Goal: Information Seeking & Learning: Learn about a topic

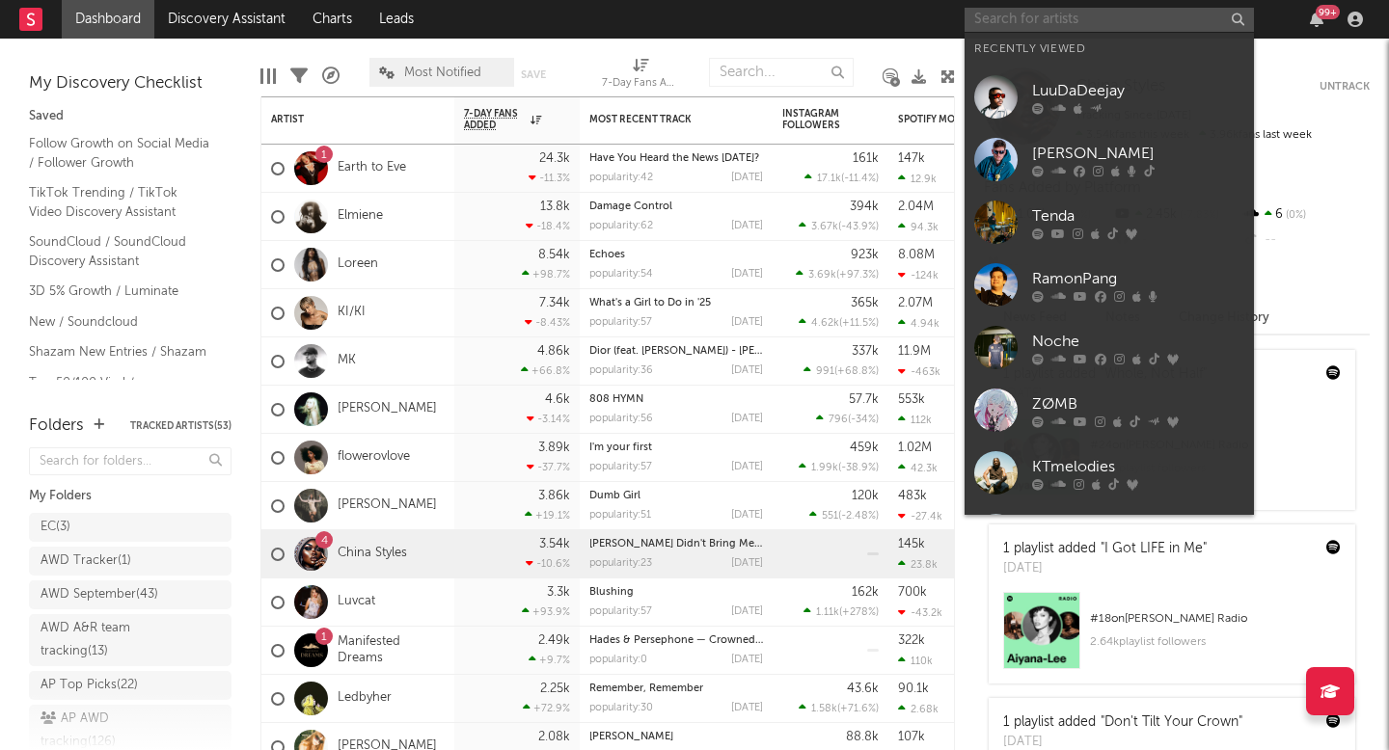
paste input "[URL][DOMAIN_NAME]"
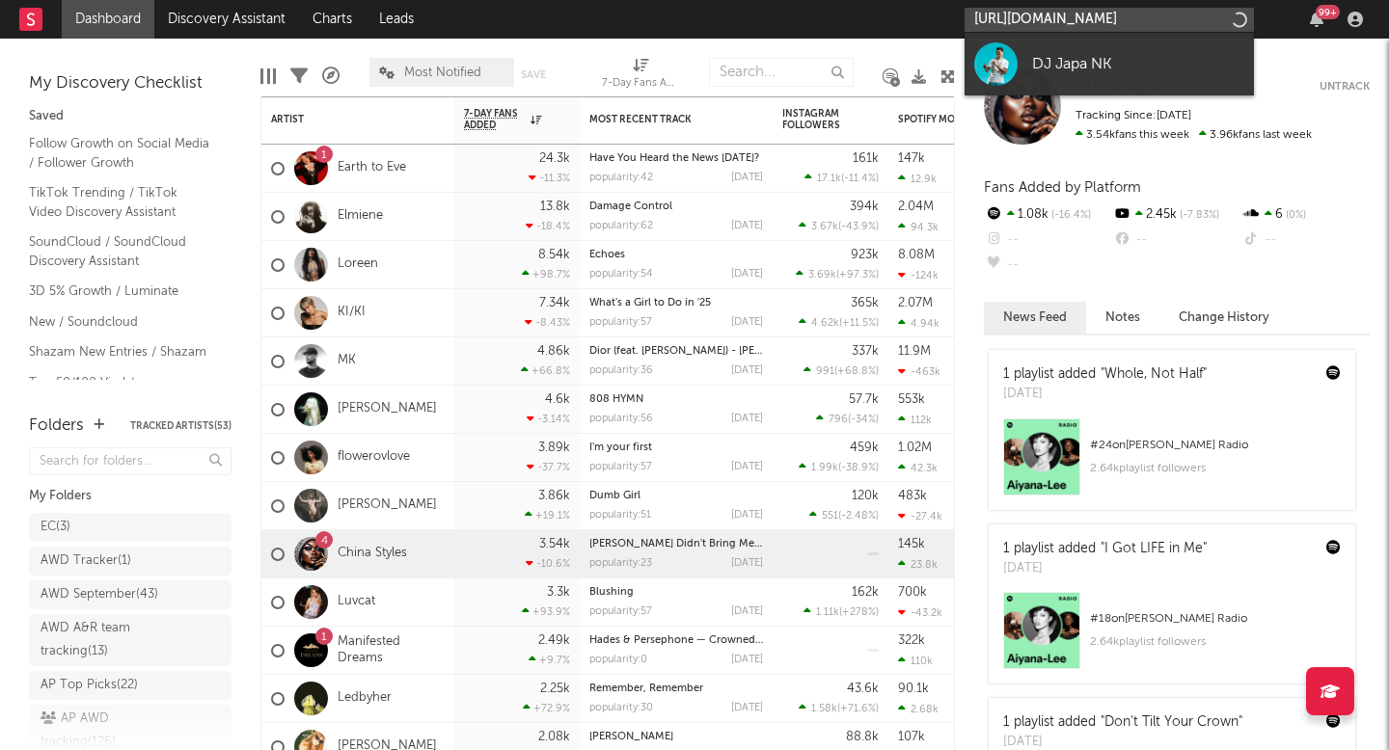
type input "[URL][DOMAIN_NAME]"
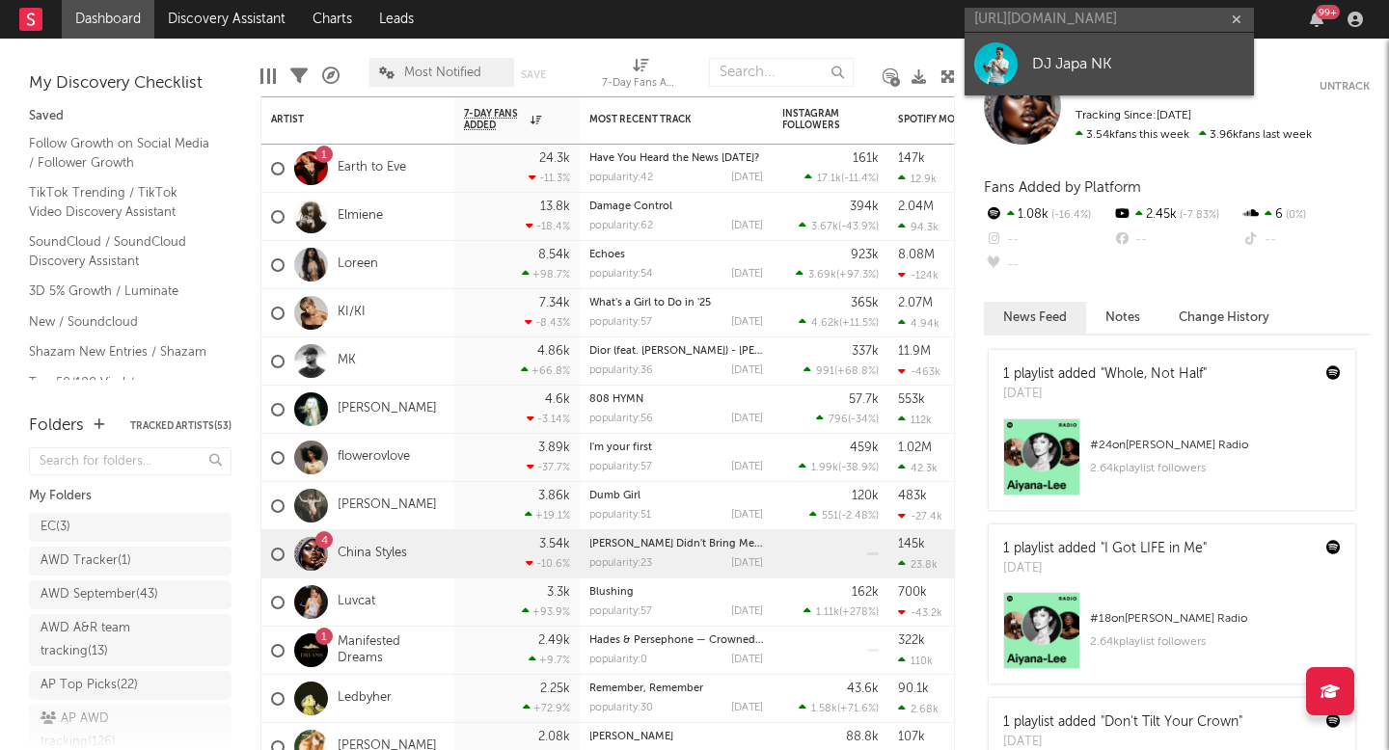
click at [1160, 69] on div "DJ Japa NK" at bounding box center [1138, 63] width 212 height 23
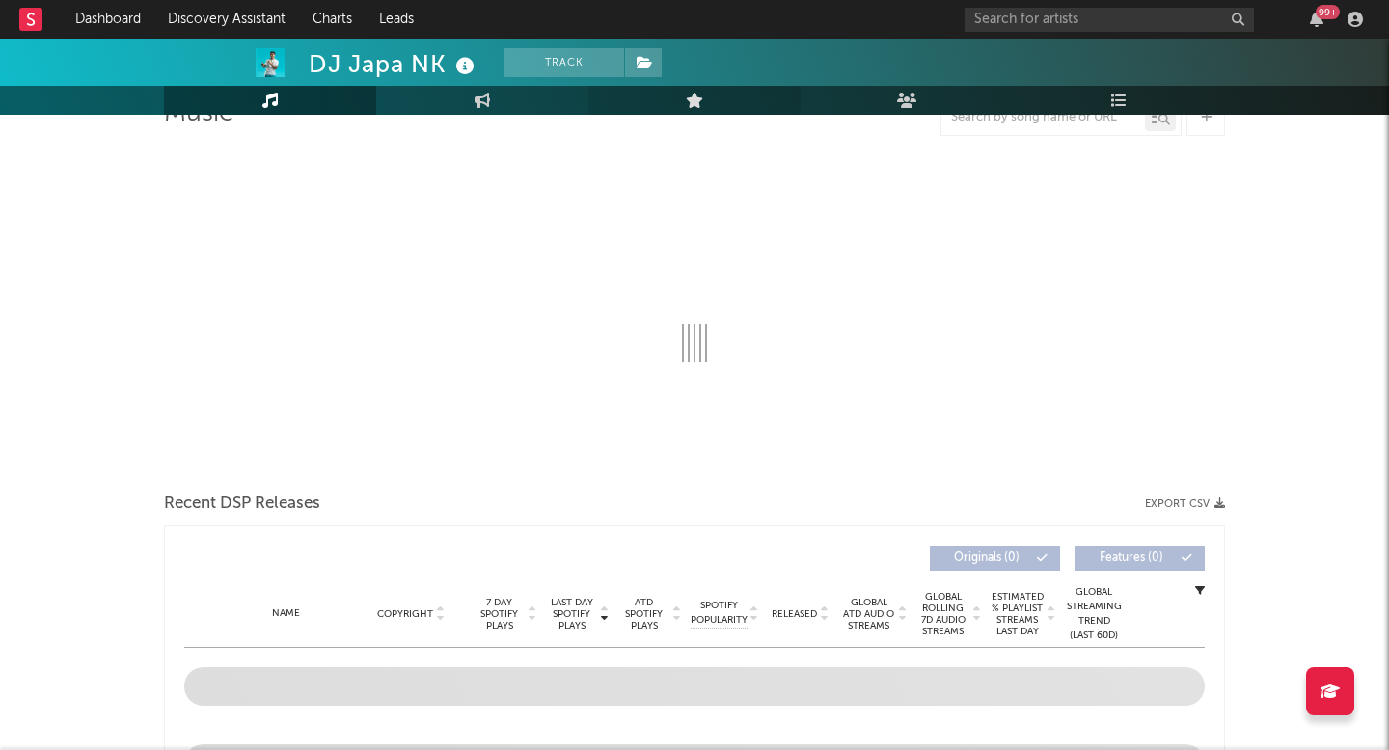
select select "6m"
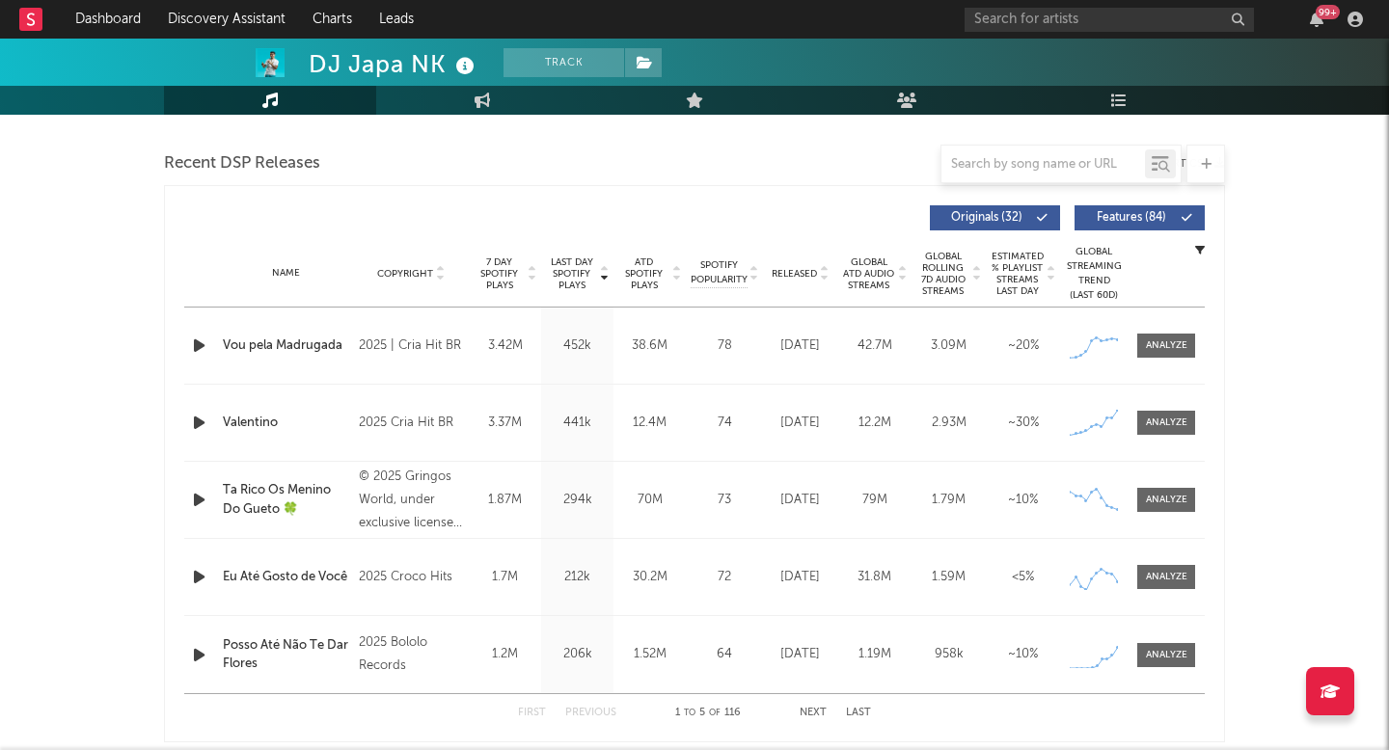
scroll to position [717, 0]
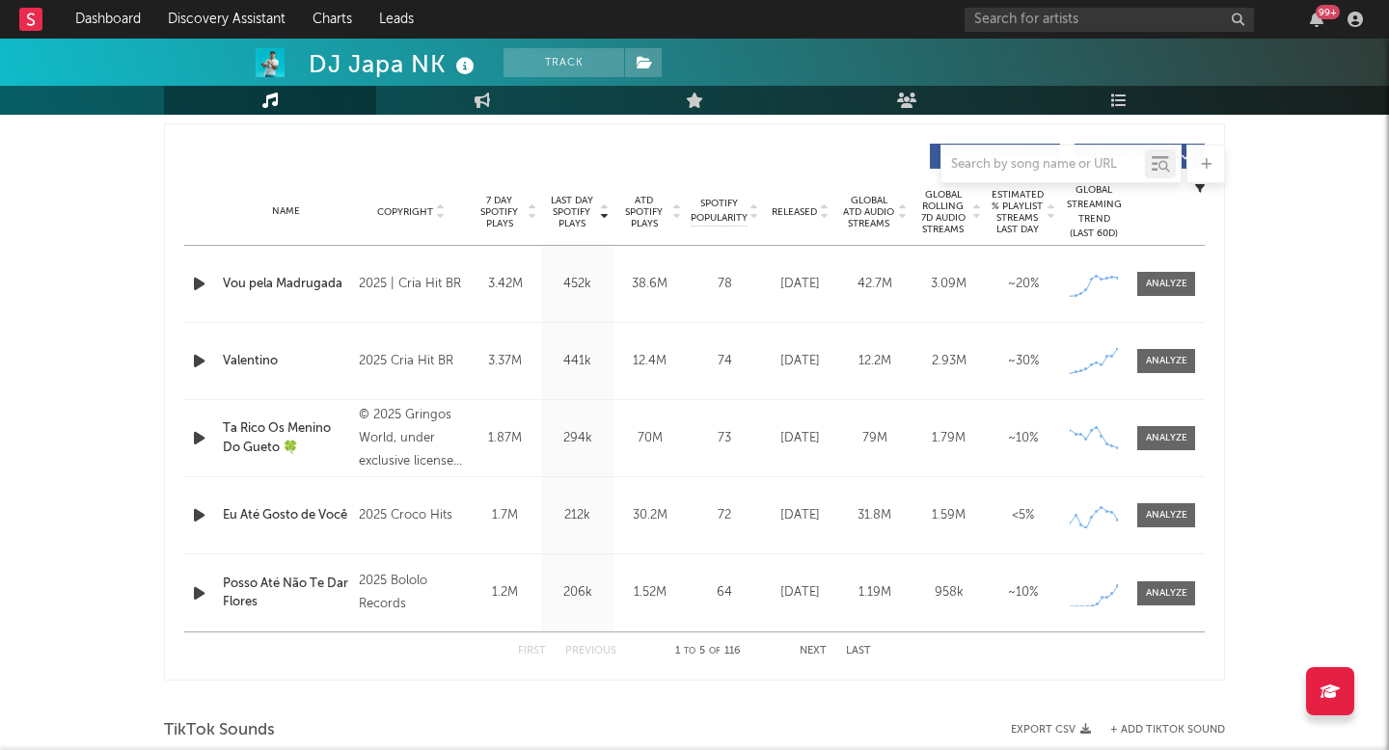
click at [653, 210] on span "ATD Spotify Plays" at bounding box center [643, 212] width 51 height 35
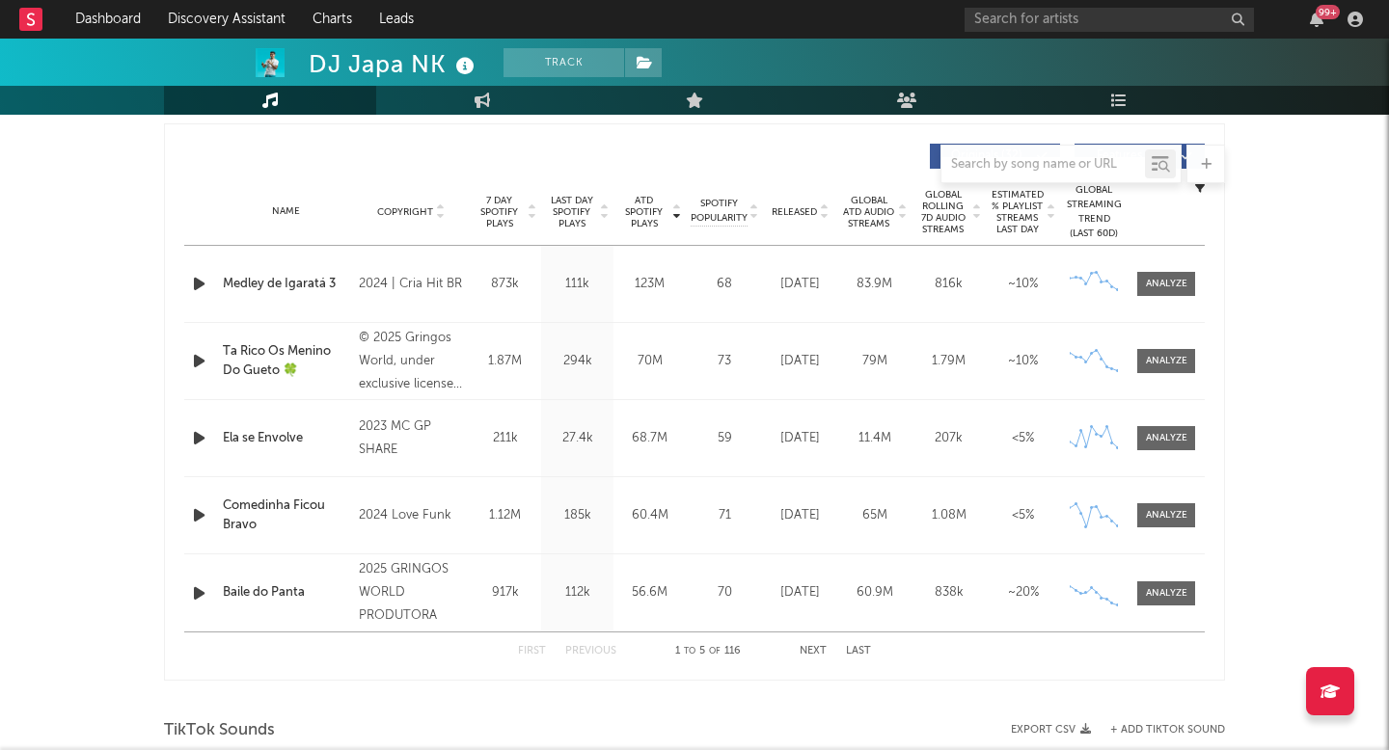
click at [653, 210] on span "ATD Spotify Plays" at bounding box center [643, 212] width 51 height 35
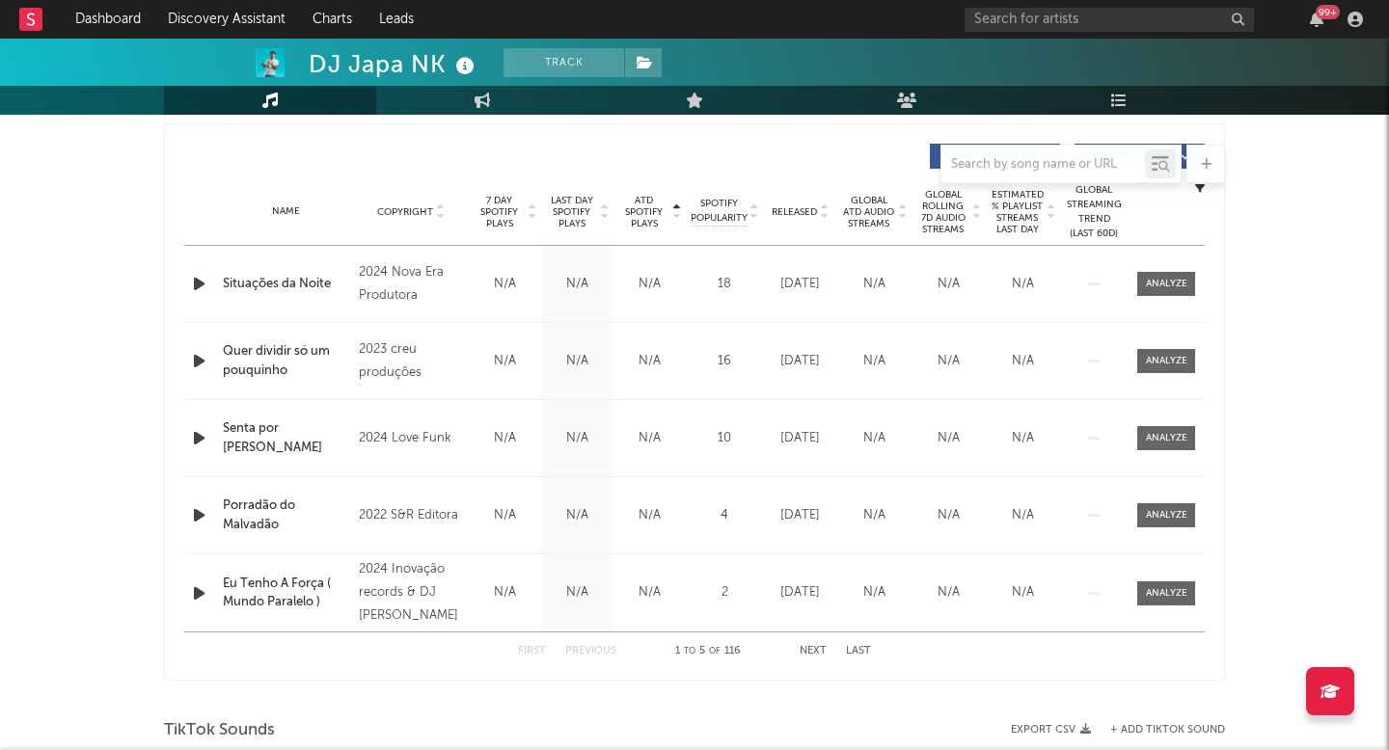
click at [822, 646] on button "Next" at bounding box center [812, 651] width 27 height 11
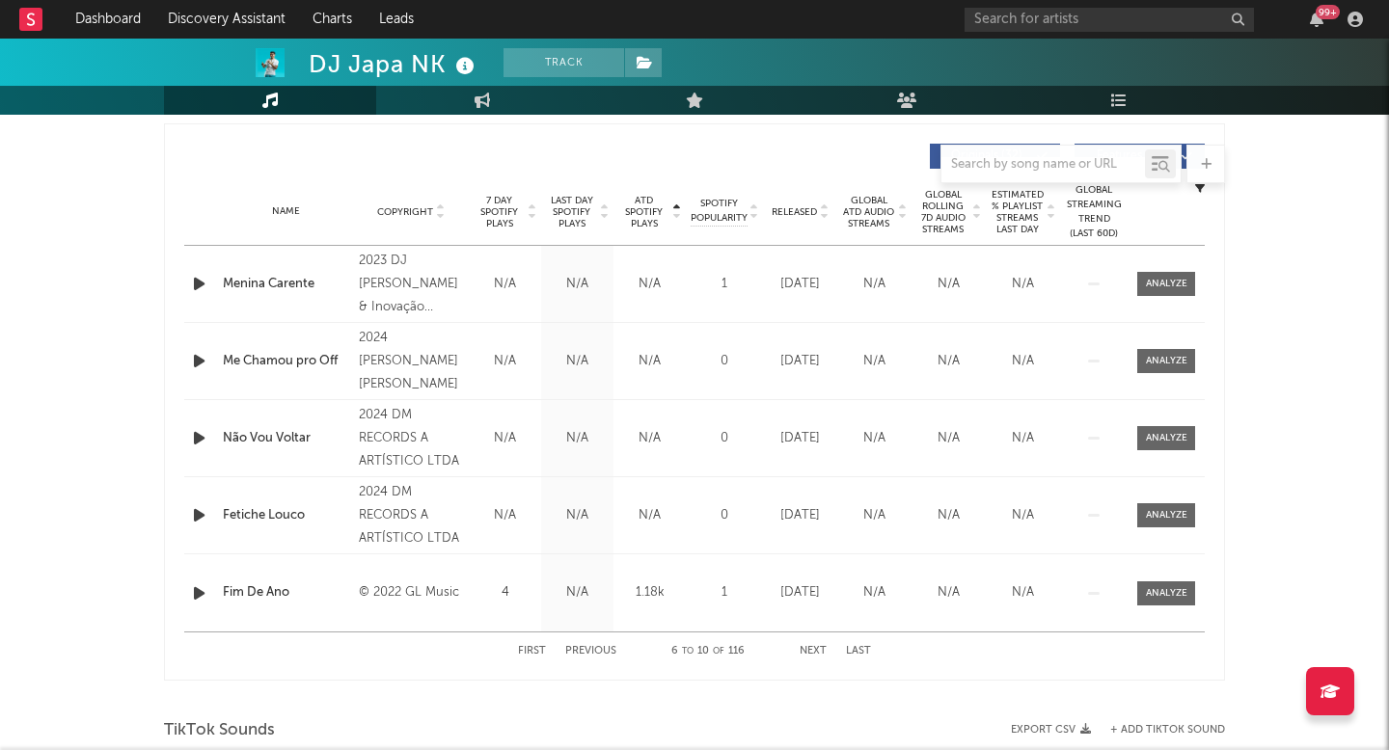
click at [822, 646] on button "Next" at bounding box center [812, 651] width 27 height 11
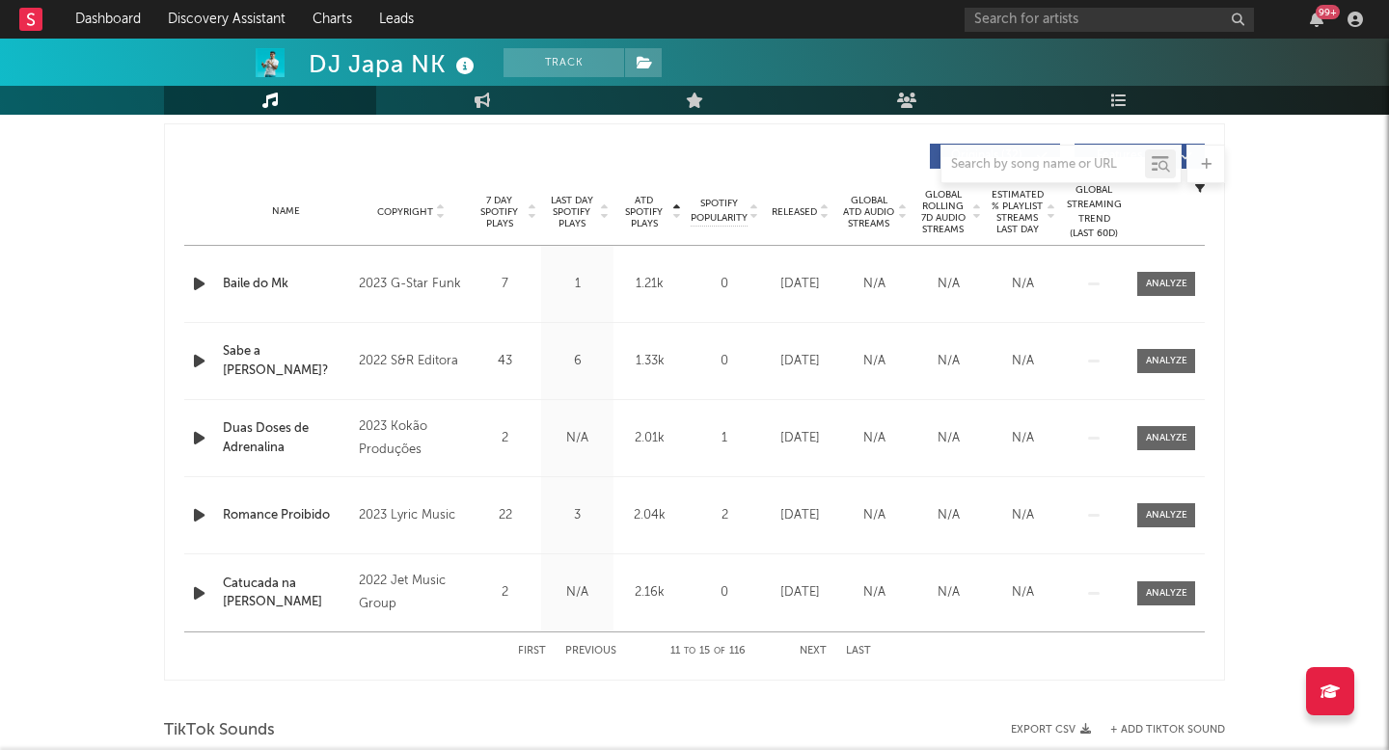
click at [822, 646] on button "Next" at bounding box center [812, 651] width 27 height 11
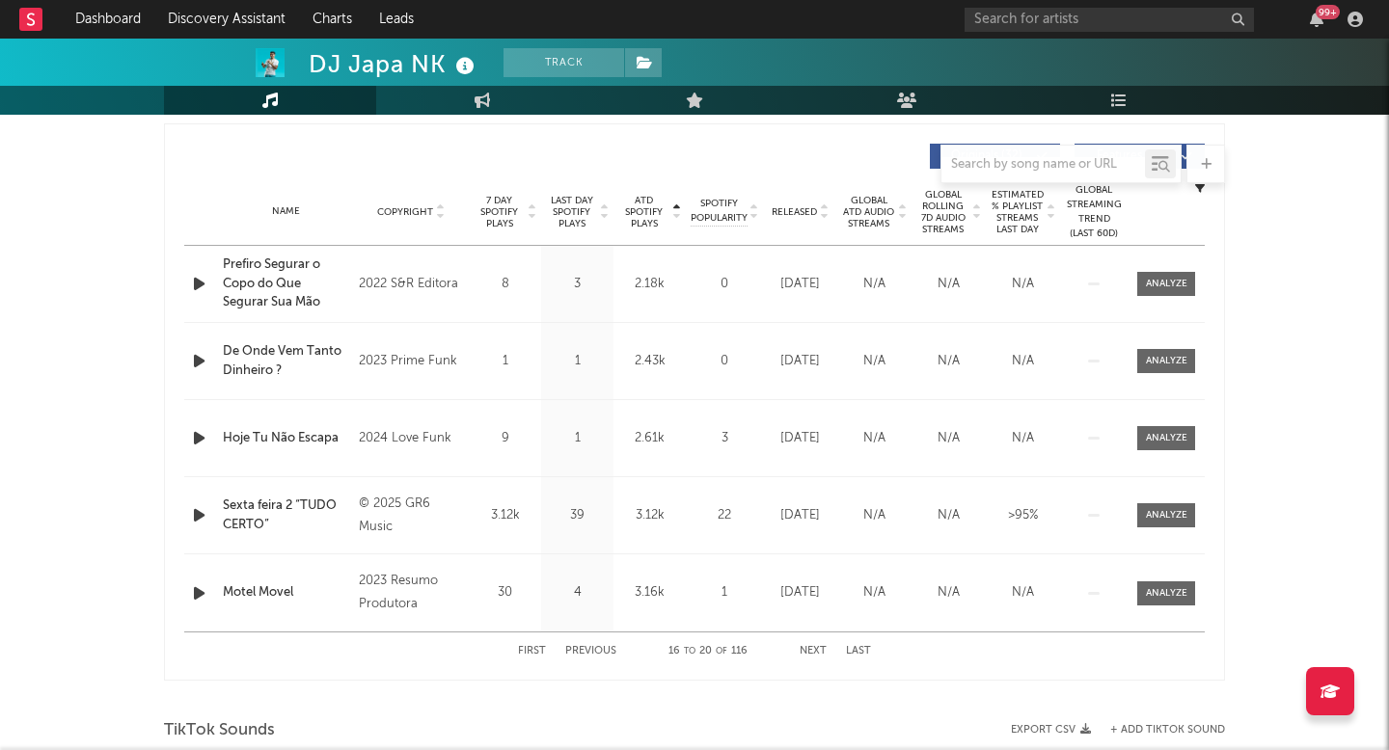
click at [822, 646] on button "Next" at bounding box center [812, 651] width 27 height 11
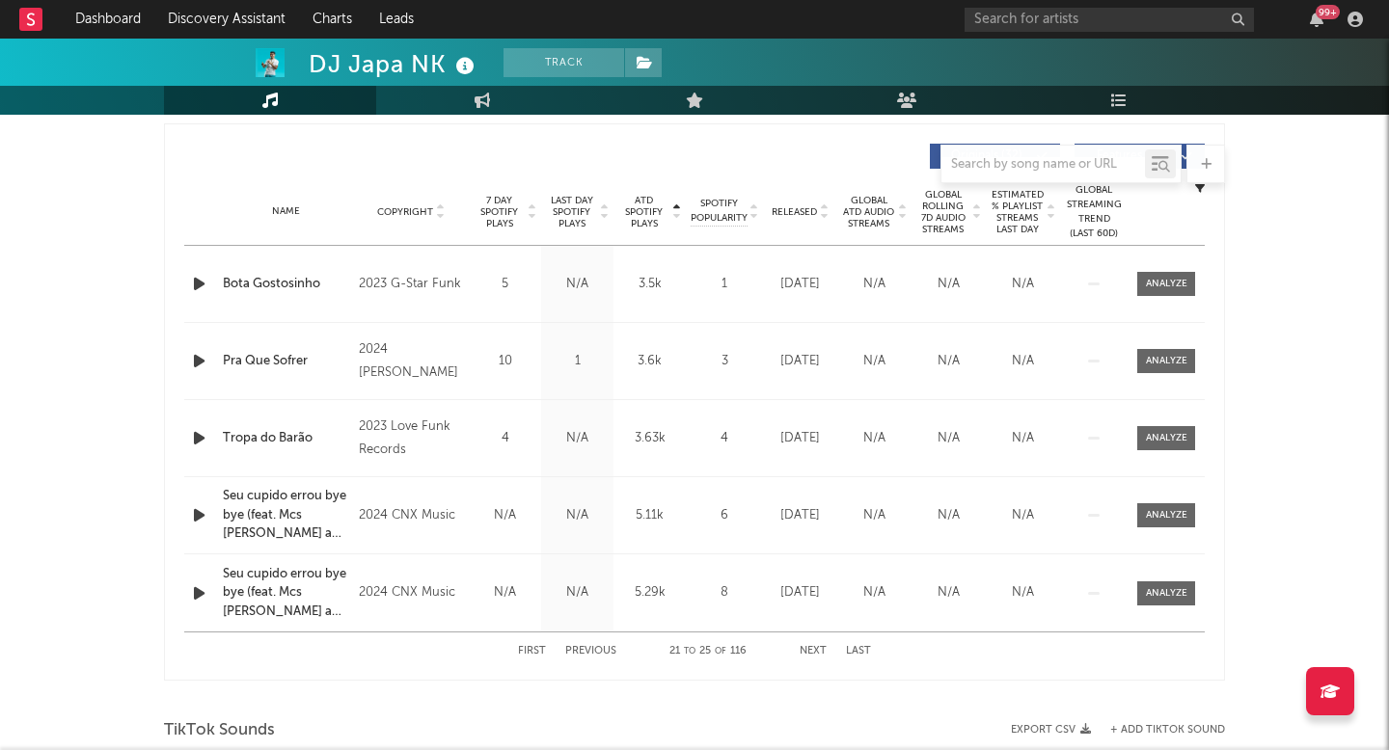
click at [822, 646] on button "Next" at bounding box center [812, 651] width 27 height 11
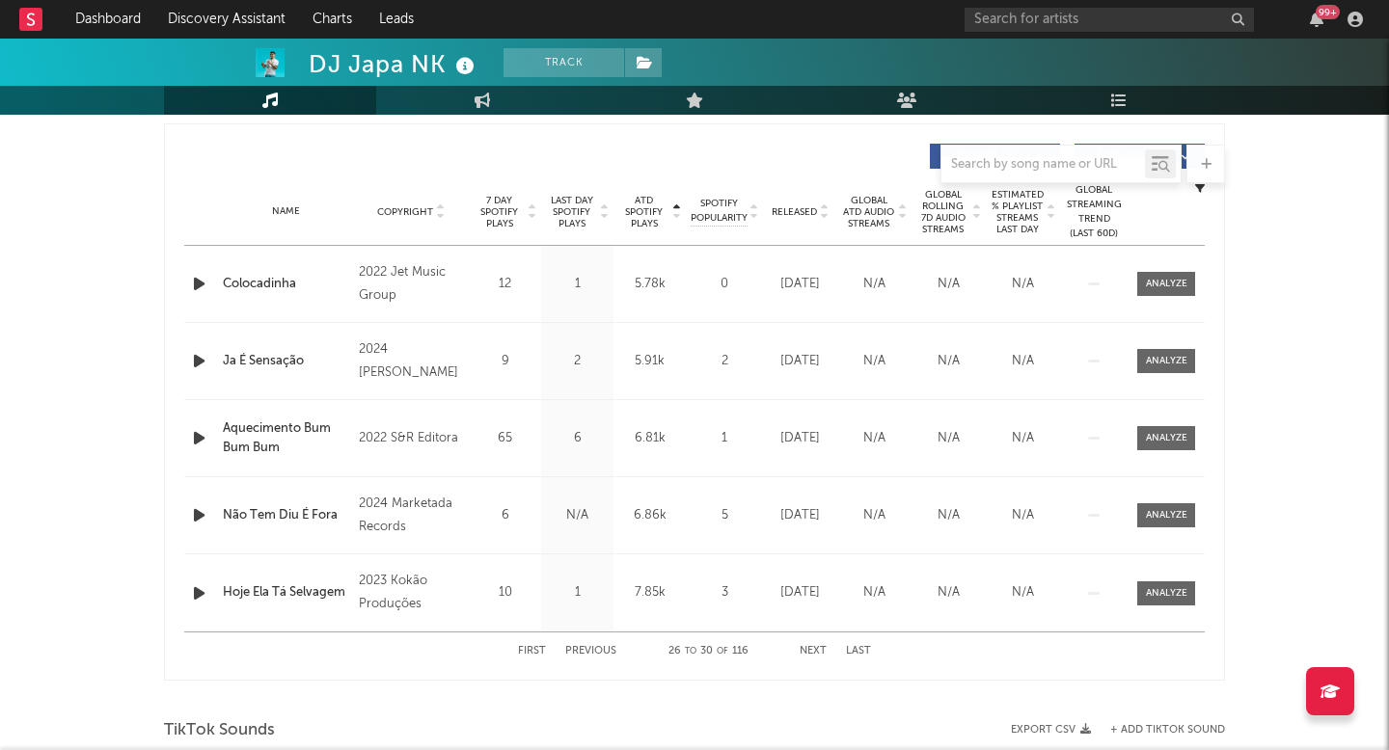
click at [822, 646] on button "Next" at bounding box center [812, 651] width 27 height 11
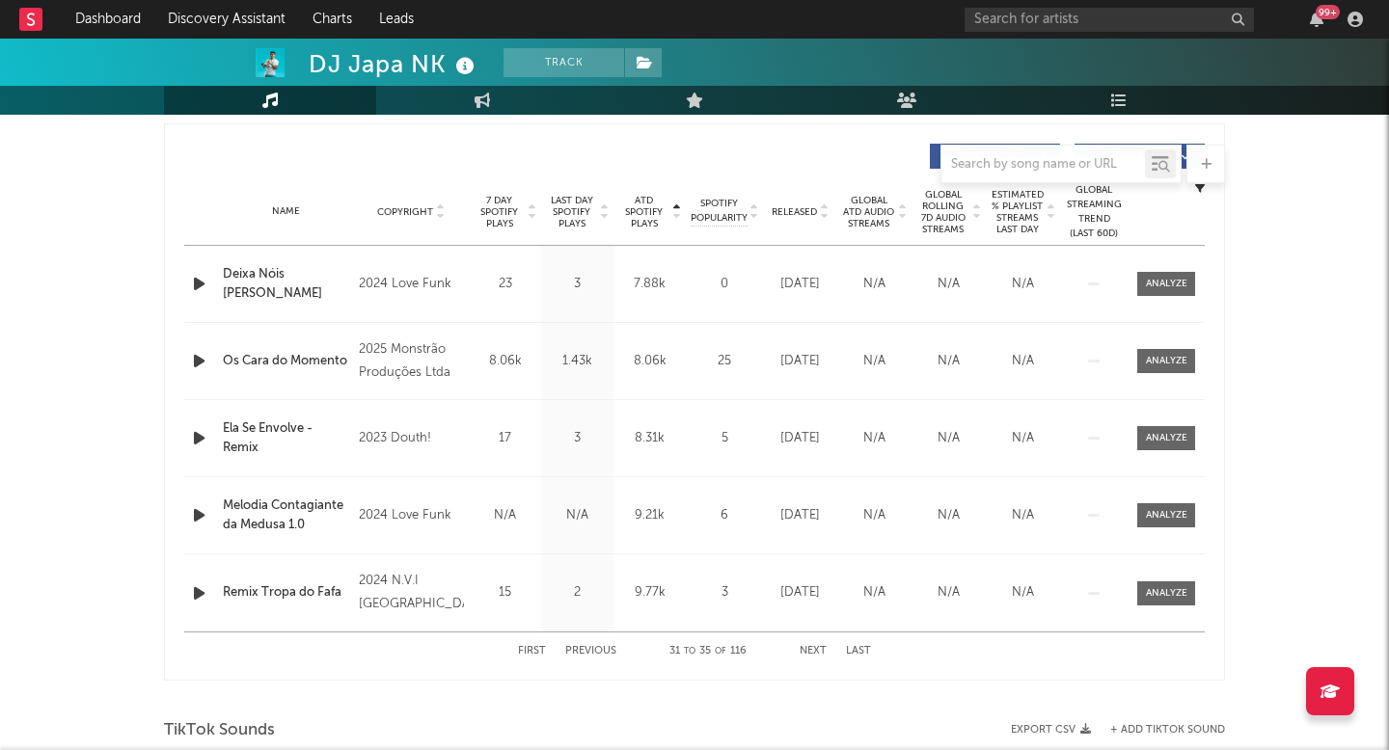
click at [822, 646] on button "Next" at bounding box center [812, 651] width 27 height 11
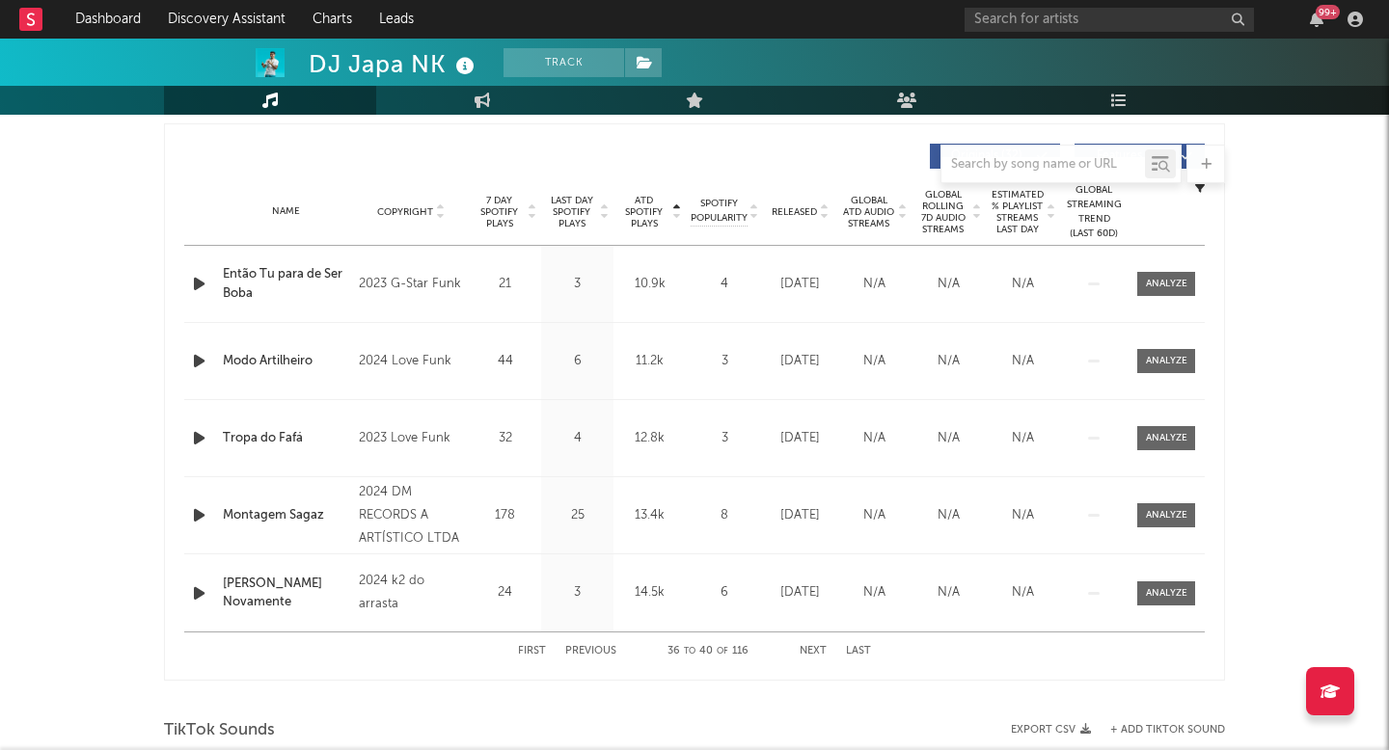
click at [822, 646] on button "Next" at bounding box center [812, 651] width 27 height 11
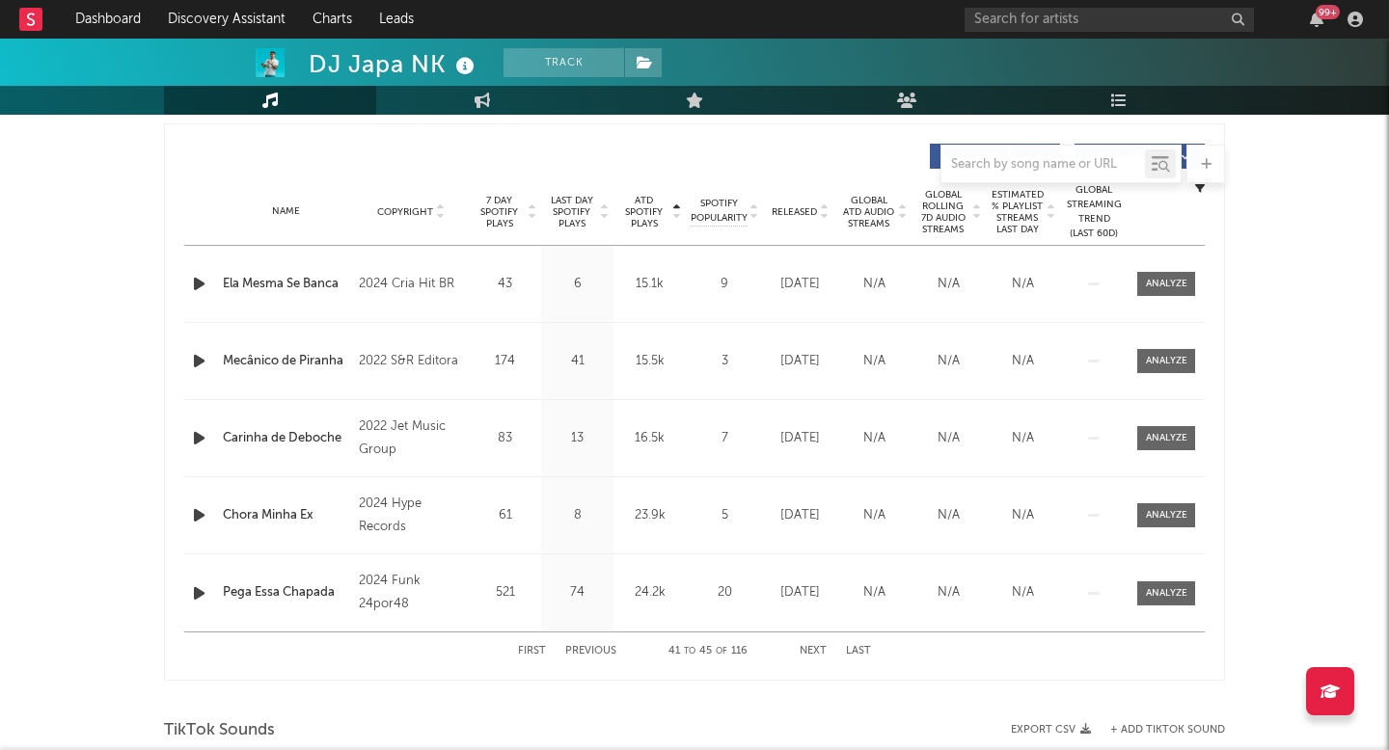
click at [822, 646] on button "Next" at bounding box center [812, 651] width 27 height 11
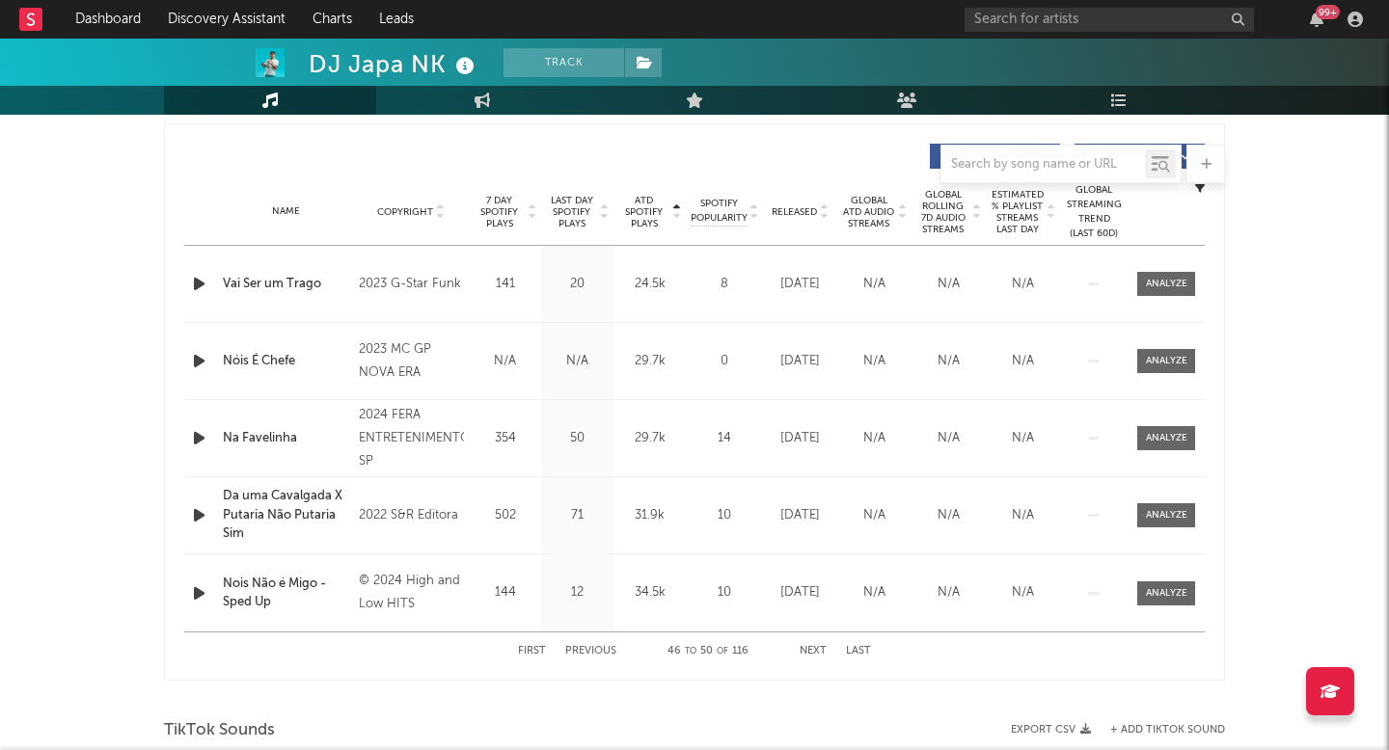
click at [822, 646] on button "Next" at bounding box center [812, 651] width 27 height 11
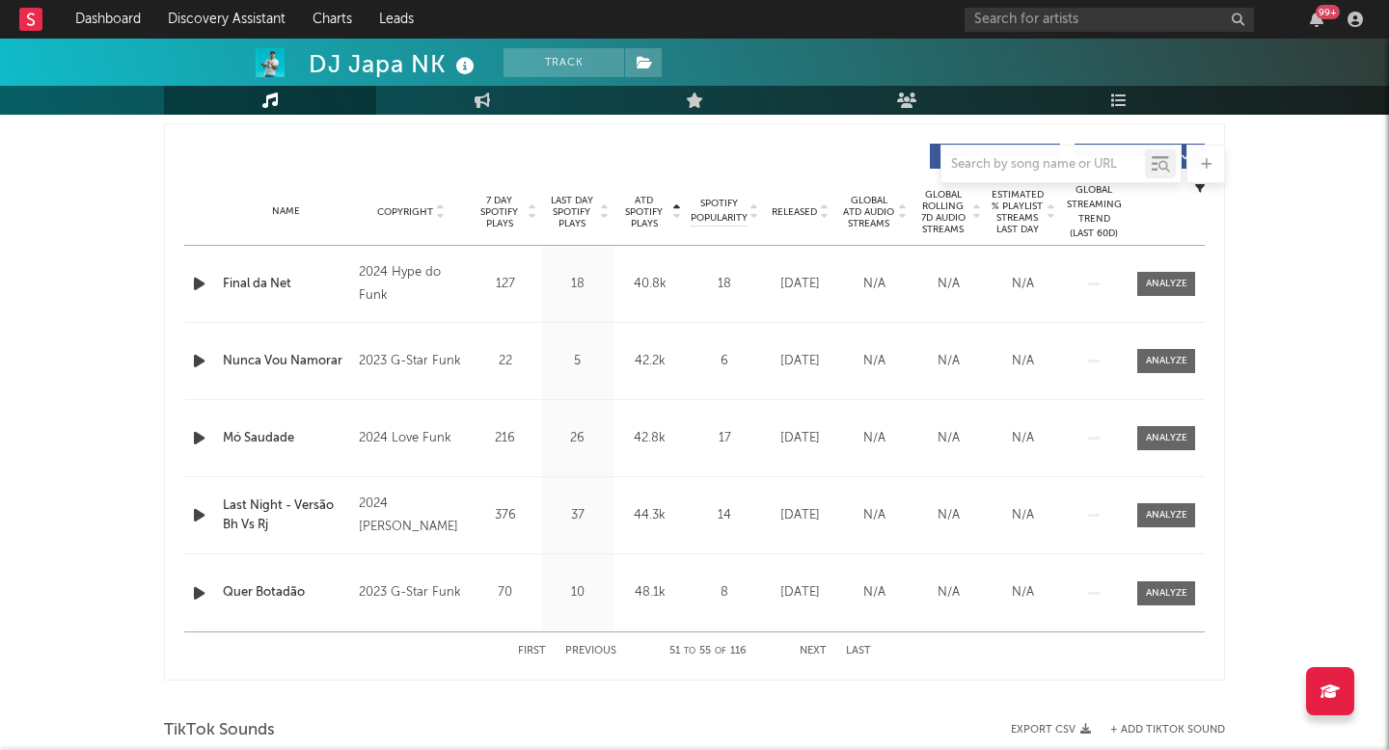
click at [822, 646] on button "Next" at bounding box center [812, 651] width 27 height 11
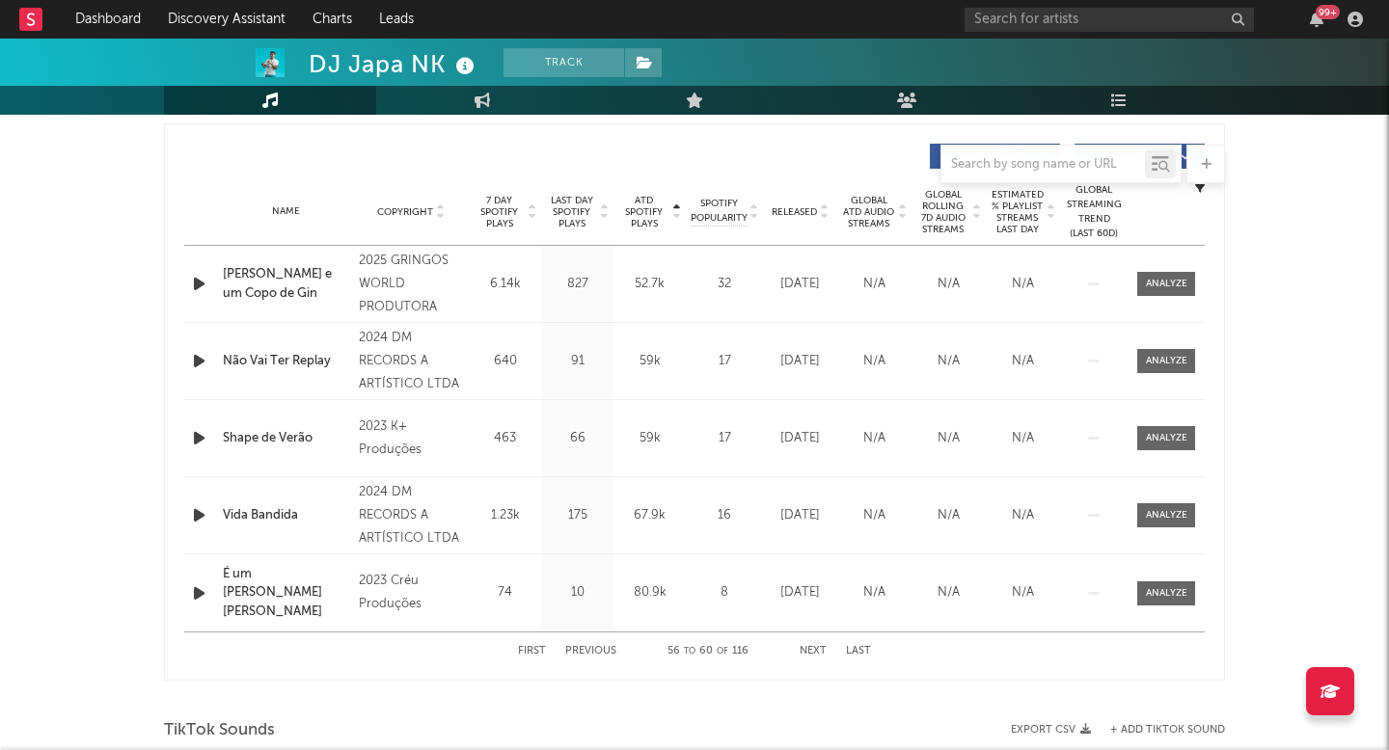
click at [822, 646] on button "Next" at bounding box center [812, 651] width 27 height 11
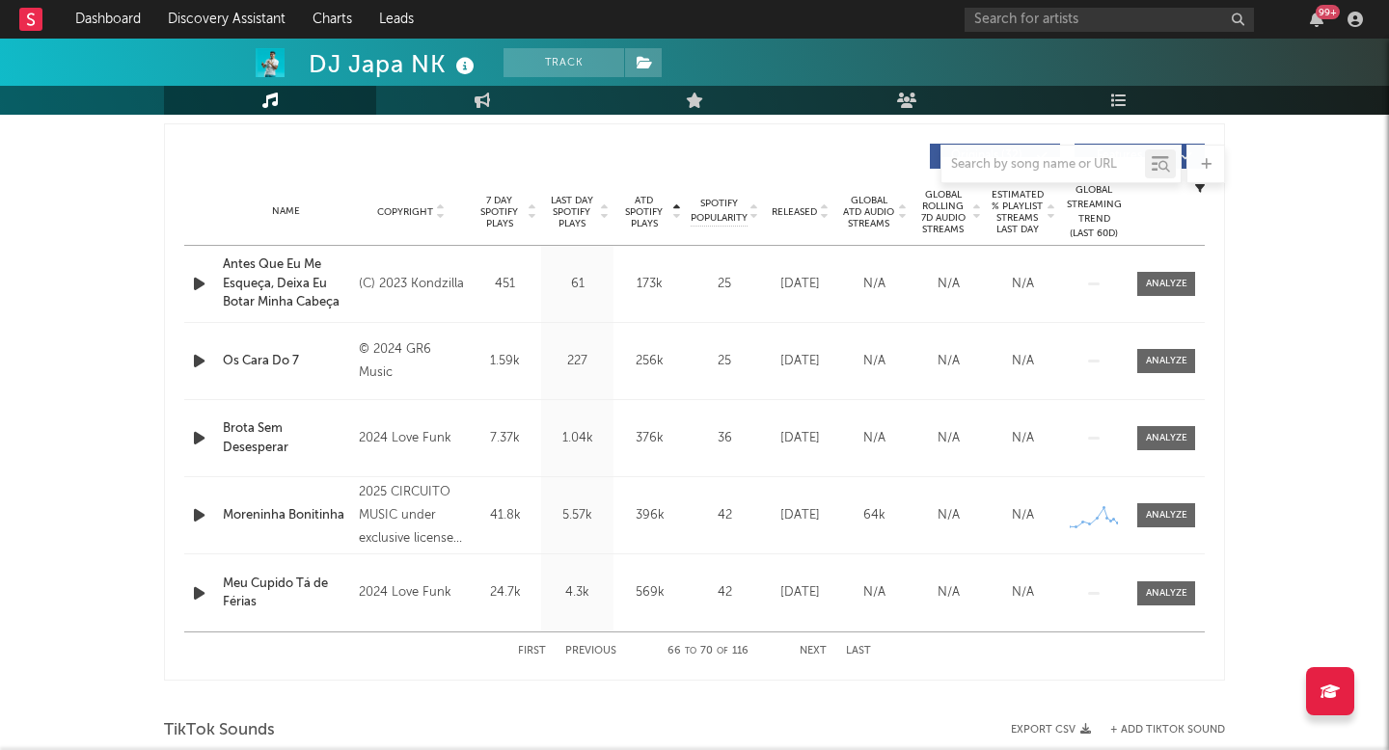
click at [822, 646] on button "Next" at bounding box center [812, 651] width 27 height 11
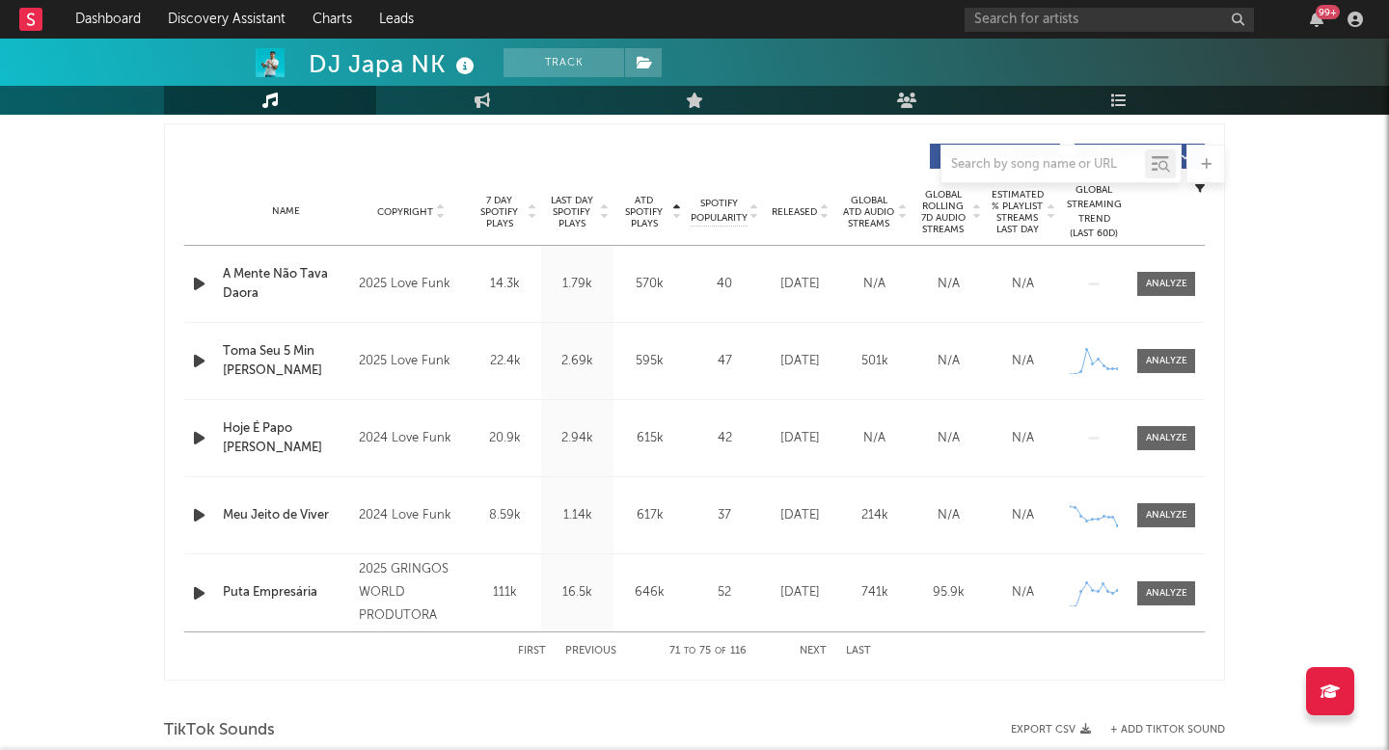
click at [822, 646] on button "Next" at bounding box center [812, 651] width 27 height 11
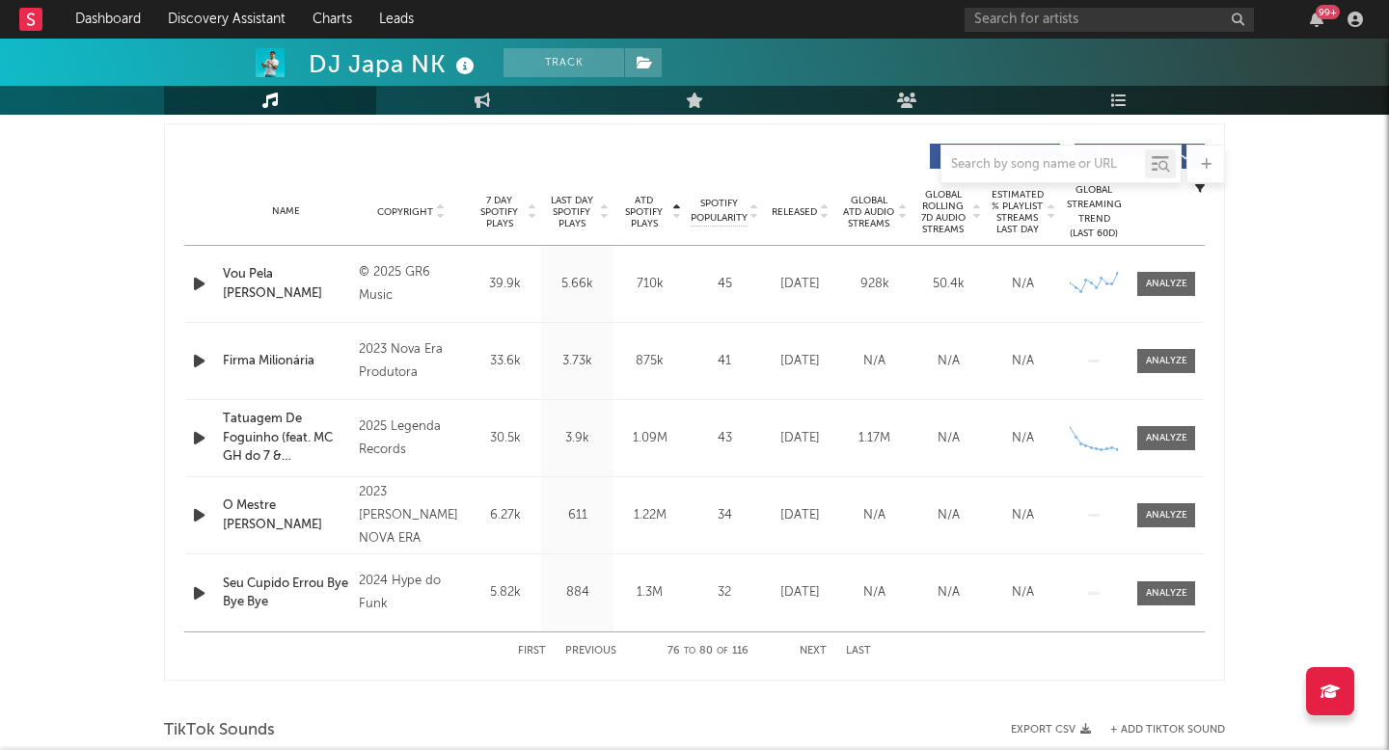
click at [822, 646] on button "Next" at bounding box center [812, 651] width 27 height 11
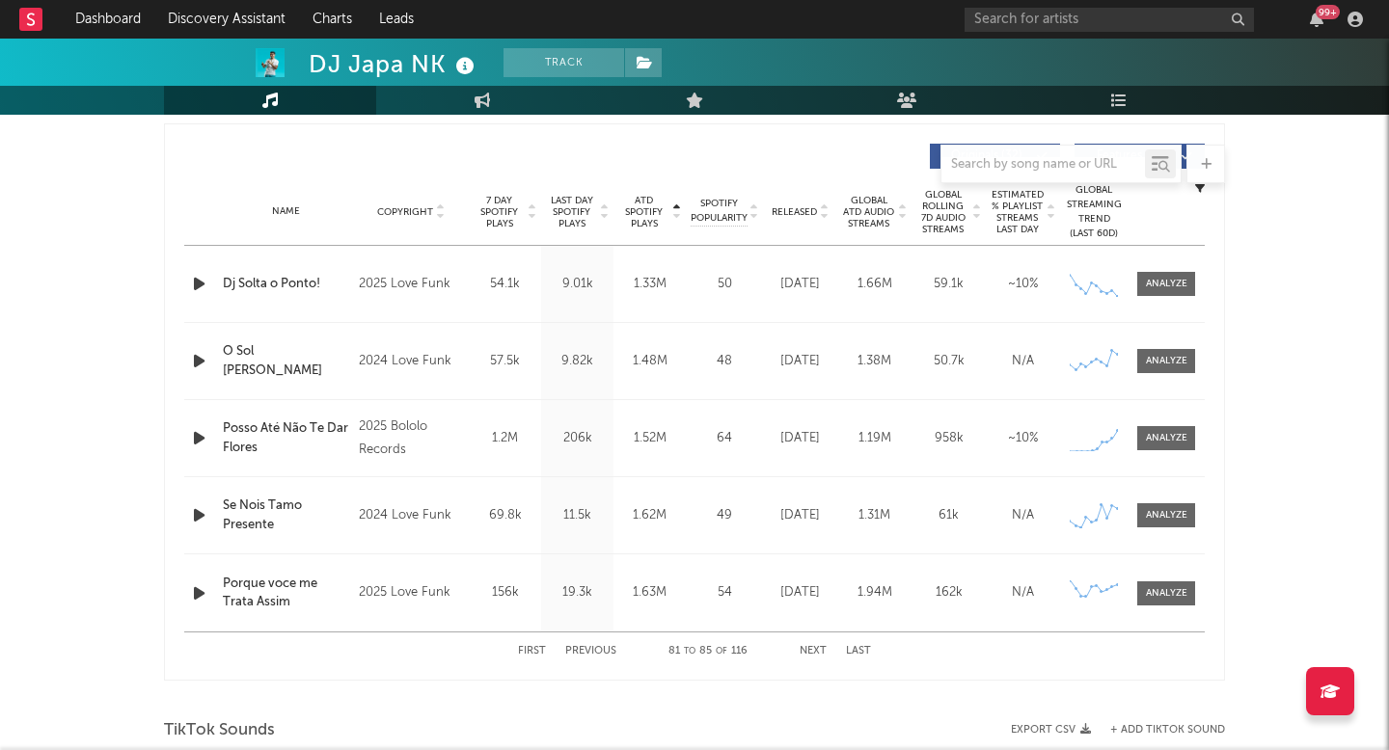
click at [822, 646] on button "Next" at bounding box center [812, 651] width 27 height 11
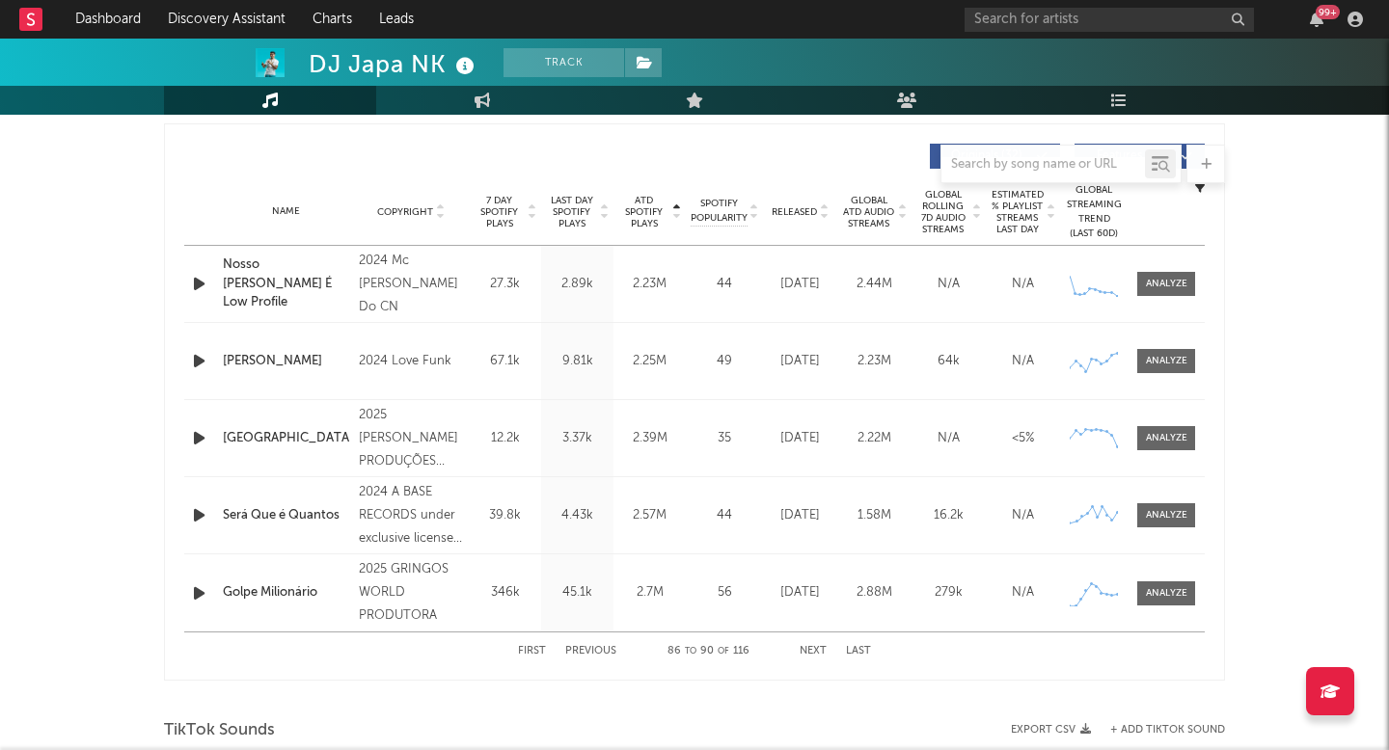
click at [822, 646] on button "Next" at bounding box center [812, 651] width 27 height 11
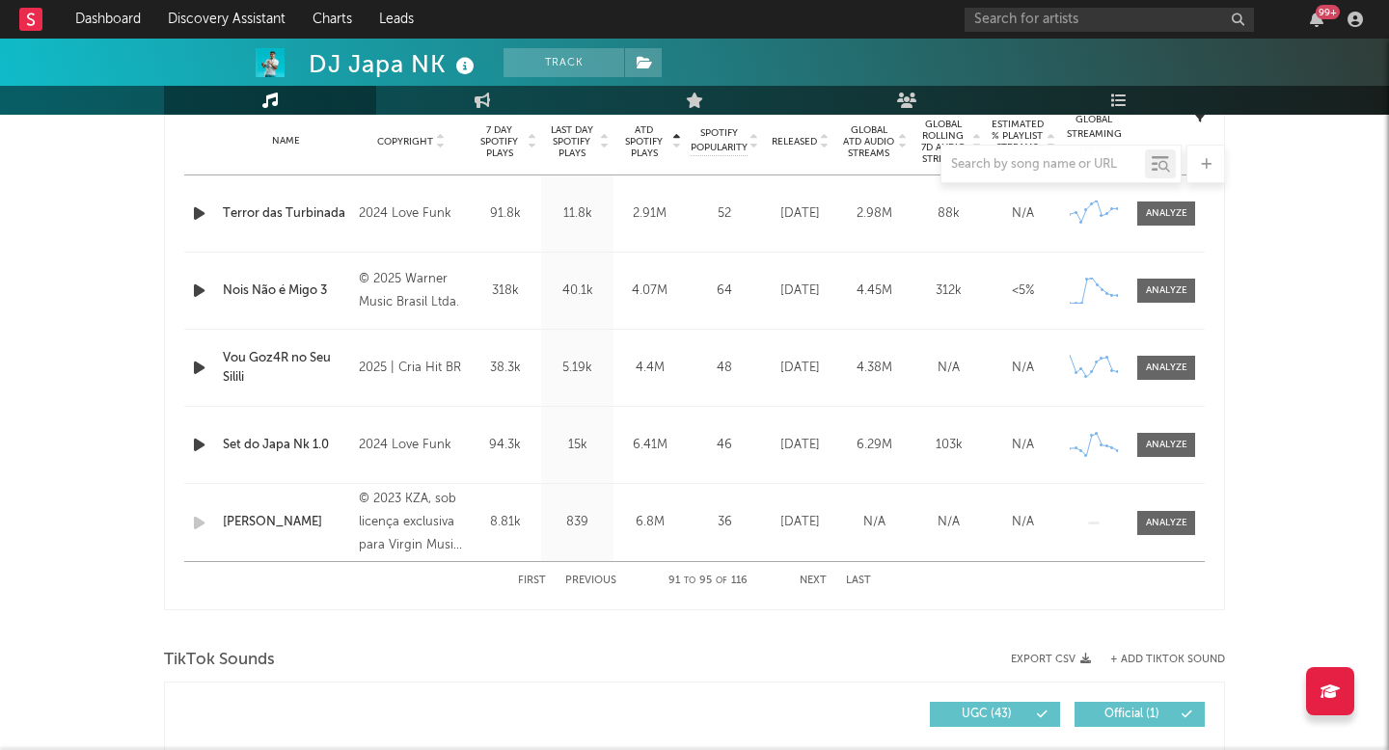
scroll to position [790, 0]
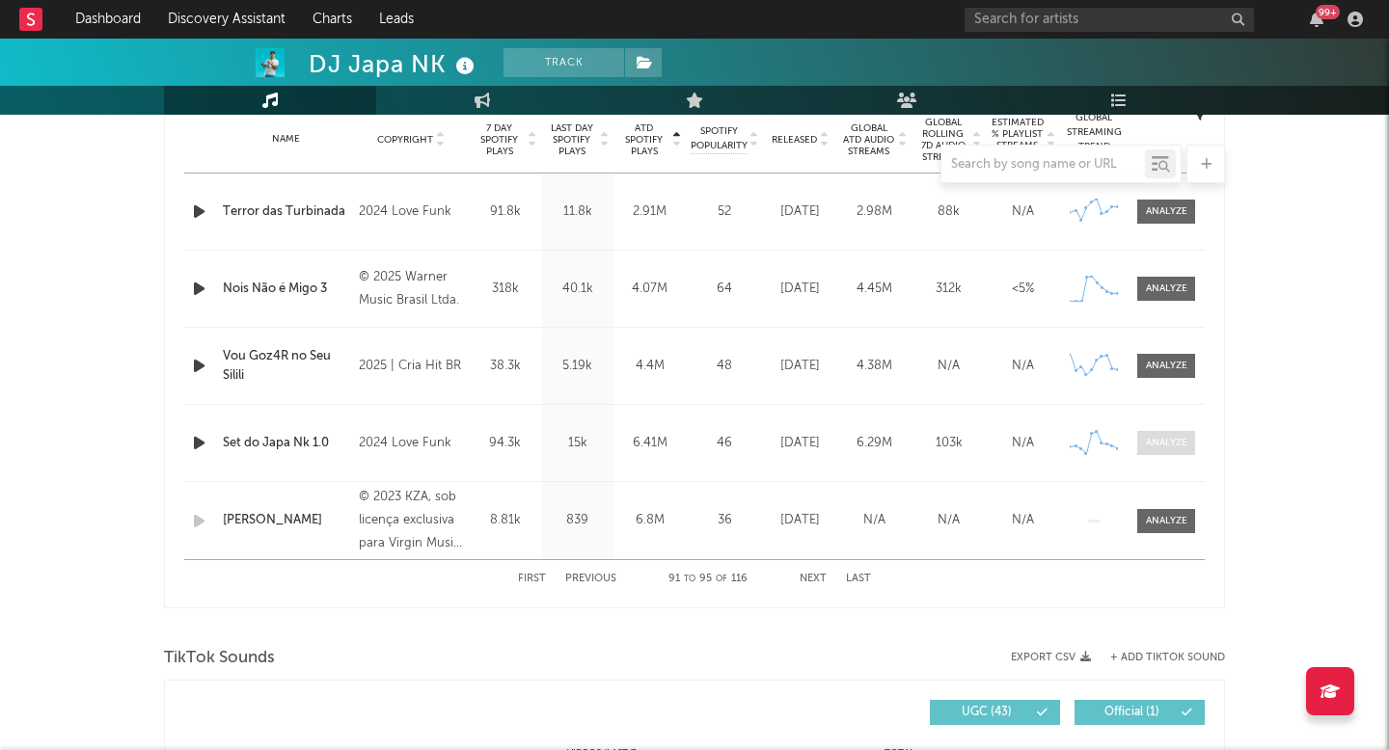
click at [1171, 445] on div at bounding box center [1166, 443] width 41 height 14
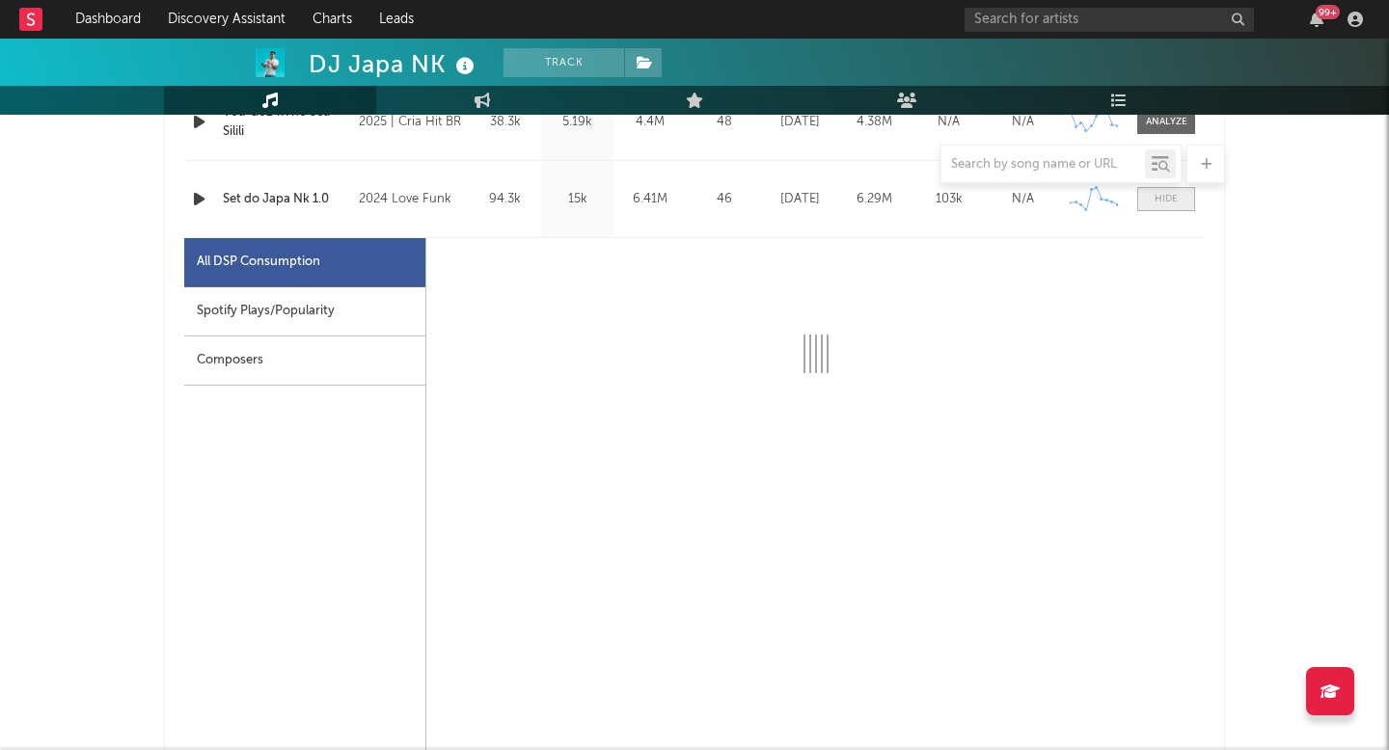
select select "6m"
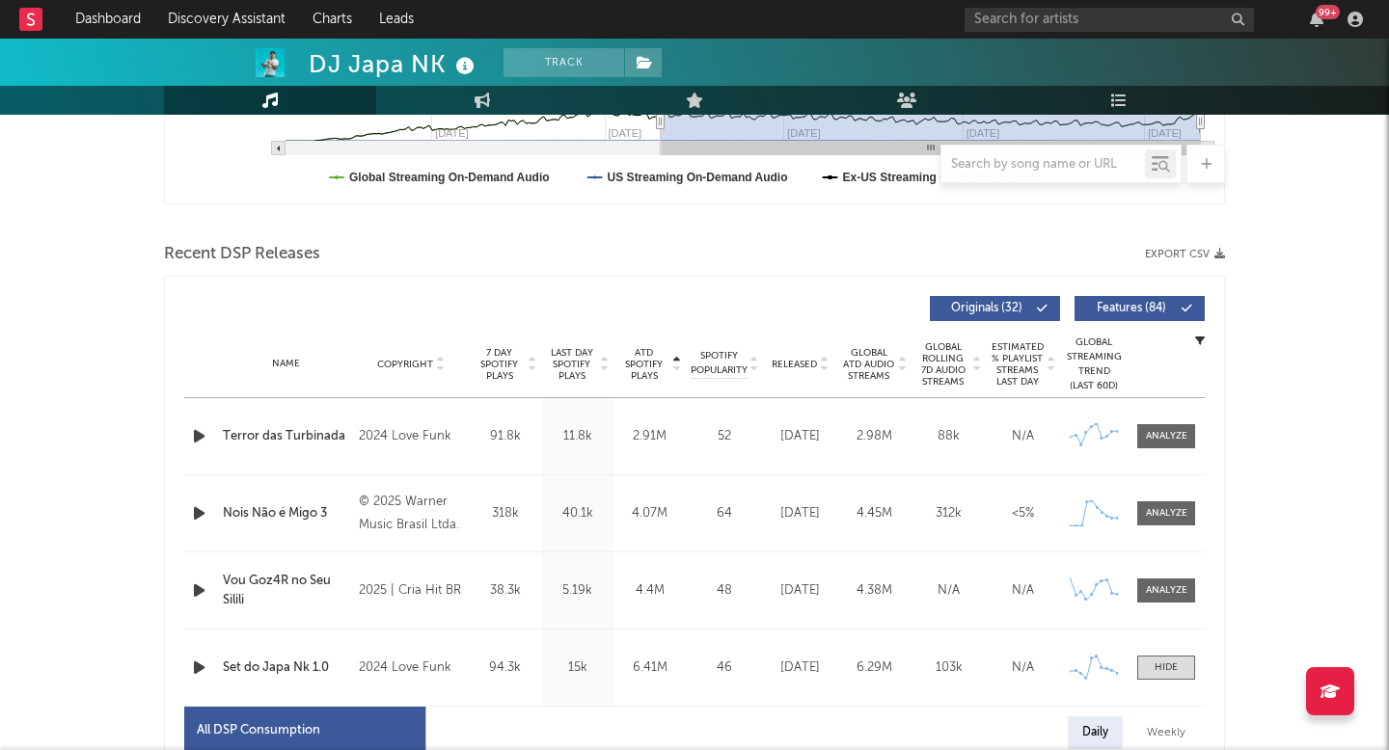
scroll to position [457, 0]
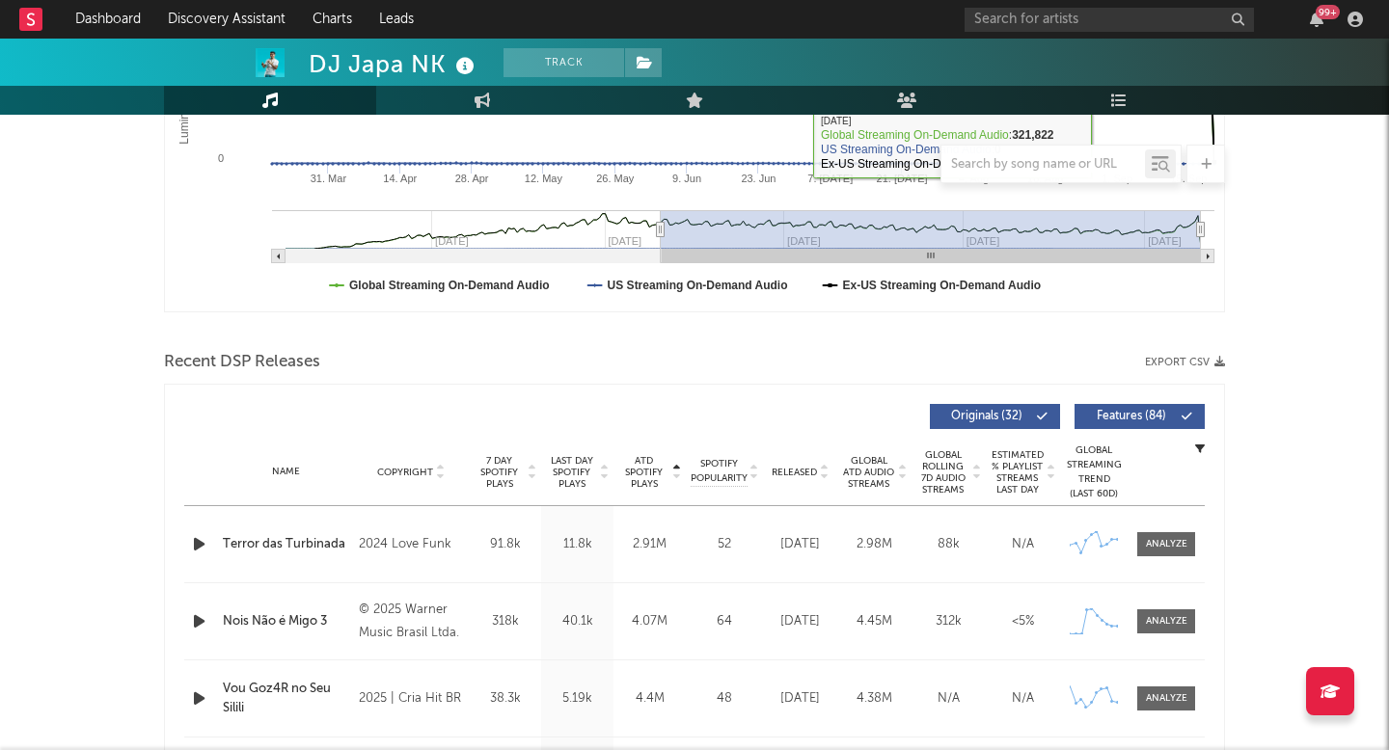
click at [1066, 178] on div at bounding box center [1060, 164] width 241 height 39
click at [1062, 173] on div at bounding box center [1042, 164] width 203 height 24
click at [1030, 155] on div at bounding box center [1042, 164] width 203 height 24
click at [1023, 177] on div at bounding box center [1060, 164] width 241 height 39
click at [1029, 161] on input "text" at bounding box center [1042, 164] width 203 height 15
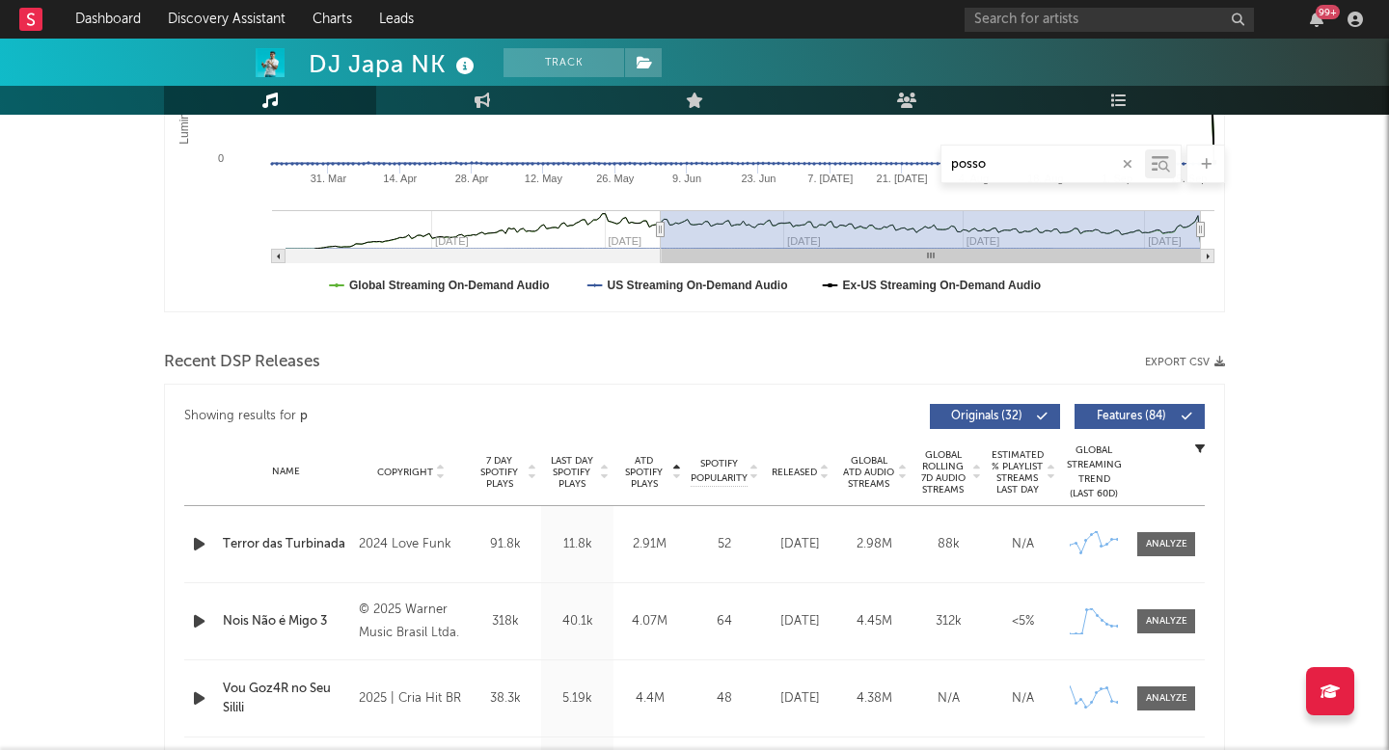
type input "posso"
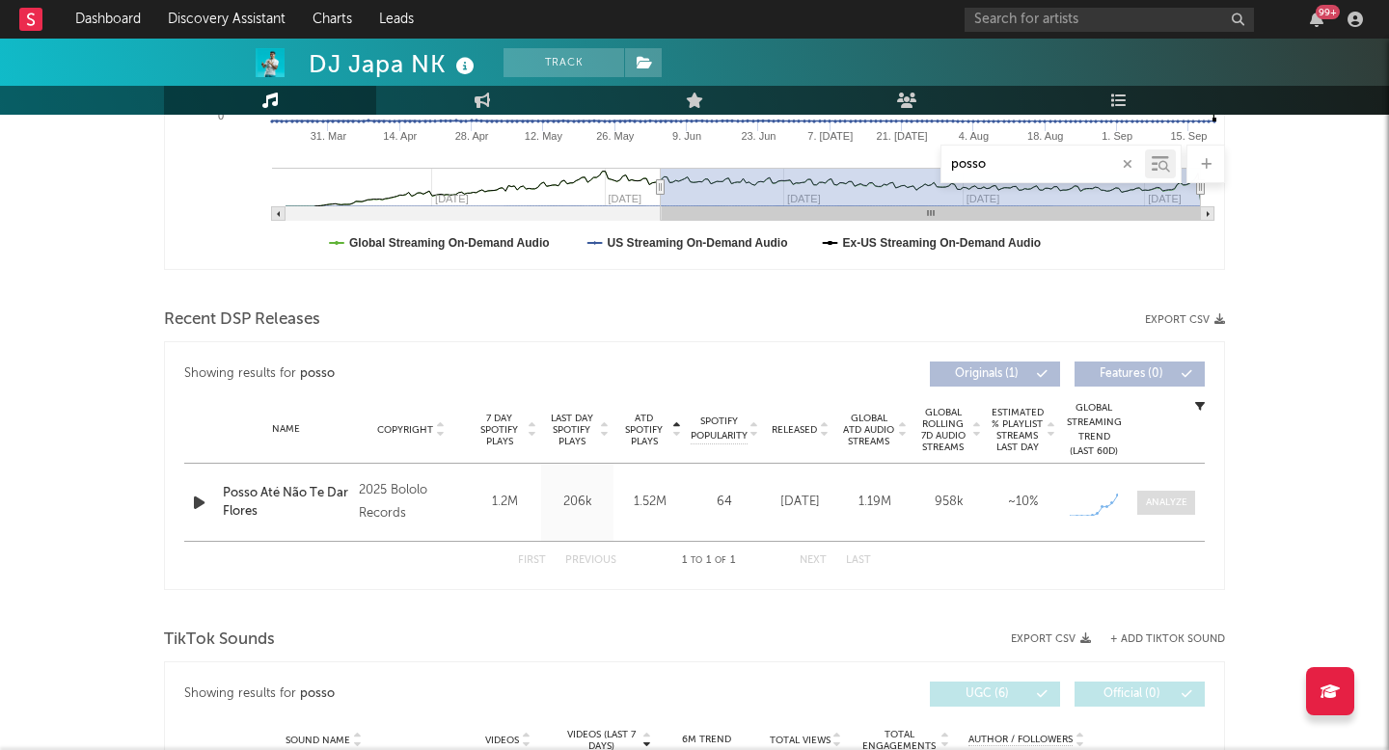
click at [1161, 503] on div at bounding box center [1166, 503] width 41 height 14
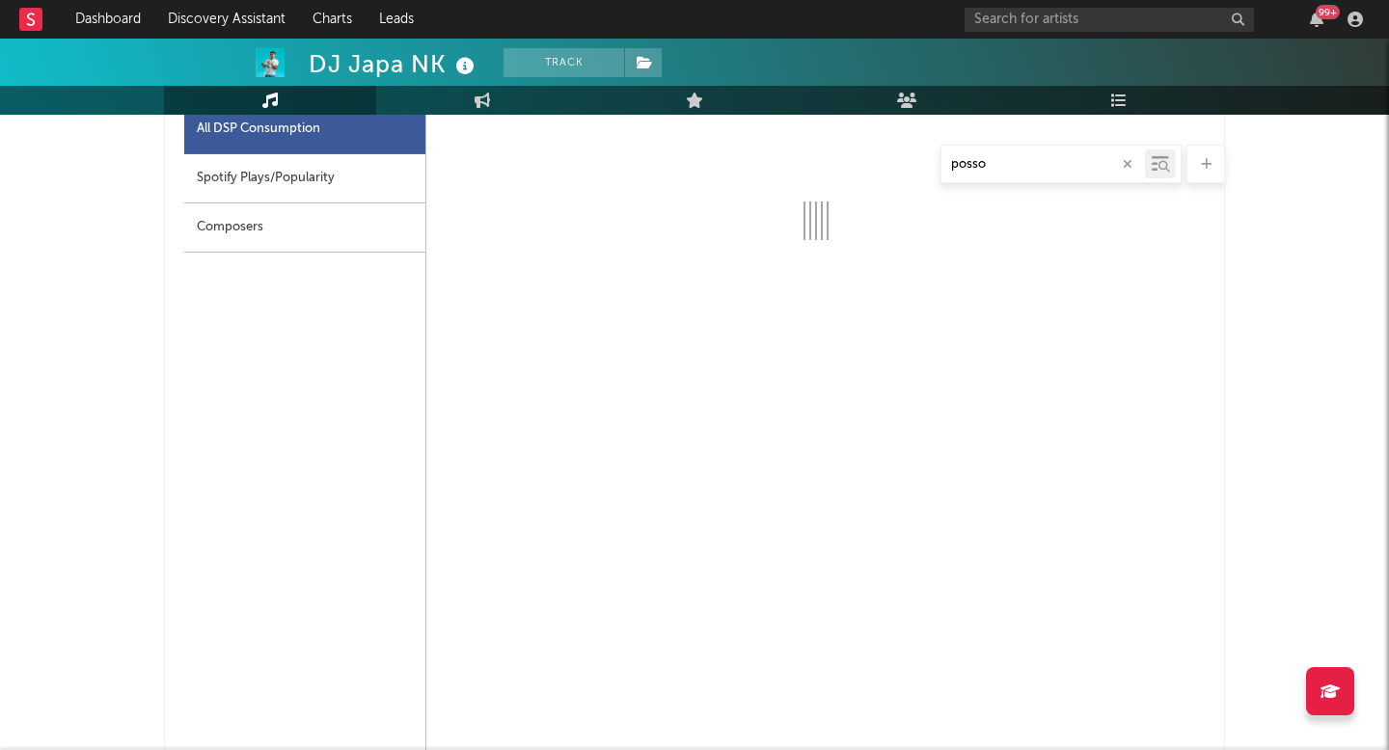
select select "1w"
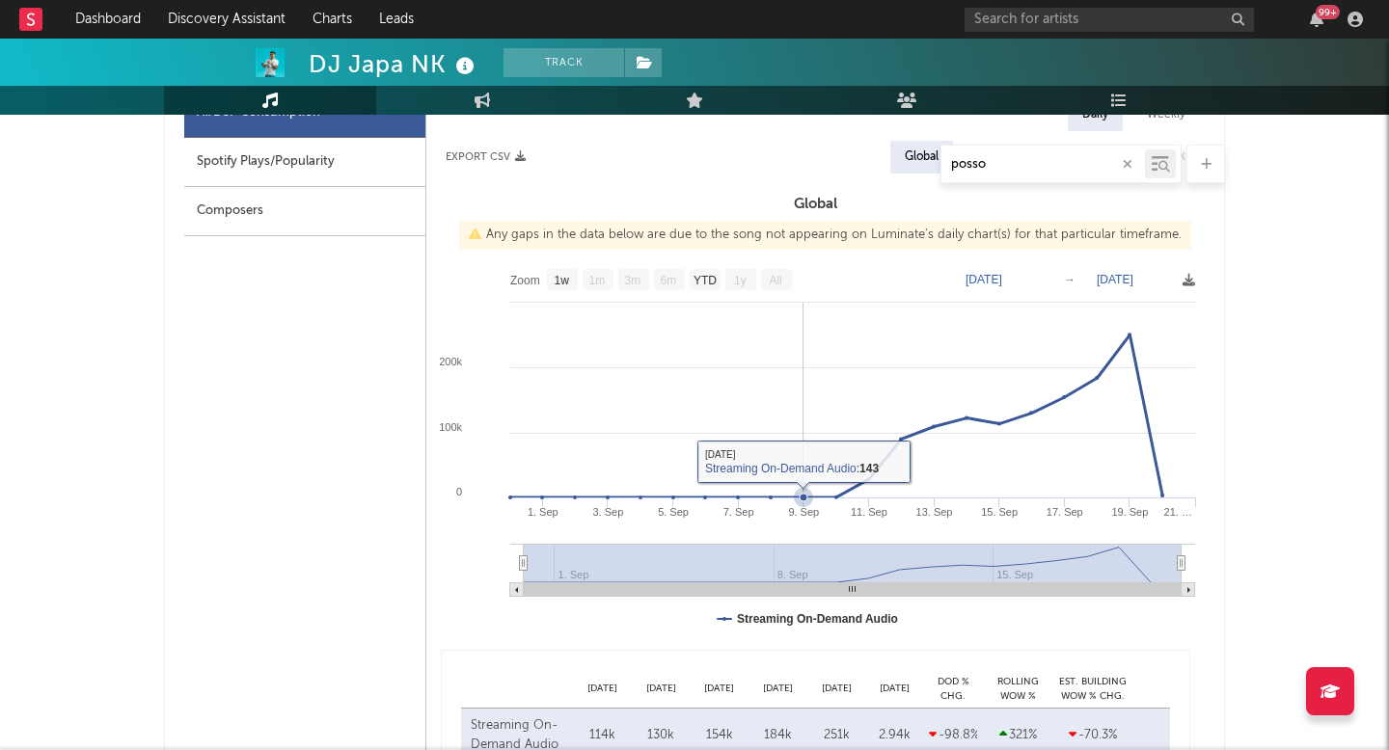
scroll to position [924, 0]
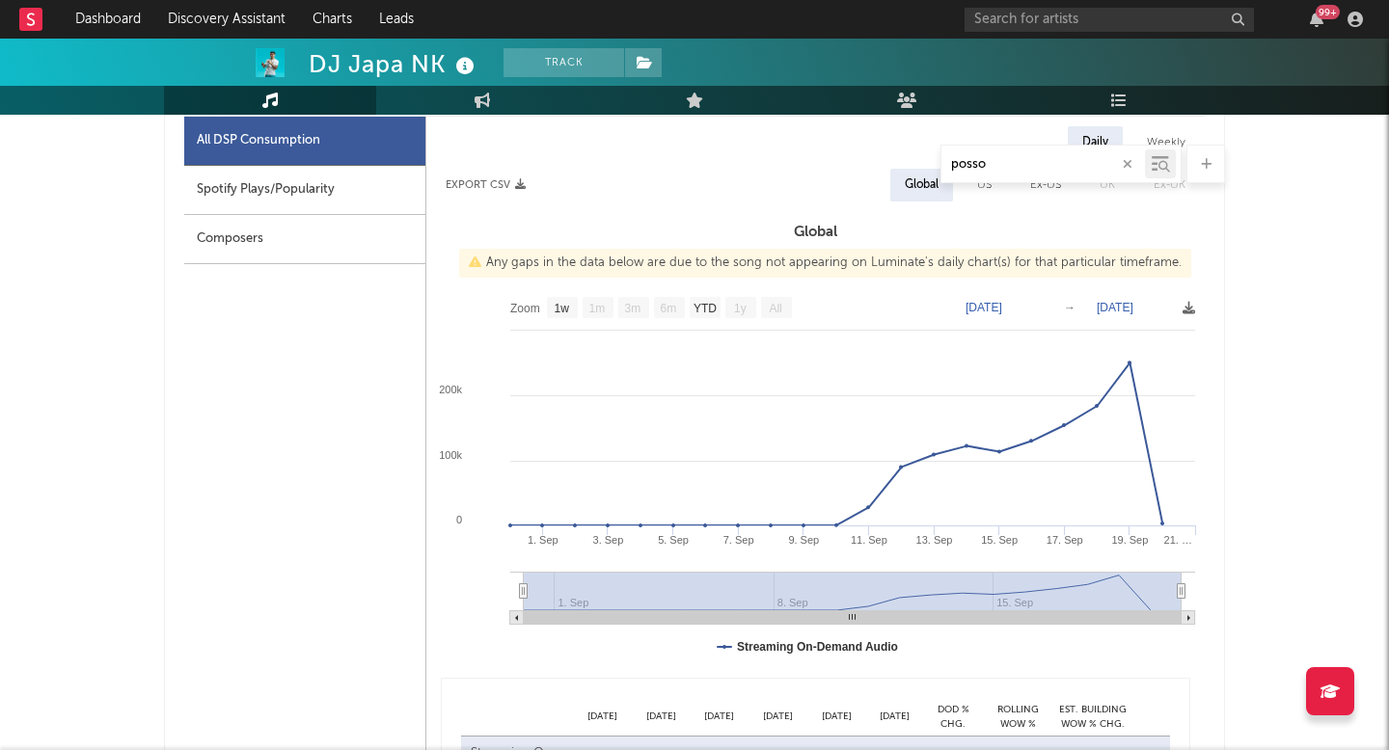
click at [1033, 165] on input "posso" at bounding box center [1042, 164] width 203 height 15
click at [1032, 165] on input "posso" at bounding box center [1042, 164] width 203 height 15
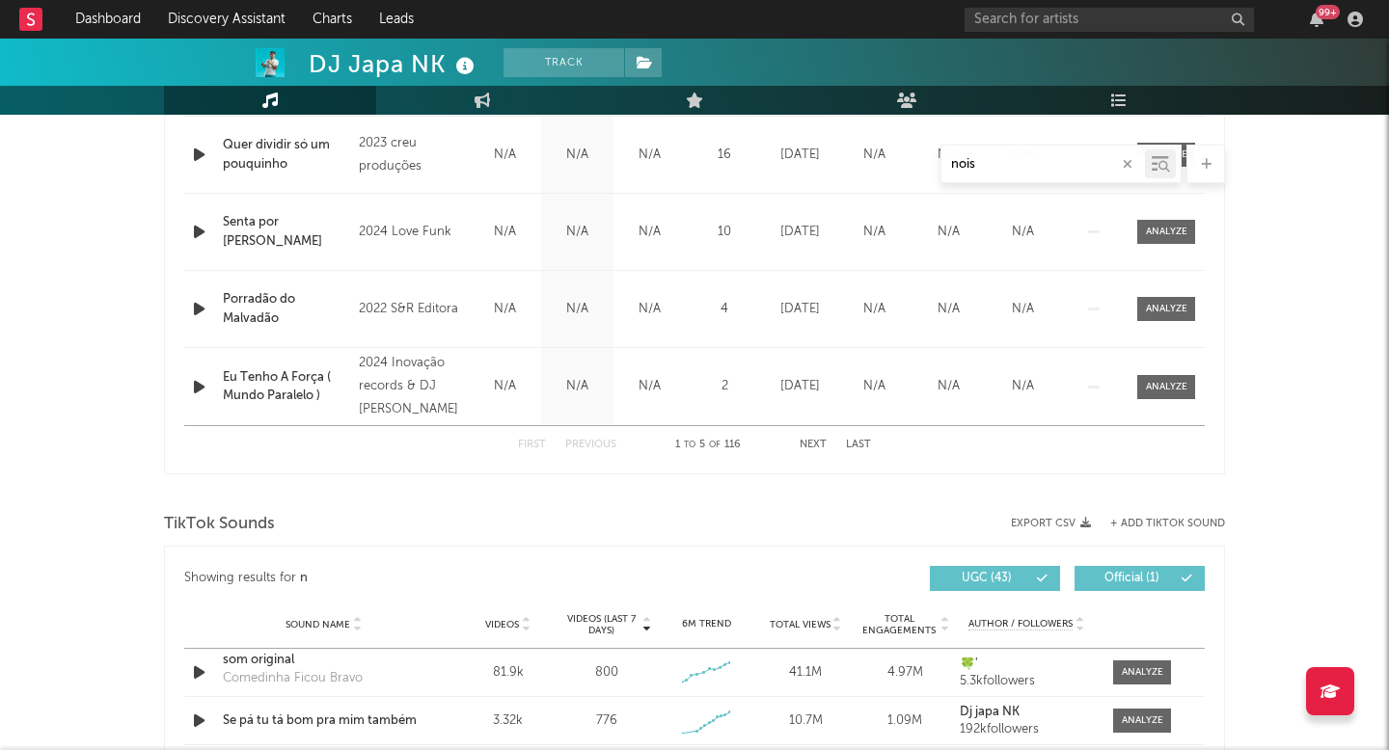
type input "nois"
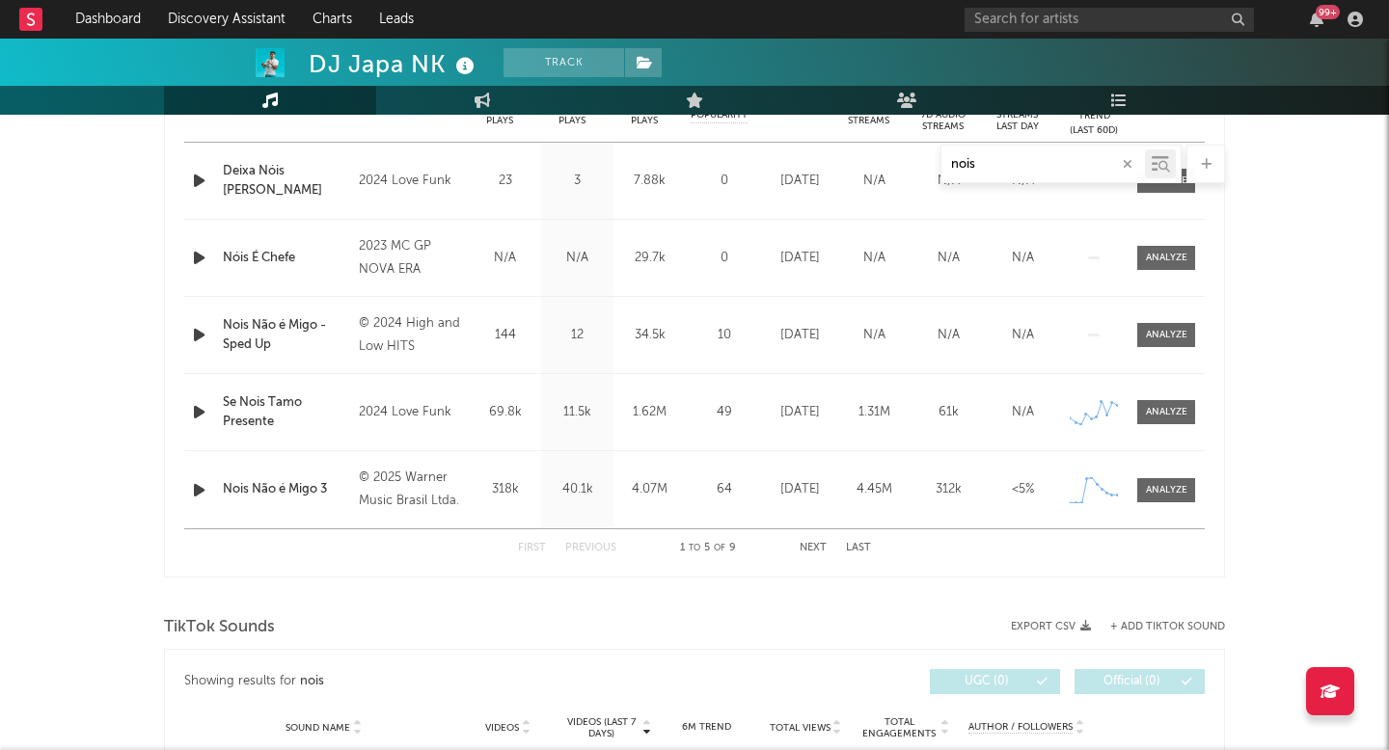
scroll to position [817, 0]
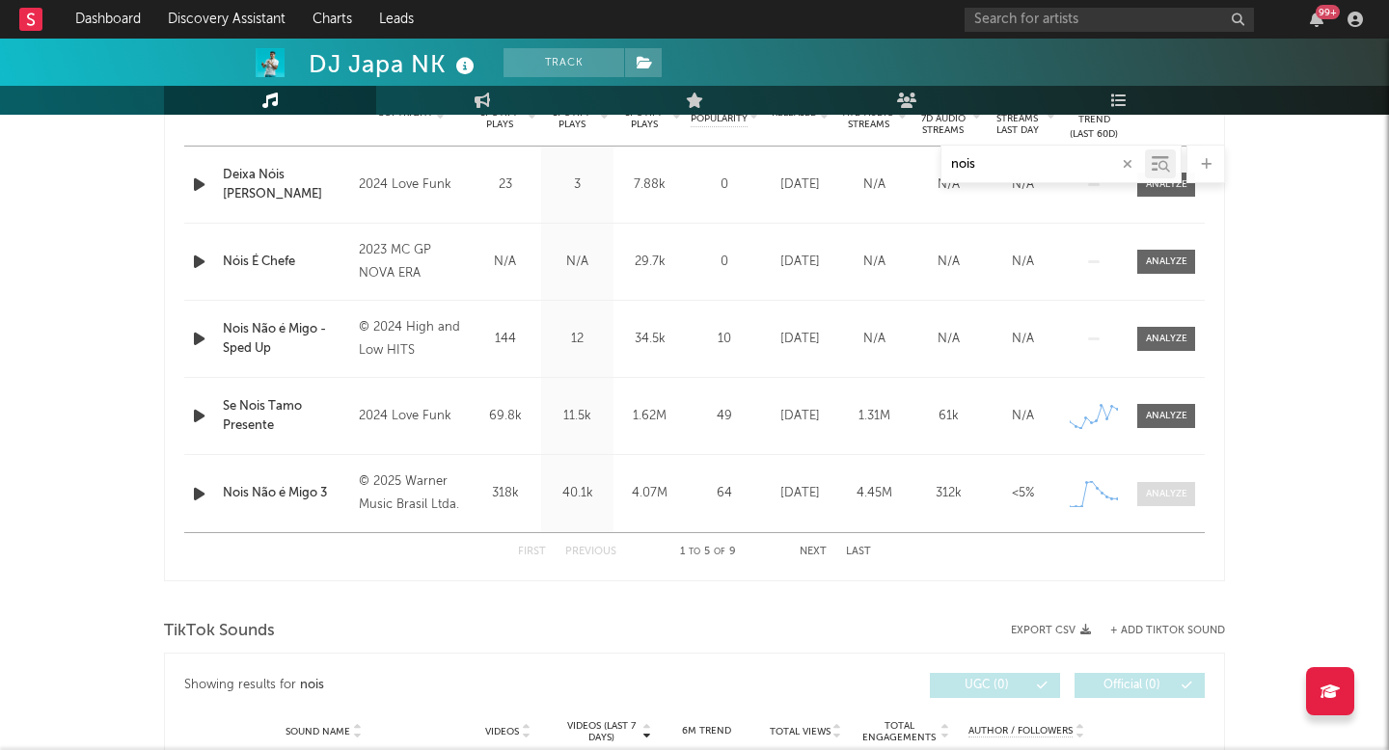
click at [1151, 482] on span at bounding box center [1166, 494] width 58 height 24
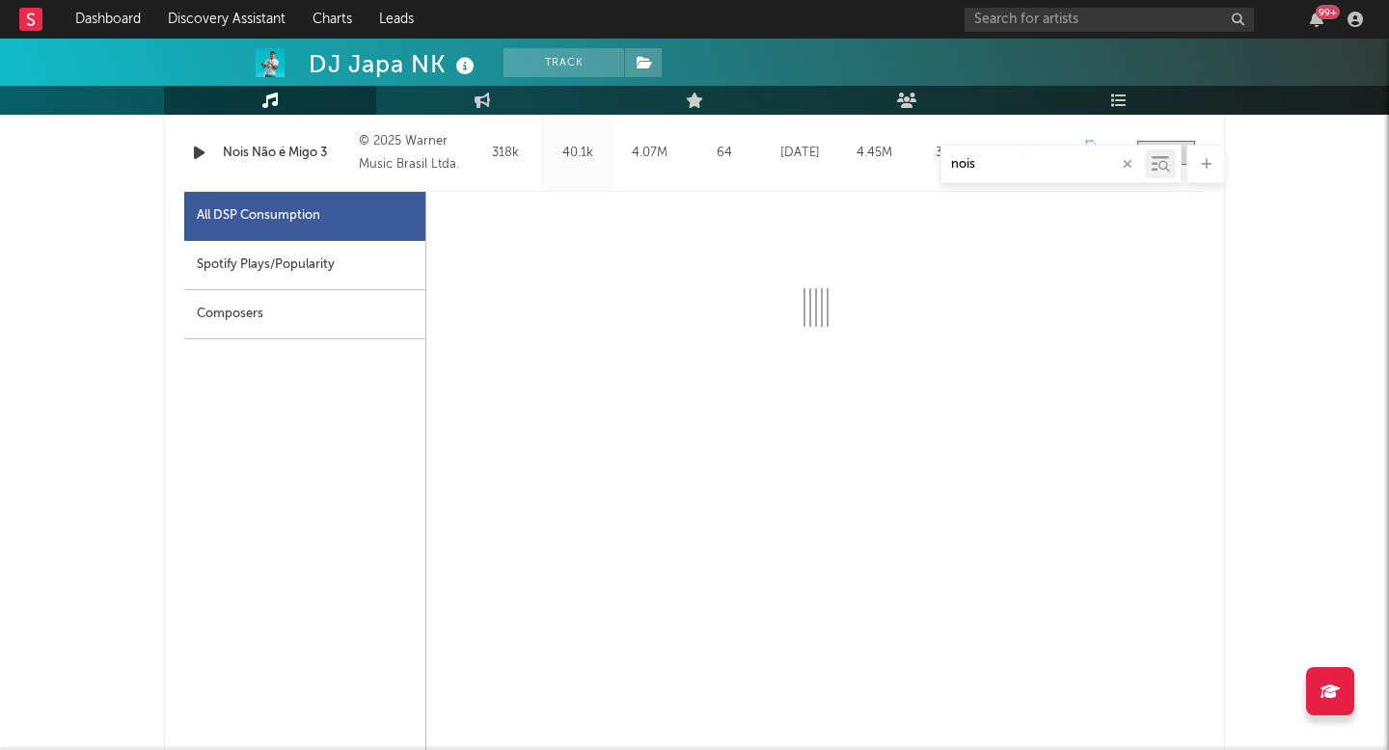
scroll to position [1244, 0]
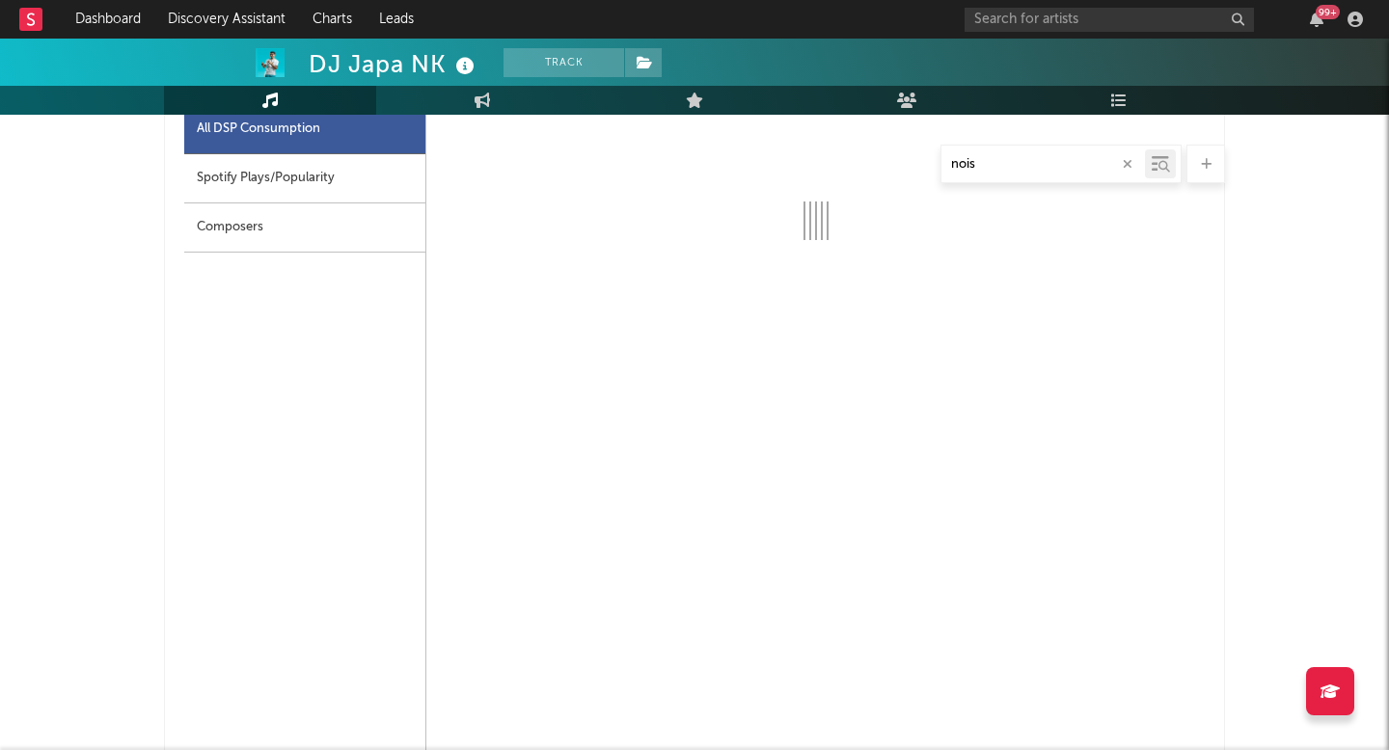
select select "1w"
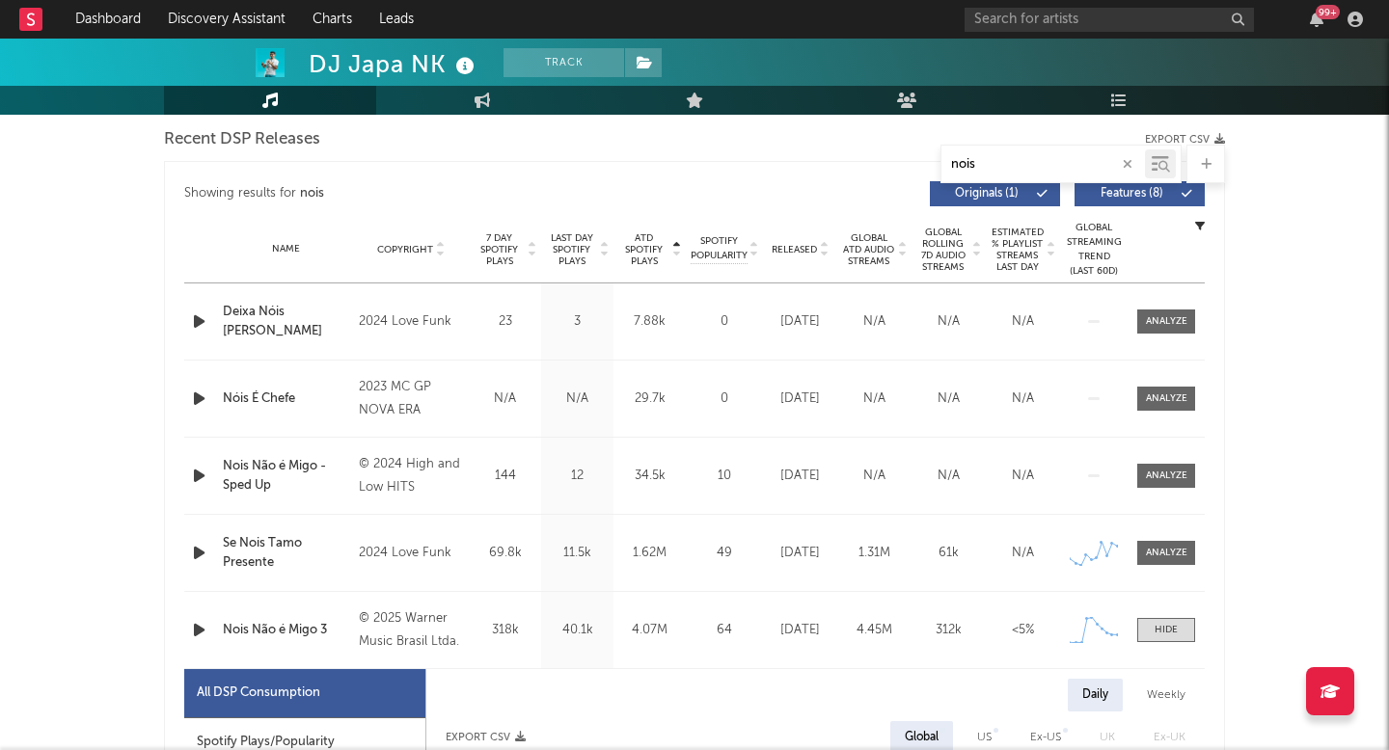
scroll to position [799, 0]
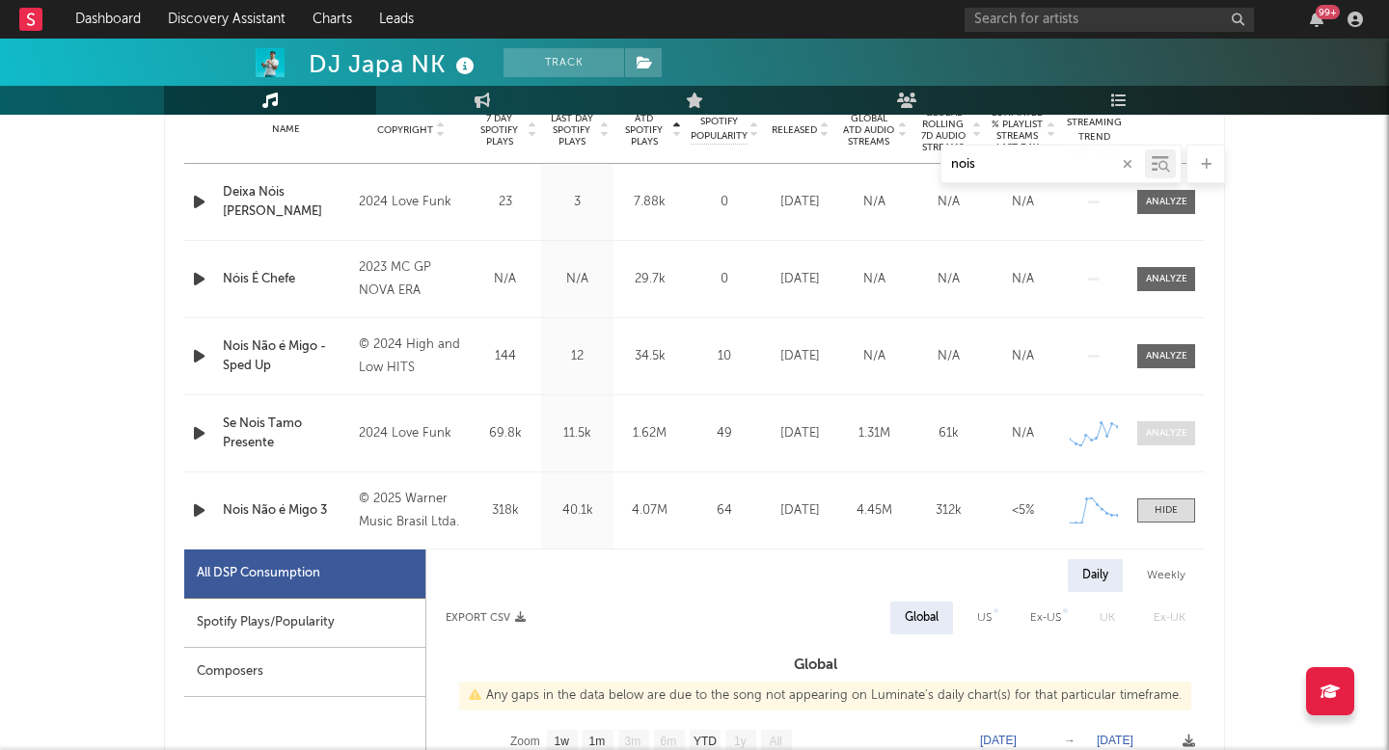
click at [1156, 438] on div at bounding box center [1166, 433] width 41 height 14
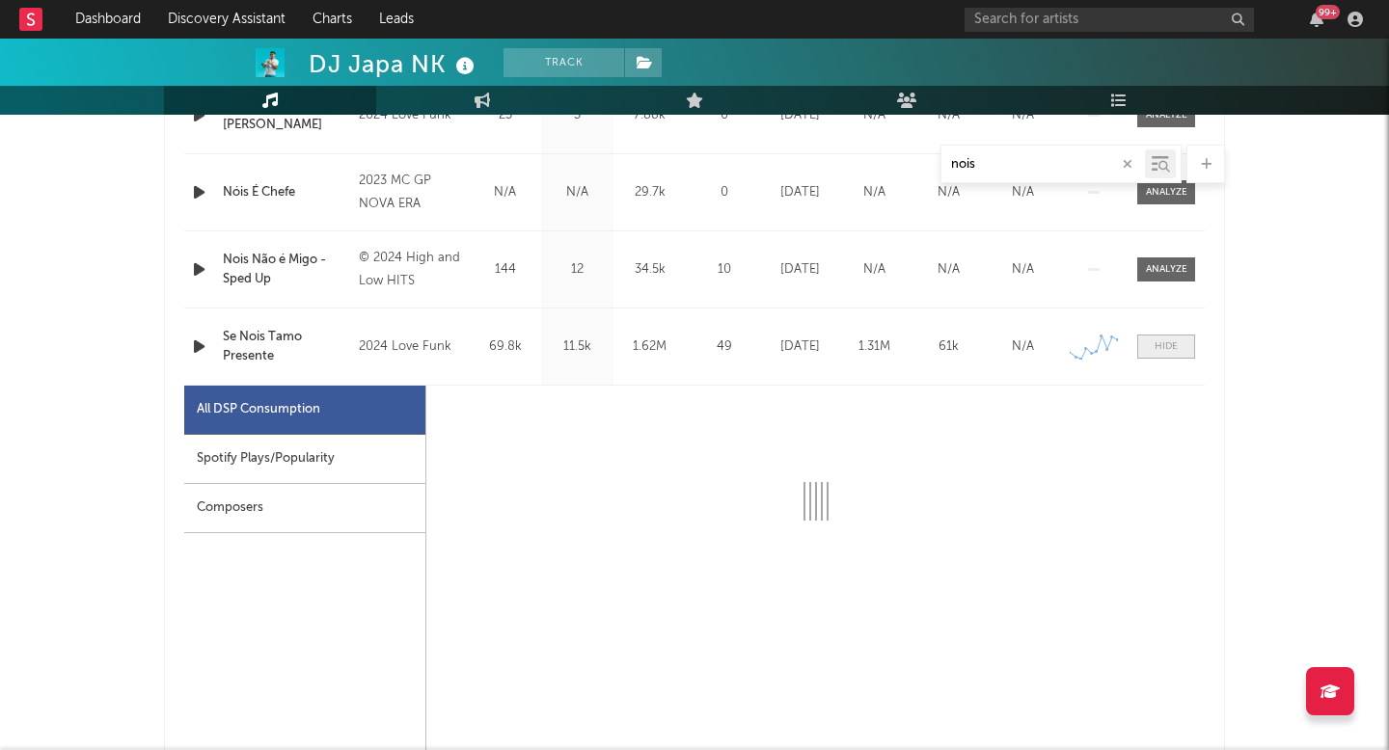
scroll to position [1002, 0]
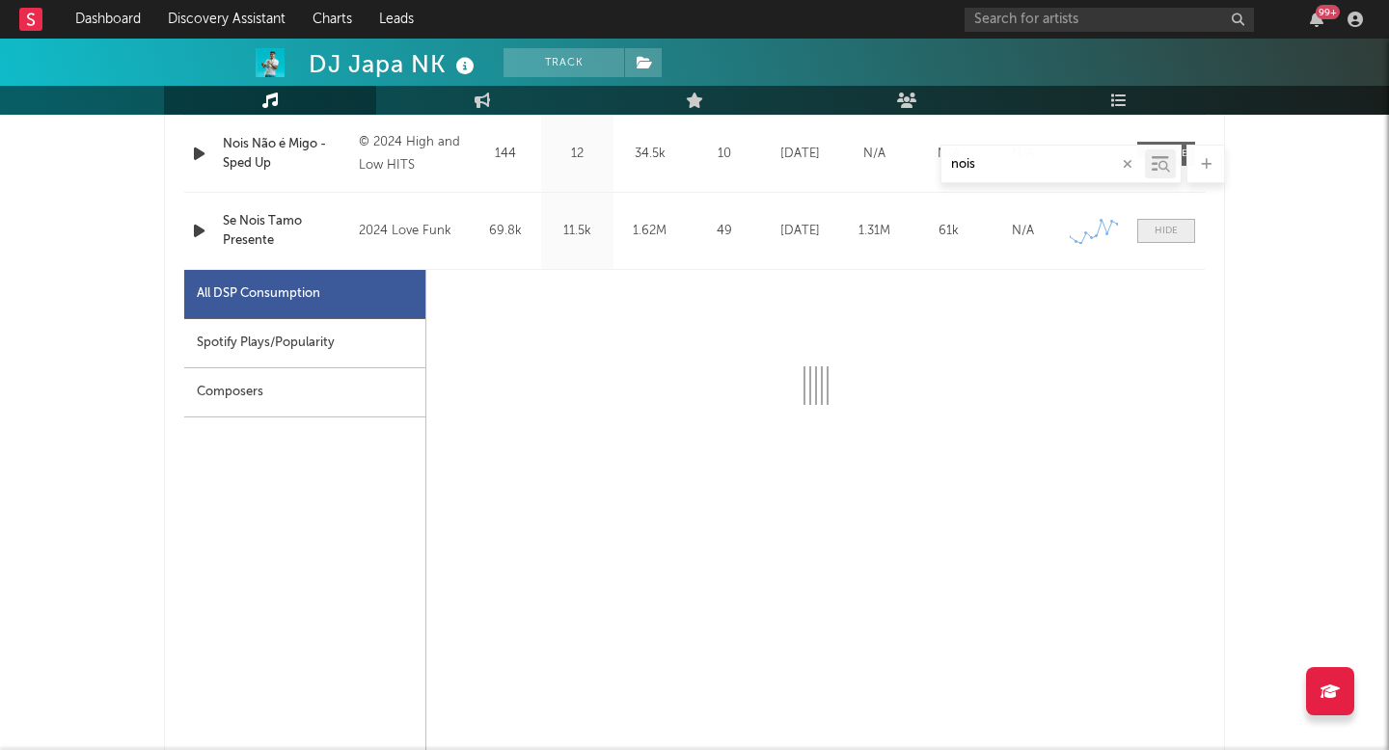
select select "1w"
select select "6m"
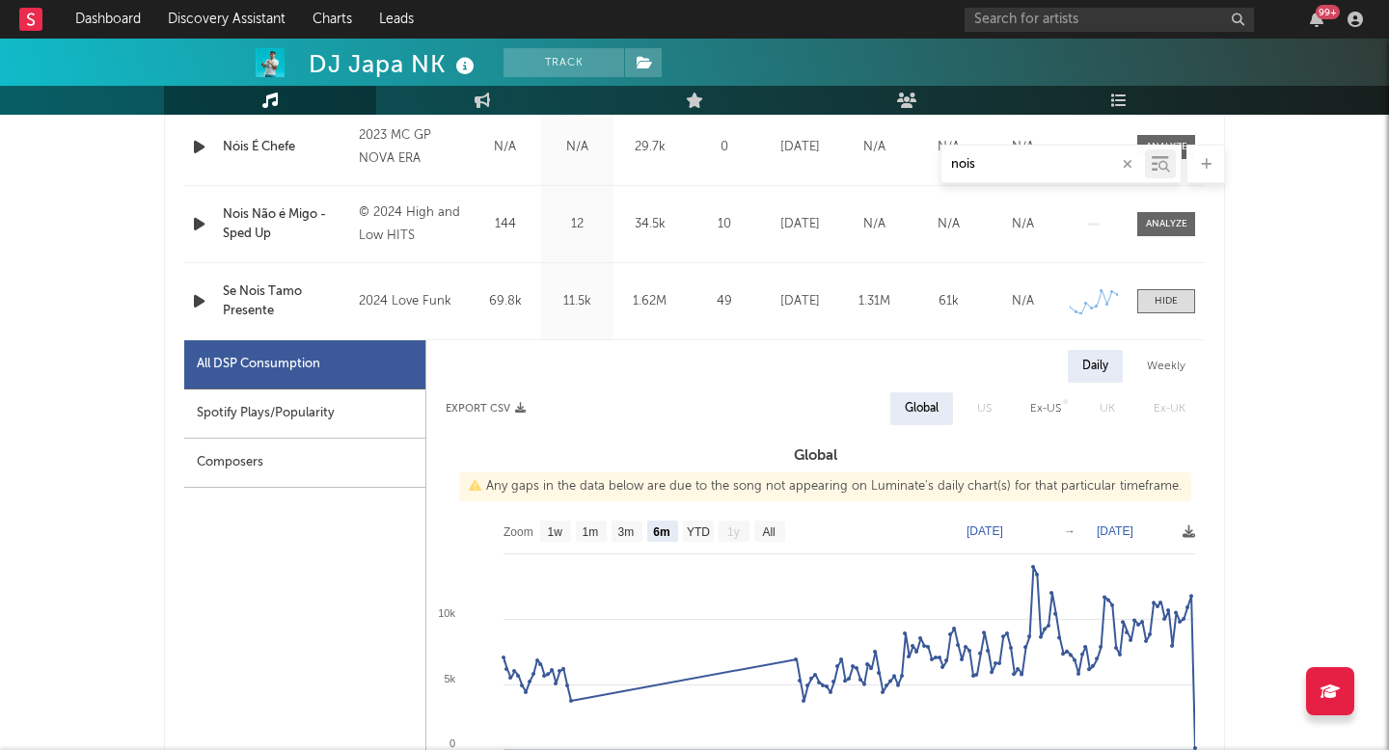
scroll to position [929, 0]
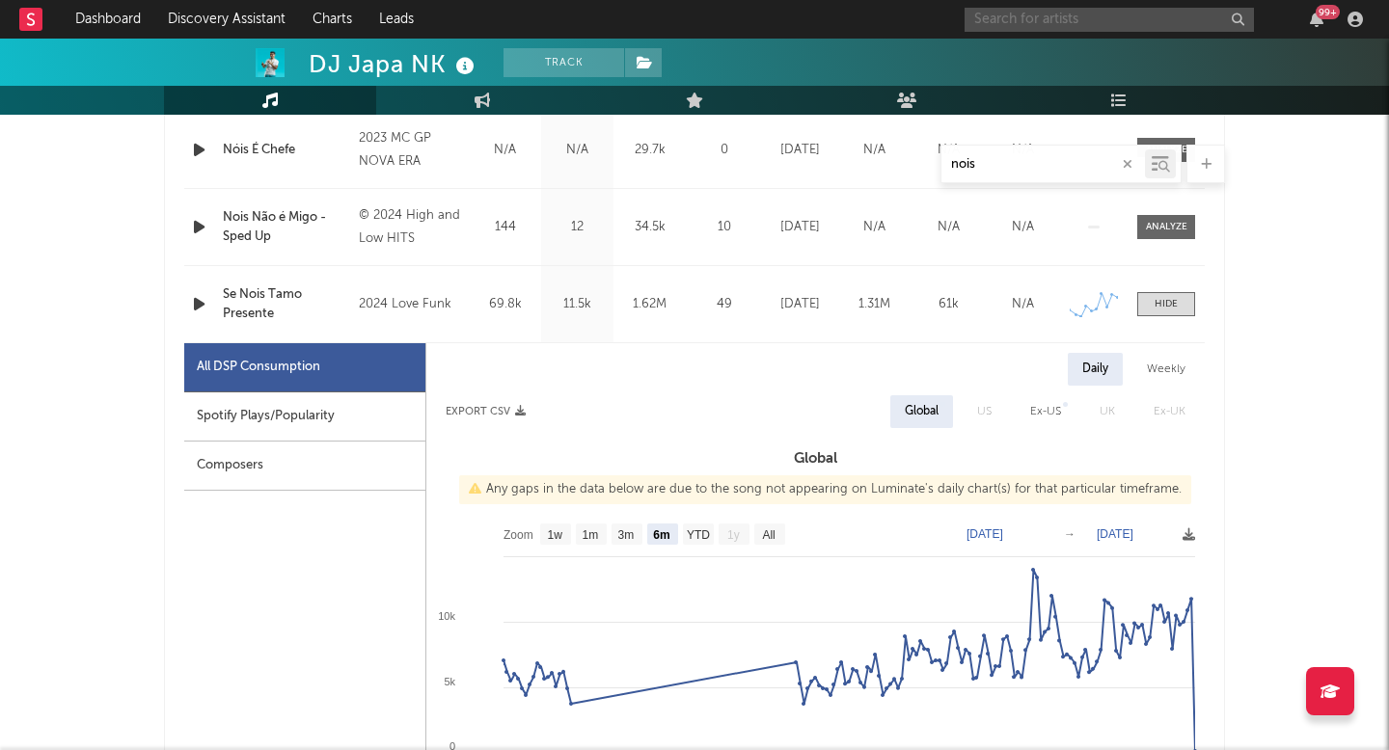
click at [1062, 13] on input "text" at bounding box center [1108, 20] width 289 height 24
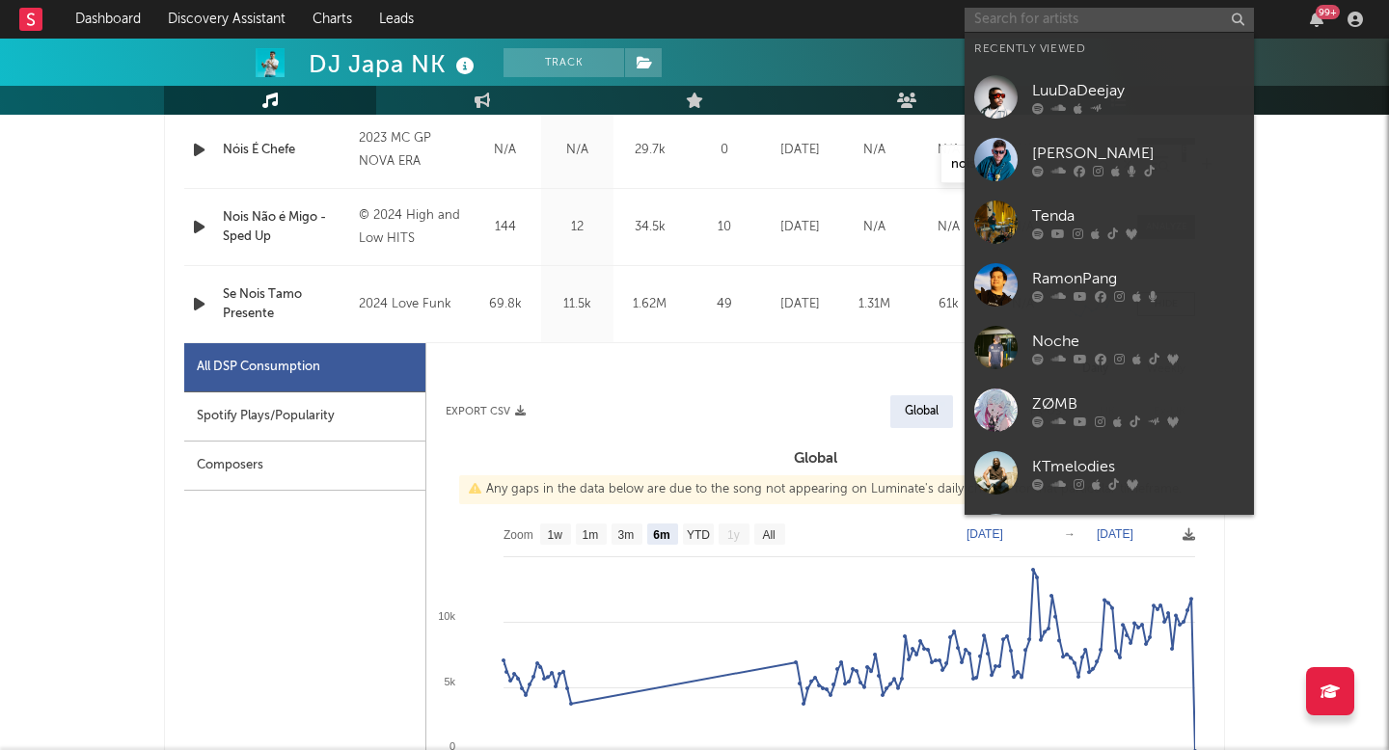
paste input "[URL][DOMAIN_NAME]"
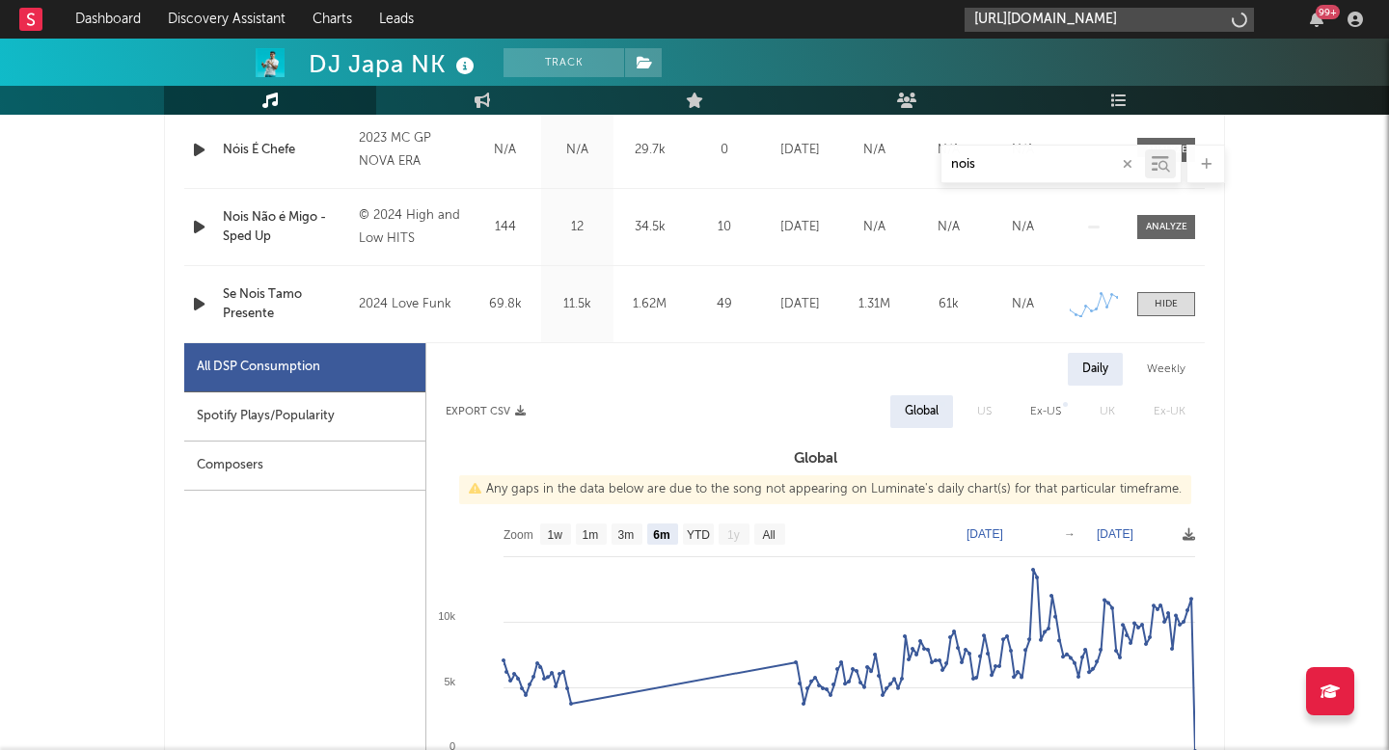
scroll to position [0, 245]
type input "[URL][DOMAIN_NAME]"
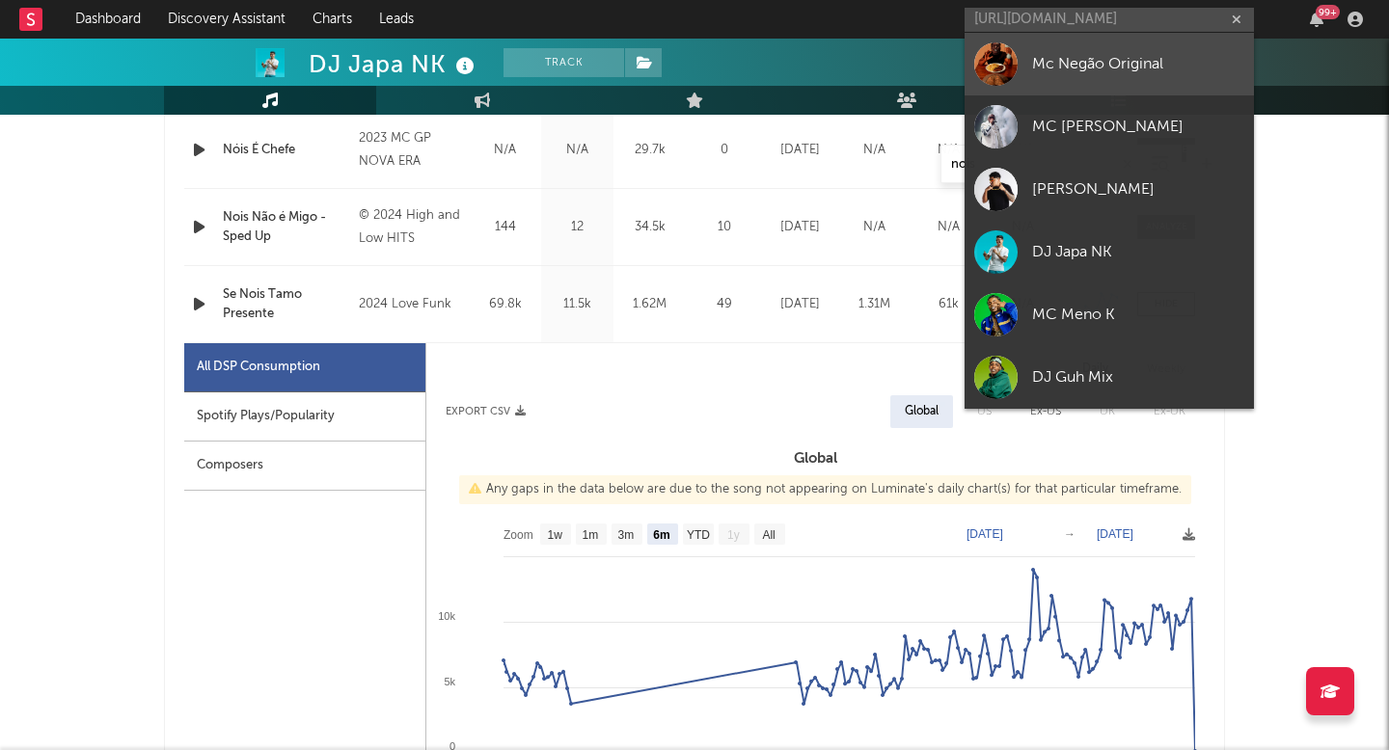
click at [1041, 80] on link "Mc Negão Original" at bounding box center [1108, 64] width 289 height 63
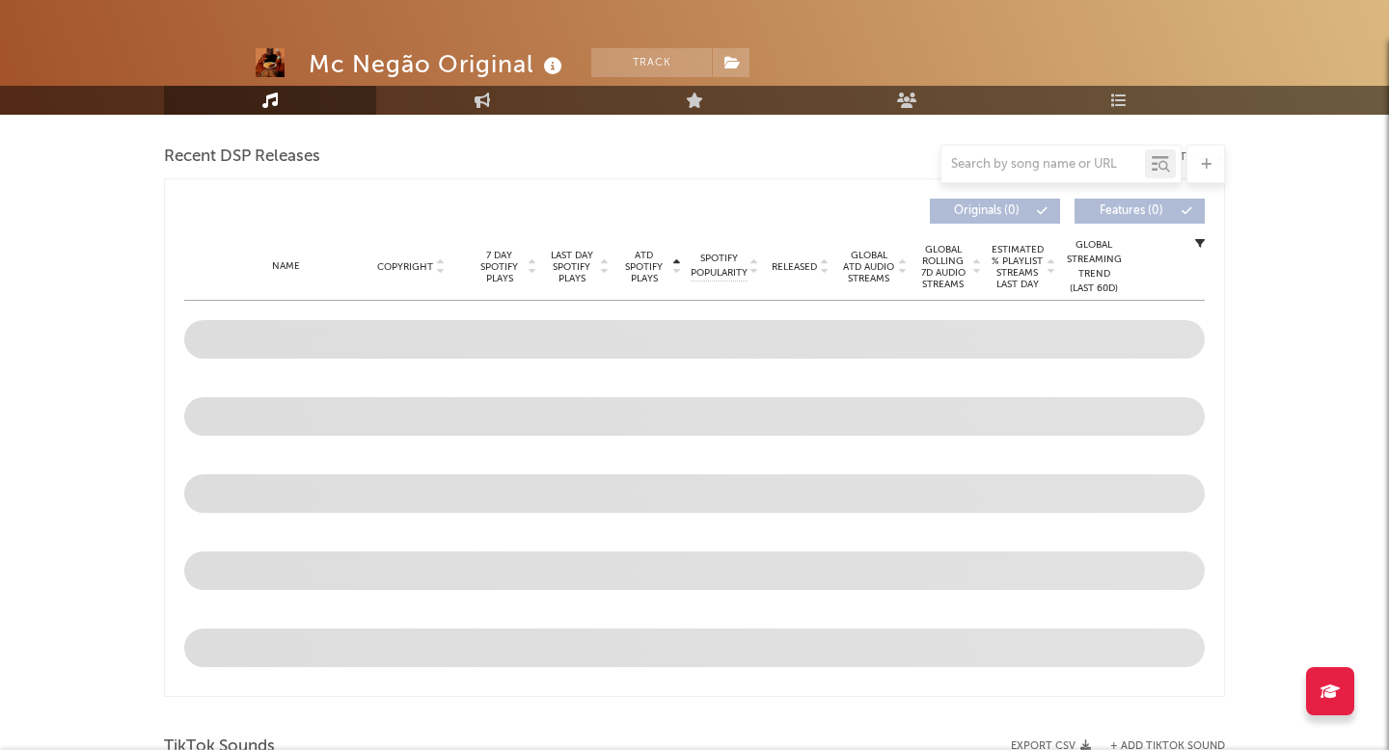
scroll to position [765, 0]
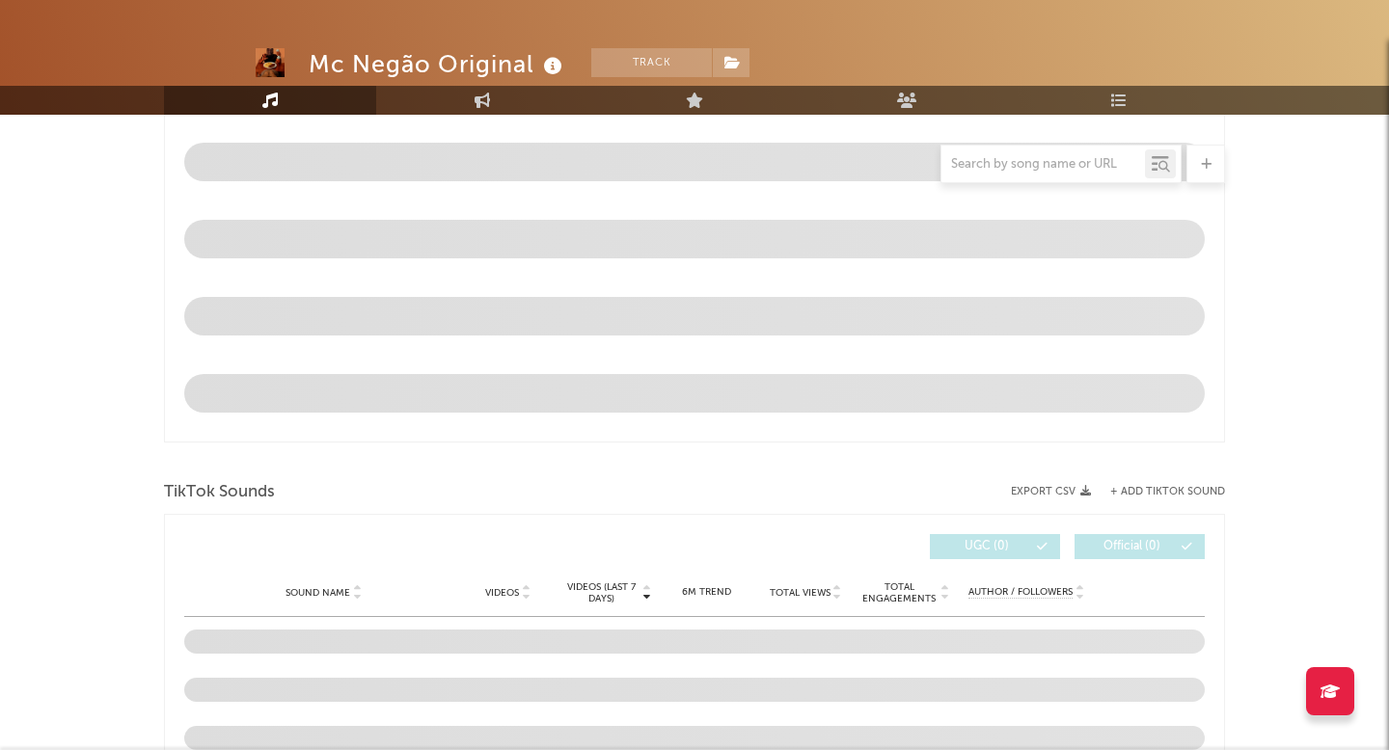
select select "6m"
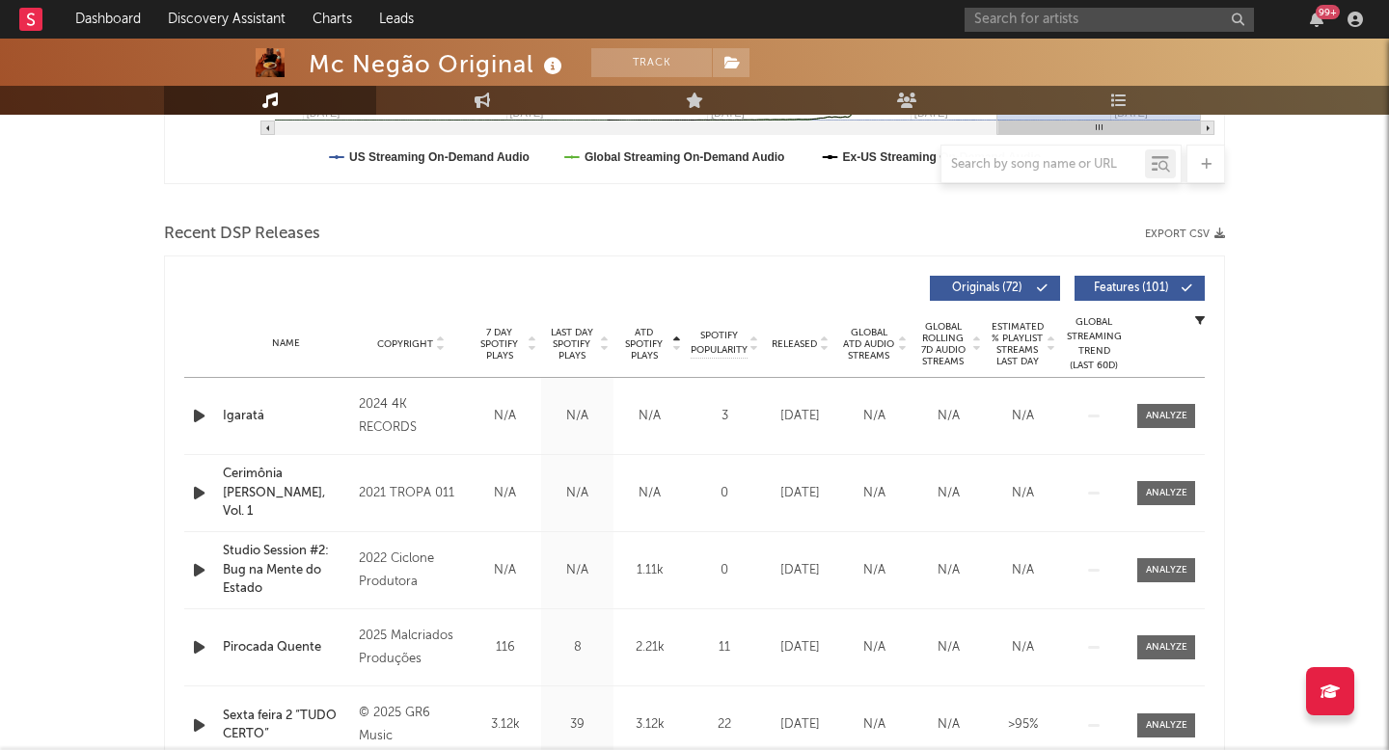
scroll to position [678, 0]
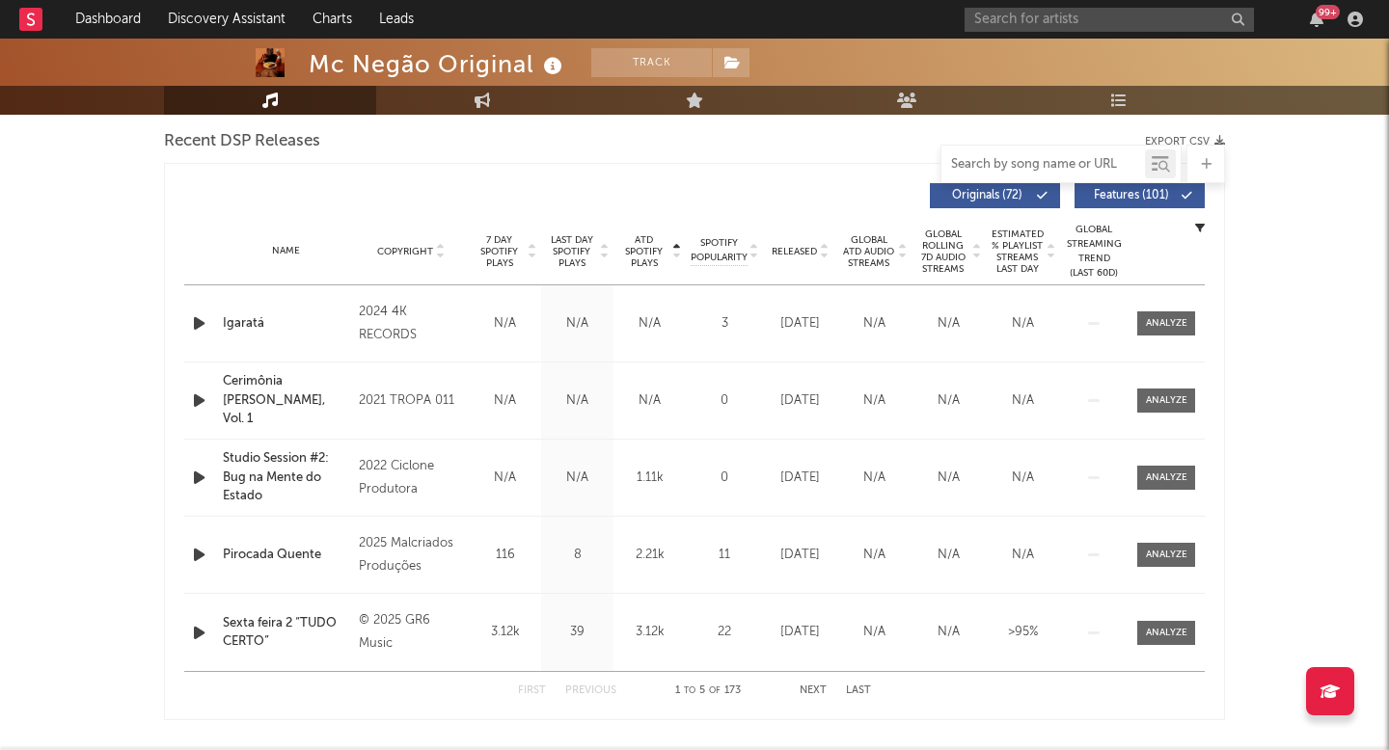
click at [1020, 163] on input "text" at bounding box center [1042, 164] width 203 height 15
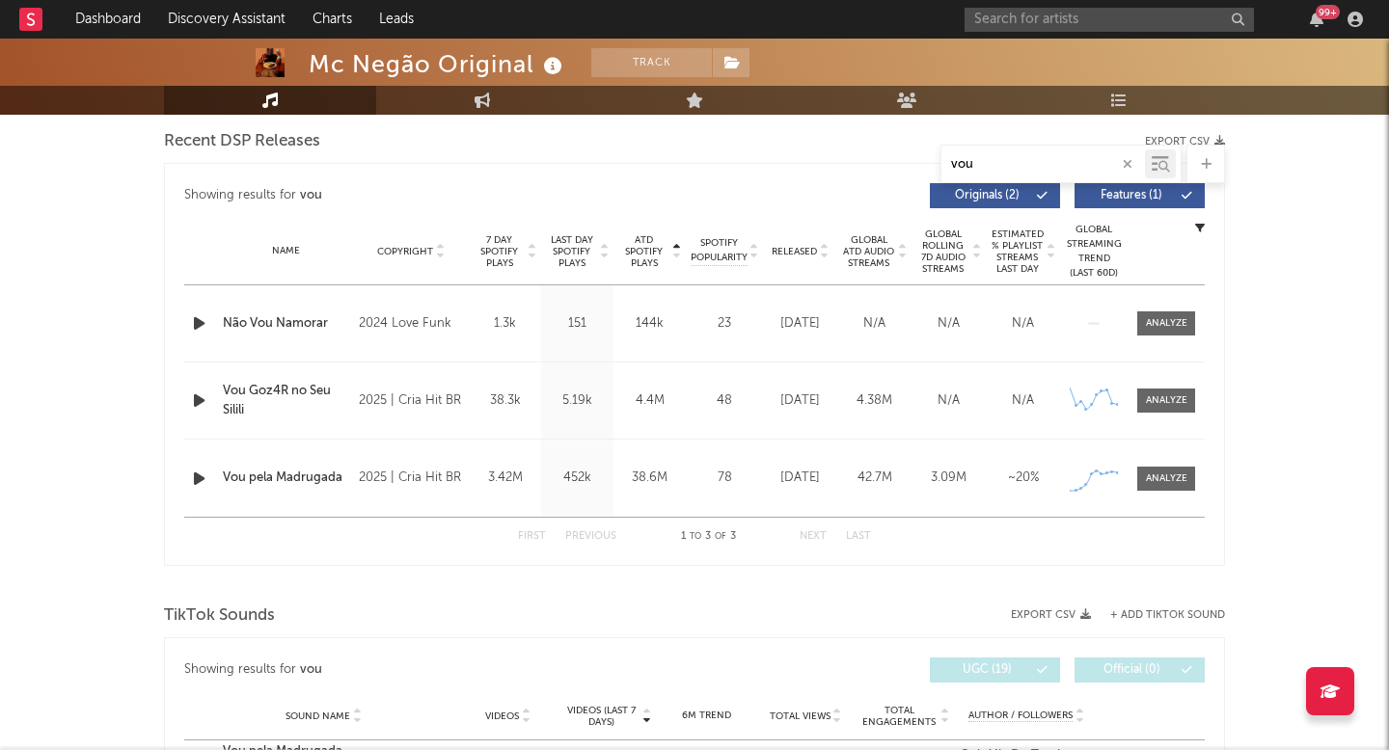
type input "vou"
click at [1143, 476] on span at bounding box center [1166, 479] width 58 height 24
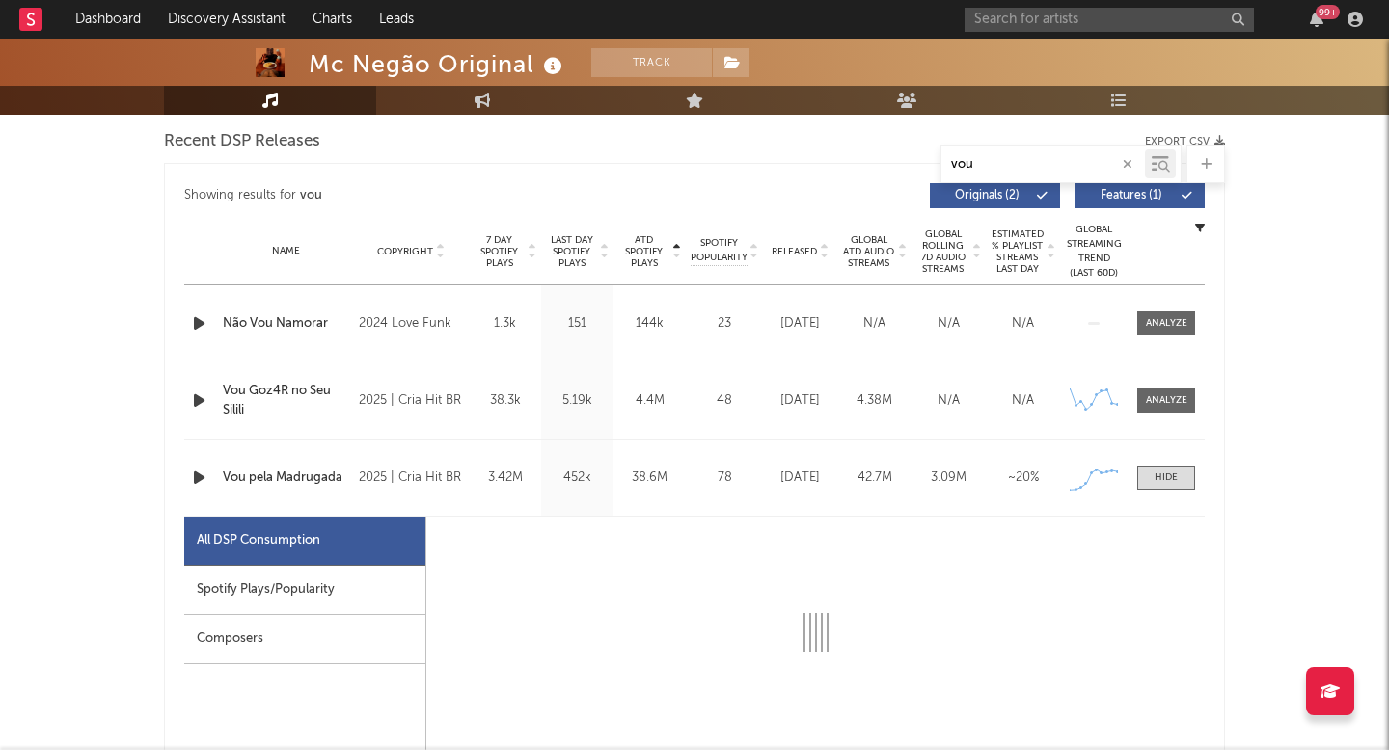
click at [362, 597] on div "Spotify Plays/Popularity" at bounding box center [304, 590] width 241 height 49
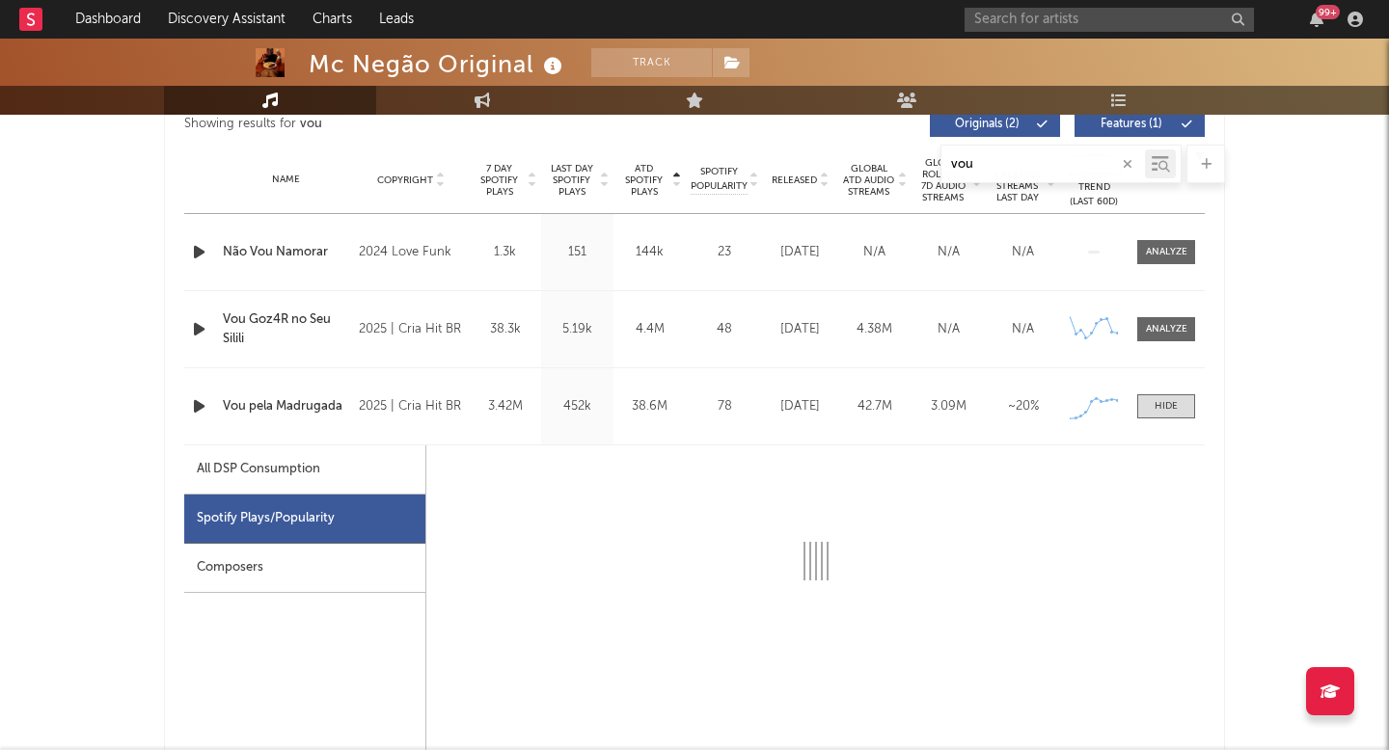
scroll to position [982, 0]
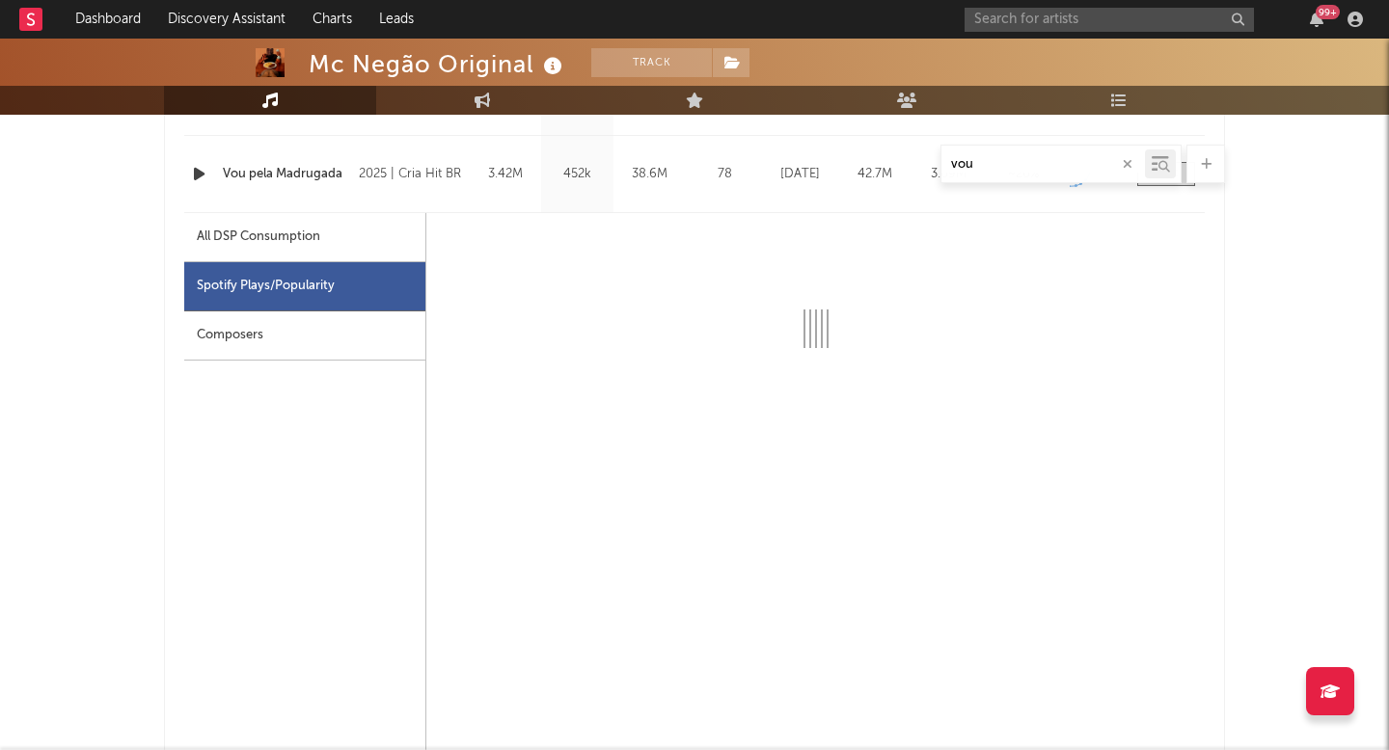
select select "6m"
select select "1w"
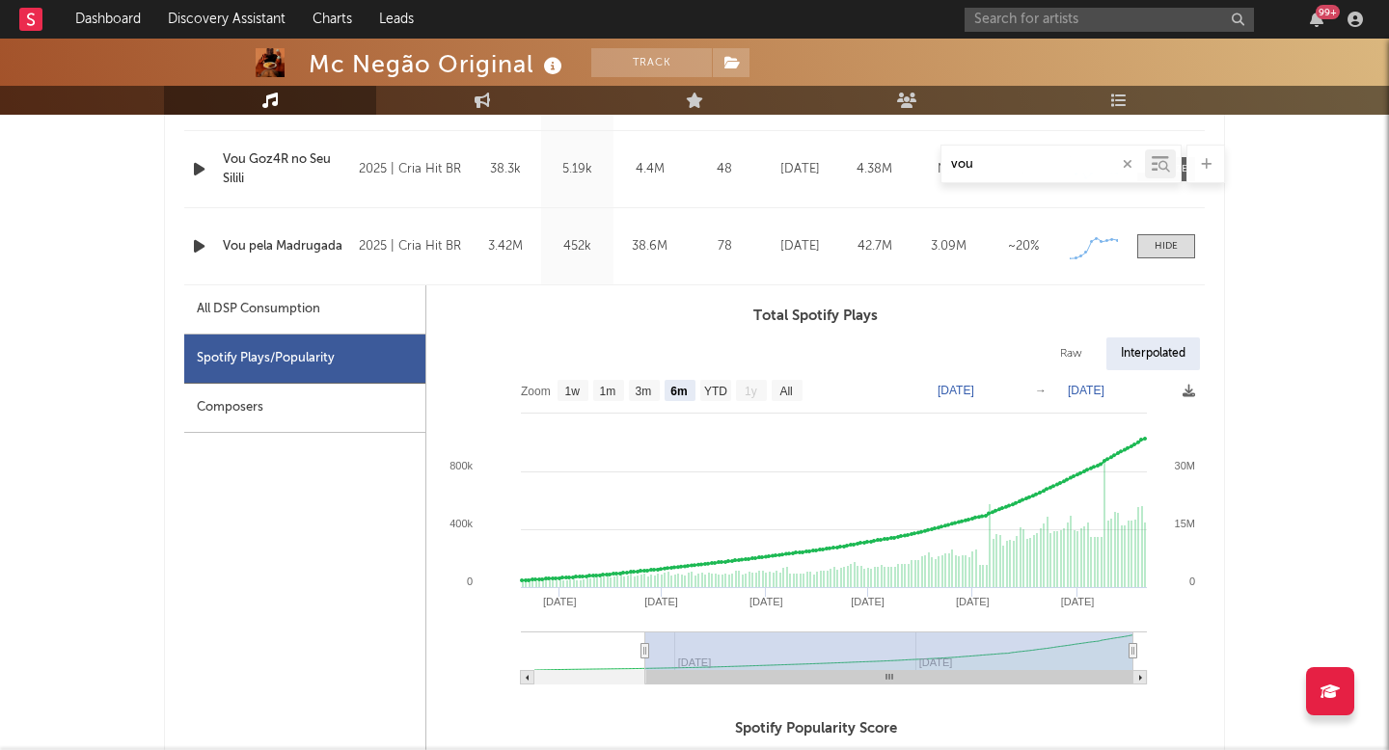
scroll to position [943, 0]
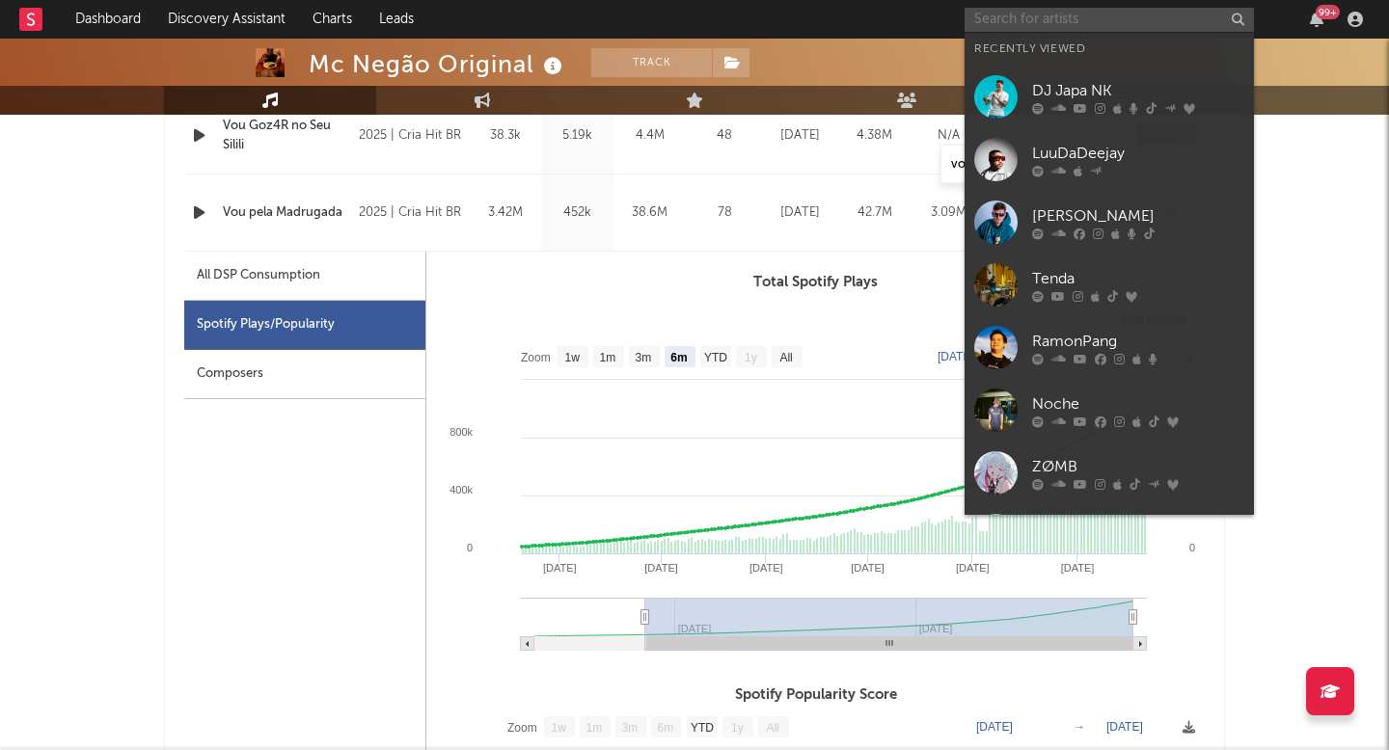
click at [989, 21] on input "text" at bounding box center [1108, 20] width 289 height 24
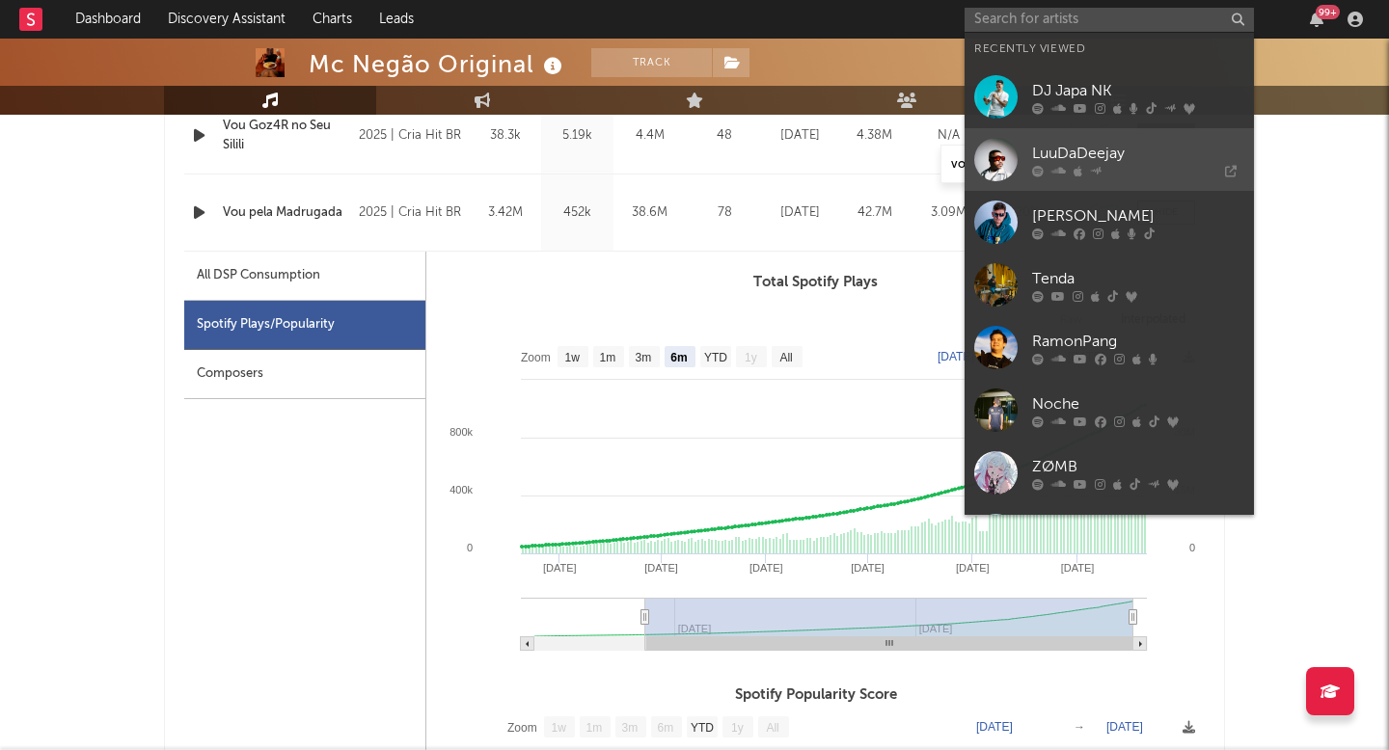
click at [1035, 163] on div "LuuDaDeejay" at bounding box center [1138, 153] width 212 height 23
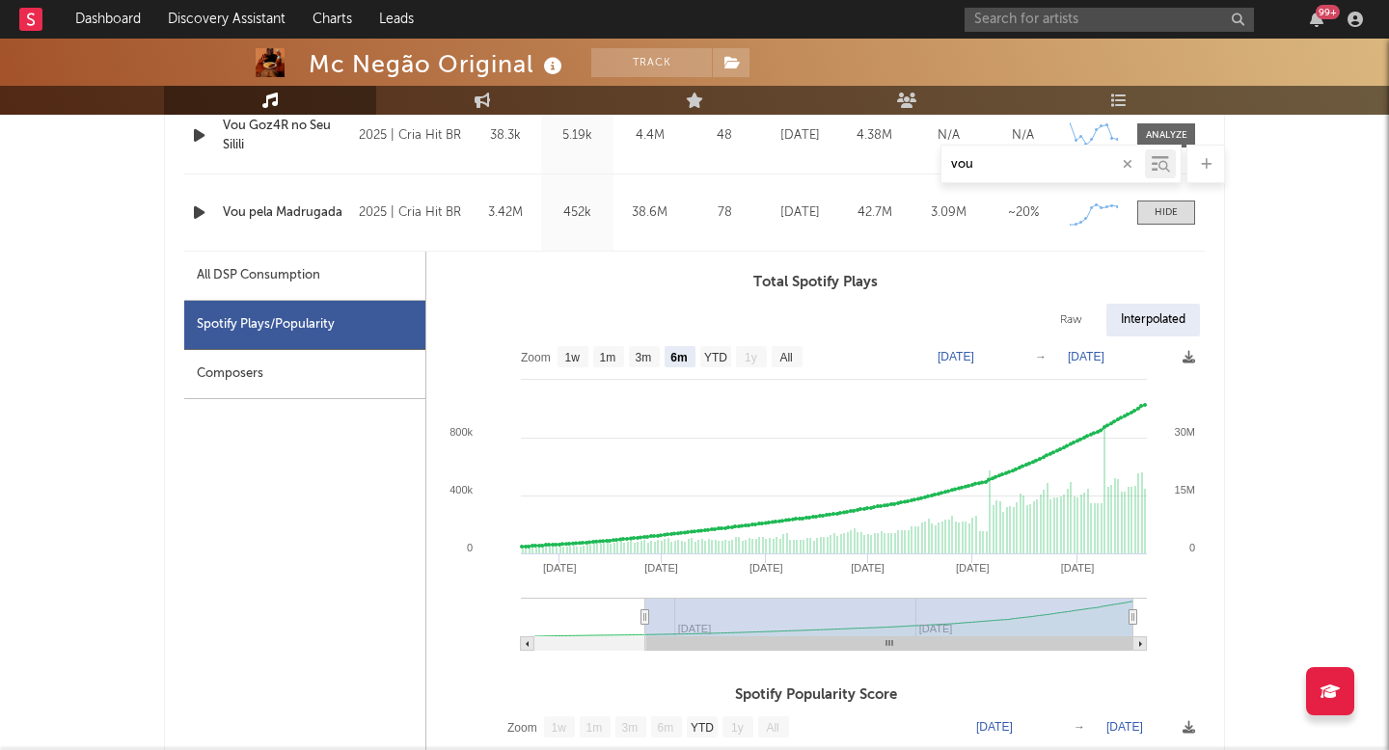
click at [972, 171] on input "vou" at bounding box center [1042, 164] width 203 height 15
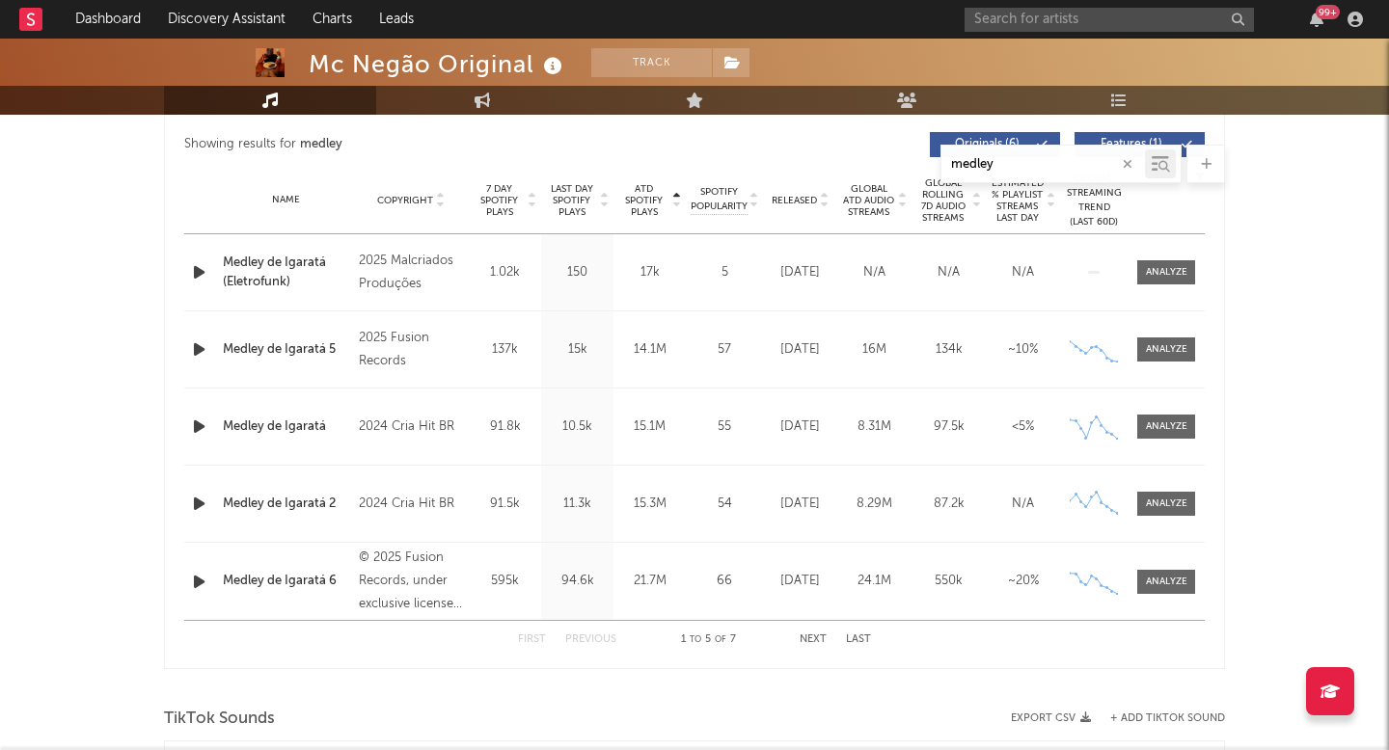
scroll to position [730, 0]
type input "medley"
click at [1148, 587] on div at bounding box center [1166, 581] width 41 height 14
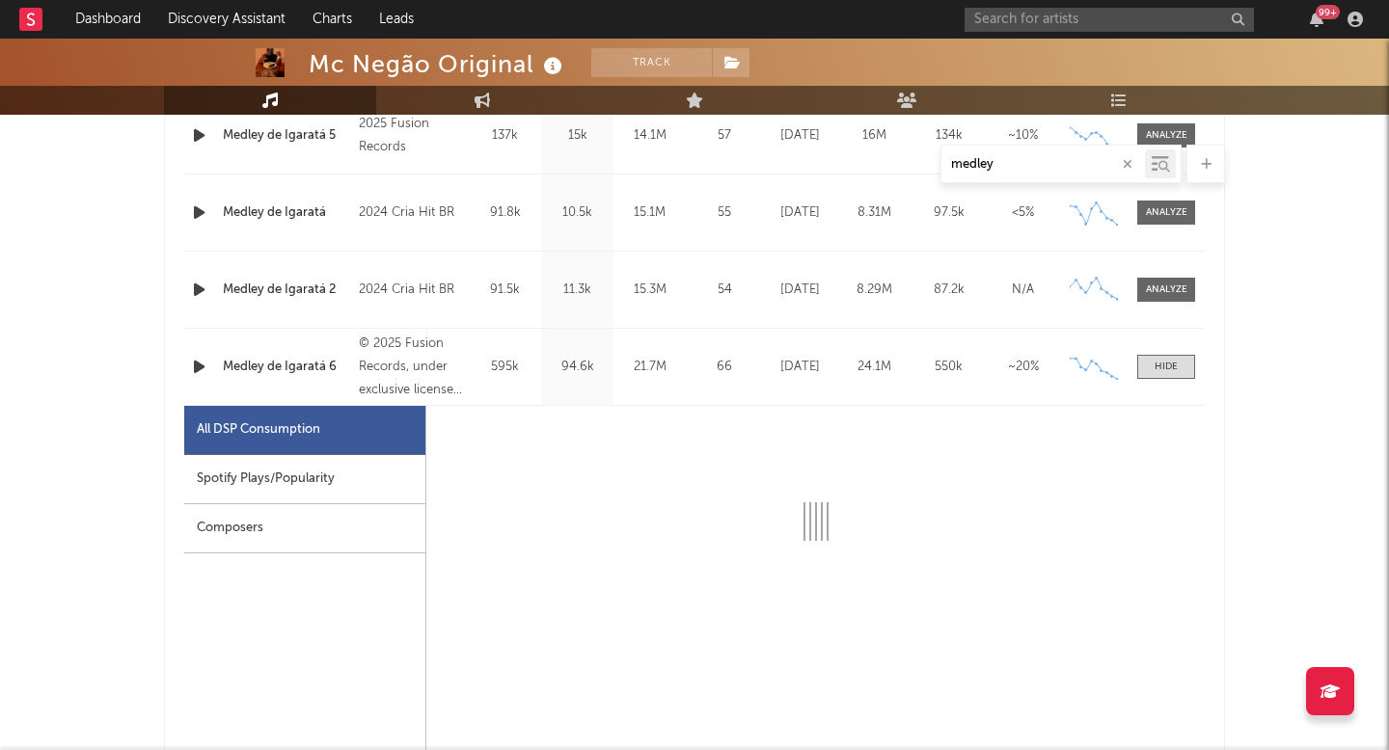
scroll to position [999, 0]
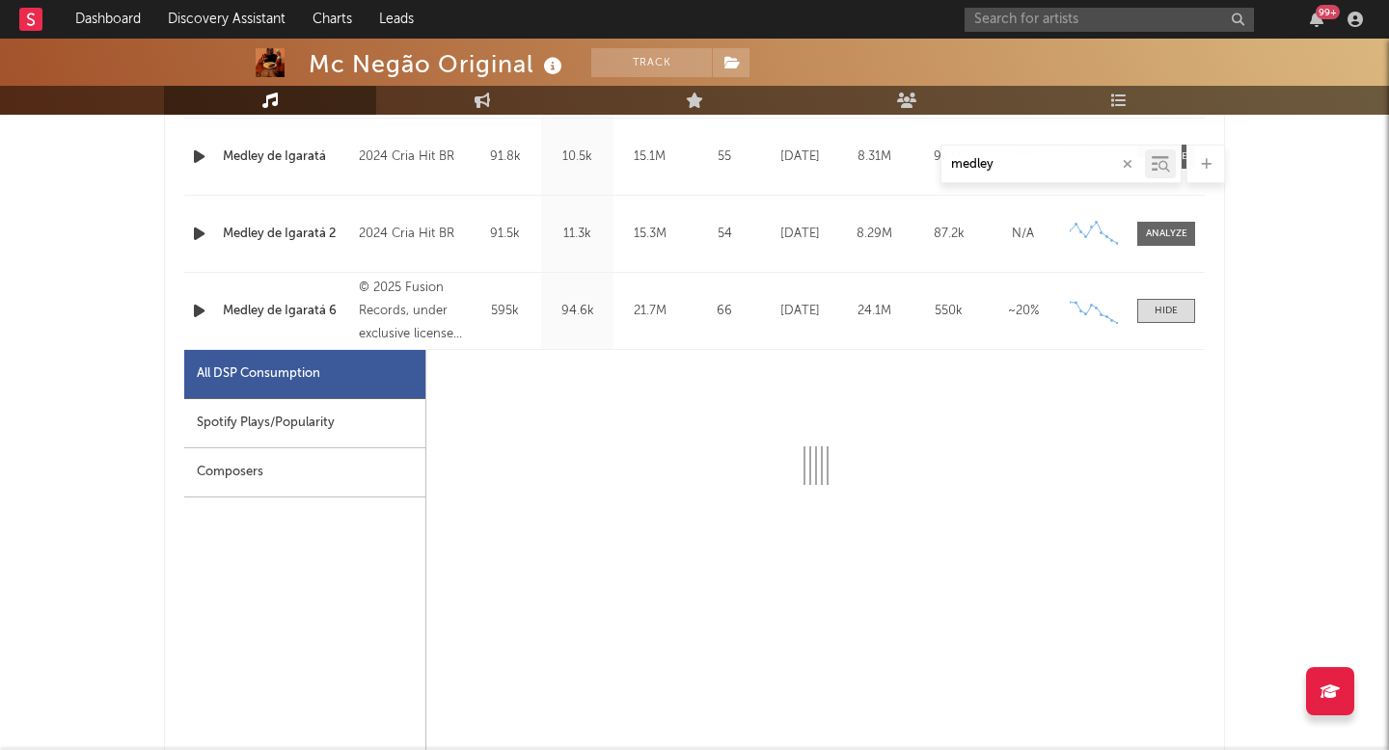
select select "1w"
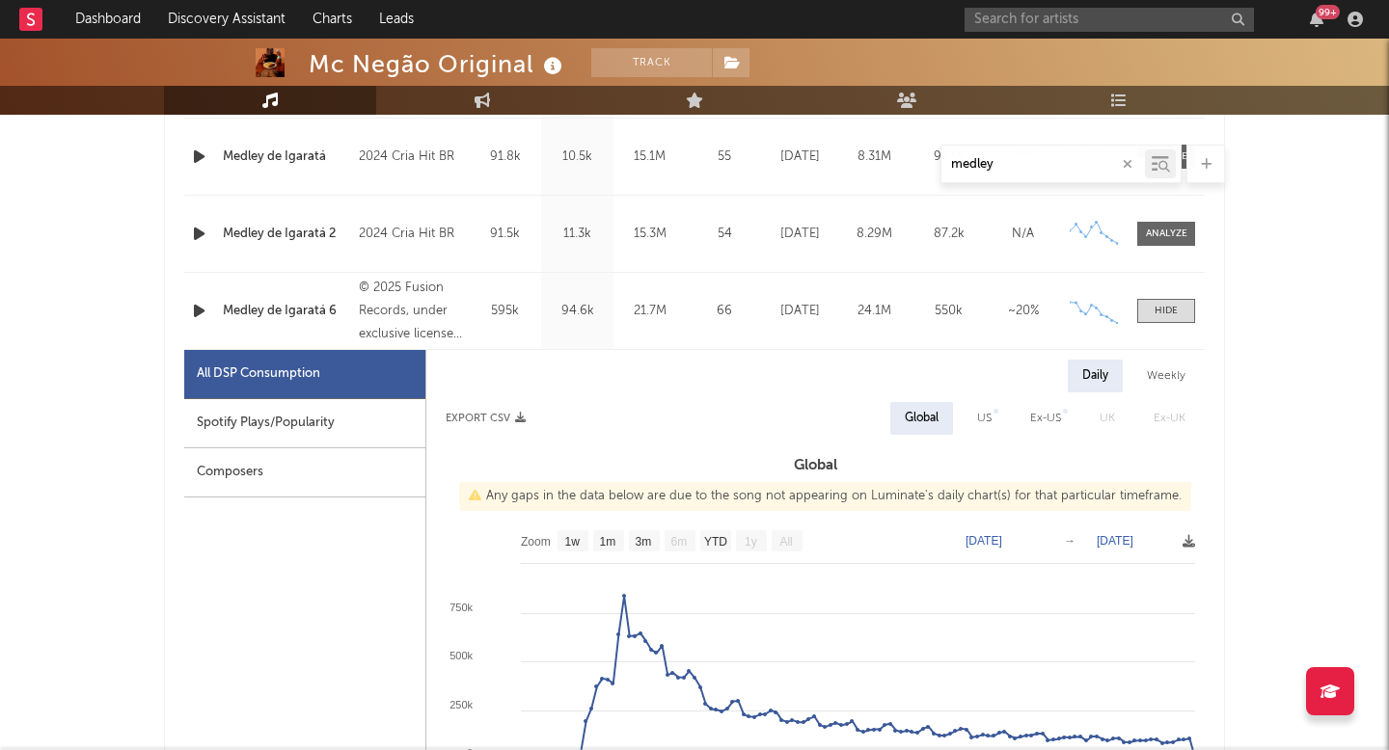
click at [290, 422] on div "Spotify Plays/Popularity" at bounding box center [304, 423] width 241 height 49
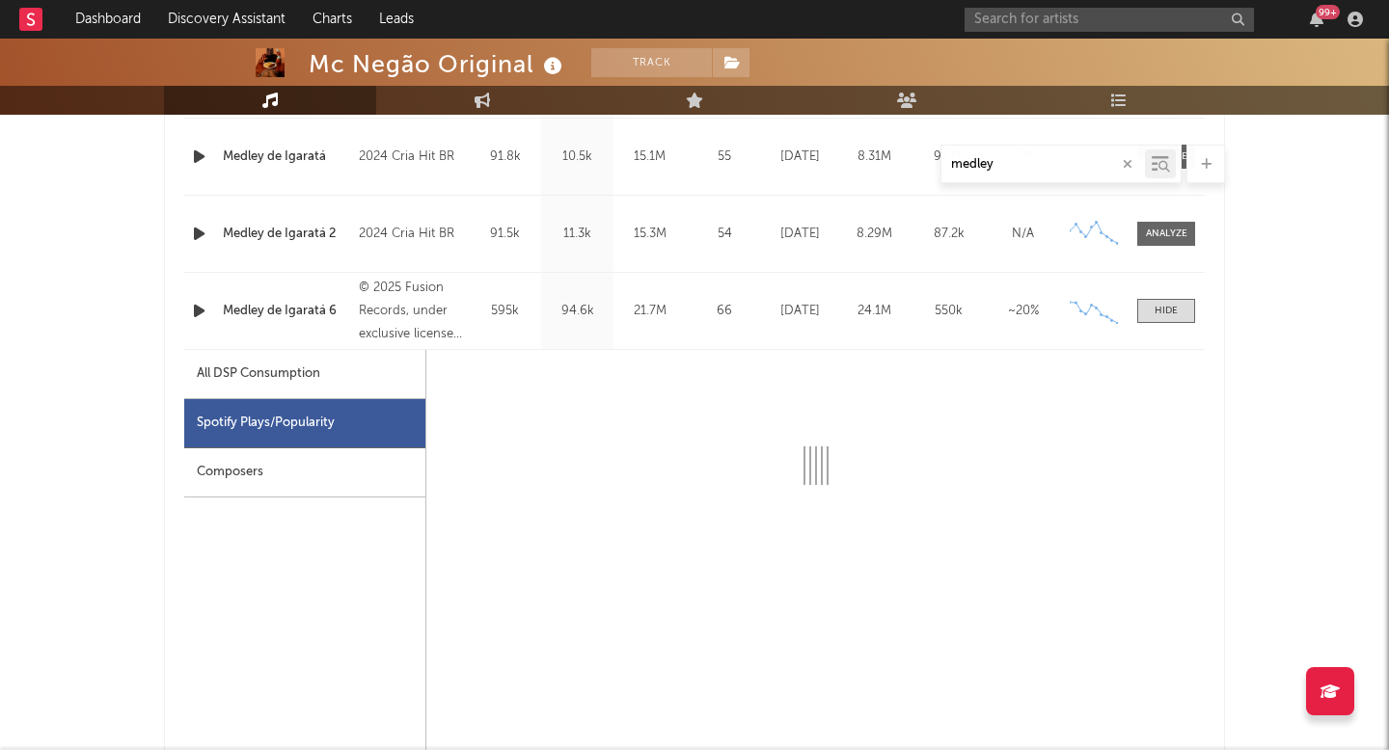
select select "1w"
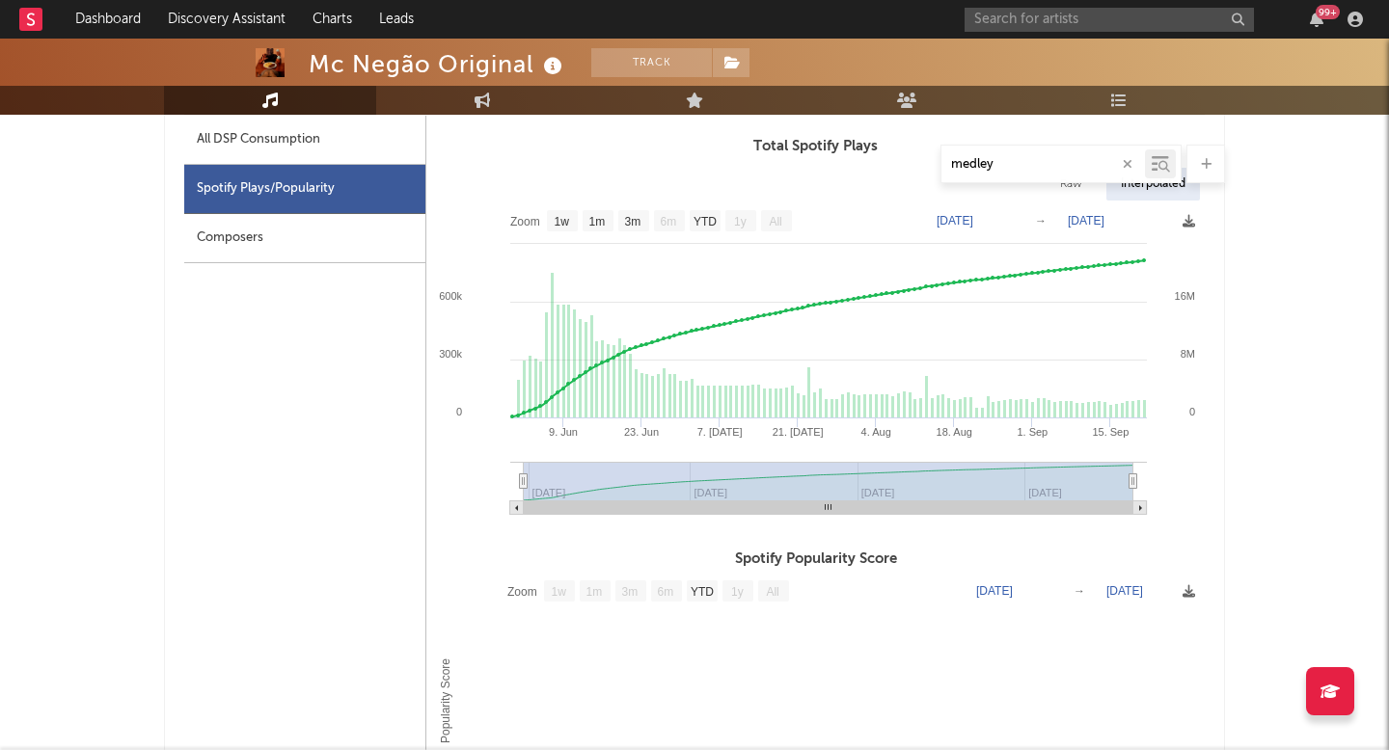
scroll to position [1259, 0]
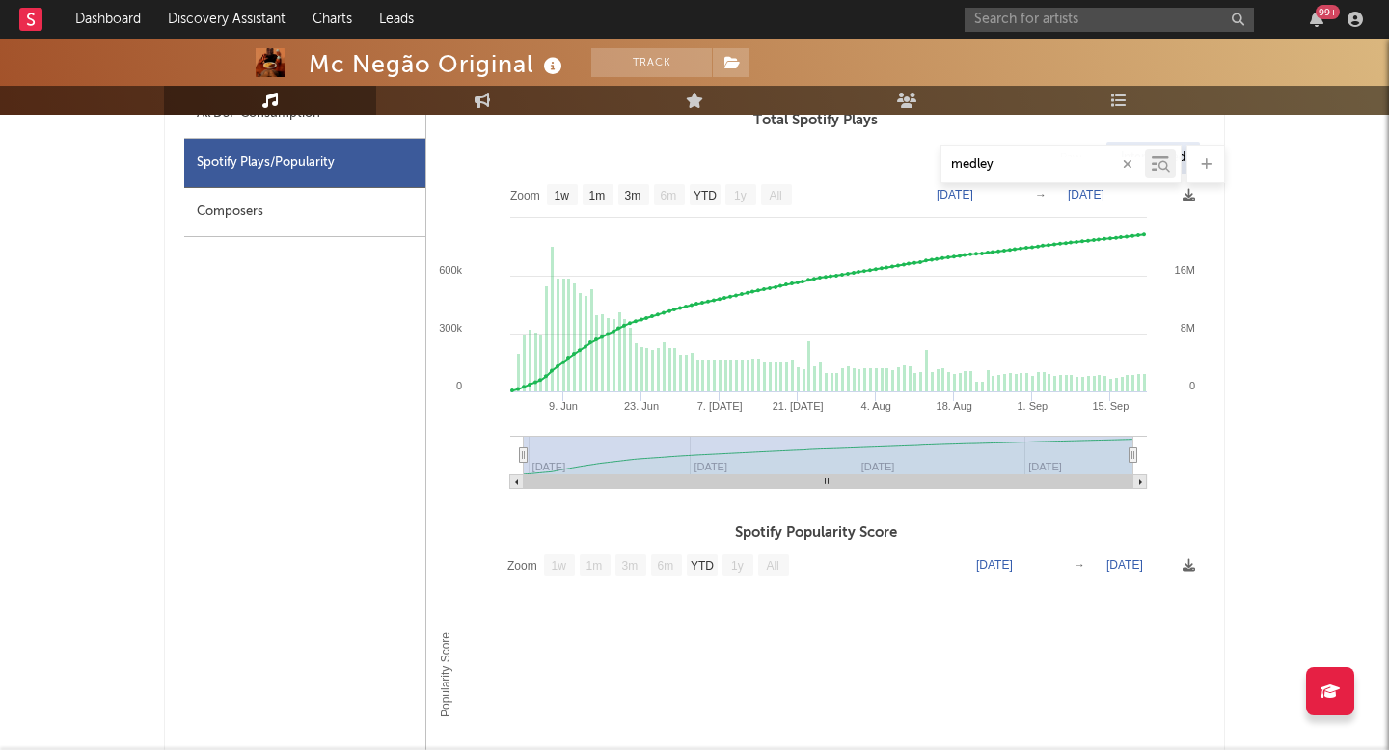
click at [672, 189] on text "6m" at bounding box center [669, 195] width 16 height 13
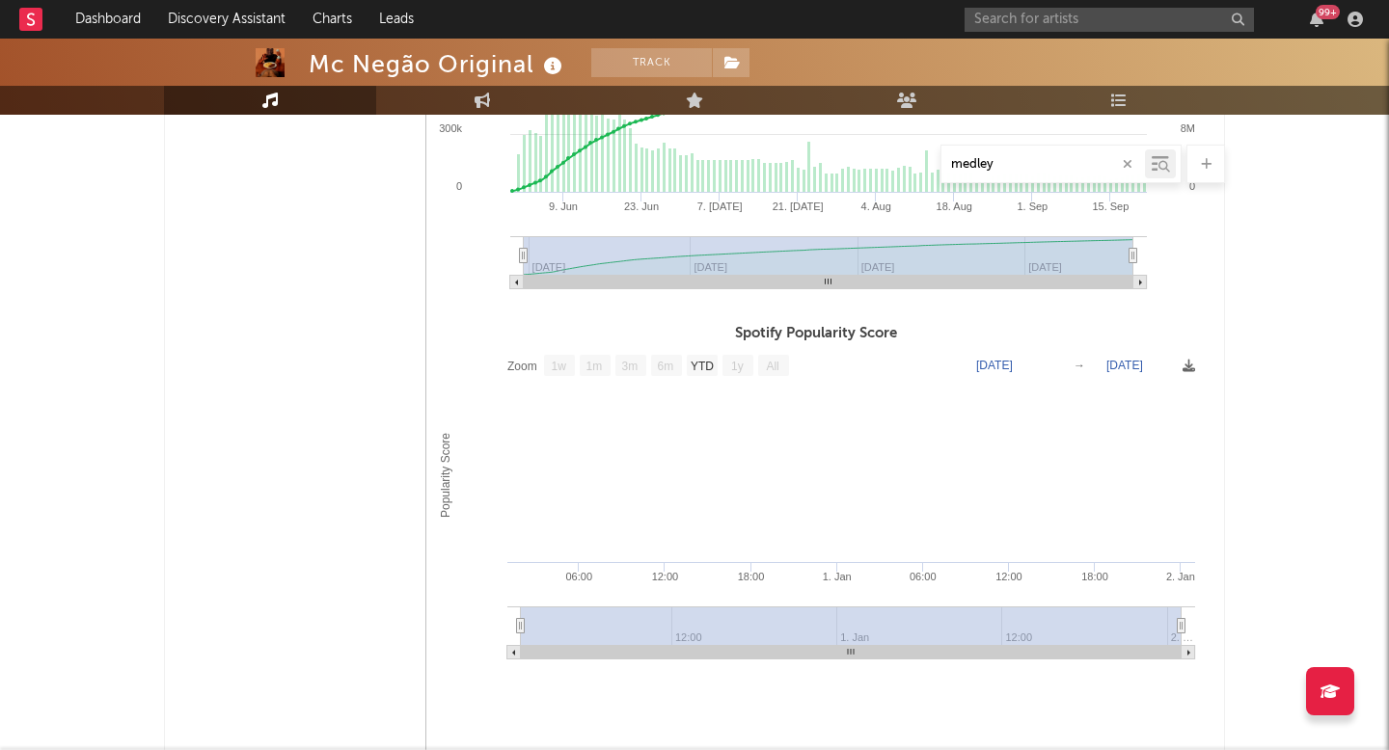
scroll to position [1830, 0]
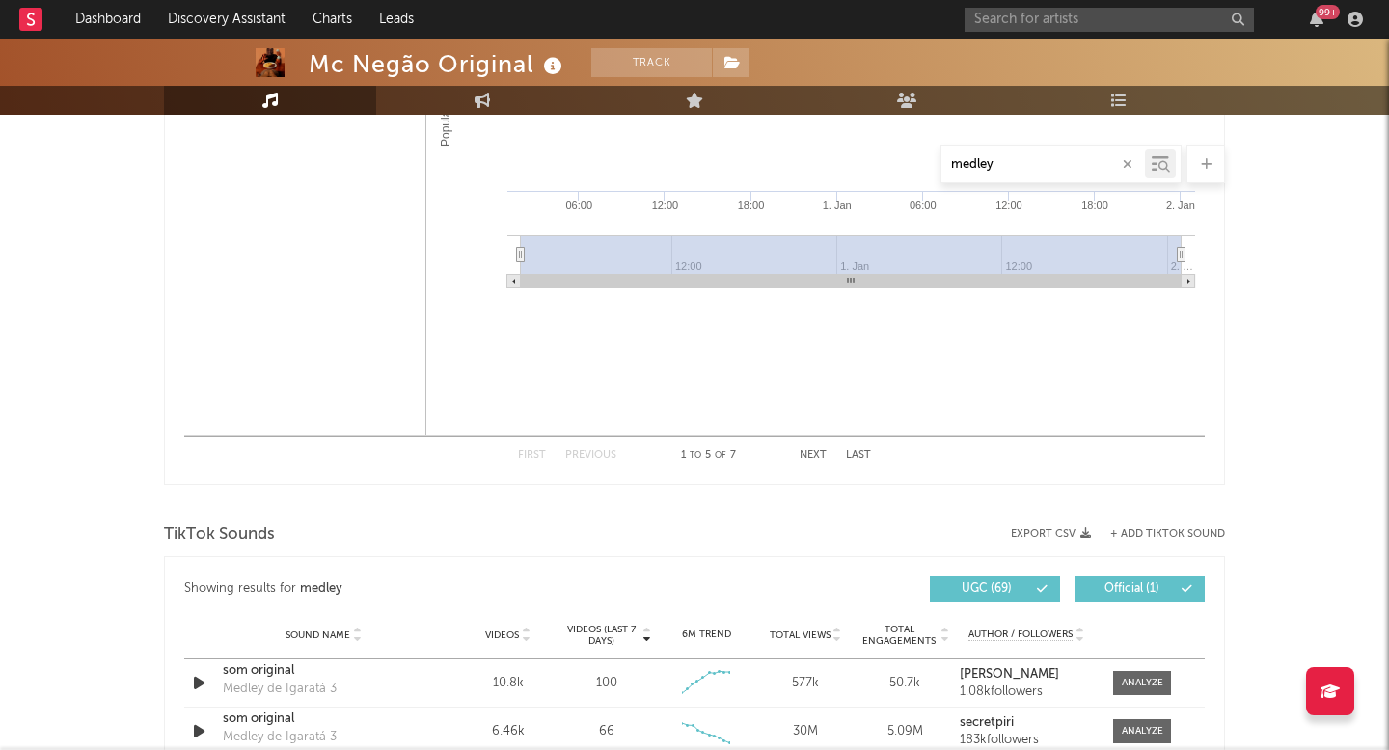
click at [814, 450] on button "Next" at bounding box center [812, 455] width 27 height 11
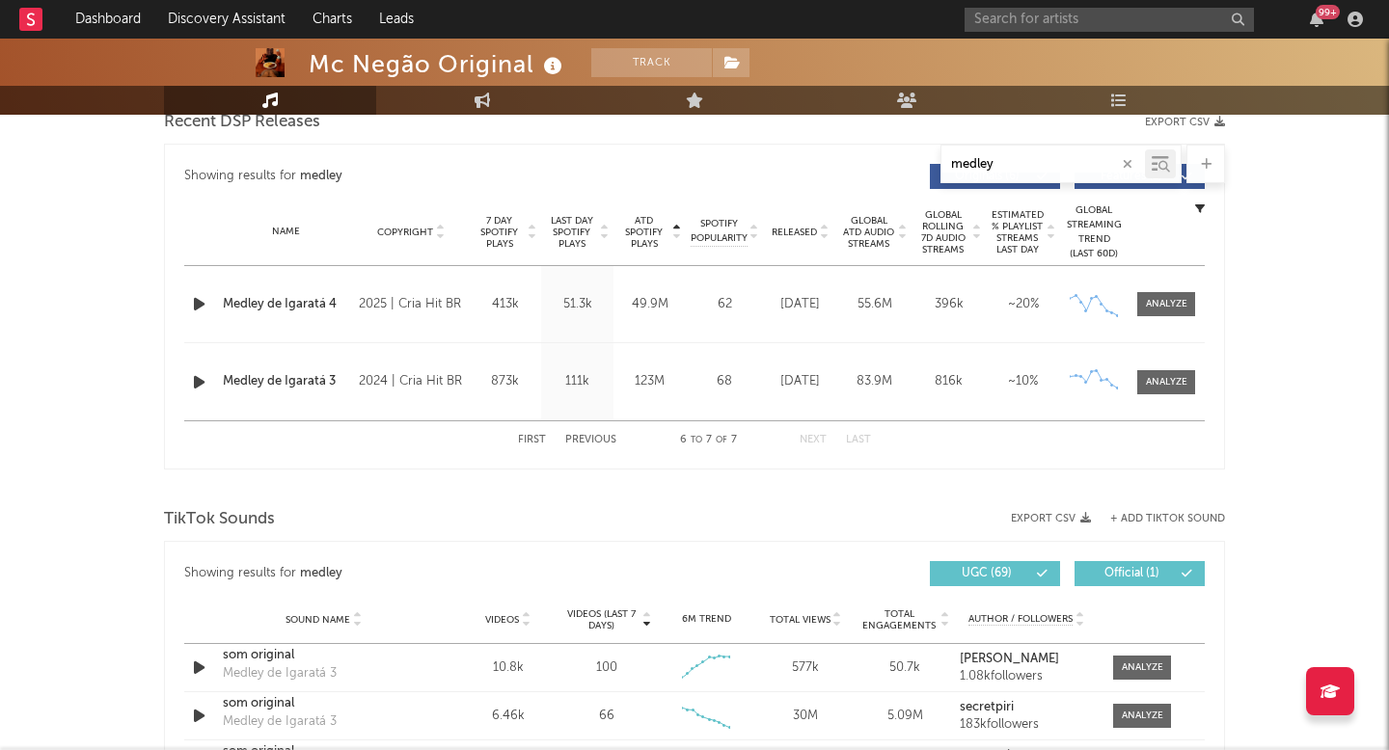
scroll to position [669, 0]
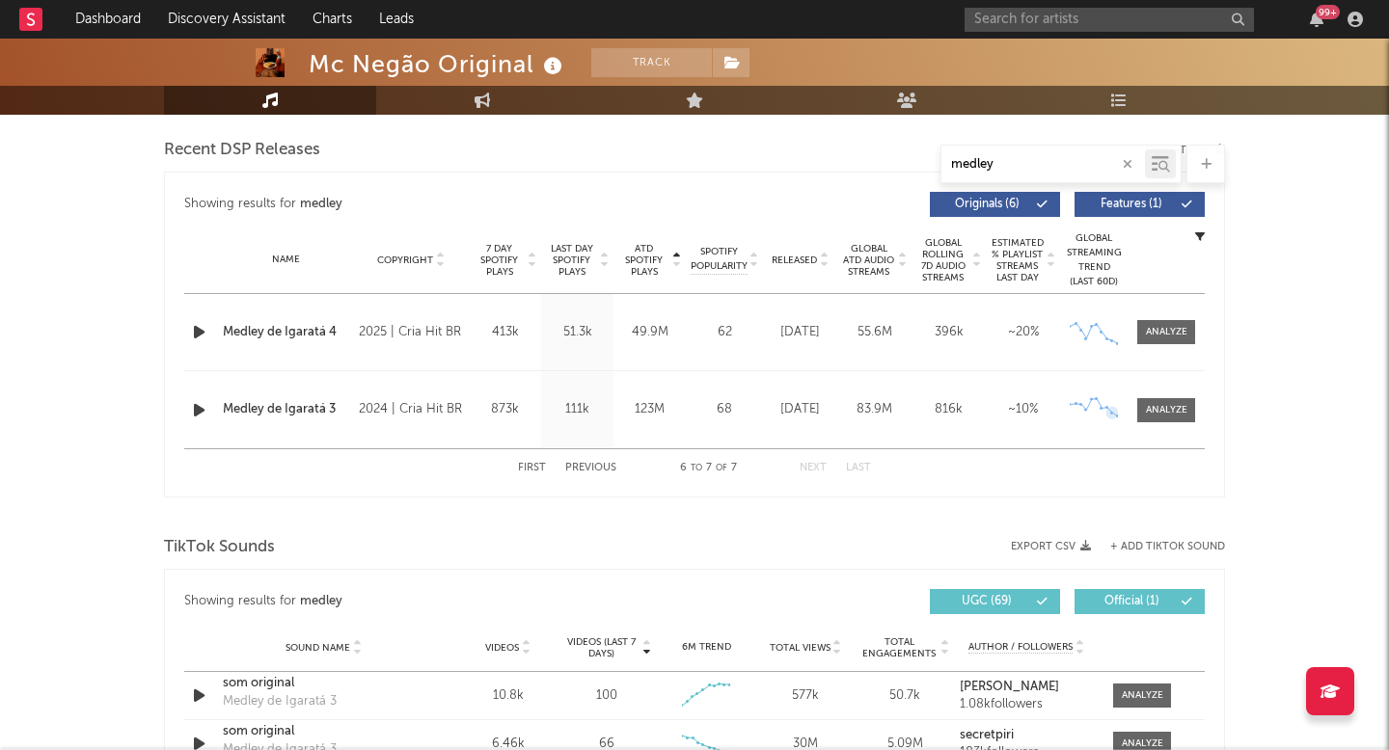
click at [1156, 395] on div "Name Medley de Igaratá 3 Copyright 2024 | Cria Hit BR Label Cria Hit BR Album N…" at bounding box center [694, 409] width 1020 height 77
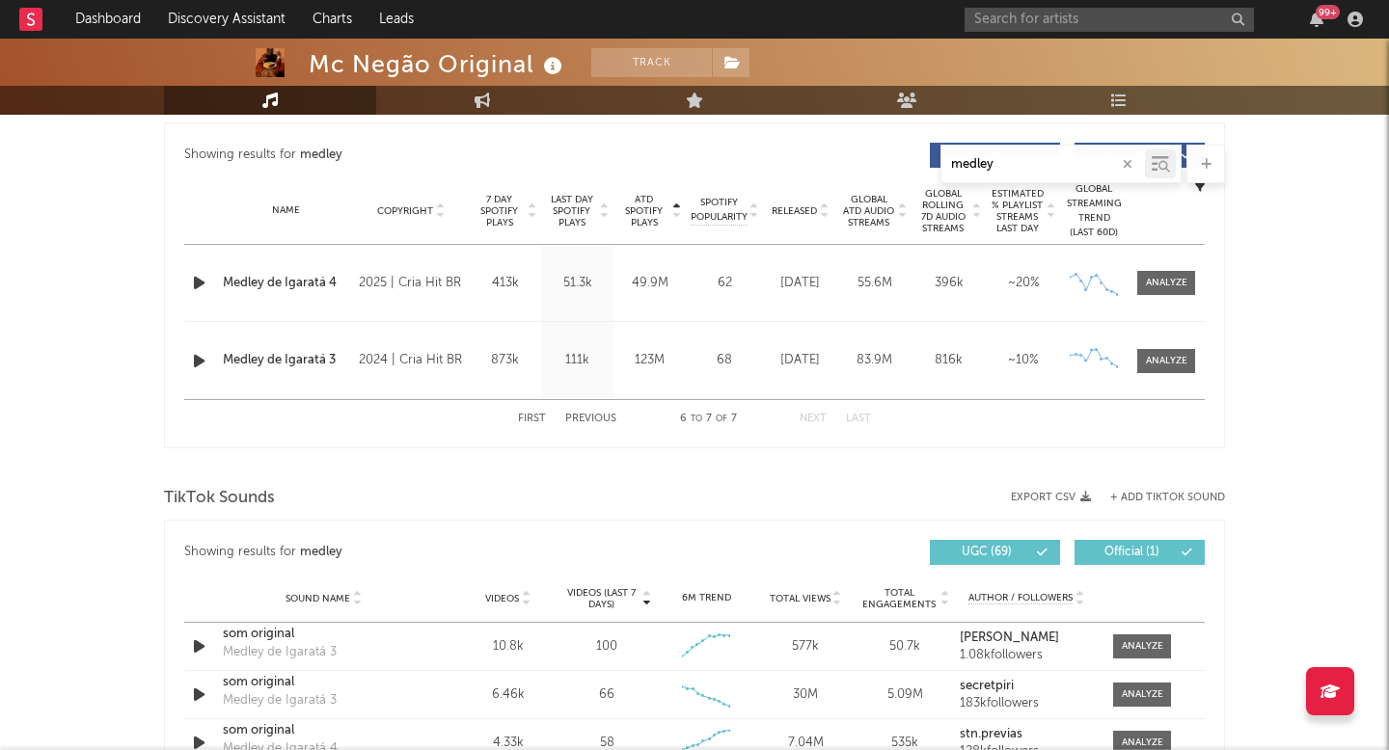
scroll to position [778, 0]
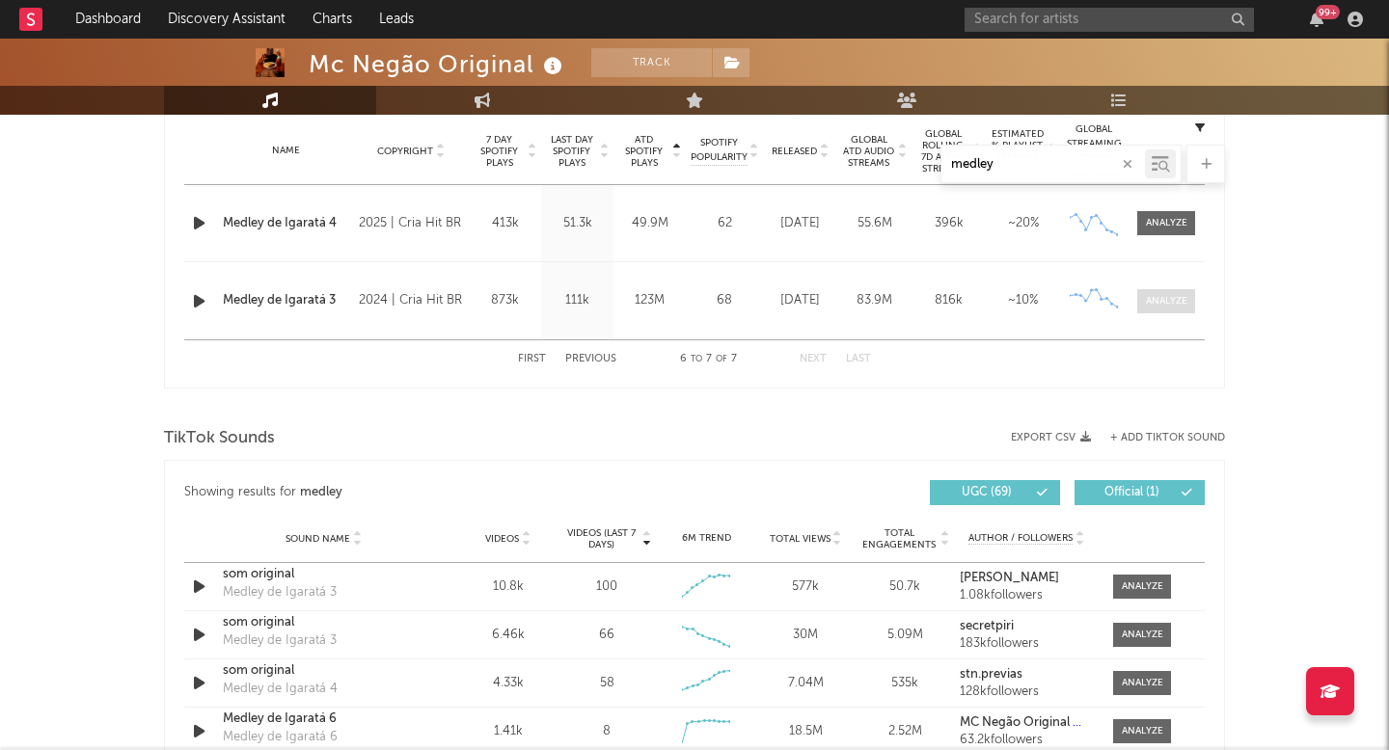
click at [1161, 310] on span at bounding box center [1166, 301] width 58 height 24
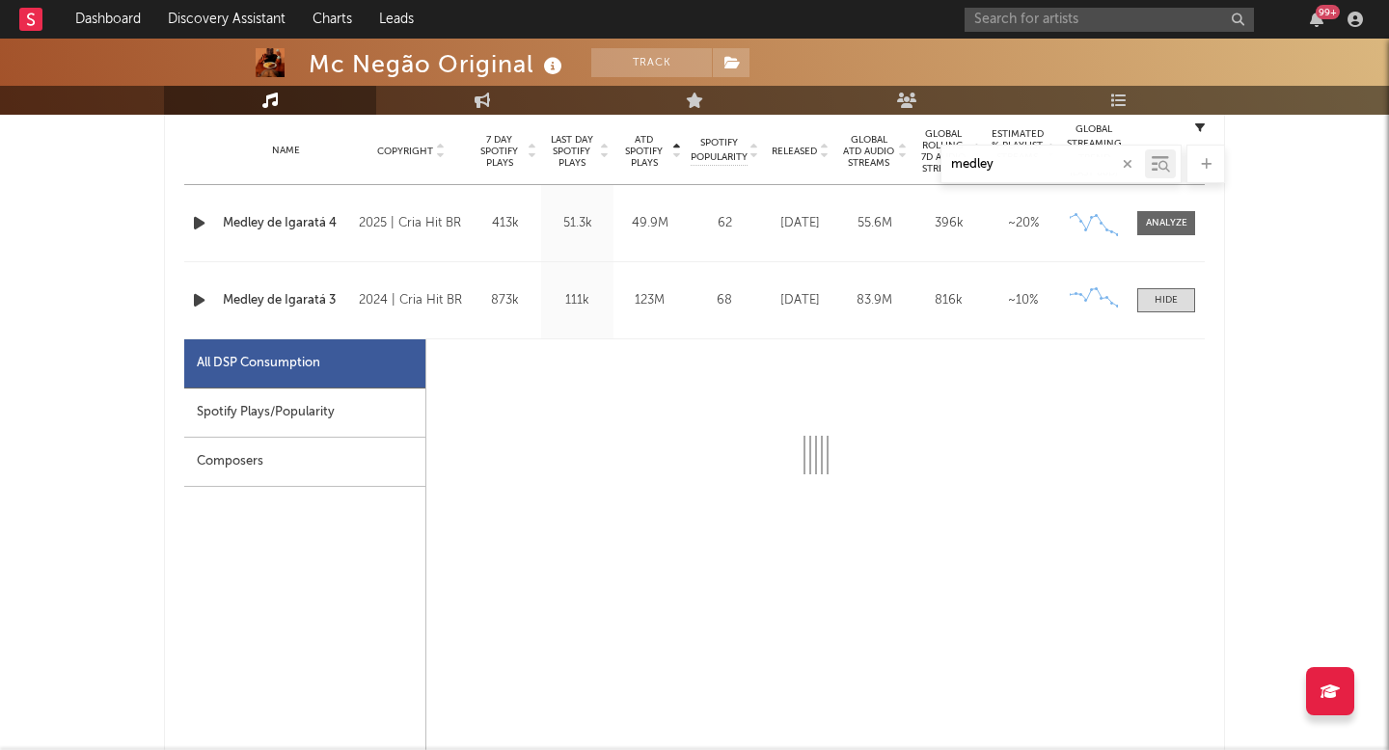
scroll to position [987, 0]
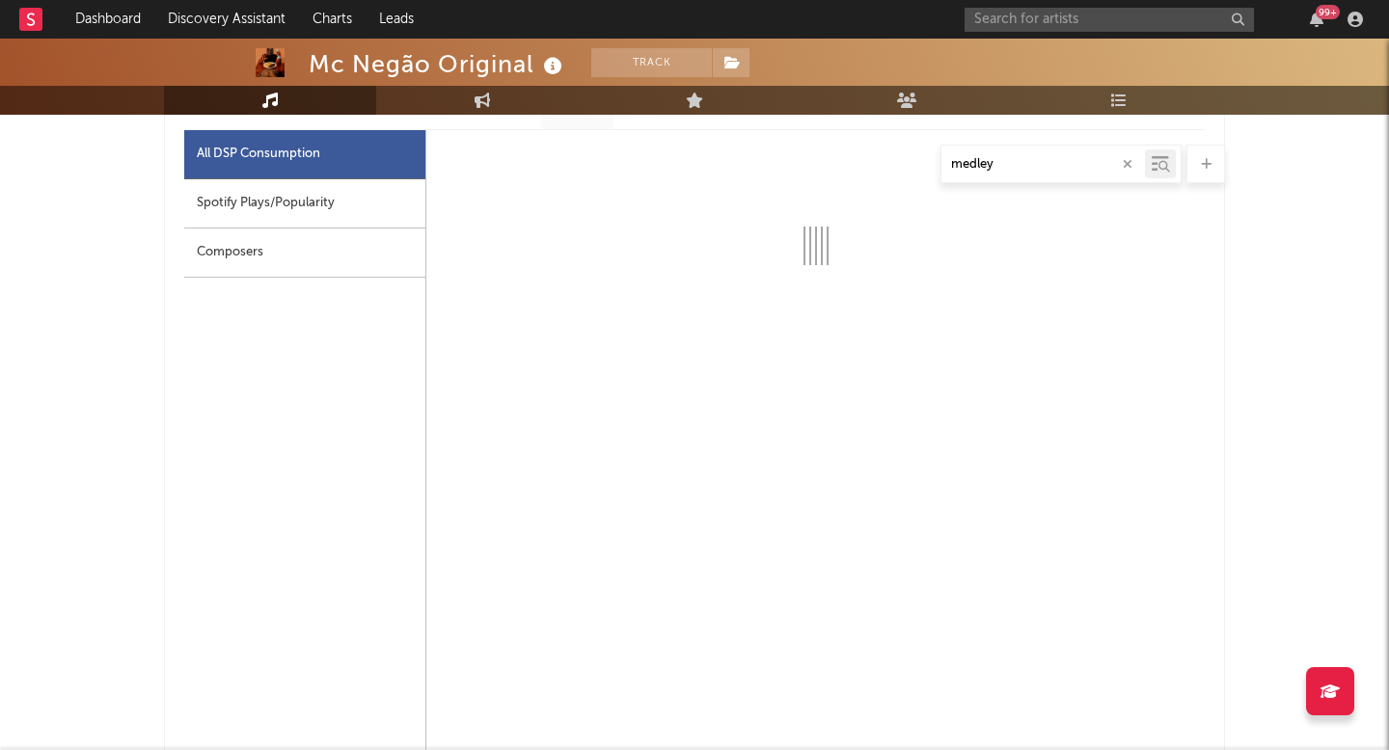
drag, startPoint x: 245, startPoint y: 200, endPoint x: 301, endPoint y: 209, distance: 56.8
click at [246, 200] on div "Spotify Plays/Popularity" at bounding box center [304, 203] width 241 height 49
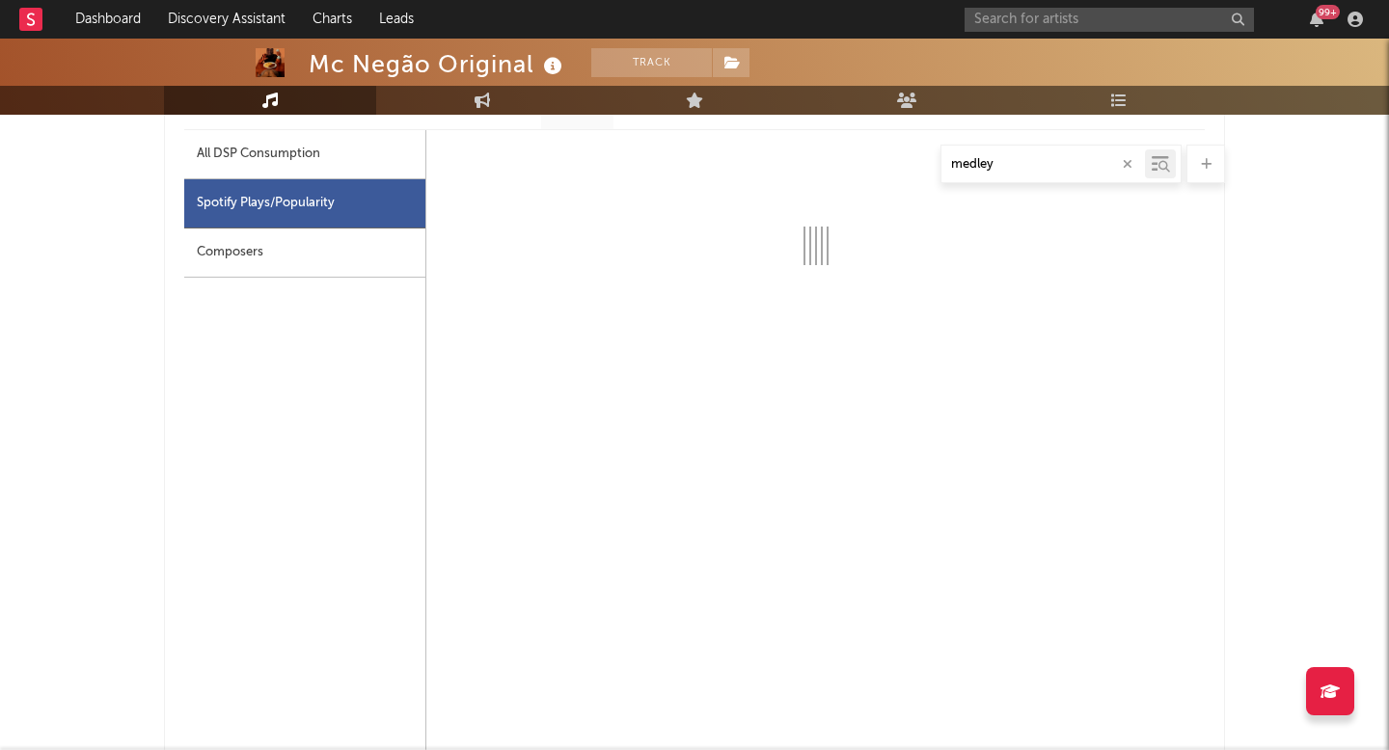
select select "6m"
select select "1w"
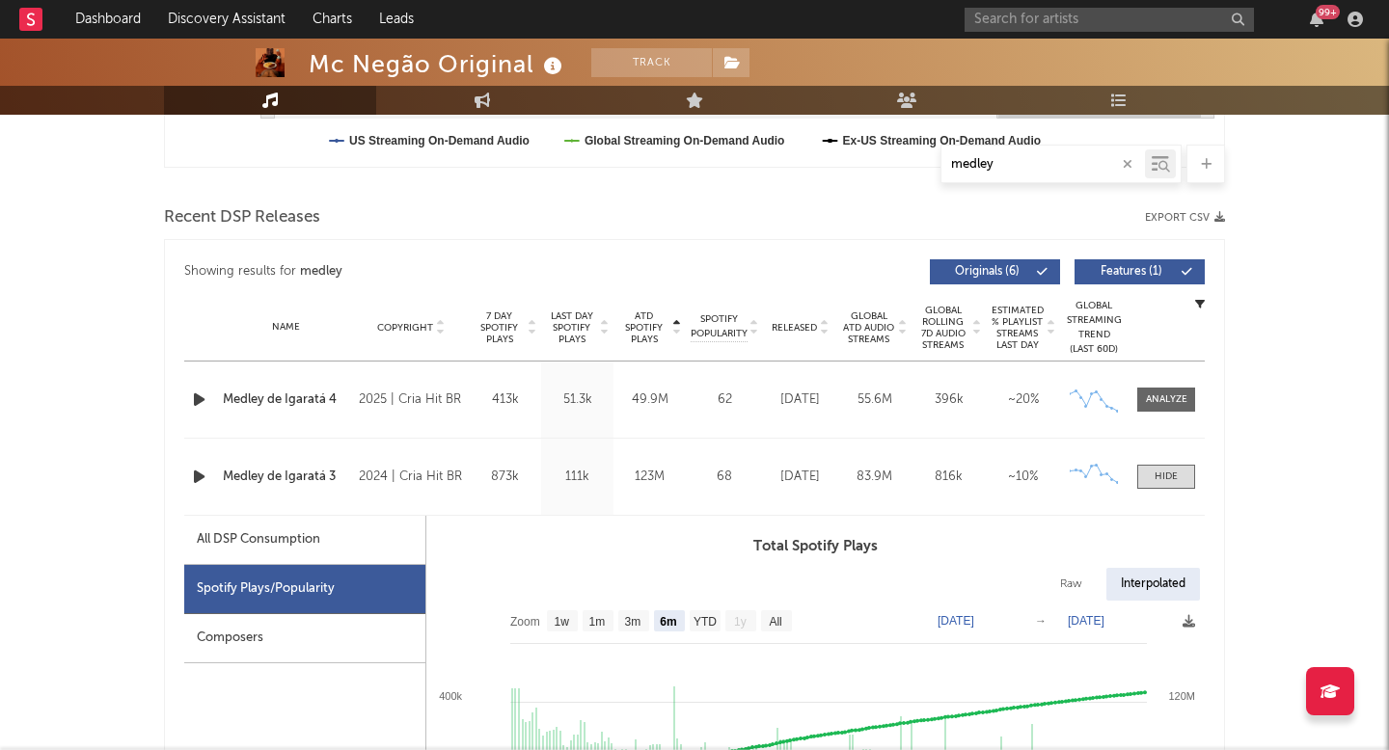
scroll to position [606, 0]
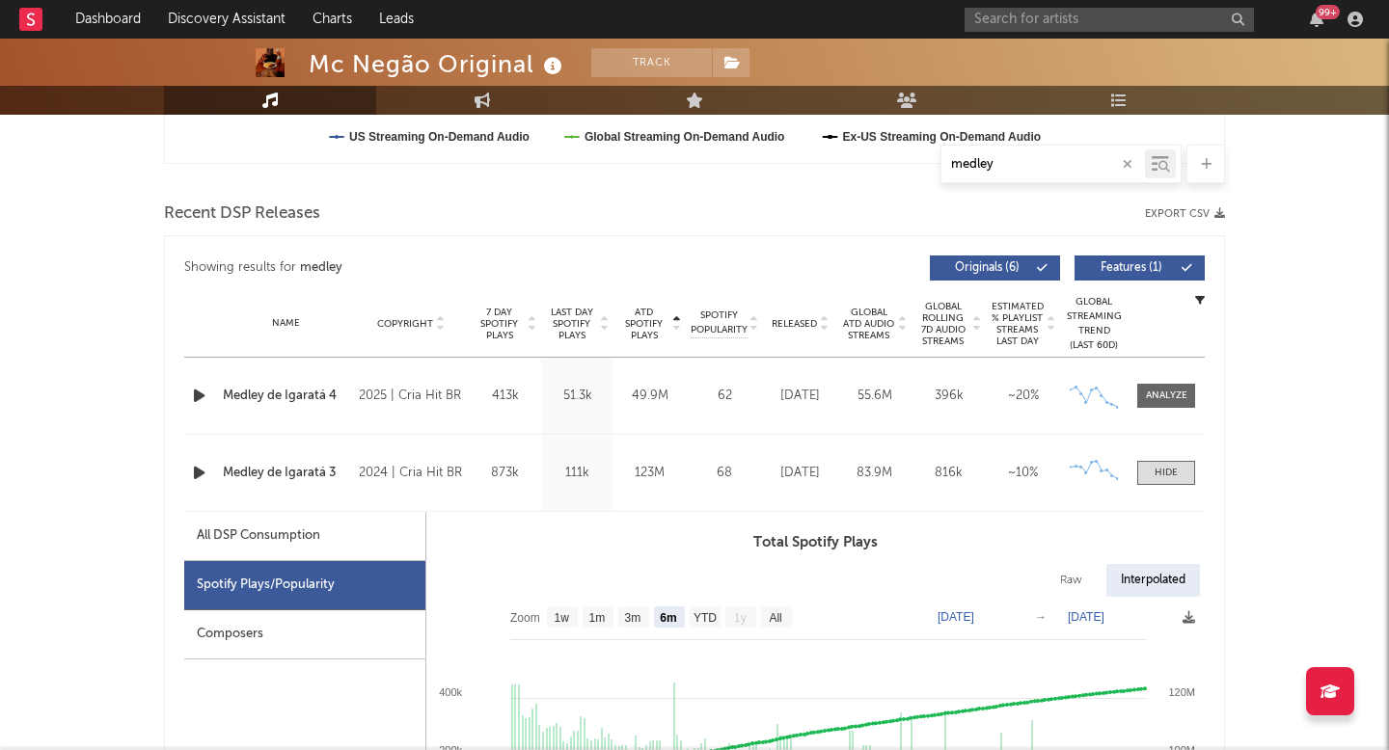
click at [569, 309] on span "Last Day Spotify Plays" at bounding box center [571, 324] width 51 height 35
select select "1w"
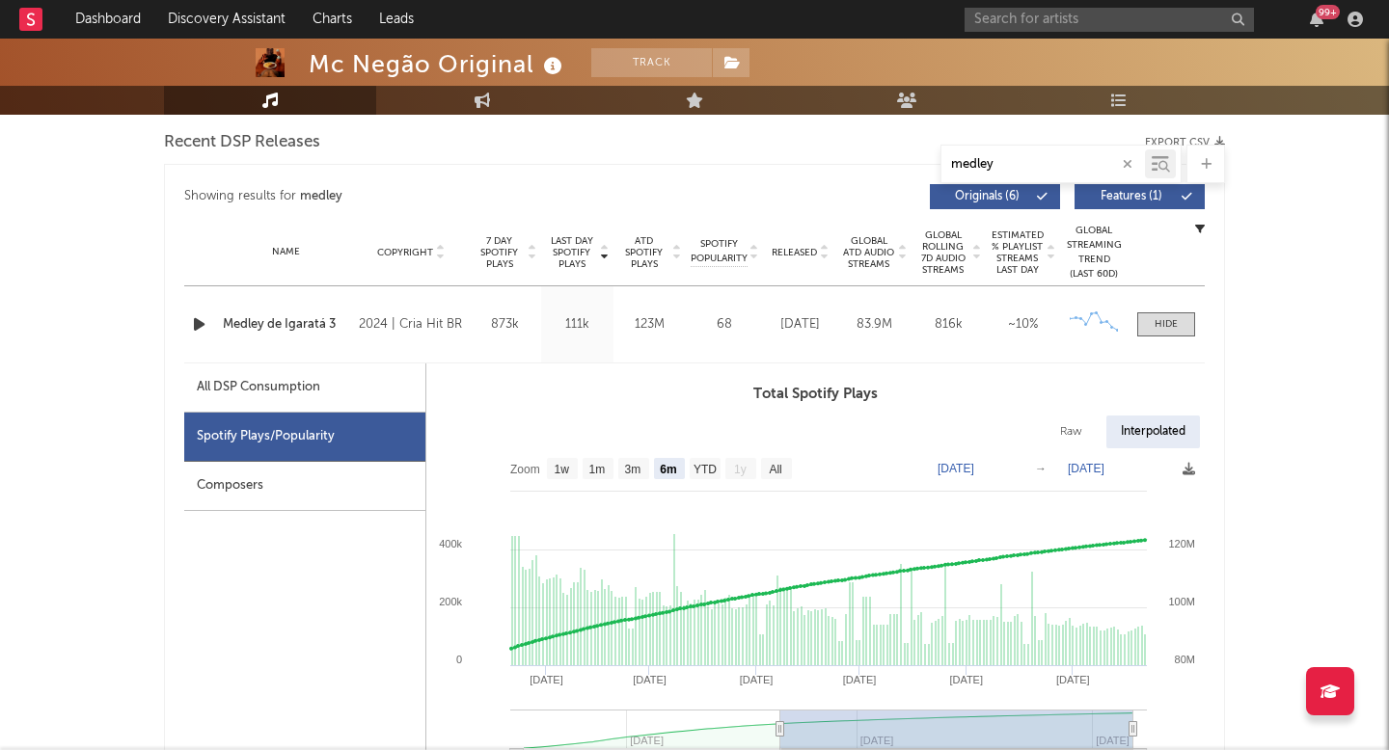
scroll to position [663, 0]
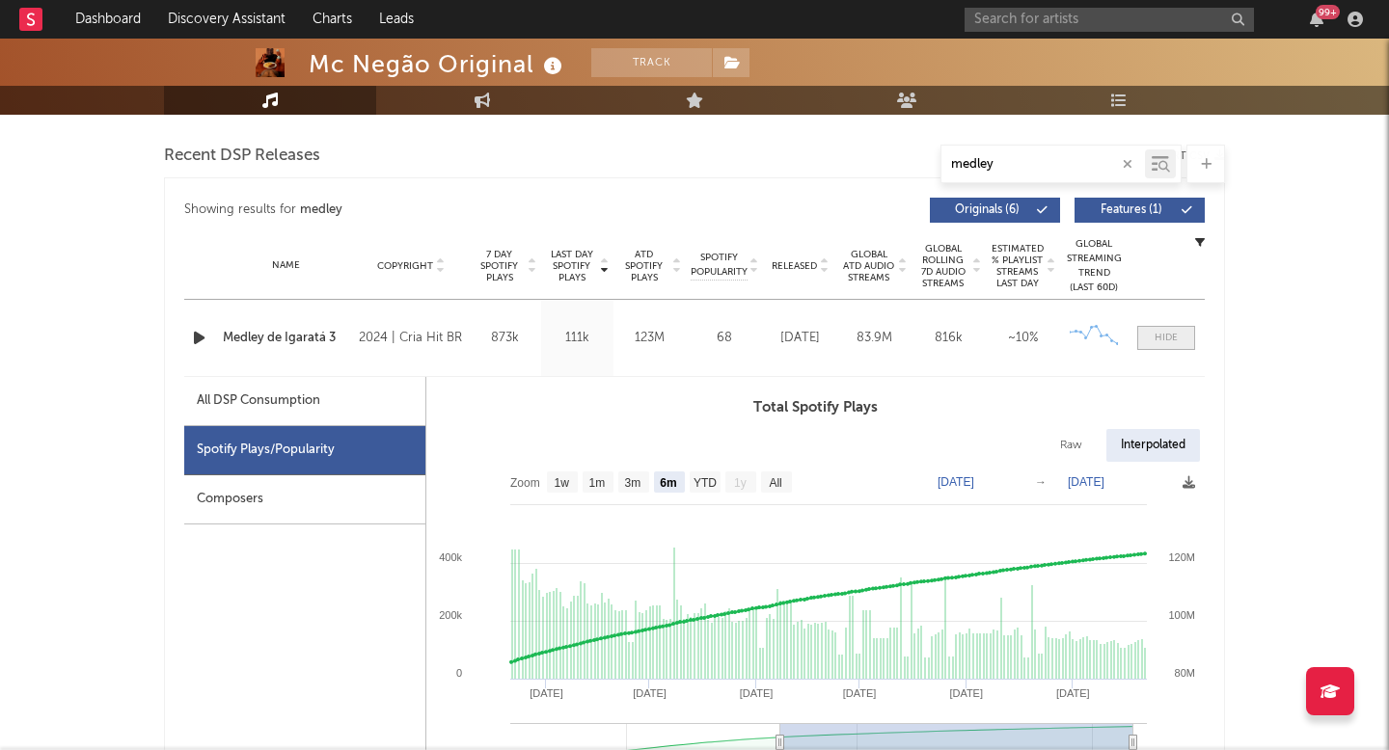
click at [1172, 337] on div at bounding box center [1165, 338] width 23 height 14
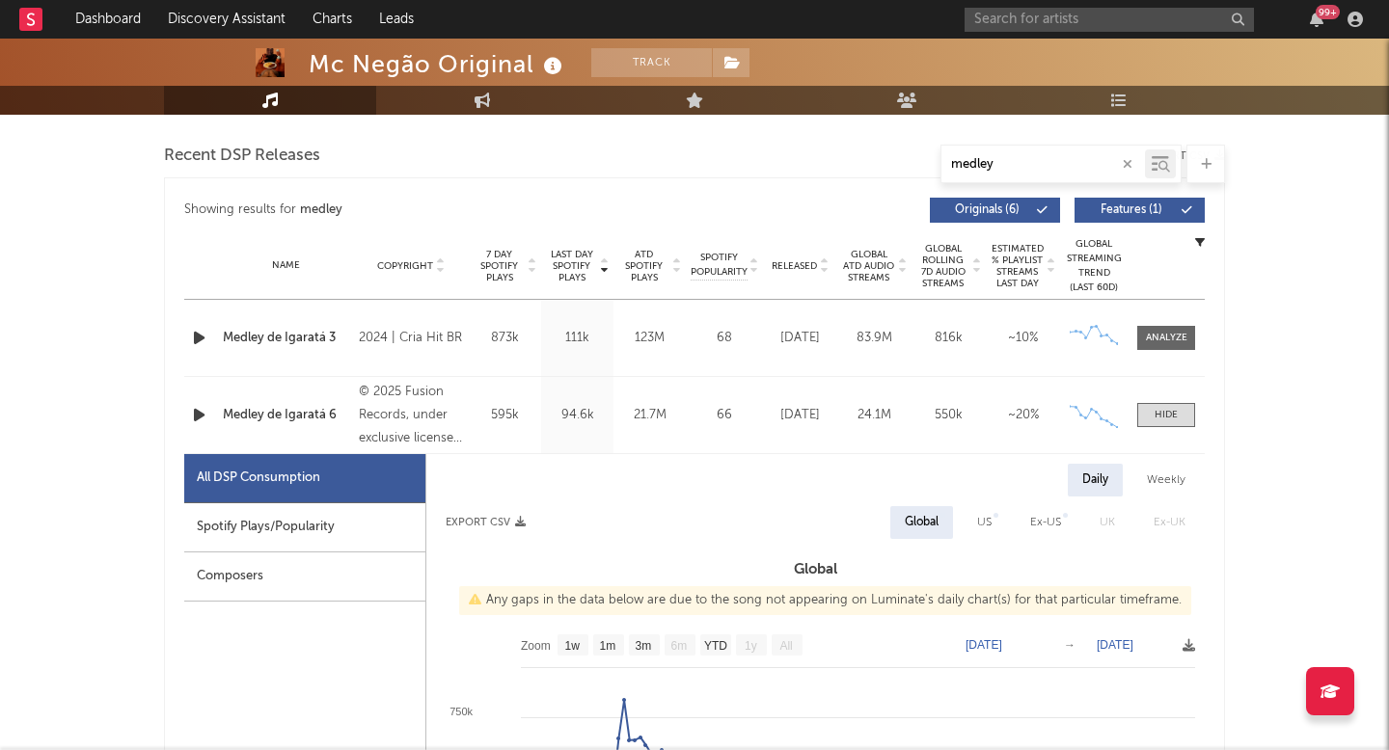
click at [1087, 168] on input "medley" at bounding box center [1042, 164] width 203 height 15
click at [597, 258] on div at bounding box center [603, 266] width 12 height 35
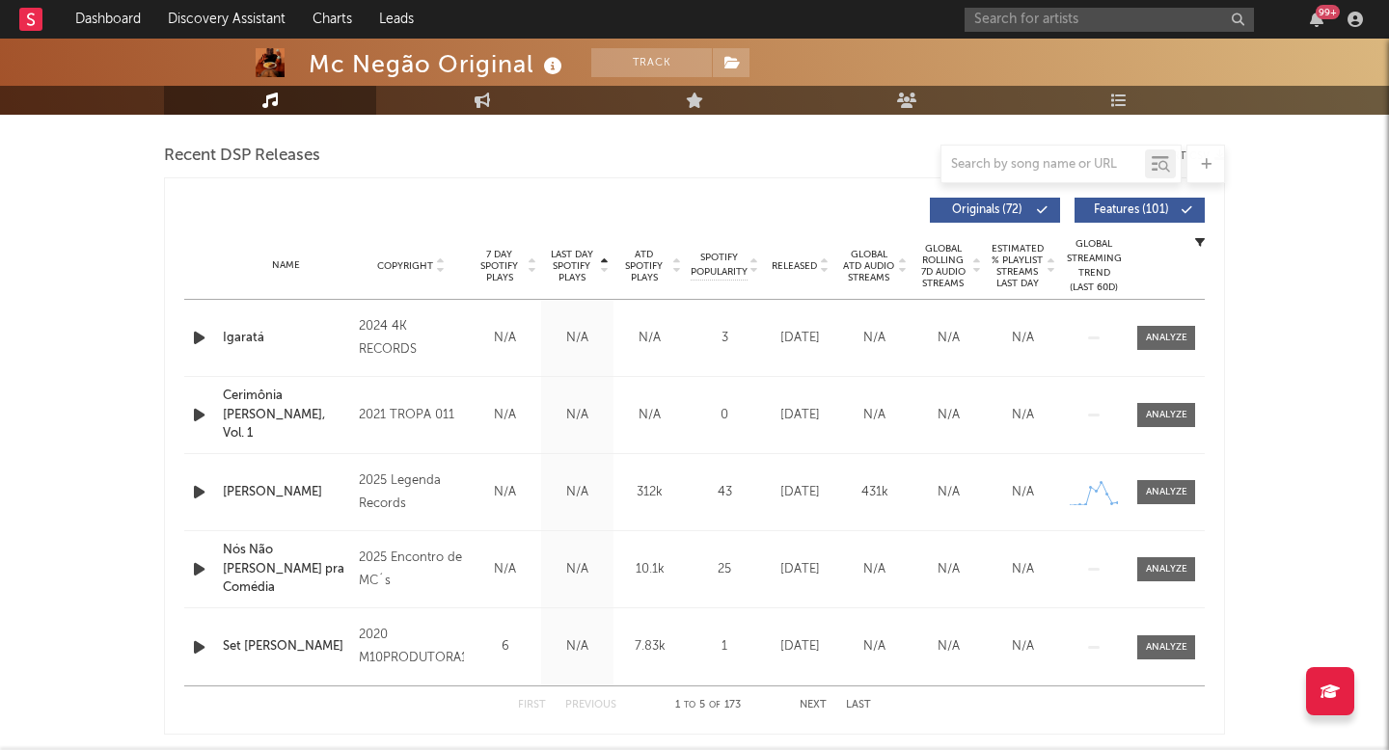
click at [597, 258] on div at bounding box center [603, 266] width 12 height 35
select select "6m"
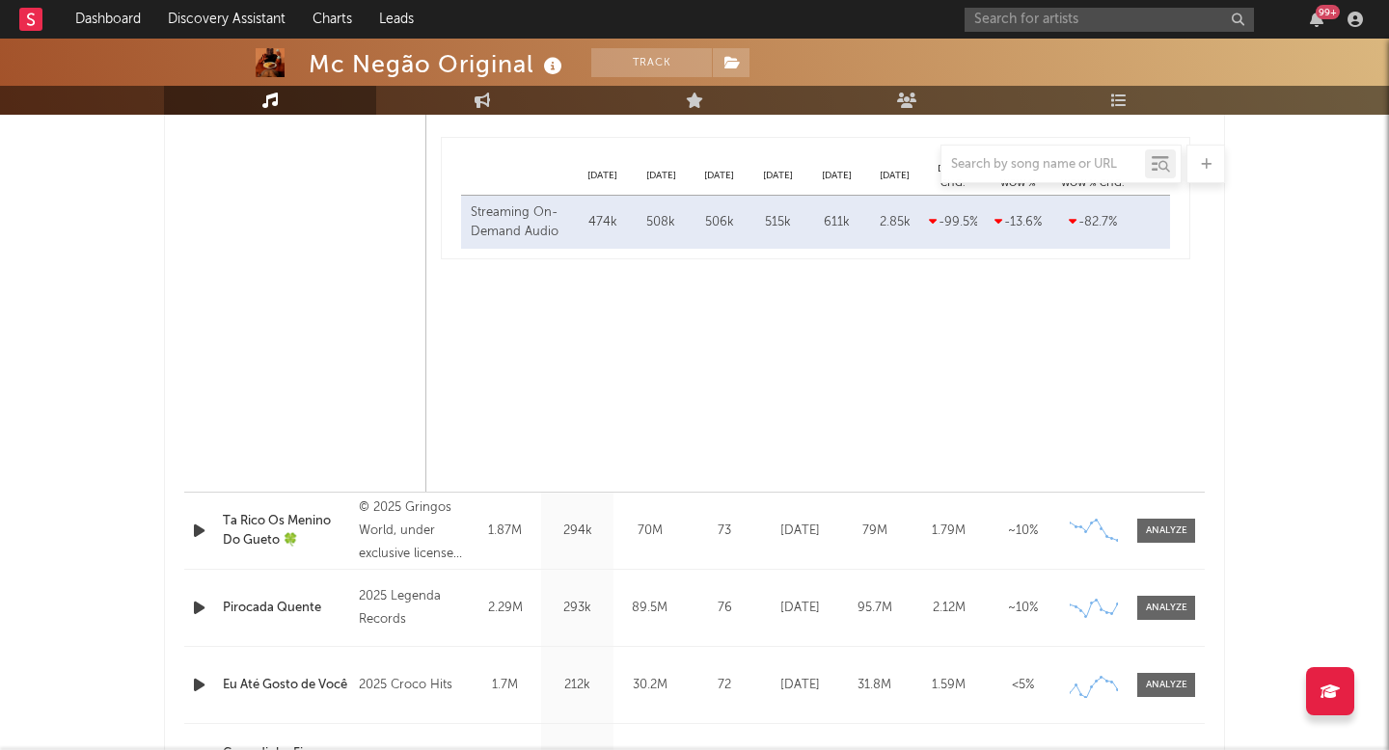
scroll to position [1603, 0]
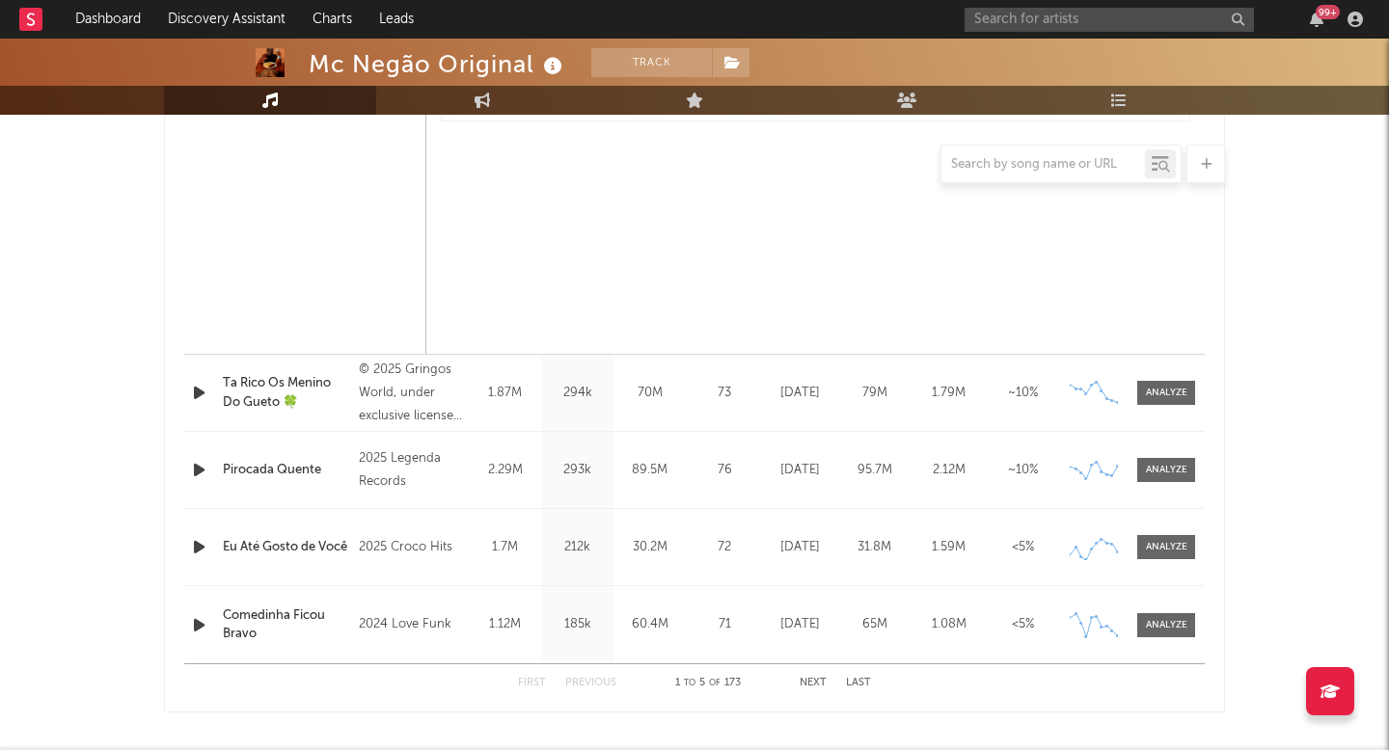
click at [621, 398] on div "70M" at bounding box center [649, 393] width 63 height 19
click at [1164, 398] on div at bounding box center [1166, 393] width 41 height 14
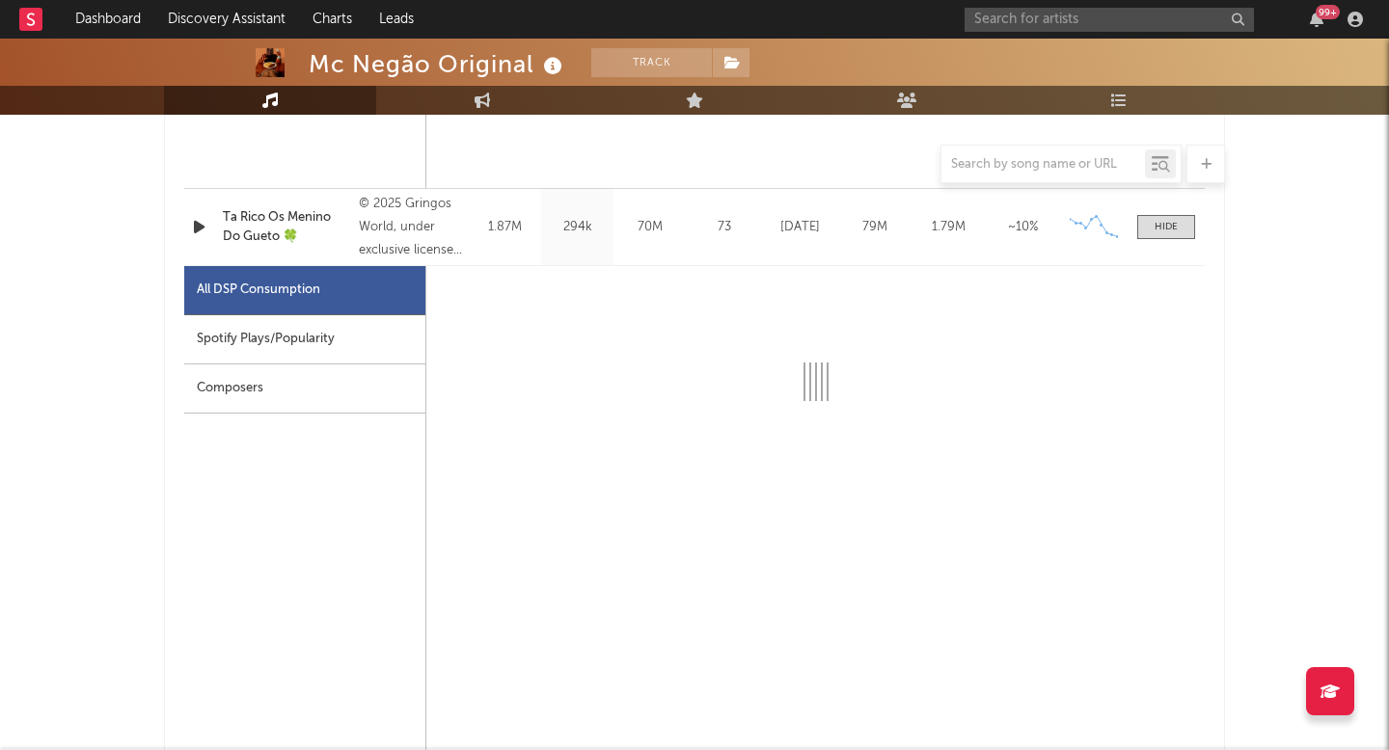
select select "6m"
select select "1w"
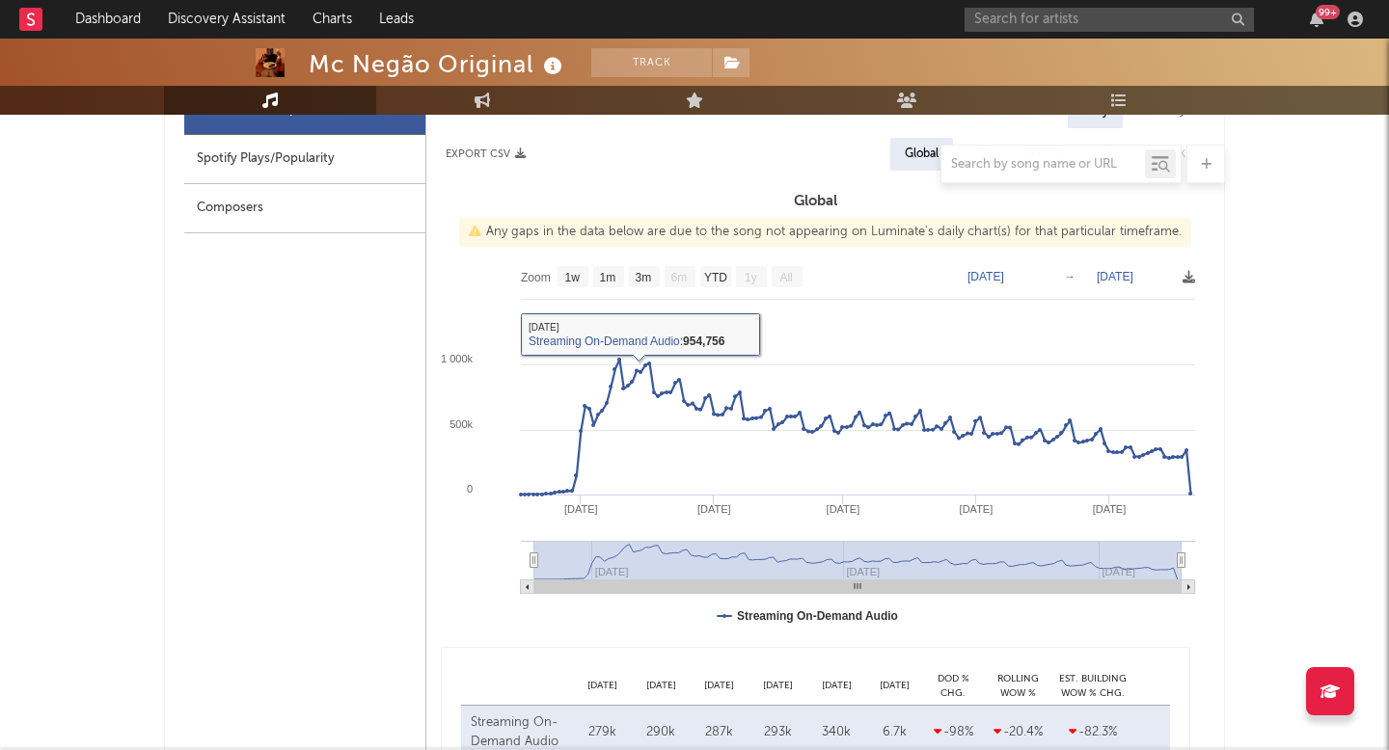
scroll to position [1931, 0]
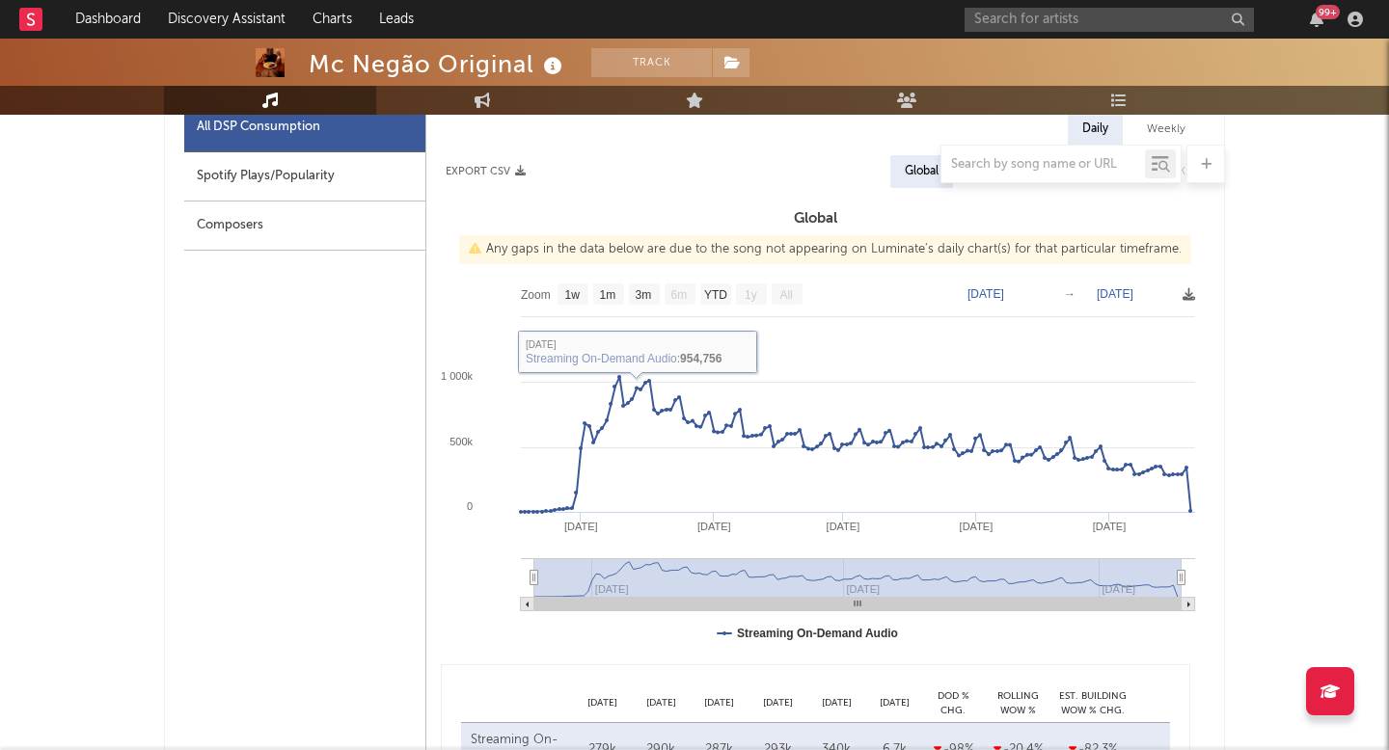
click at [302, 185] on div "Spotify Plays/Popularity" at bounding box center [304, 176] width 241 height 49
select select "1w"
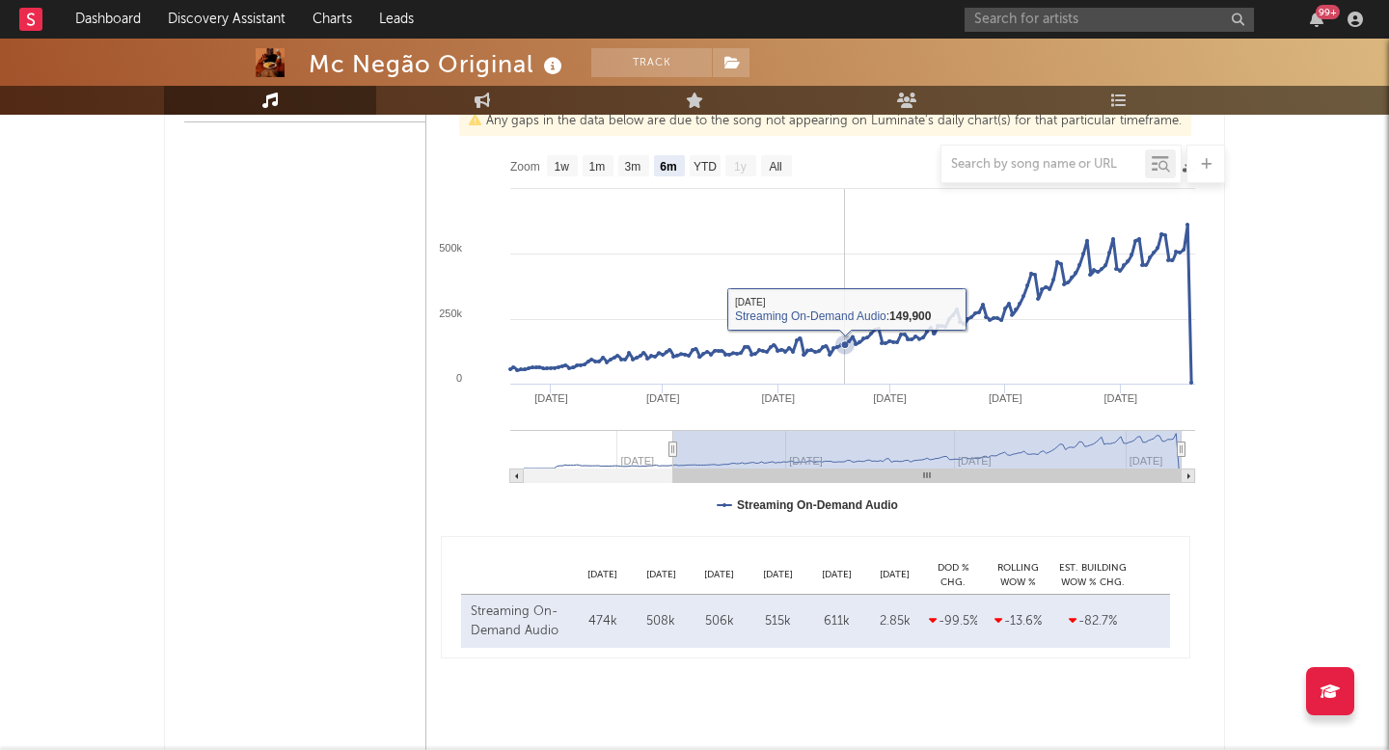
scroll to position [1052, 0]
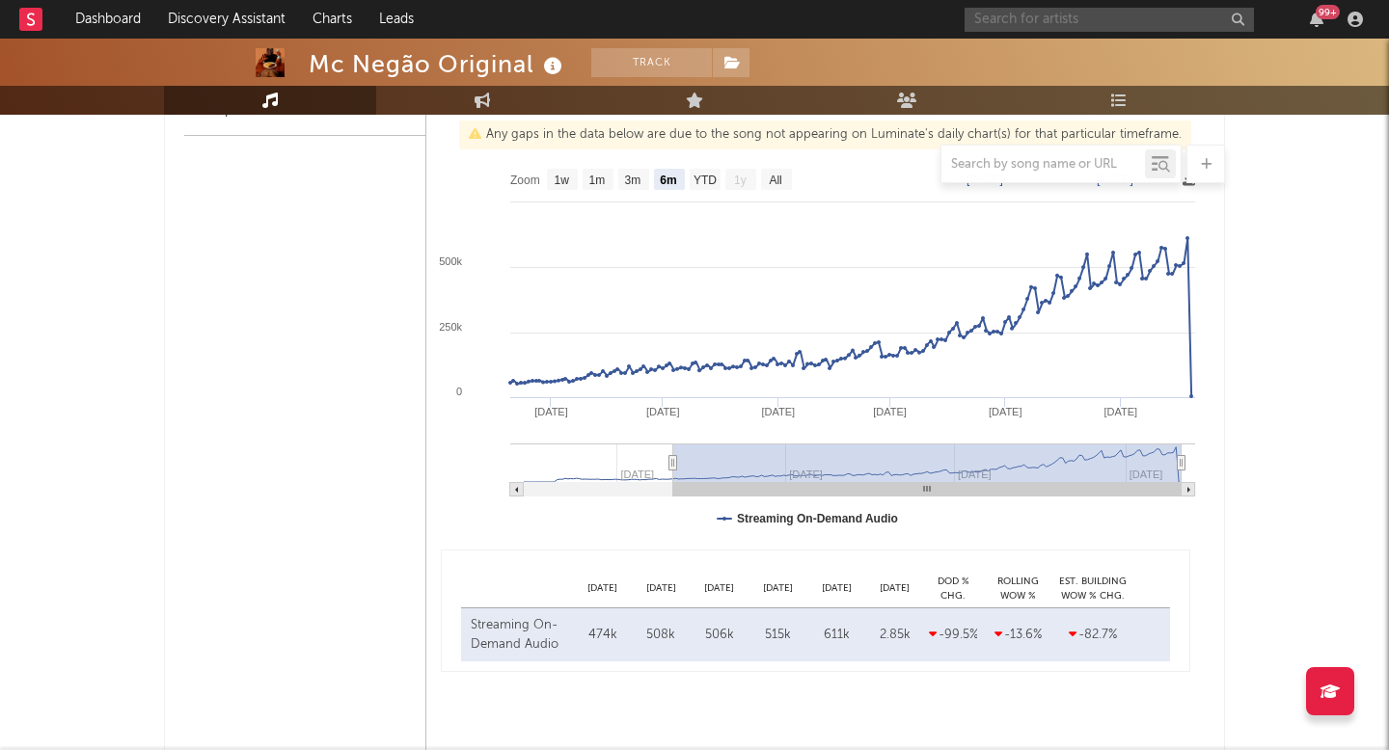
click at [1025, 25] on input "text" at bounding box center [1108, 20] width 289 height 24
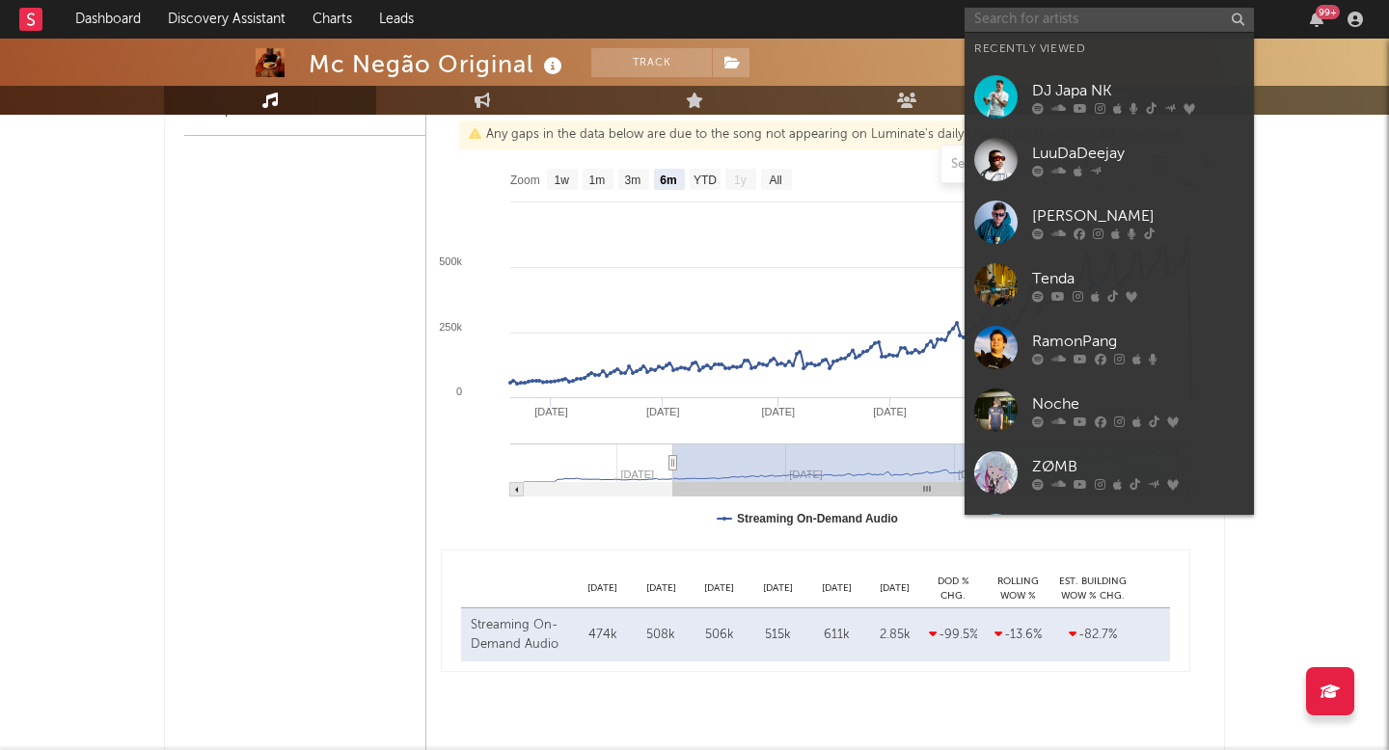
paste input "[URL][DOMAIN_NAME]"
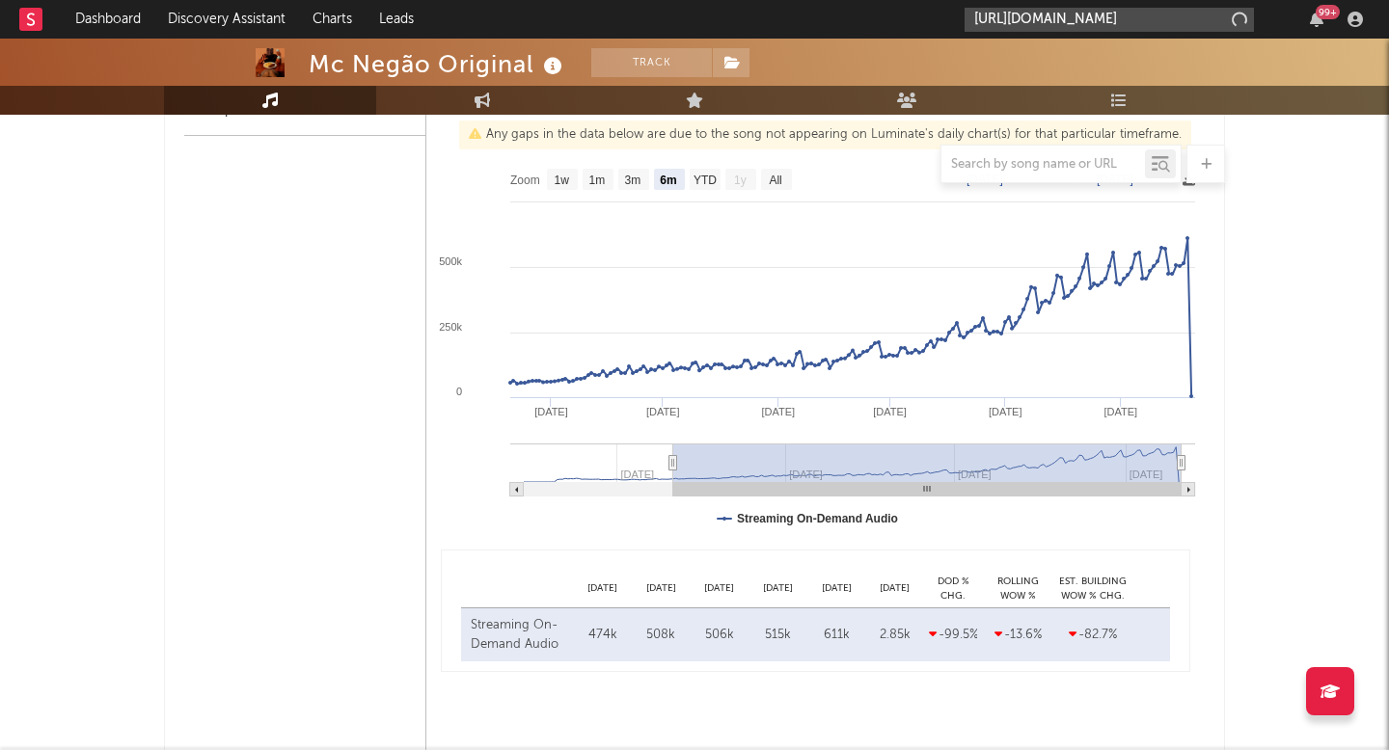
scroll to position [0, 269]
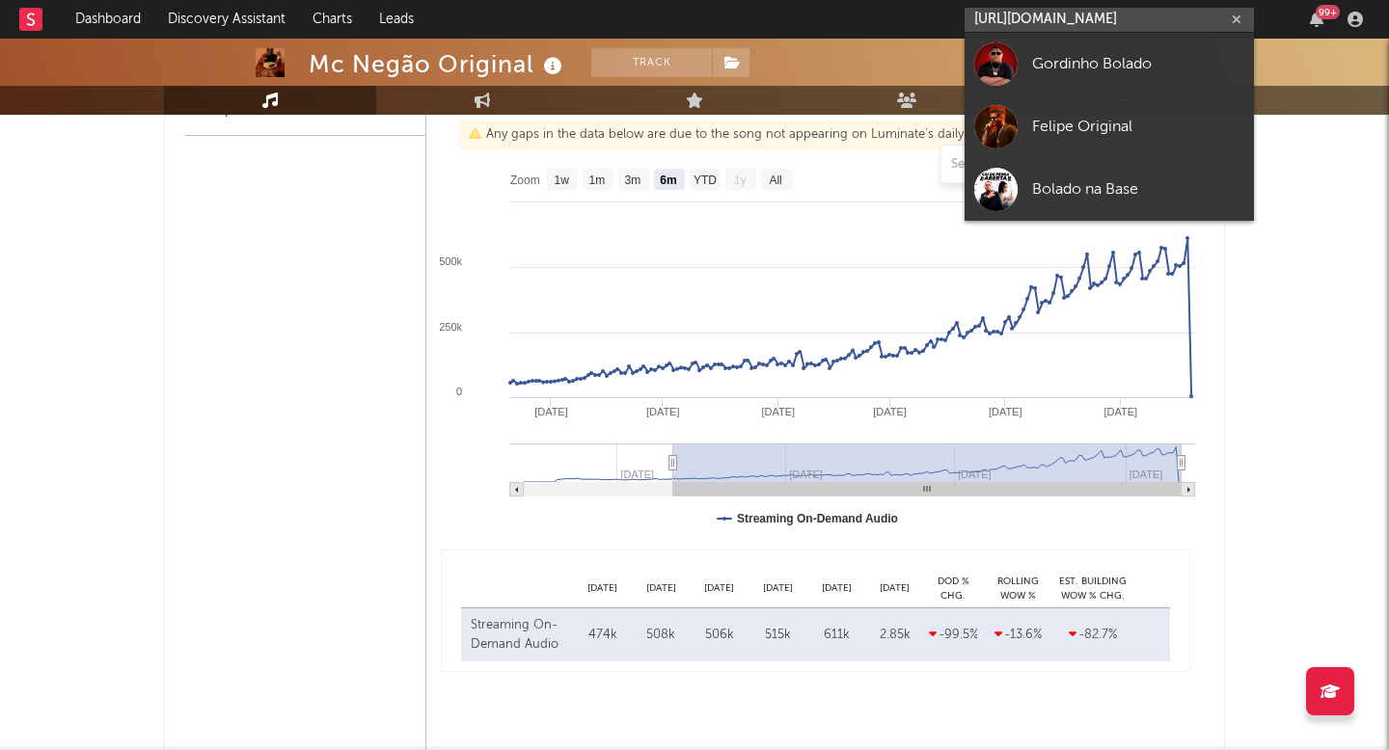
type input "[URL][DOMAIN_NAME]"
click at [1034, 64] on div "Gordinho Bolado" at bounding box center [1138, 63] width 212 height 23
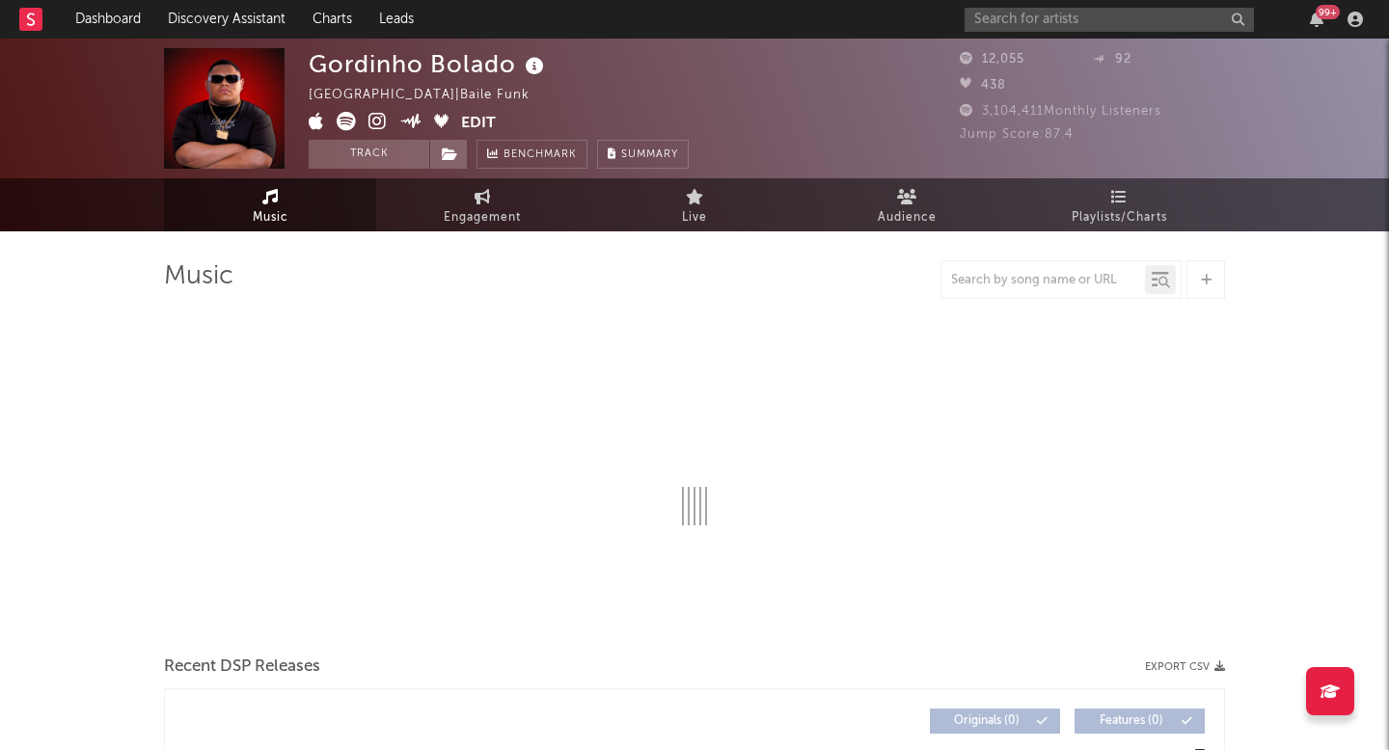
select select "1w"
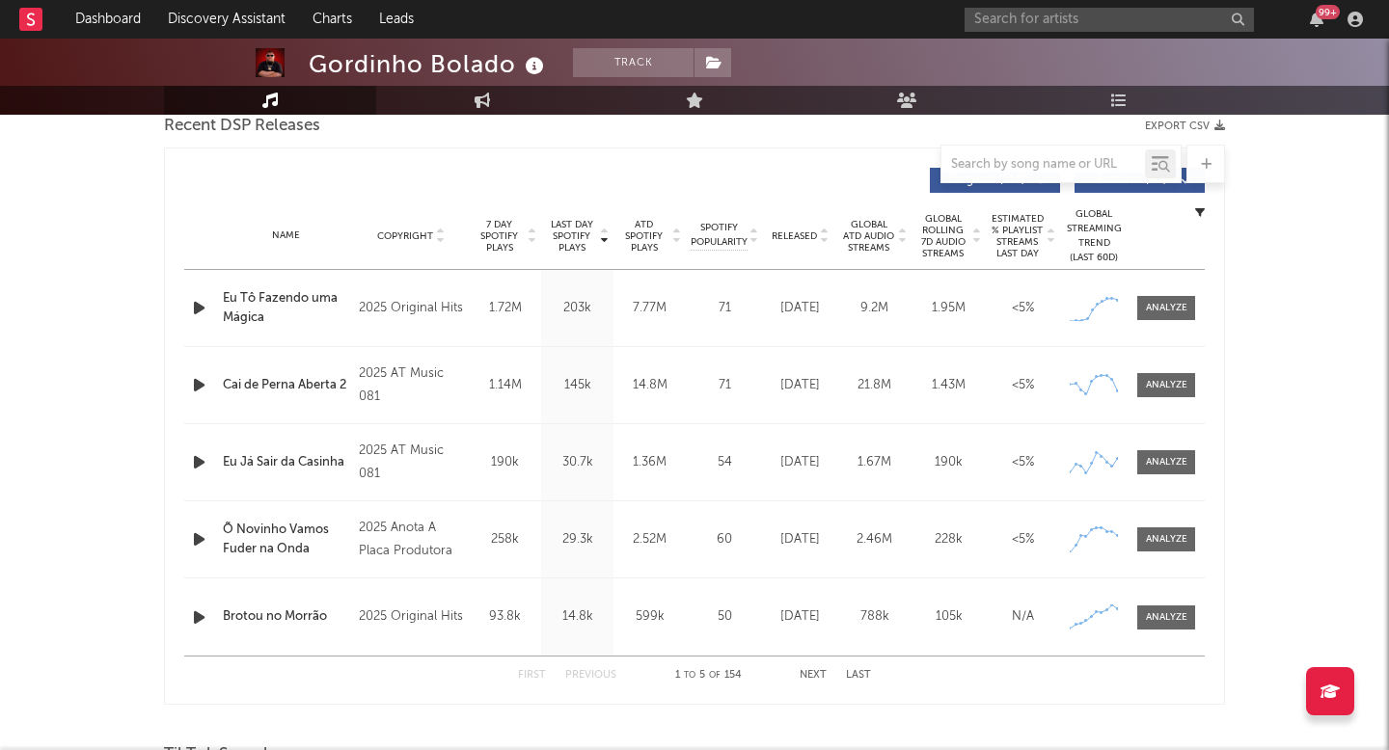
scroll to position [614, 0]
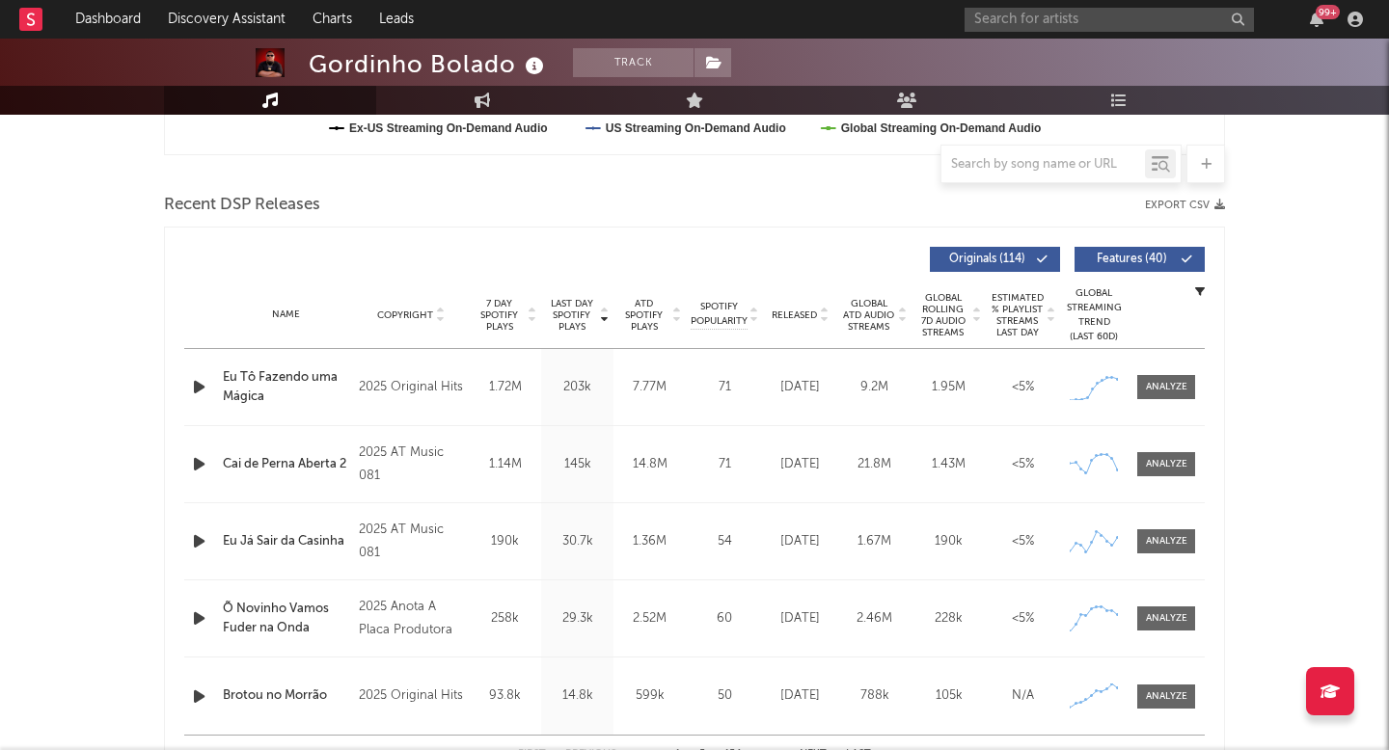
click at [485, 320] on span "7 Day Spotify Plays" at bounding box center [498, 315] width 51 height 35
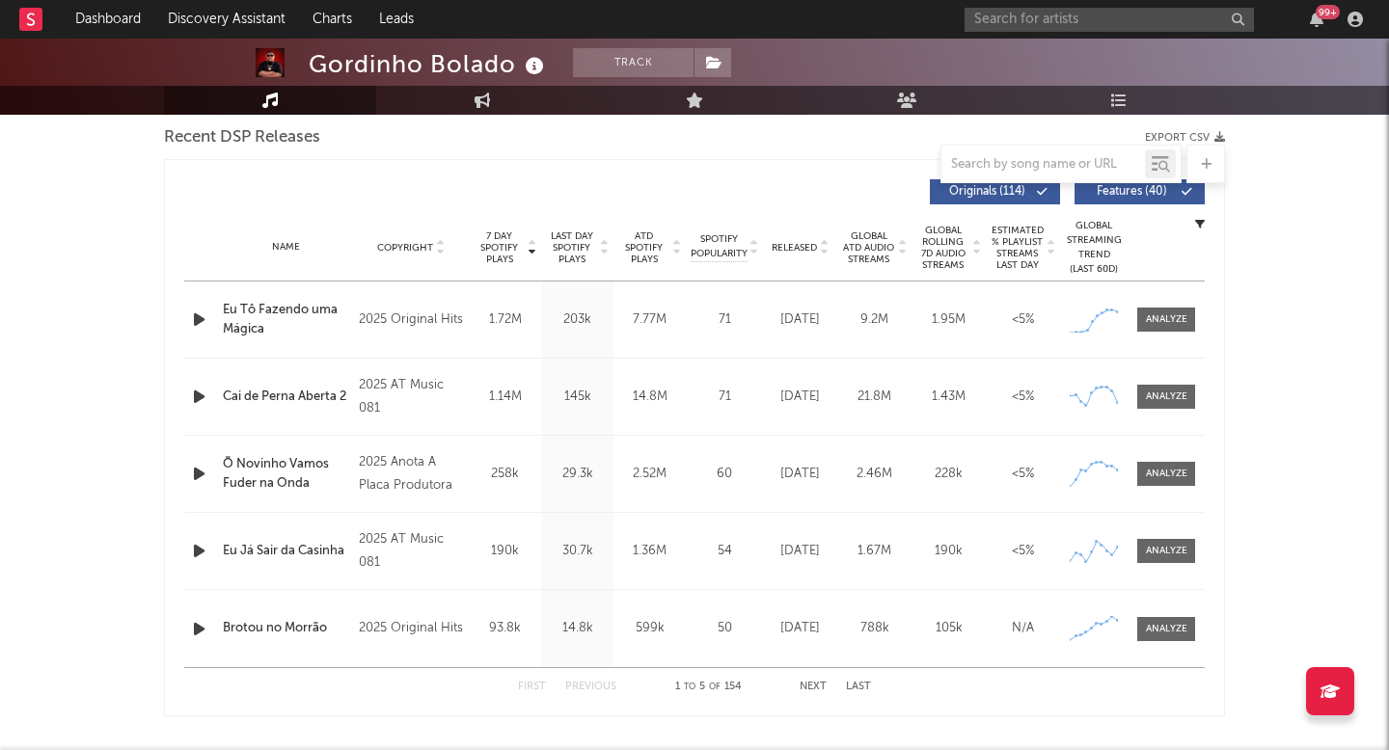
scroll to position [763, 0]
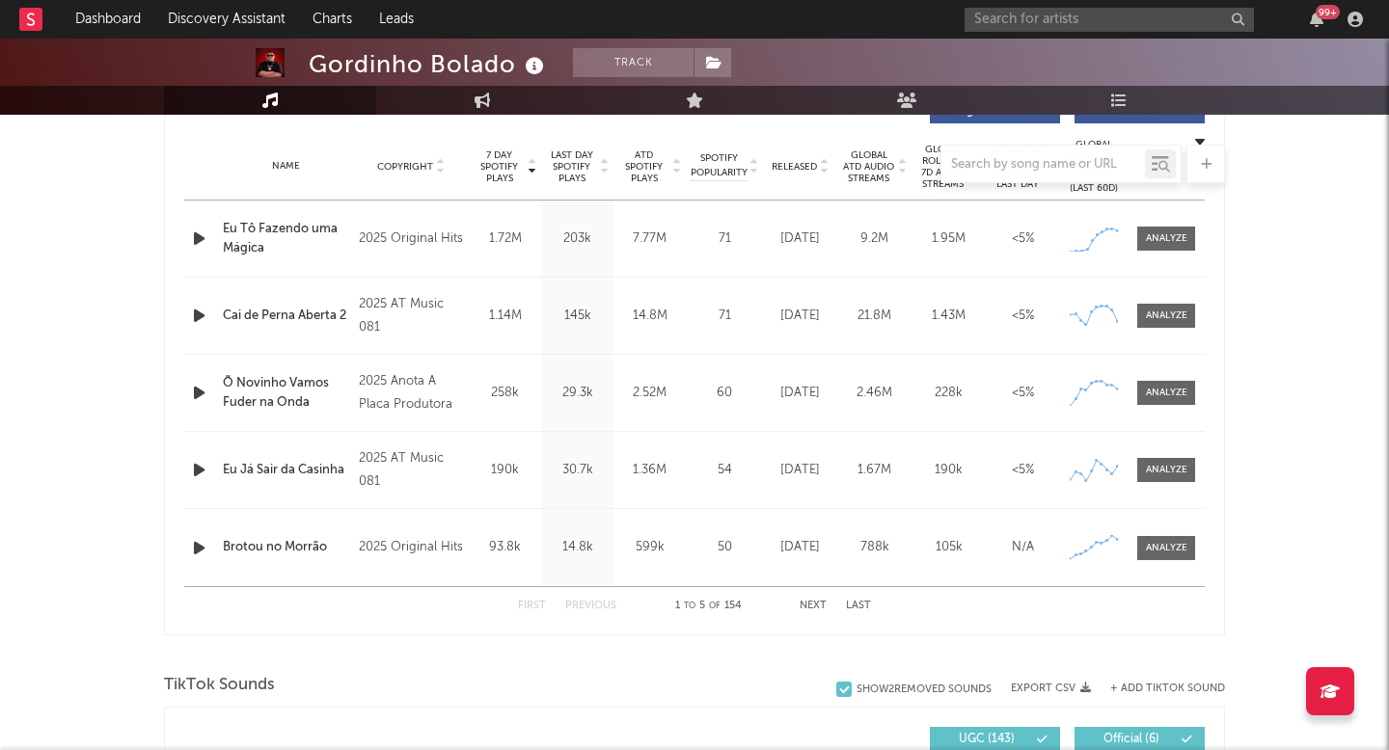
click at [1162, 483] on div "Name Eu [PERSON_NAME] da Casinha Copyright 2025 AT Music 081 Label AT Music 081…" at bounding box center [694, 470] width 1020 height 76
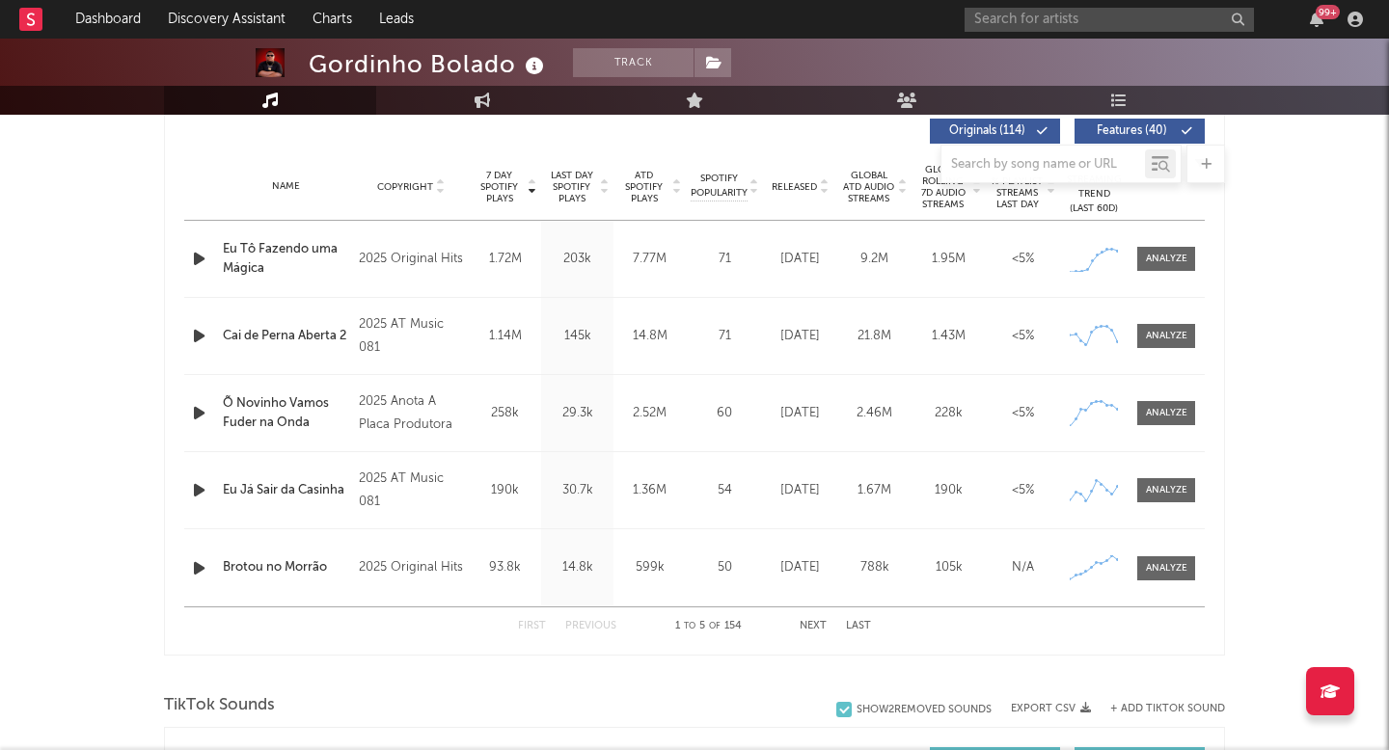
scroll to position [744, 0]
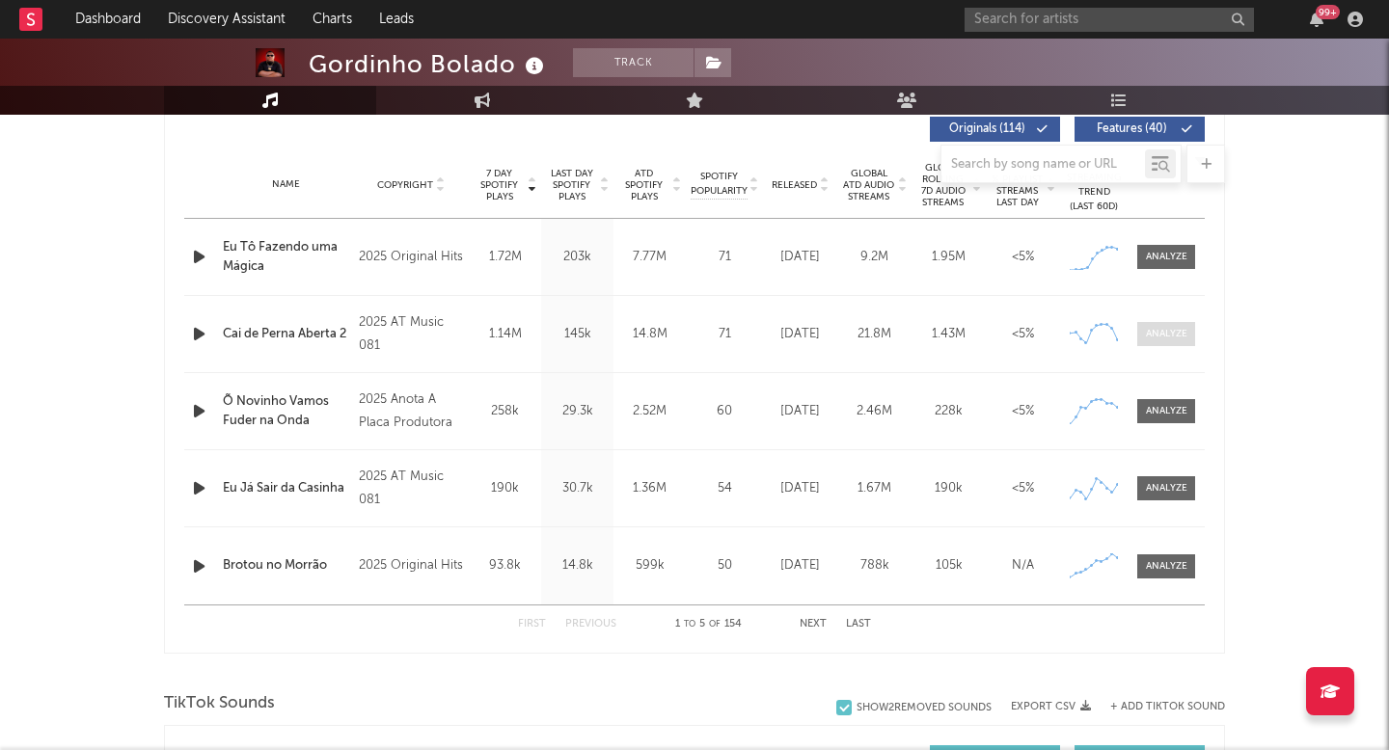
click at [1163, 334] on div at bounding box center [1166, 334] width 41 height 14
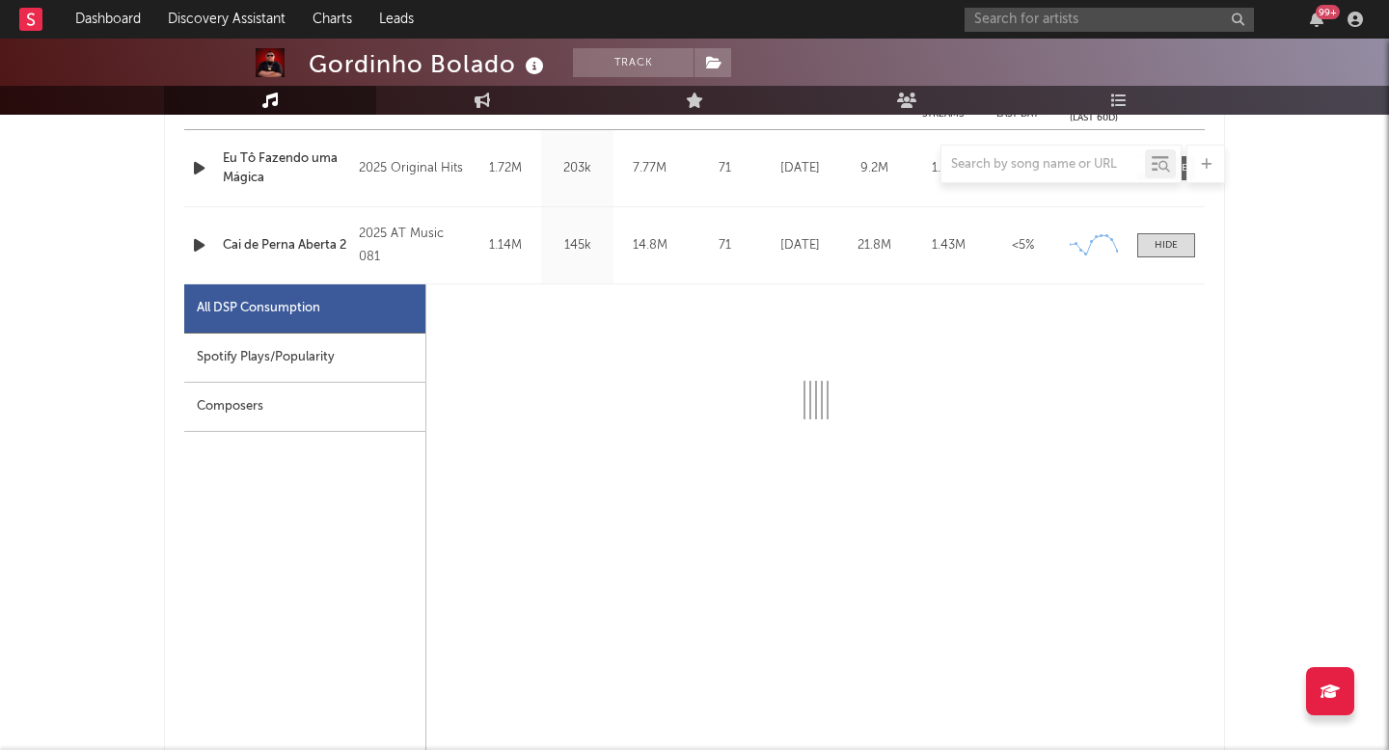
select select "1w"
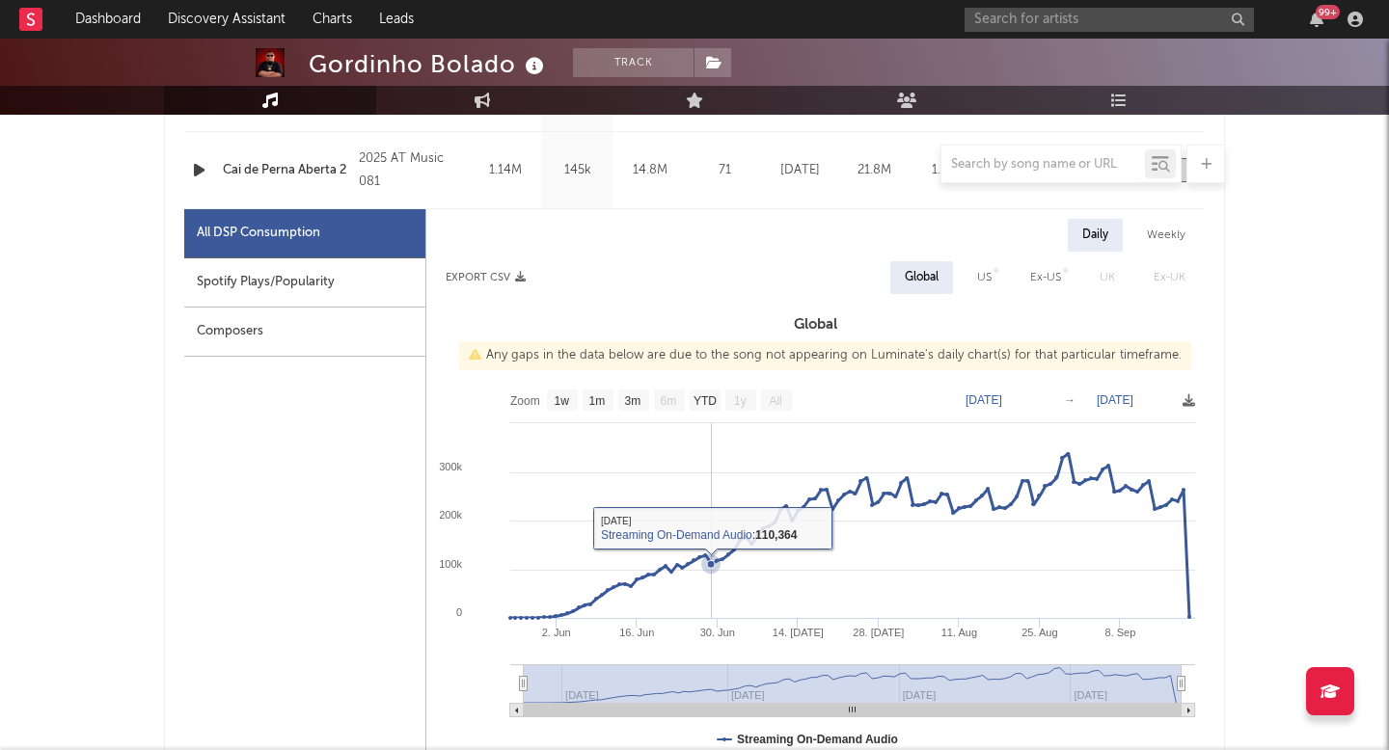
scroll to position [912, 0]
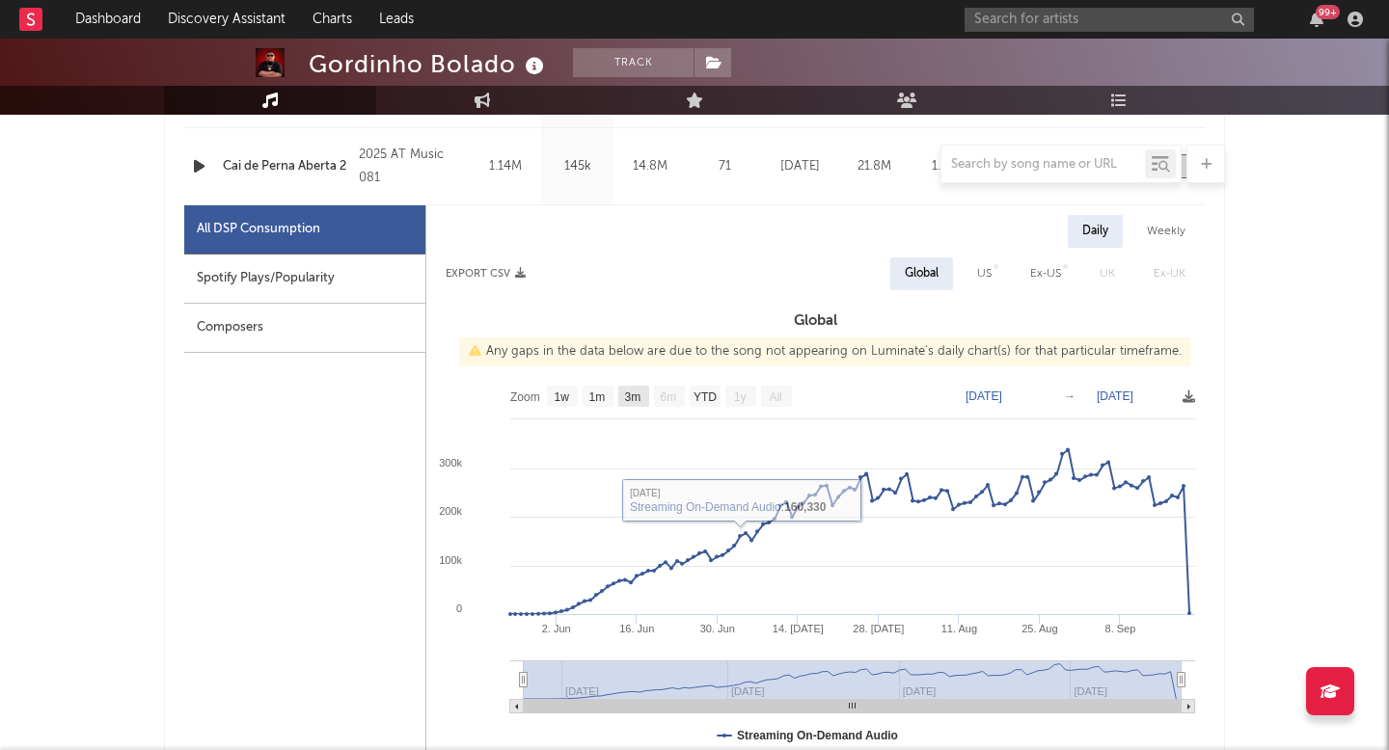
click at [637, 395] on text "3m" at bounding box center [633, 397] width 16 height 13
select select "3m"
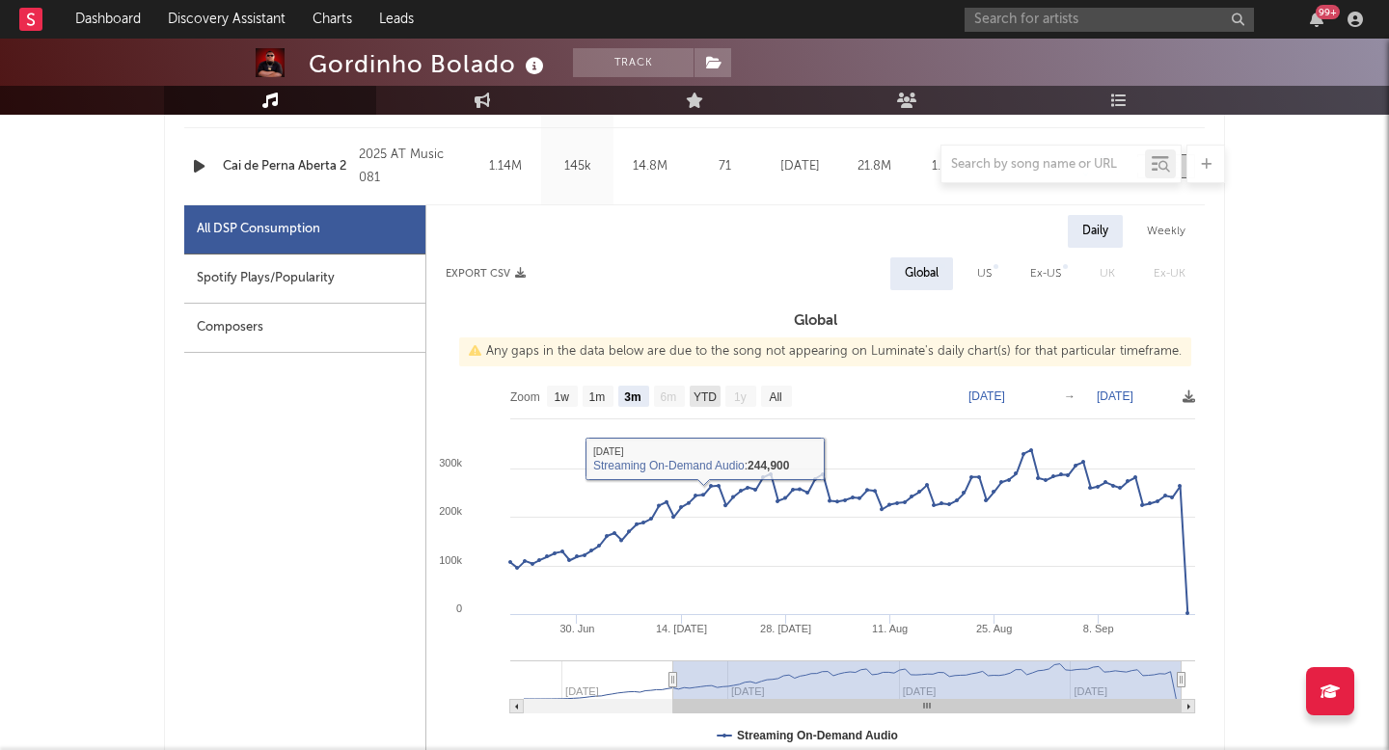
click at [703, 395] on text "YTD" at bounding box center [704, 397] width 23 height 13
select select "1w"
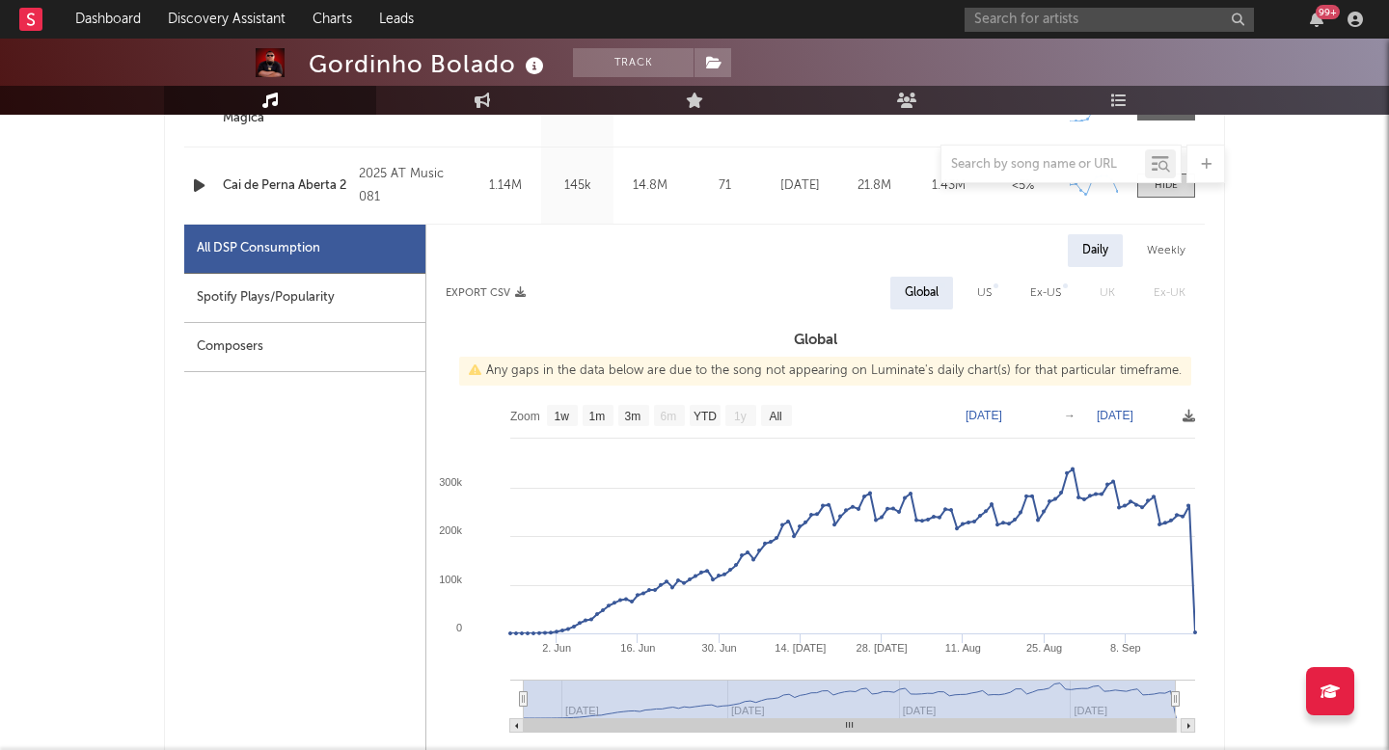
scroll to position [894, 0]
click at [641, 417] on text "3m" at bounding box center [633, 415] width 16 height 13
select select "3m"
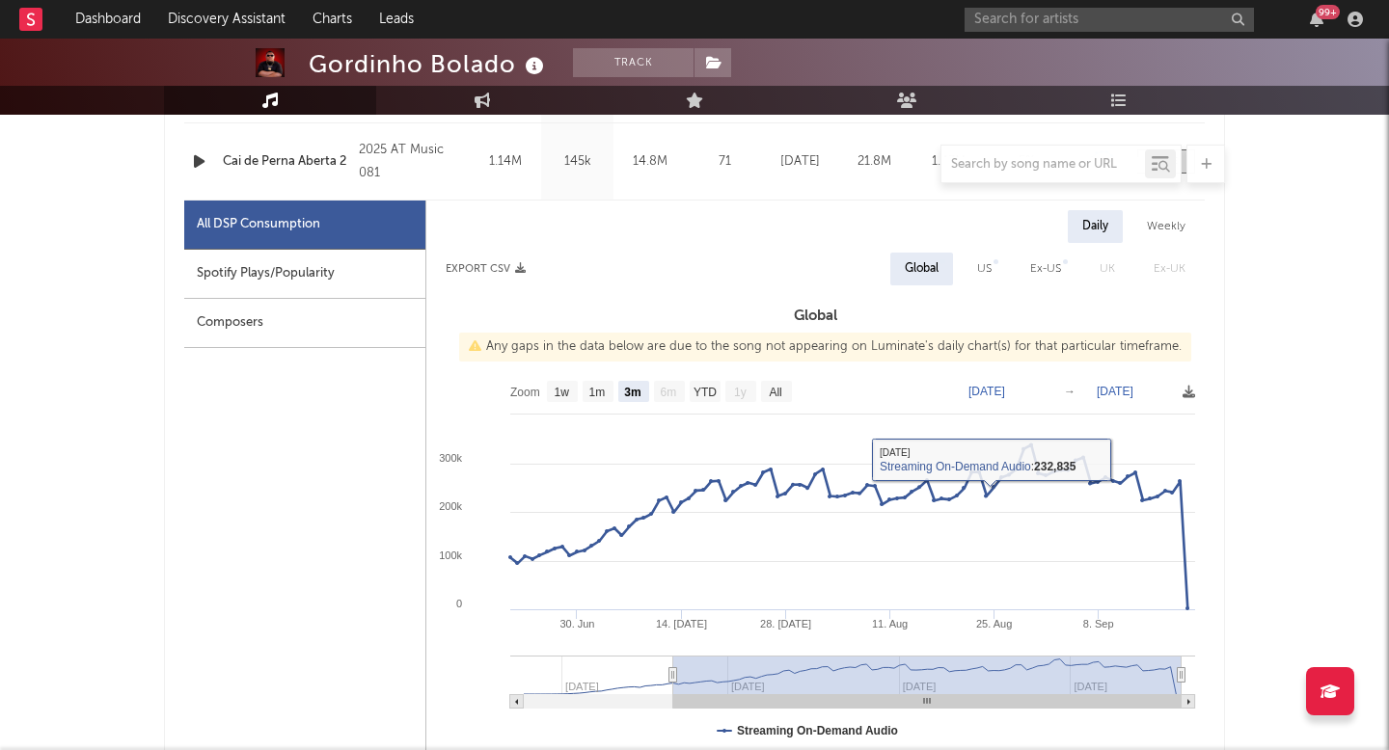
scroll to position [678, 0]
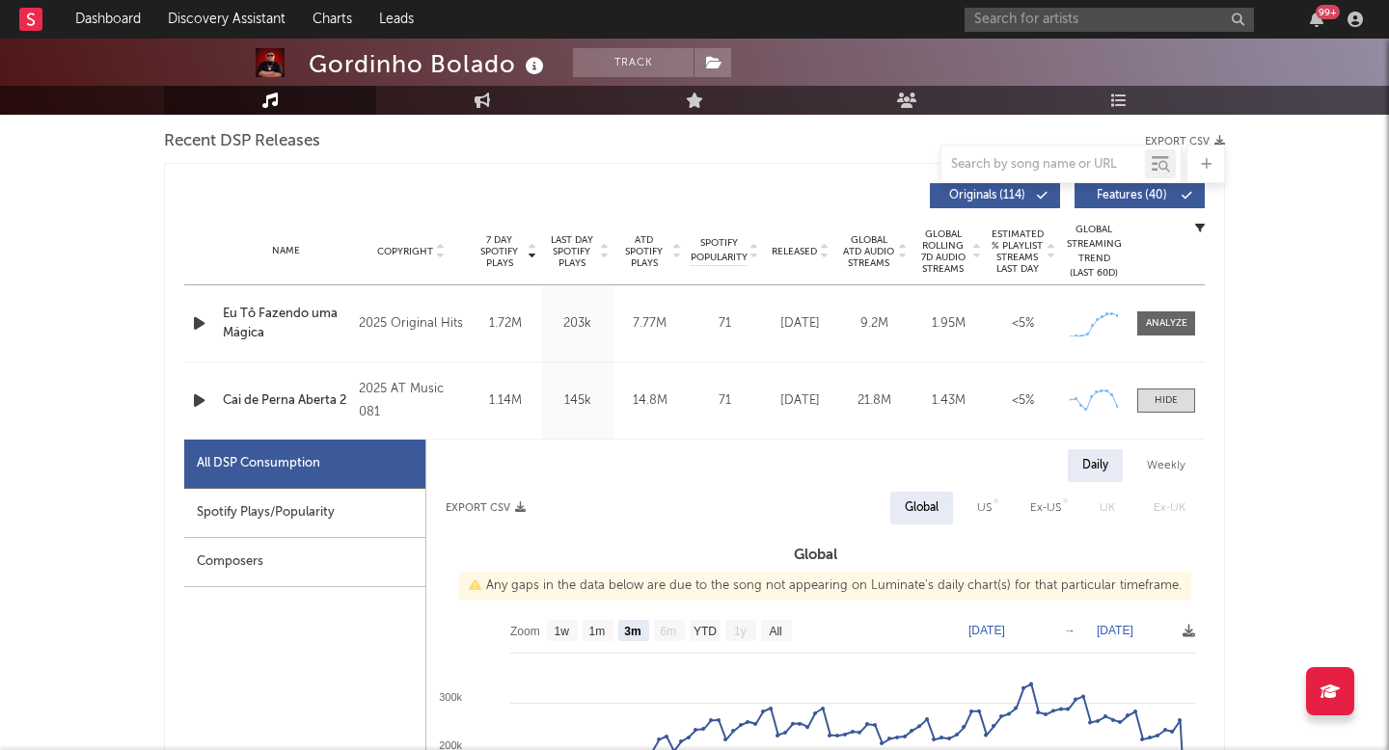
drag, startPoint x: 1172, startPoint y: 331, endPoint x: 1130, endPoint y: 337, distance: 41.9
click at [1171, 331] on span at bounding box center [1166, 323] width 58 height 24
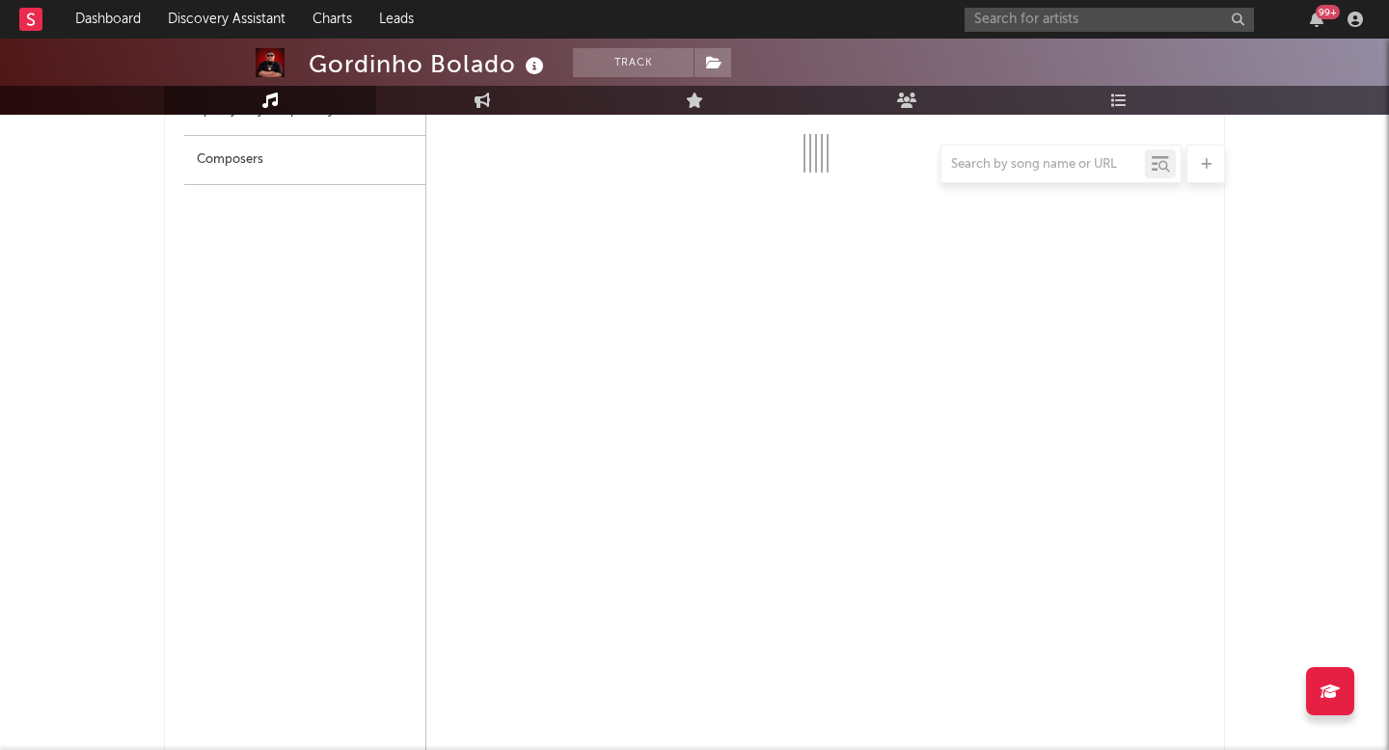
select select "3m"
select select "1w"
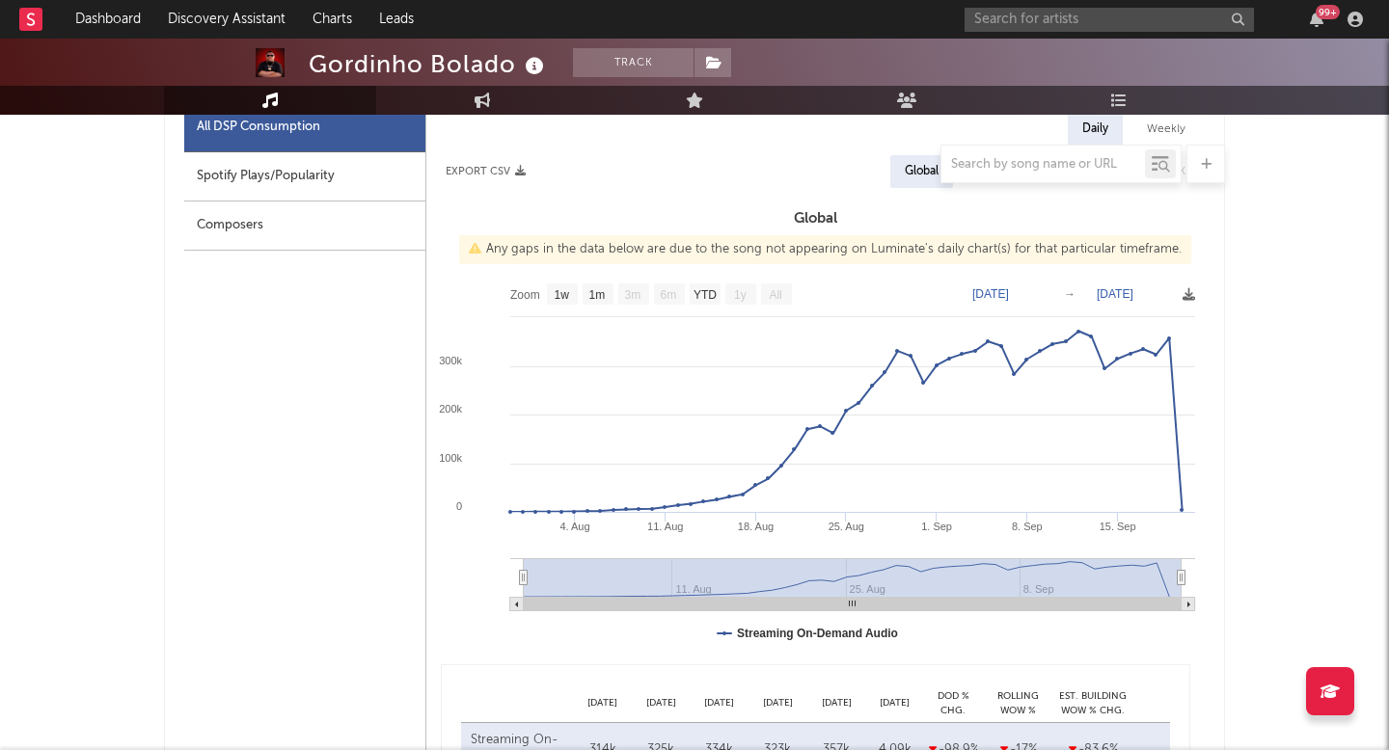
scroll to position [849, 0]
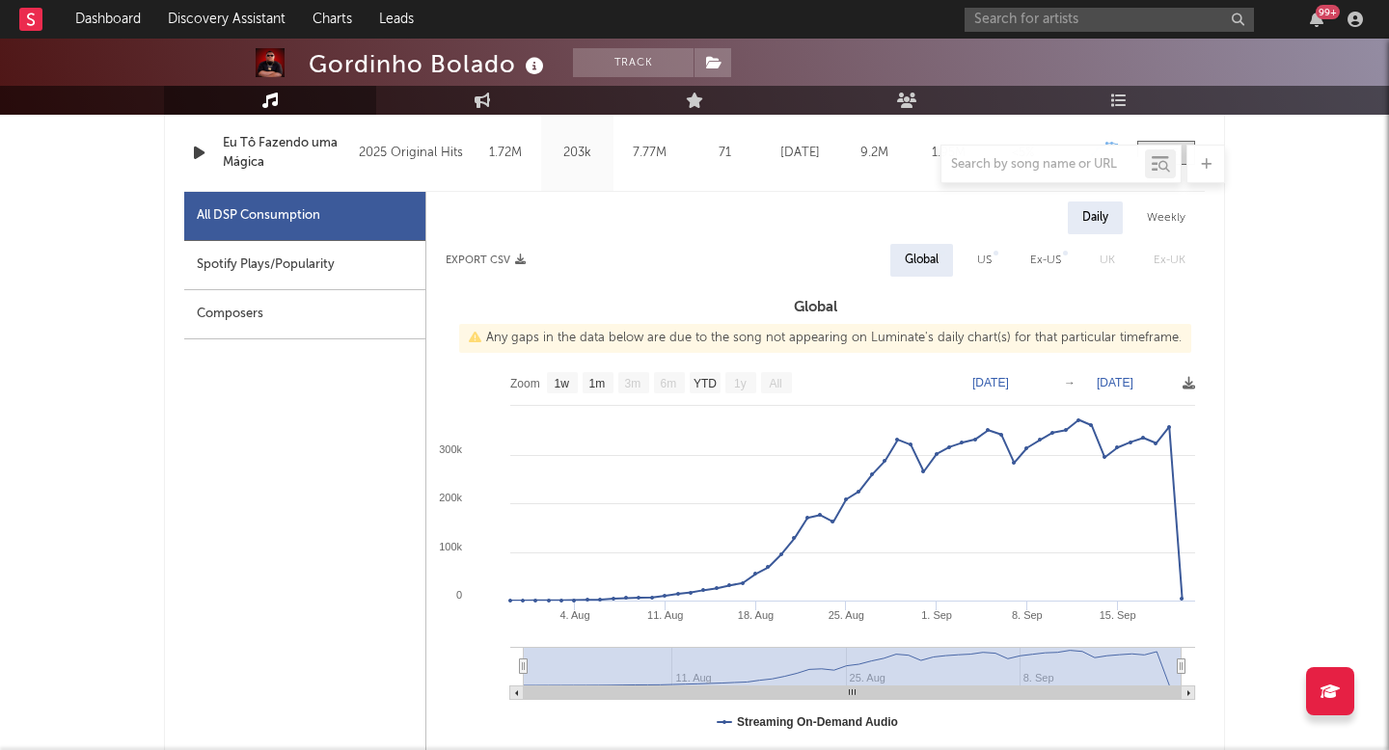
click at [401, 273] on div "Spotify Plays/Popularity" at bounding box center [304, 265] width 241 height 49
select select "1w"
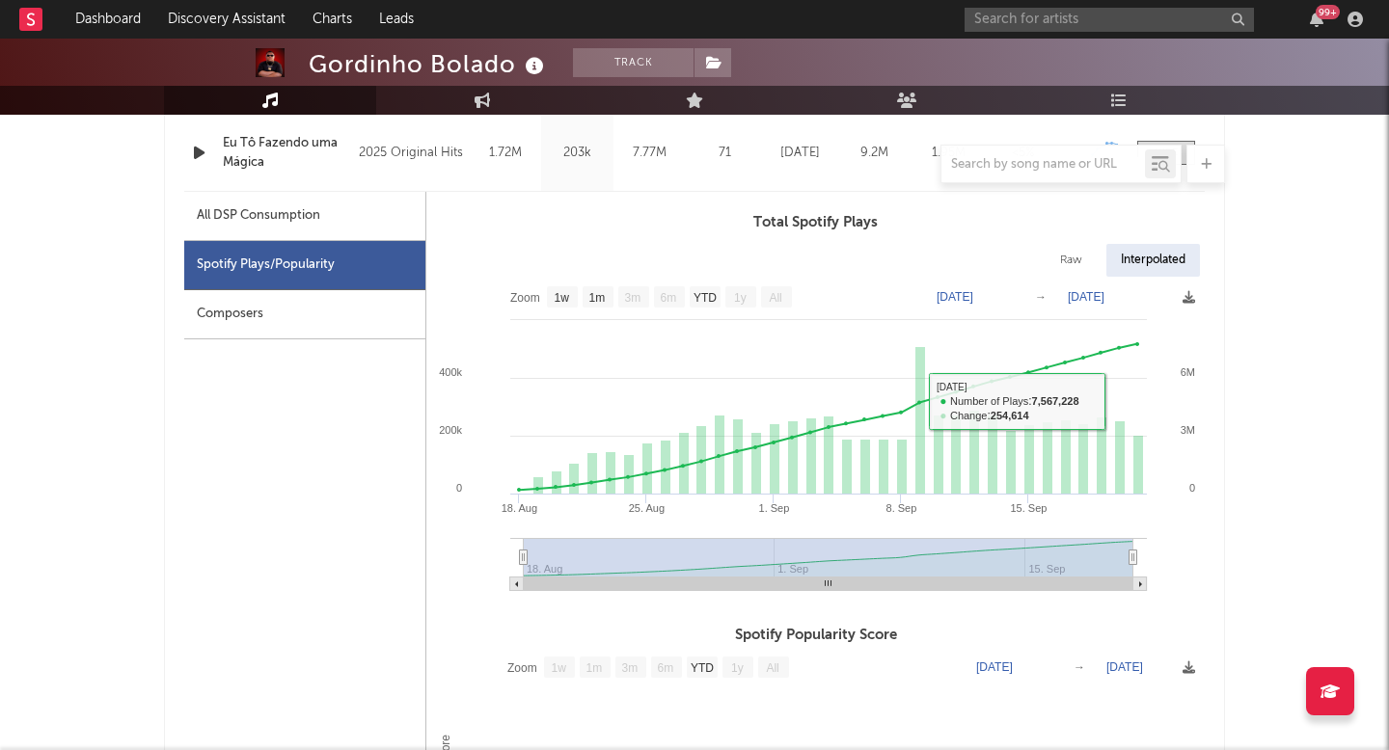
scroll to position [652, 0]
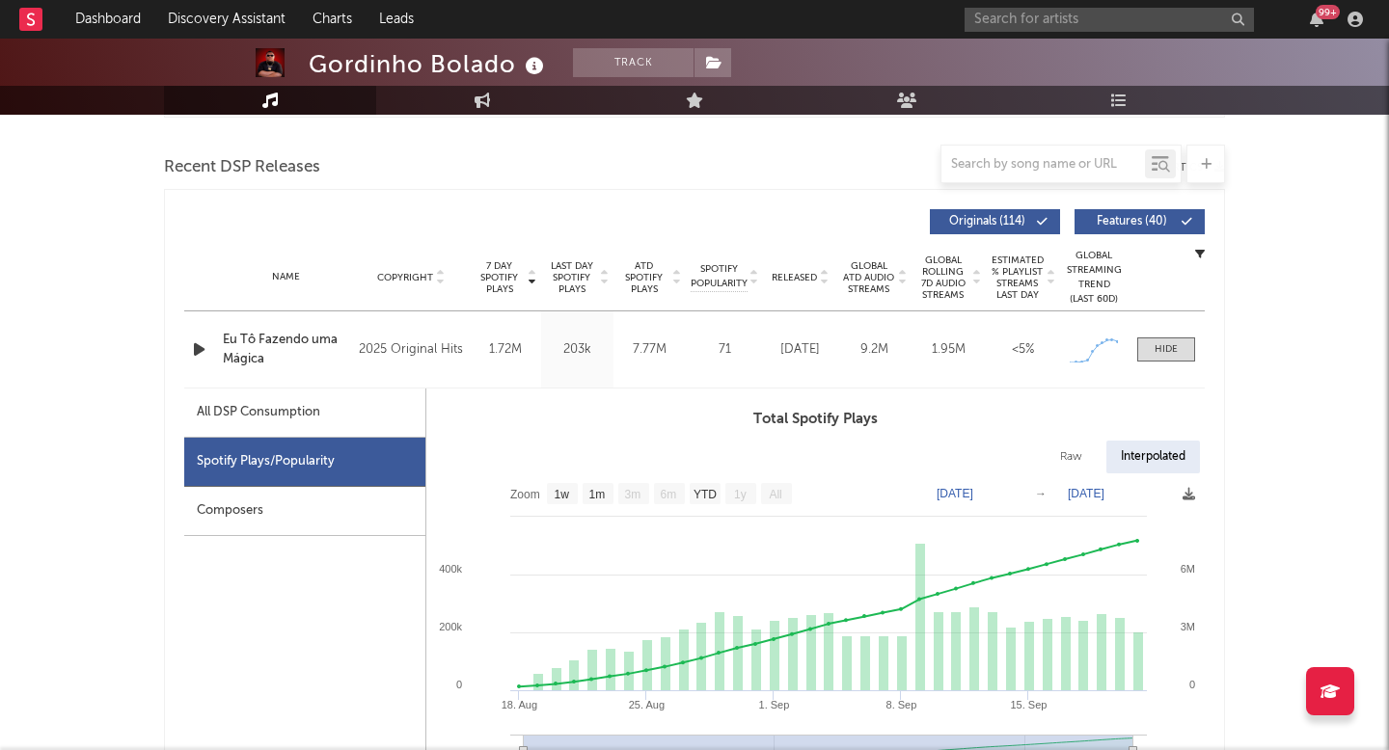
click at [499, 265] on span "7 Day Spotify Plays" at bounding box center [498, 277] width 51 height 35
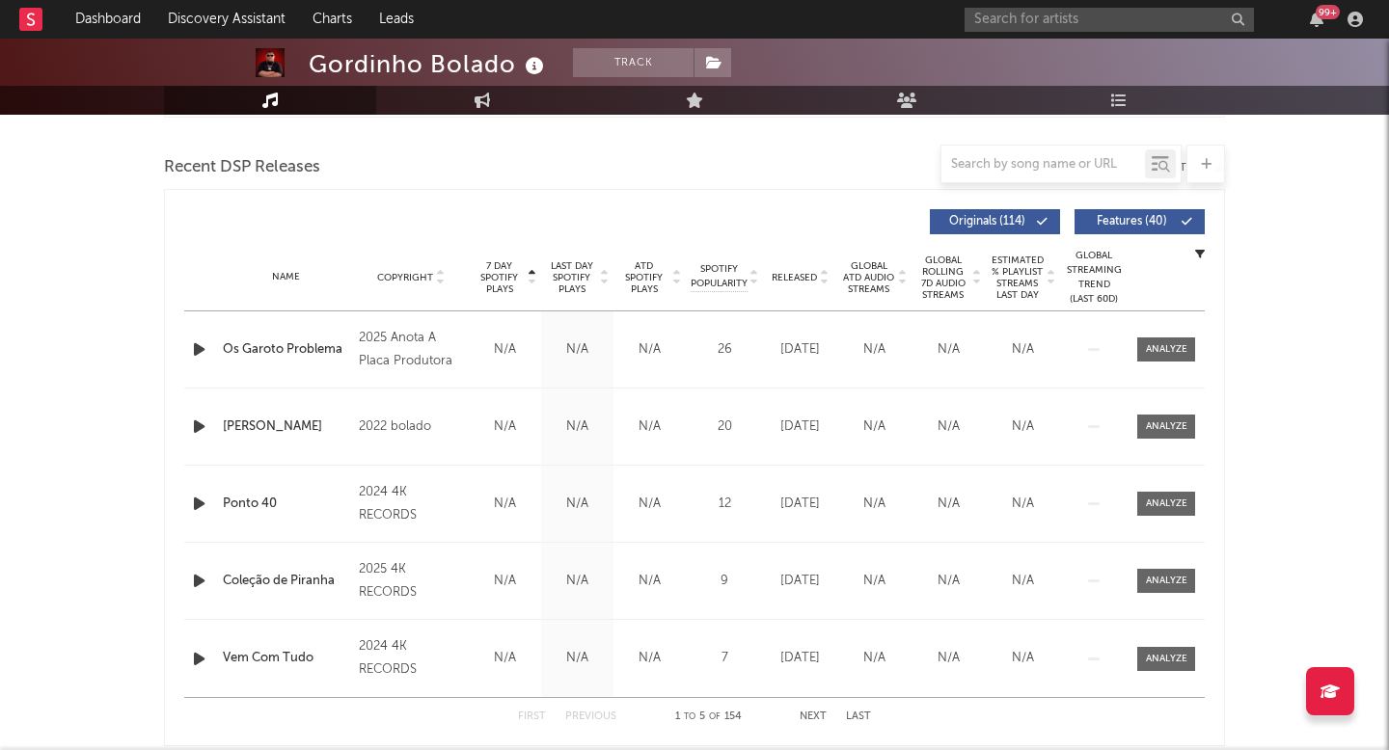
click at [572, 260] on span "Last Day Spotify Plays" at bounding box center [571, 277] width 51 height 35
select select "1w"
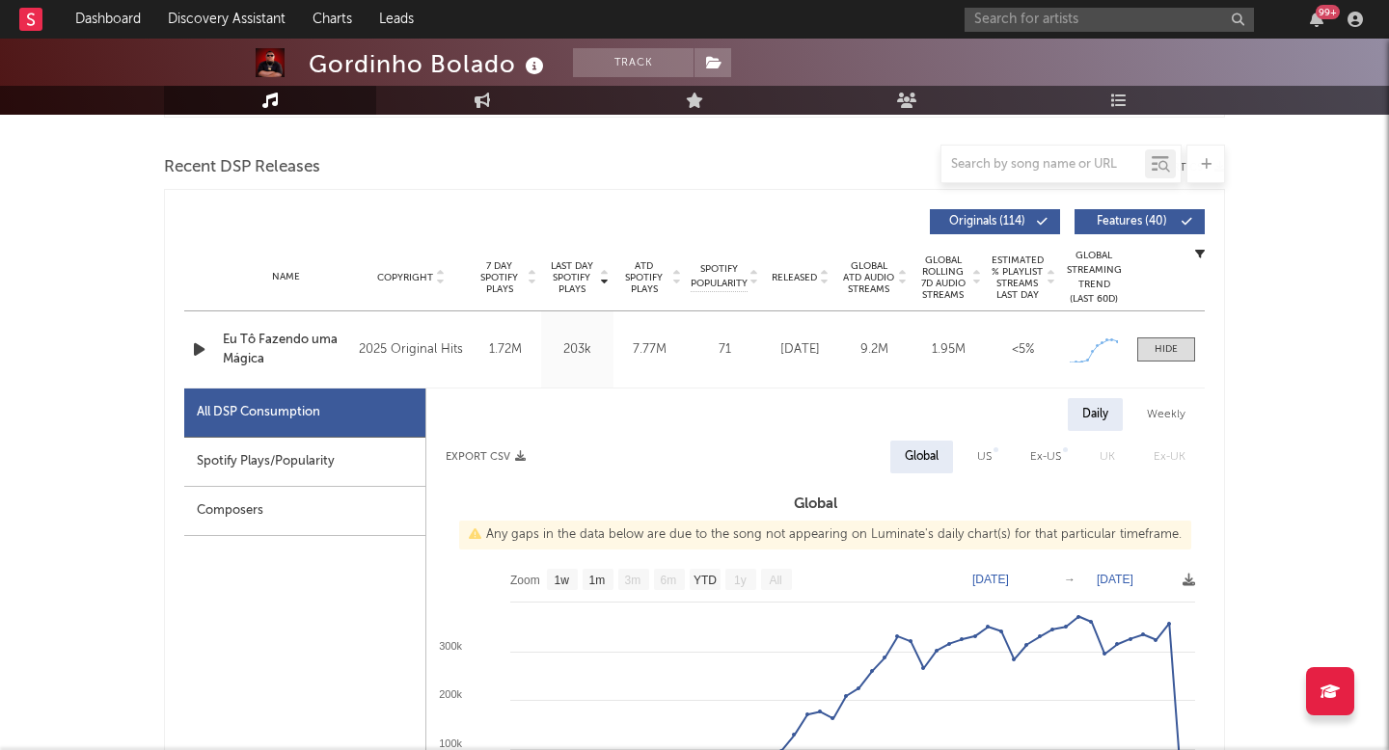
click at [1195, 357] on div at bounding box center [1165, 349] width 77 height 24
click at [1161, 355] on div at bounding box center [1165, 349] width 23 height 14
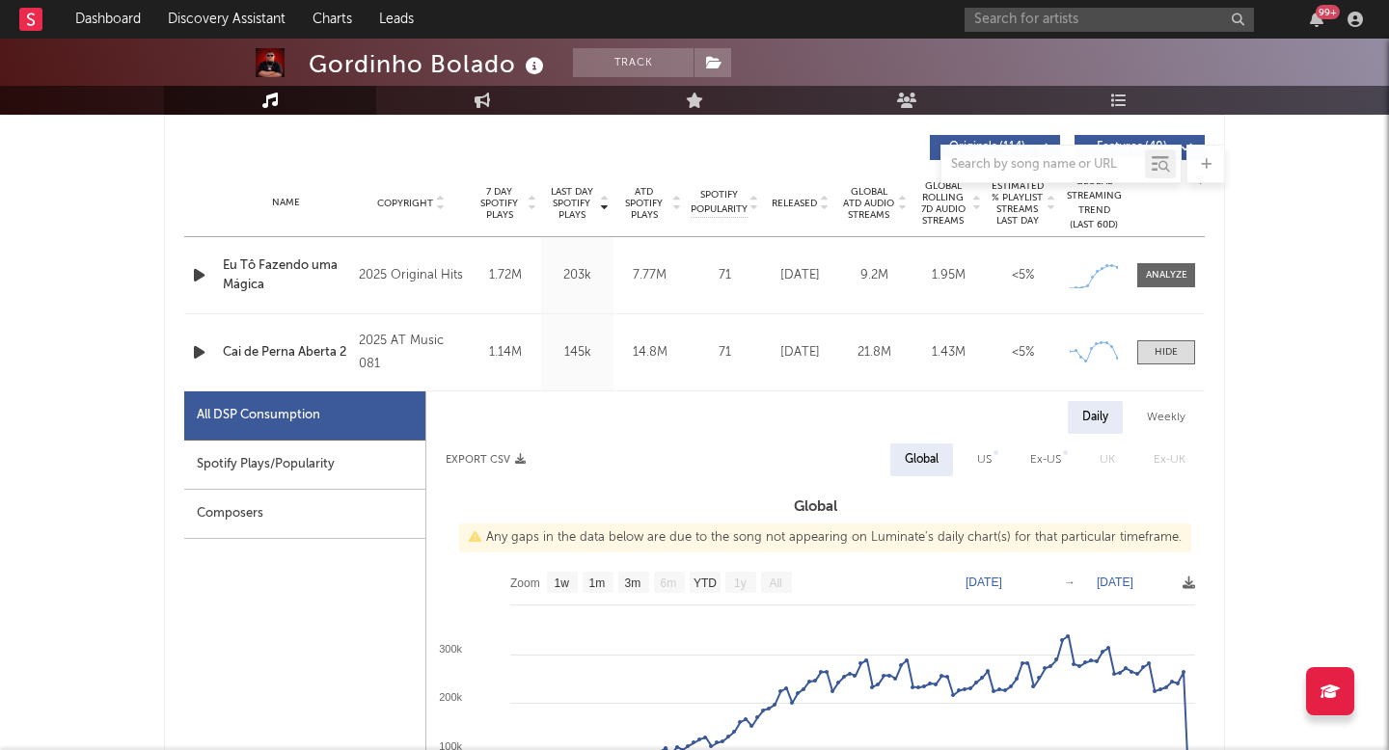
scroll to position [849, 0]
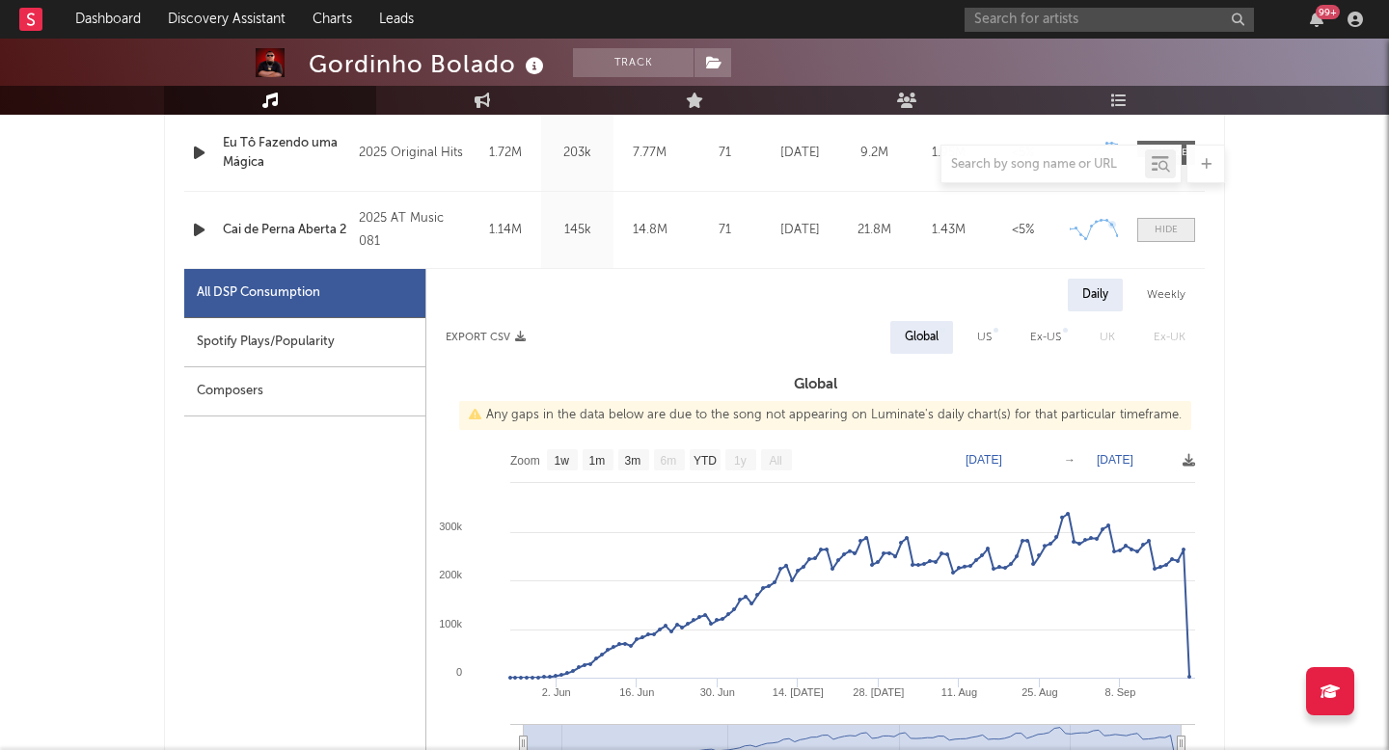
click at [1157, 224] on div at bounding box center [1165, 230] width 23 height 14
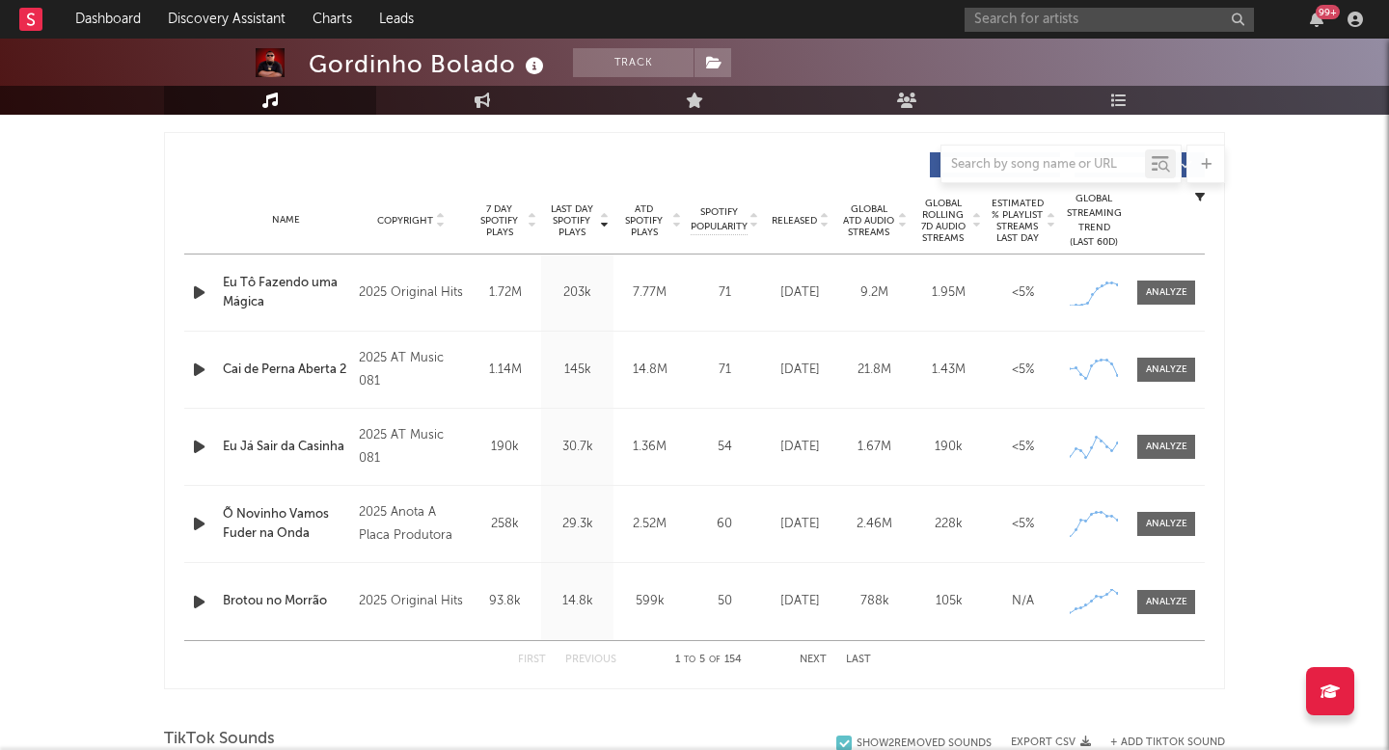
scroll to position [686, 0]
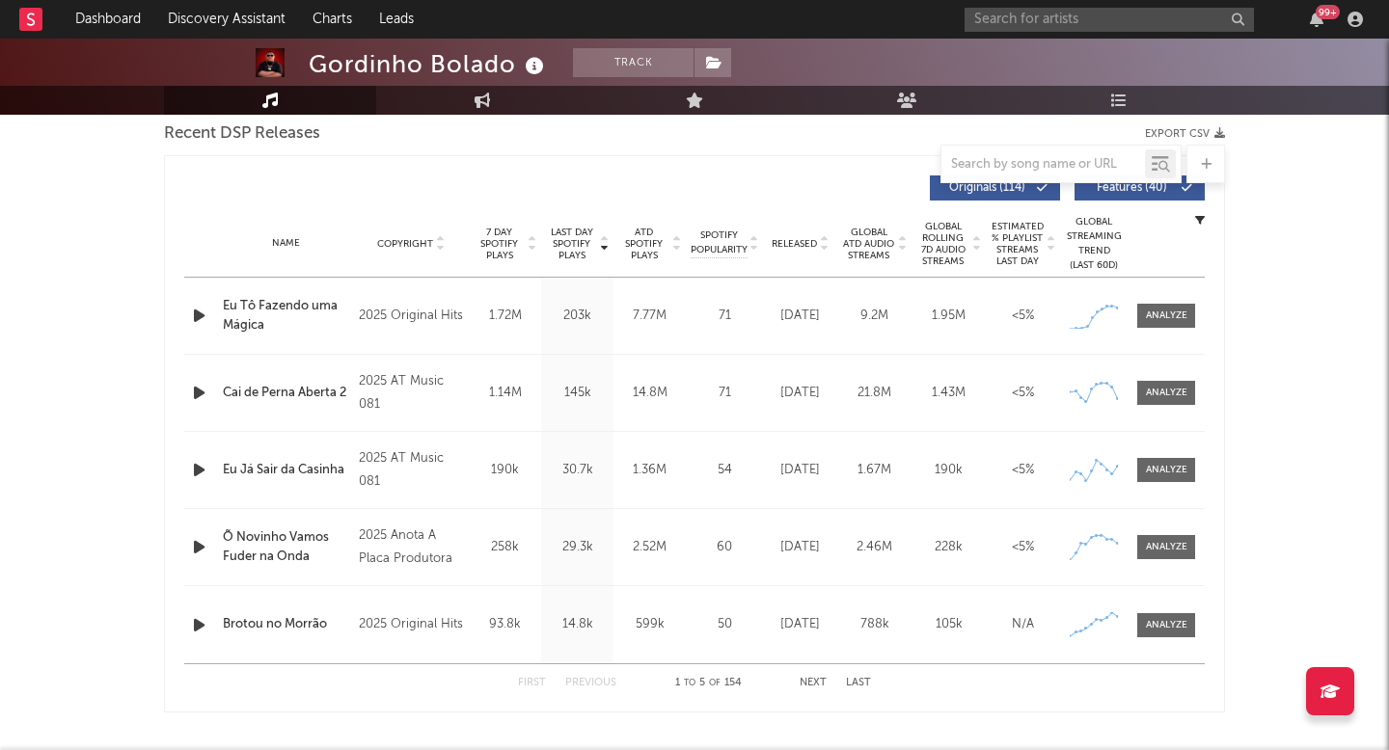
click at [580, 240] on span "Last Day Spotify Plays" at bounding box center [571, 244] width 51 height 35
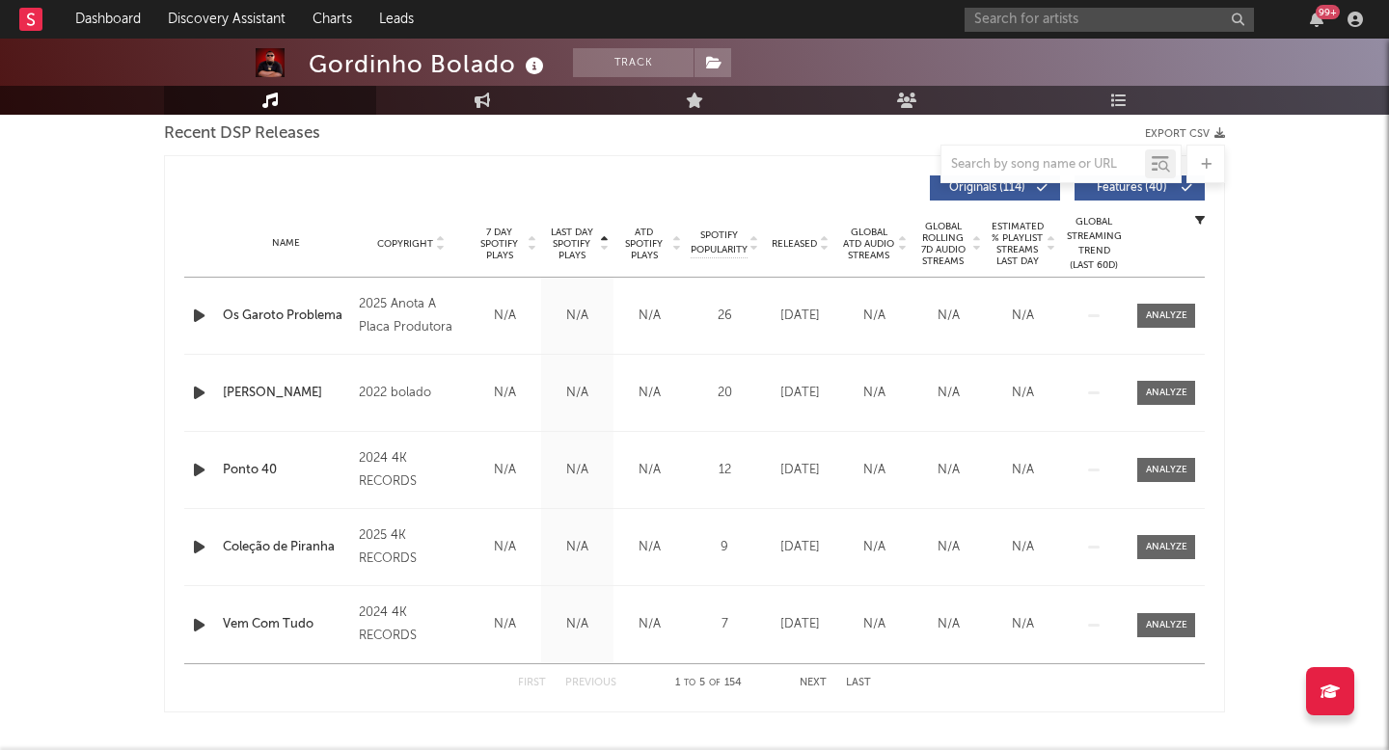
click at [825, 682] on button "Next" at bounding box center [812, 683] width 27 height 11
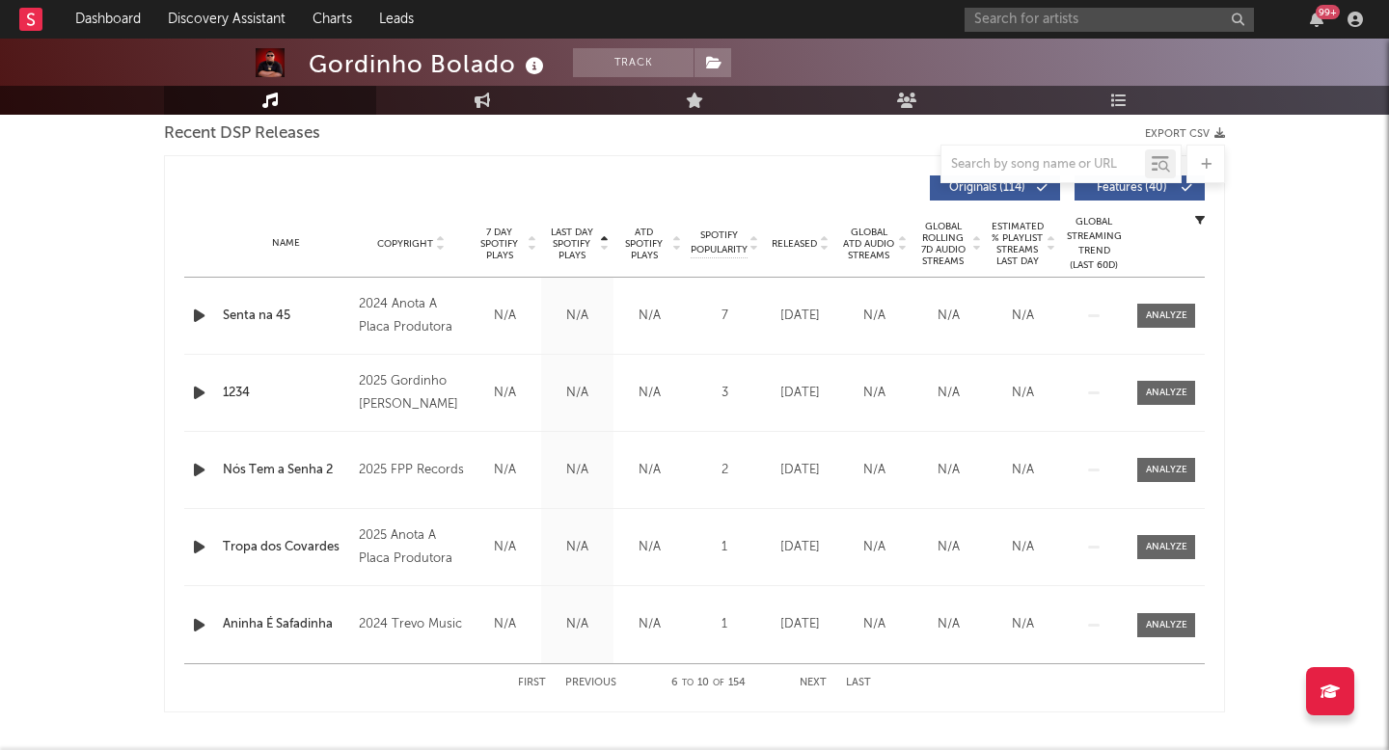
click at [825, 682] on button "Next" at bounding box center [812, 683] width 27 height 11
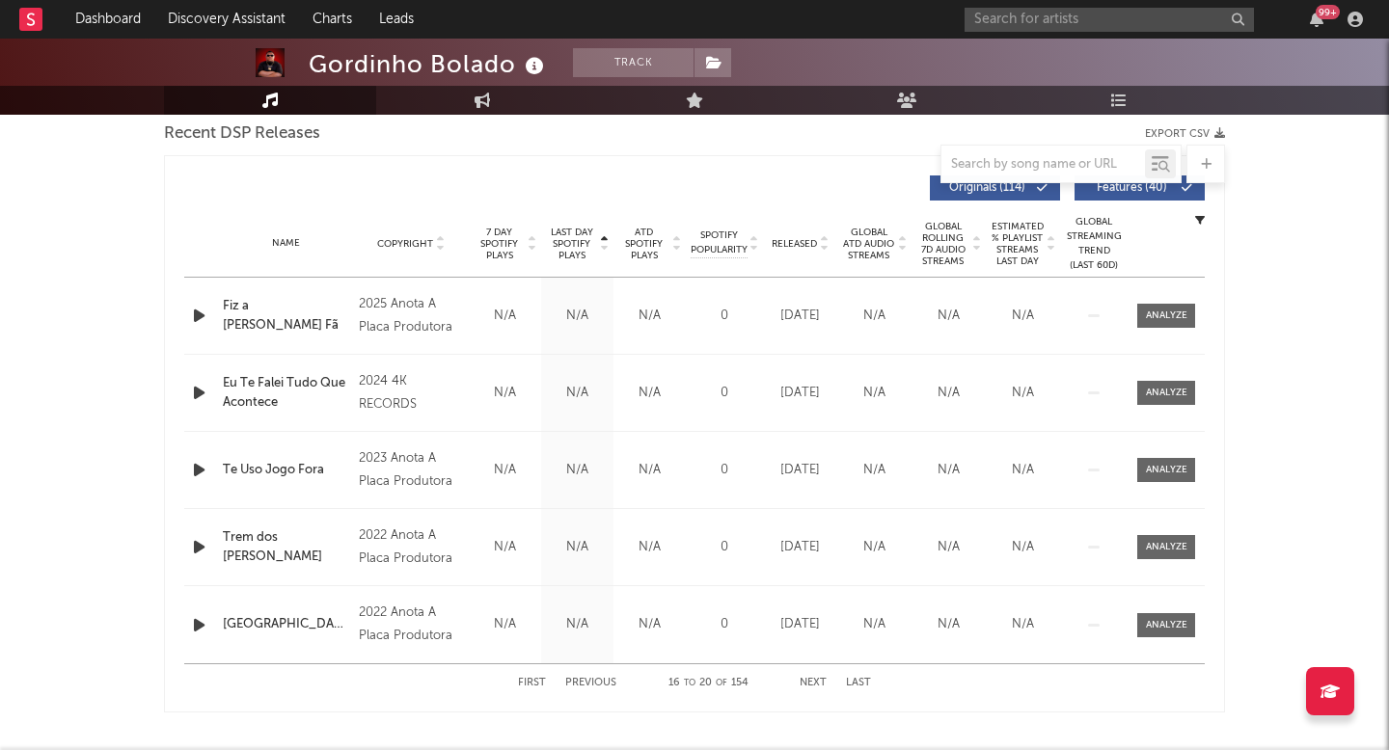
click at [825, 682] on button "Next" at bounding box center [812, 683] width 27 height 11
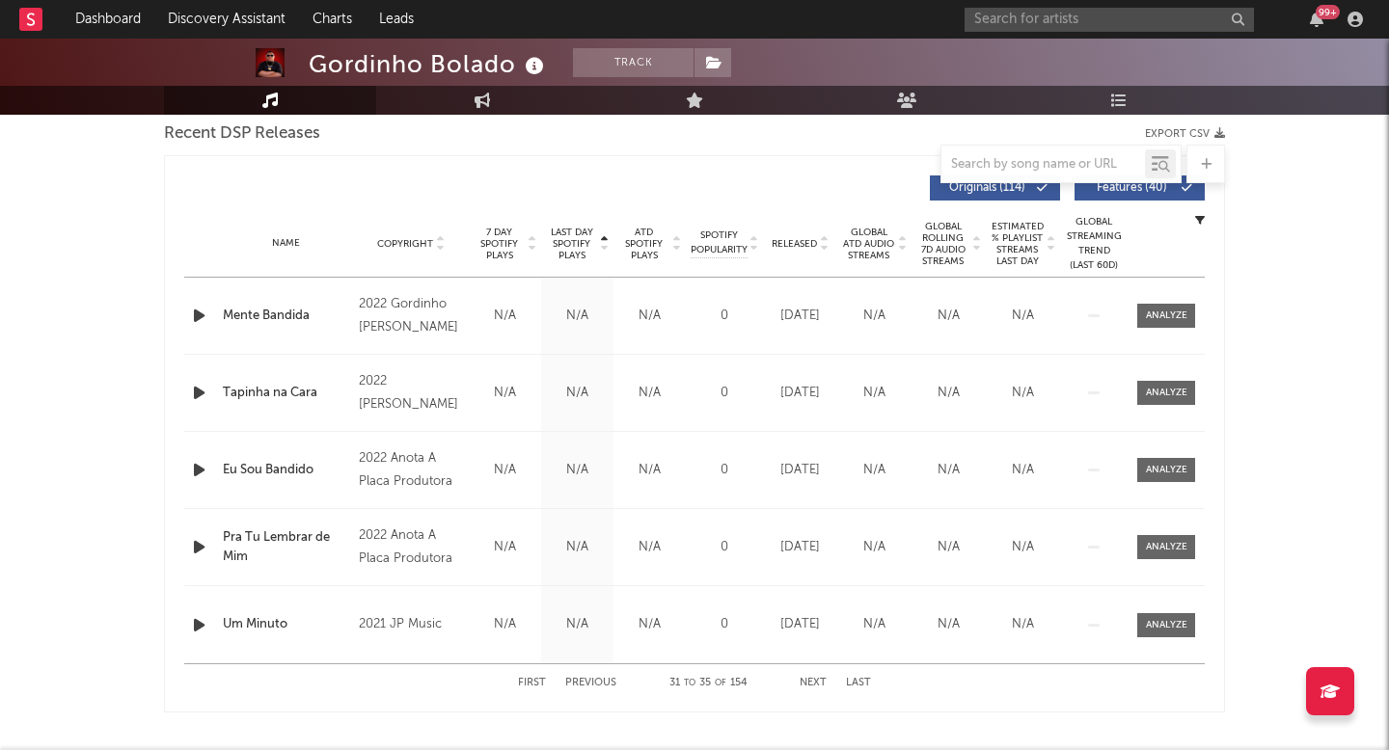
click at [825, 682] on button "Next" at bounding box center [812, 683] width 27 height 11
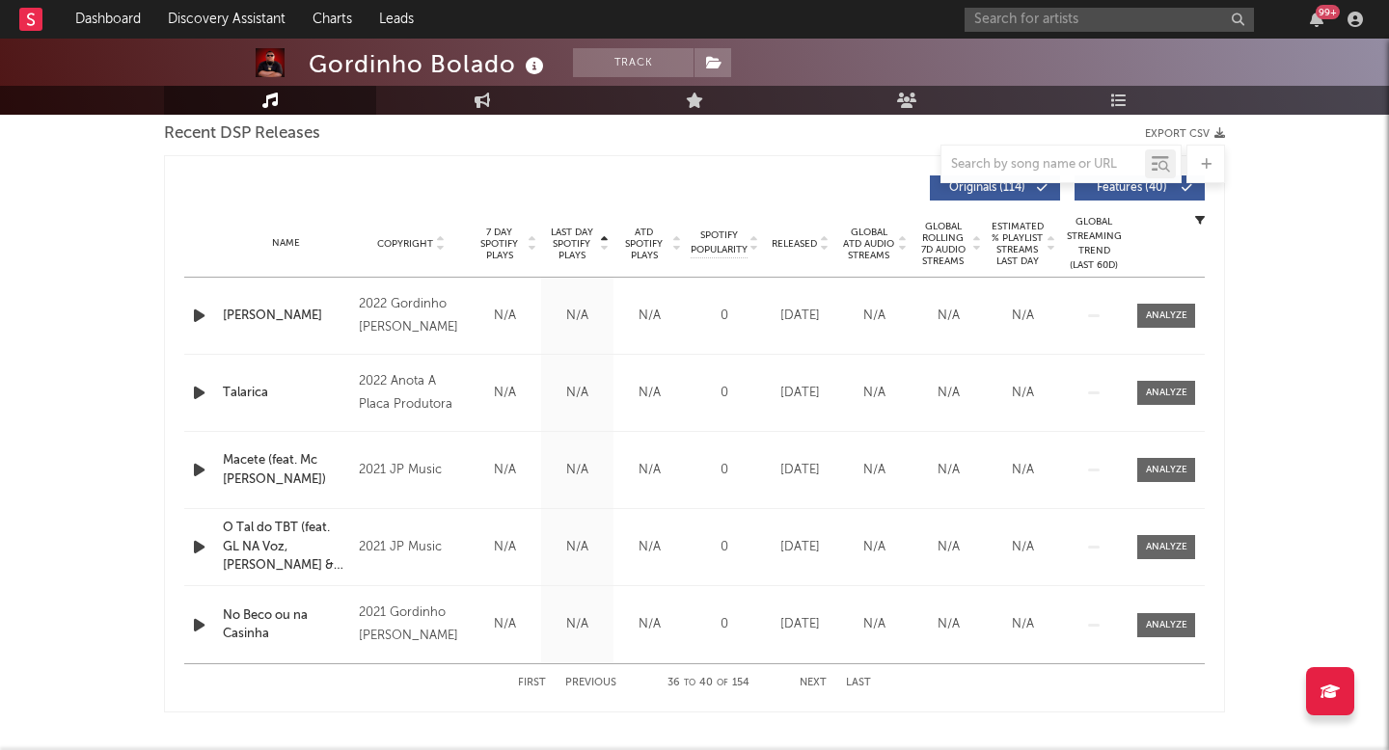
click at [825, 682] on button "Next" at bounding box center [812, 683] width 27 height 11
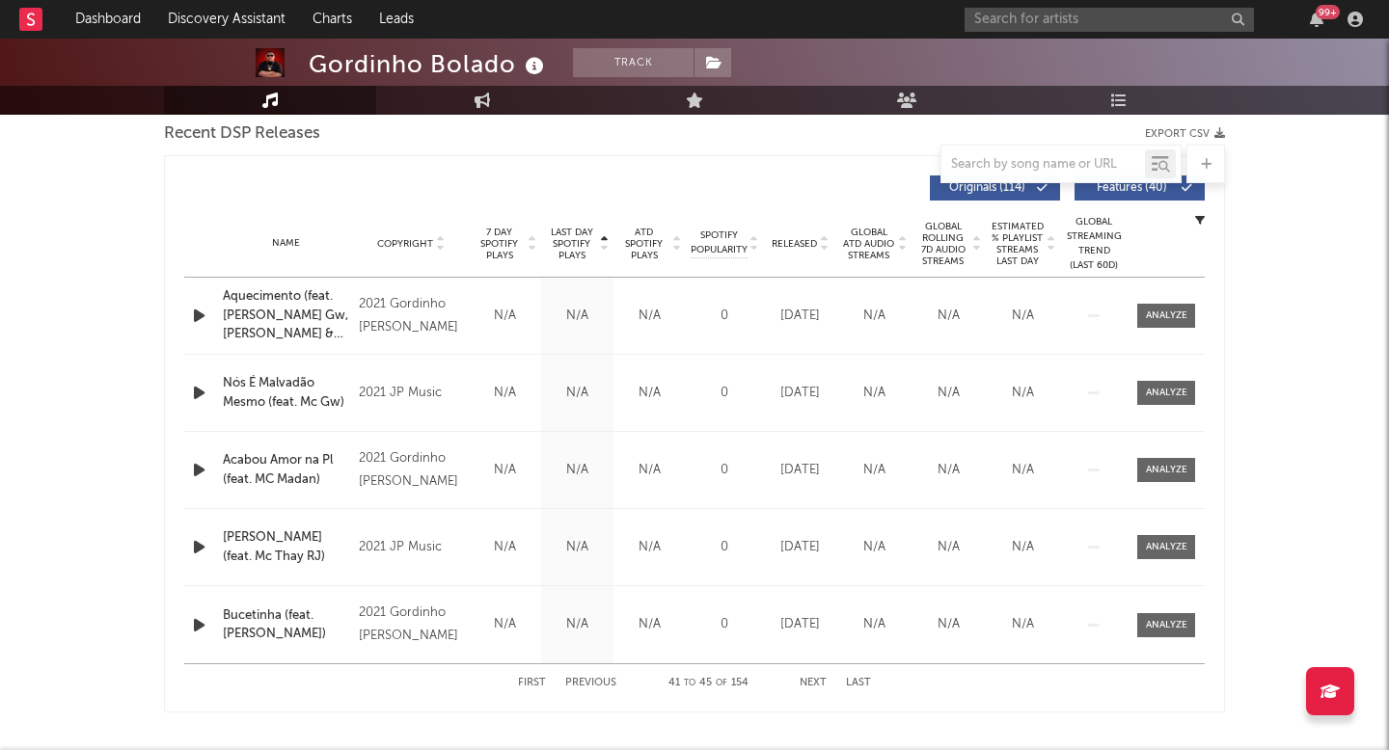
click at [825, 682] on button "Next" at bounding box center [812, 683] width 27 height 11
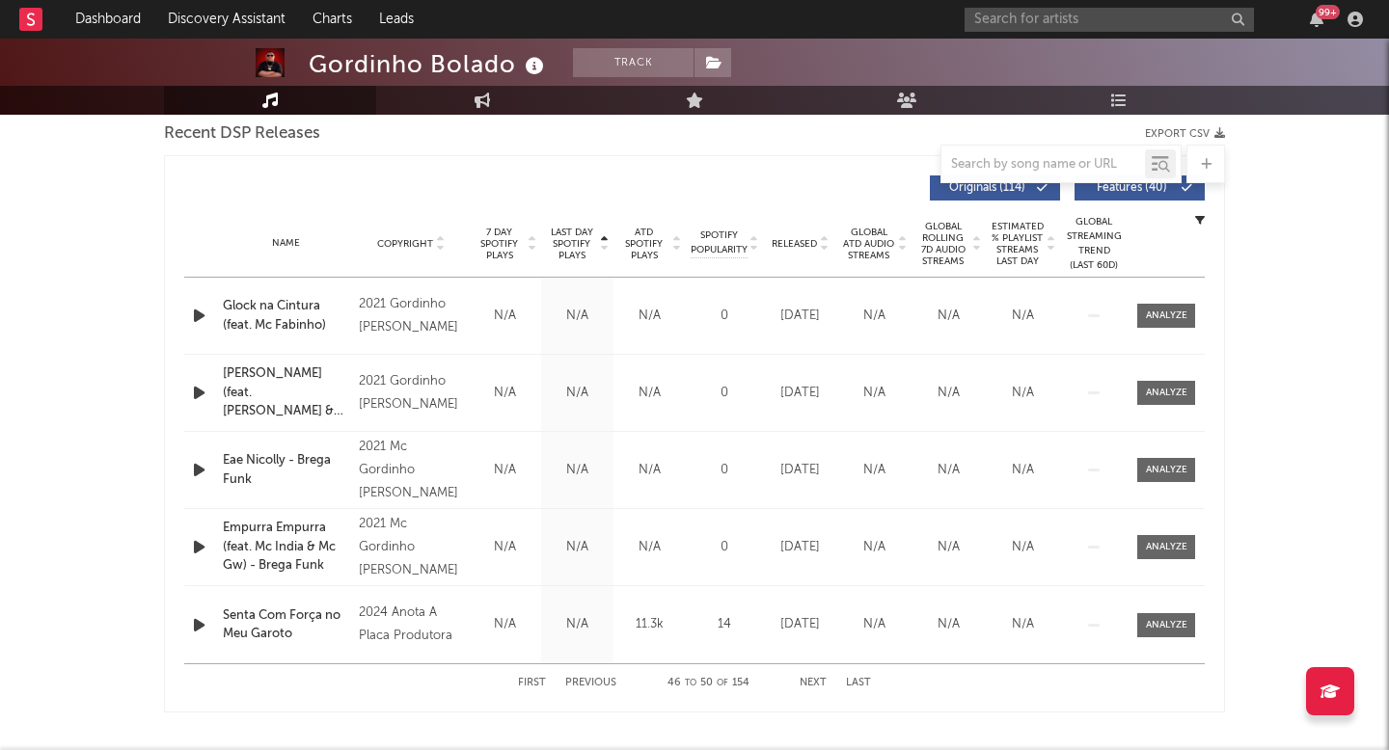
click at [825, 682] on button "Next" at bounding box center [812, 683] width 27 height 11
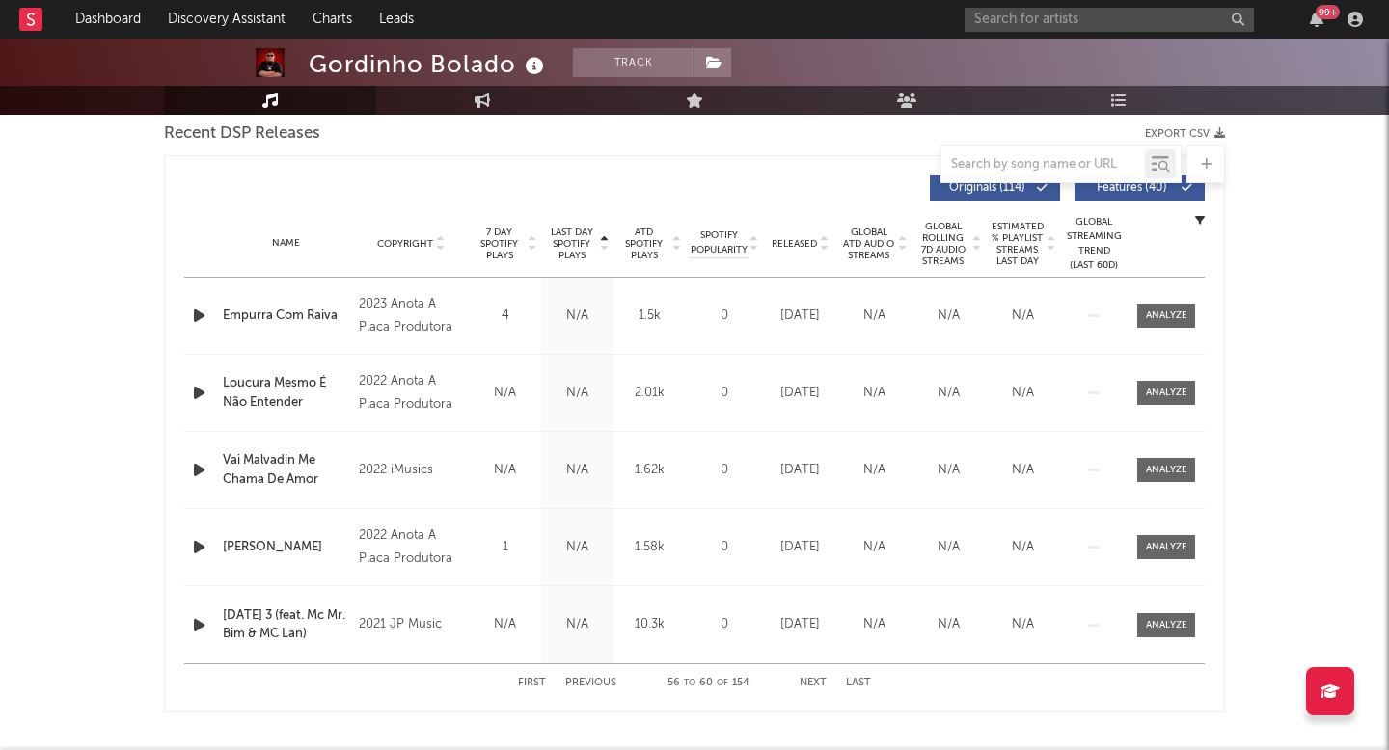
click at [825, 682] on button "Next" at bounding box center [812, 683] width 27 height 11
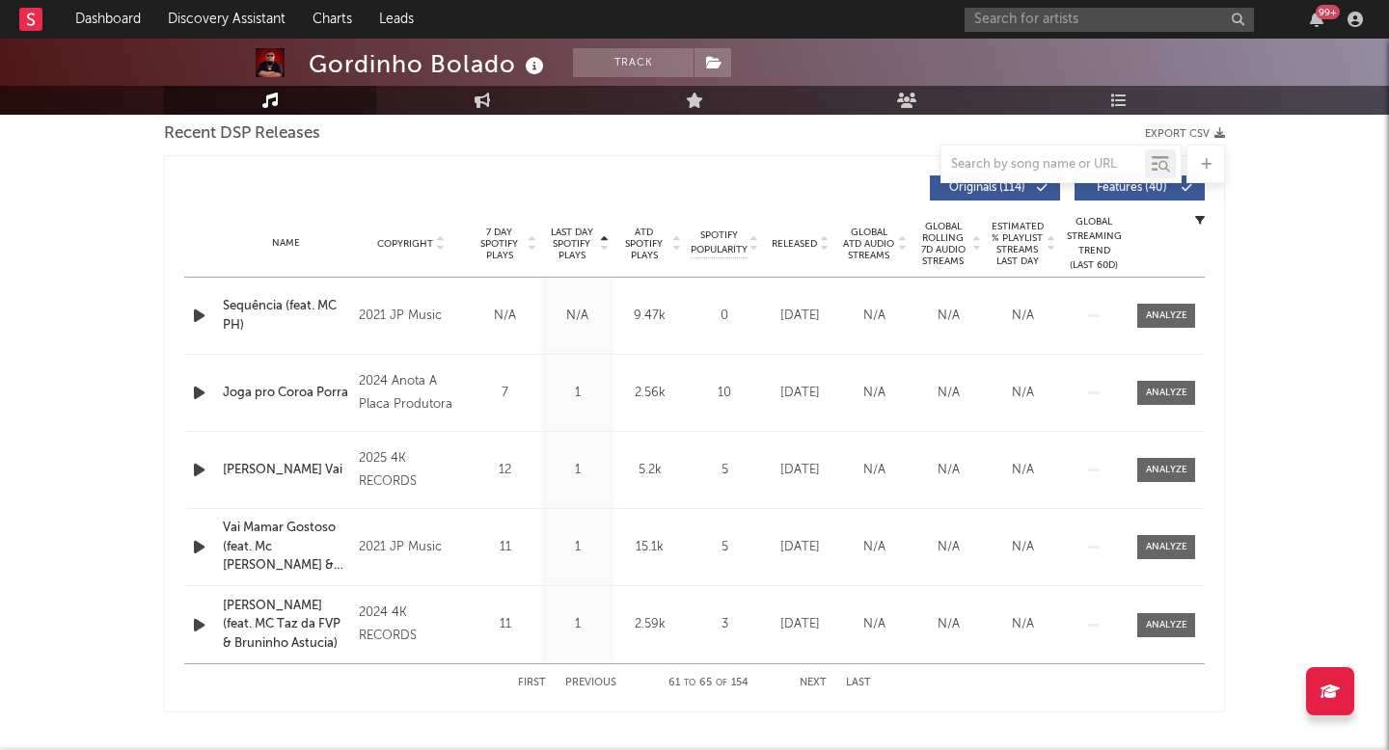
click at [825, 682] on button "Next" at bounding box center [812, 683] width 27 height 11
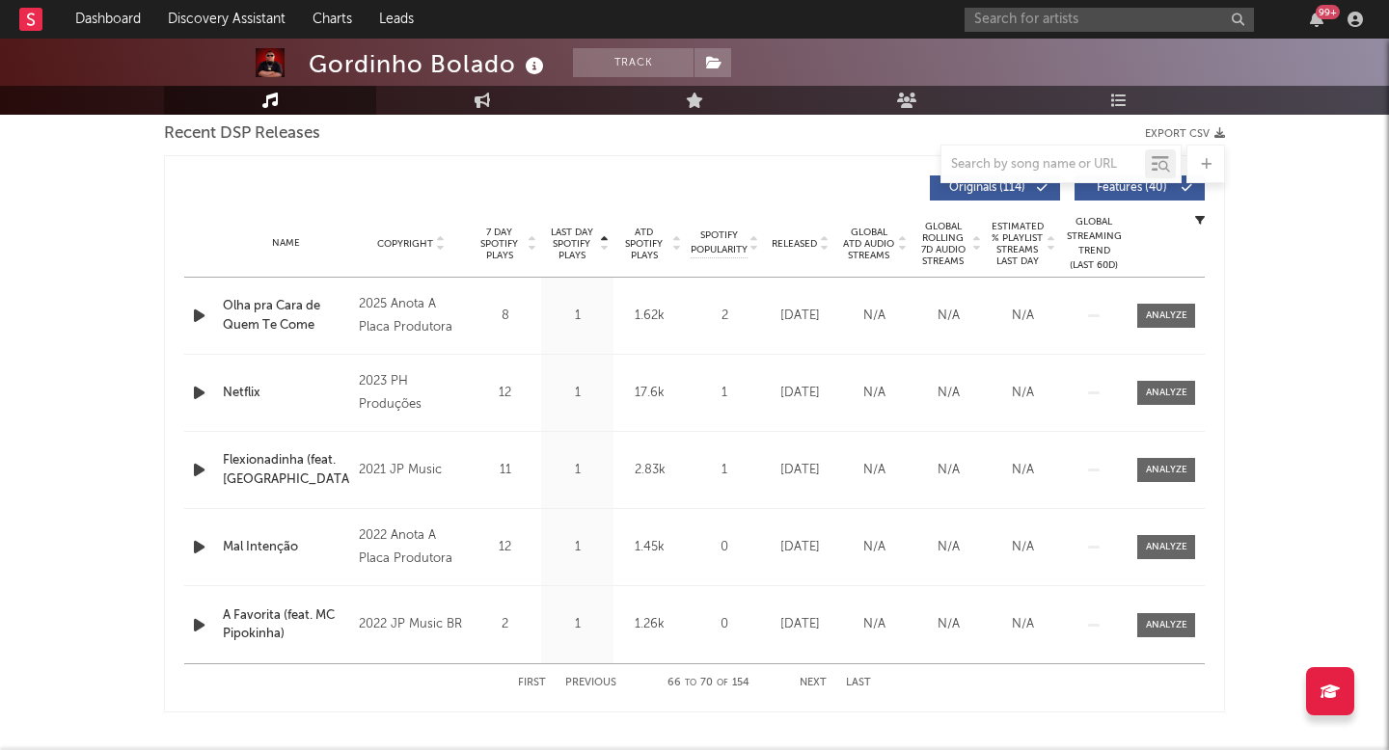
click at [825, 682] on button "Next" at bounding box center [812, 683] width 27 height 11
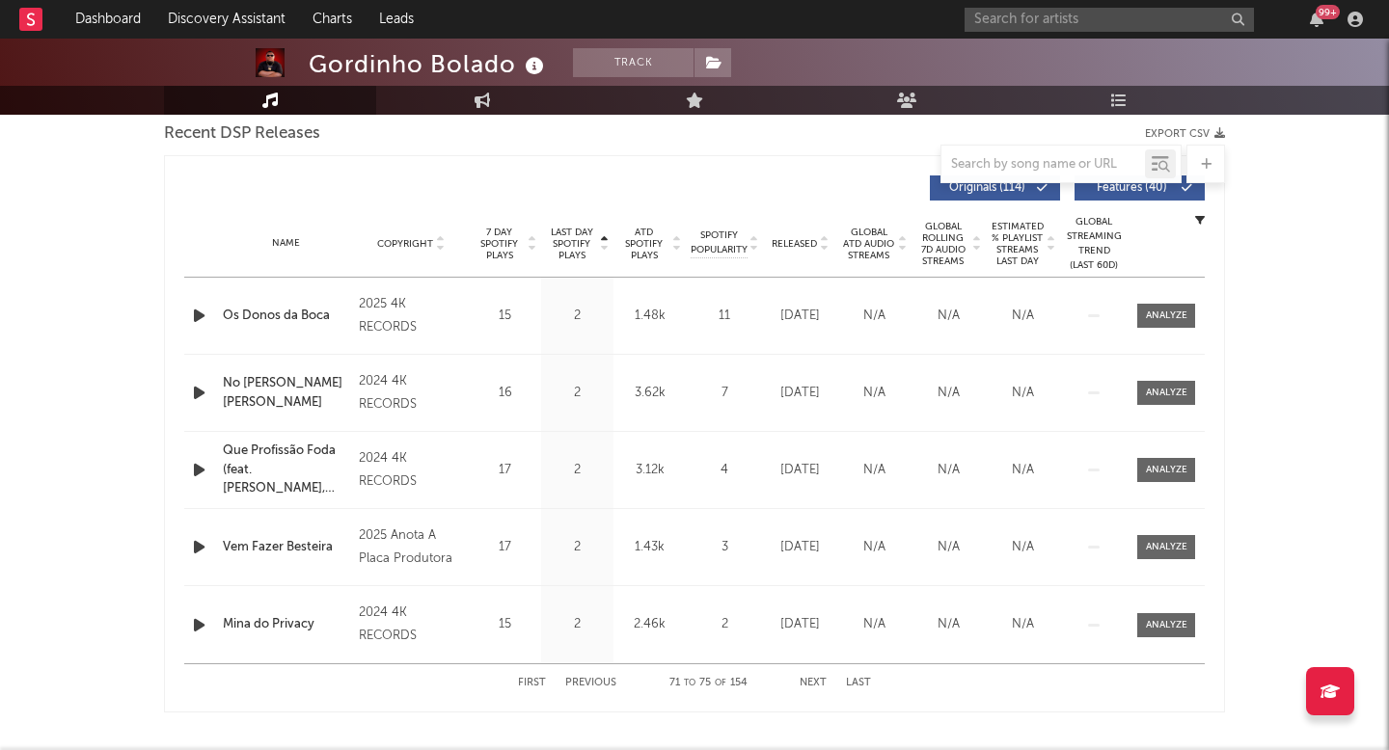
click at [825, 682] on button "Next" at bounding box center [812, 683] width 27 height 11
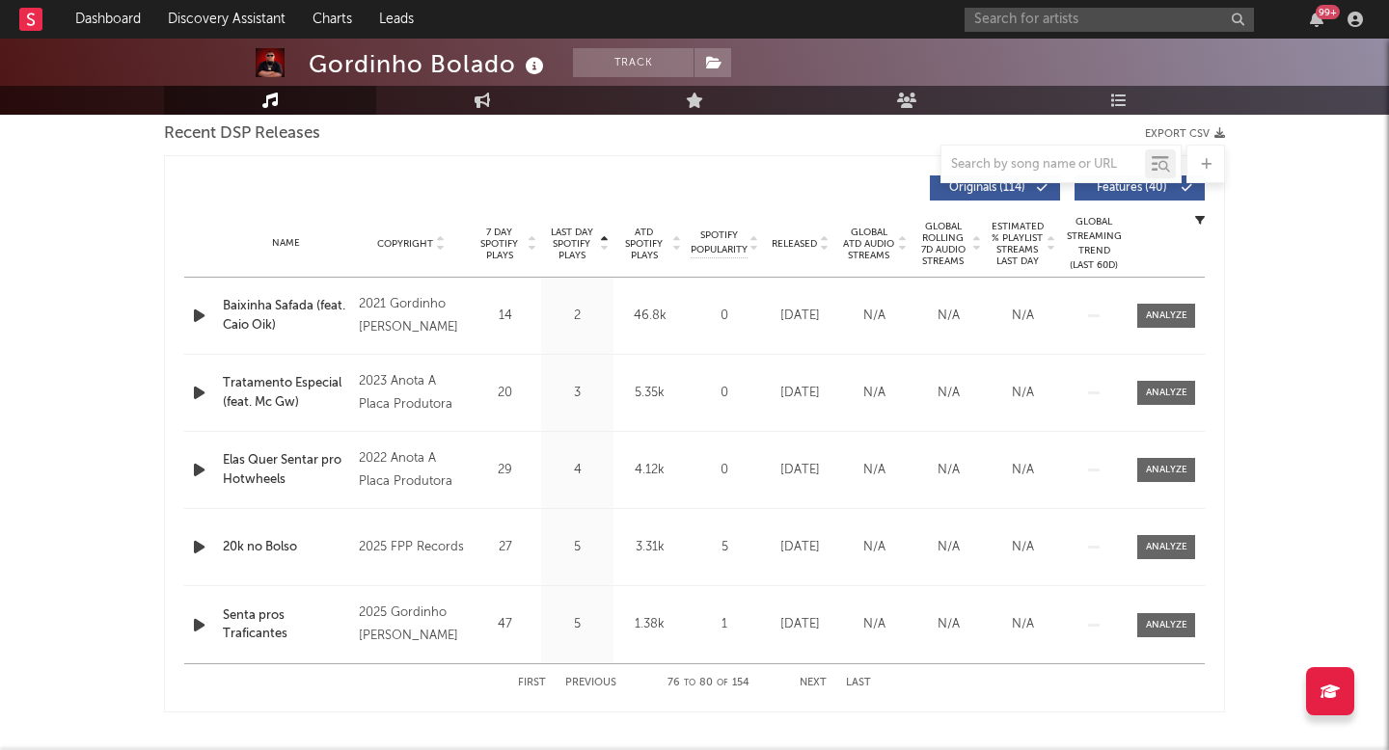
click at [825, 682] on button "Next" at bounding box center [812, 683] width 27 height 11
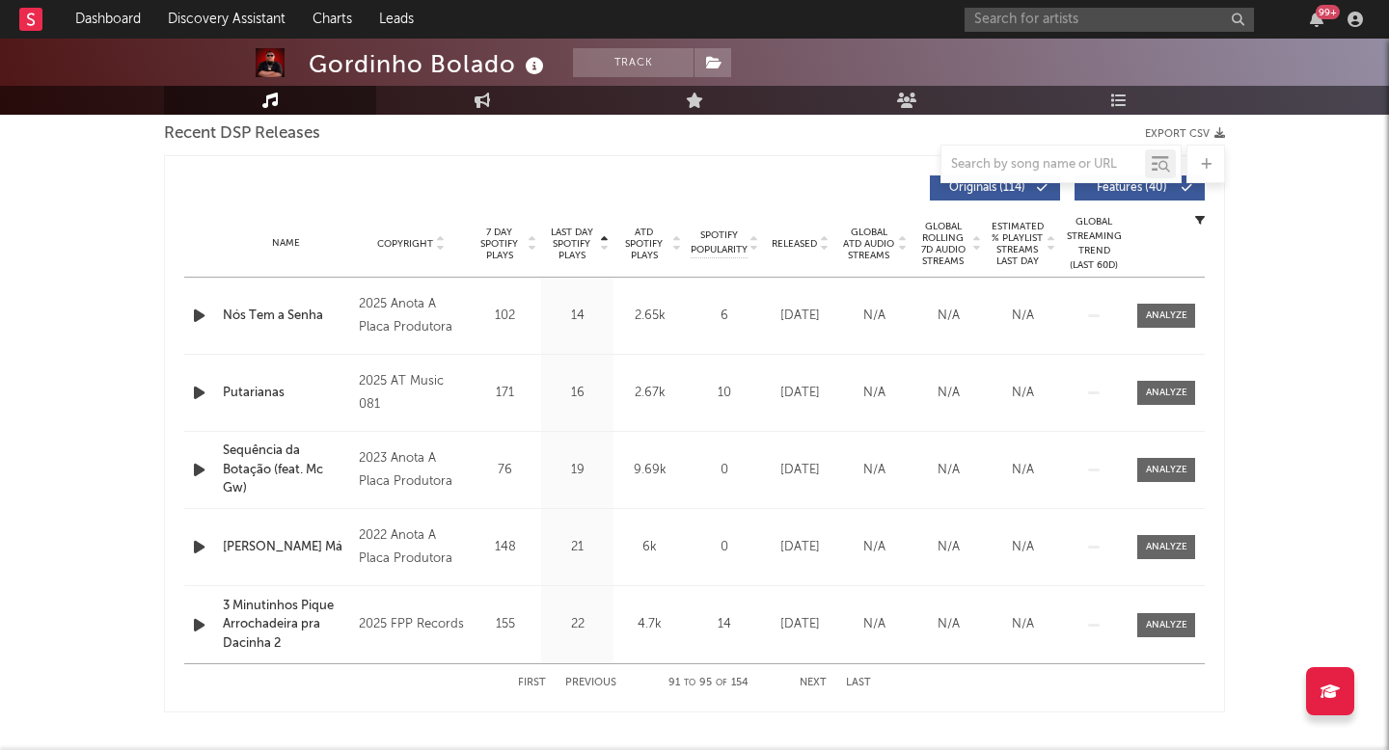
click at [825, 682] on button "Next" at bounding box center [812, 683] width 27 height 11
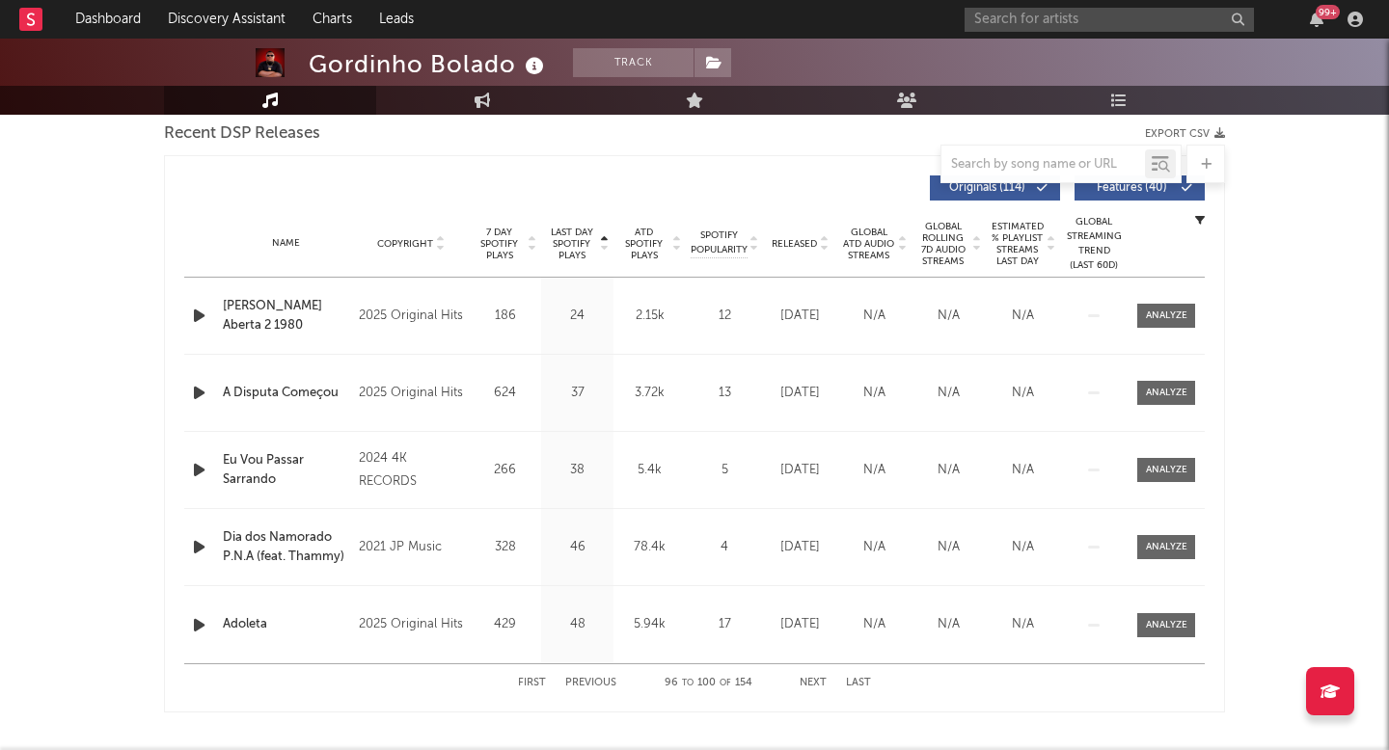
click at [825, 682] on button "Next" at bounding box center [812, 683] width 27 height 11
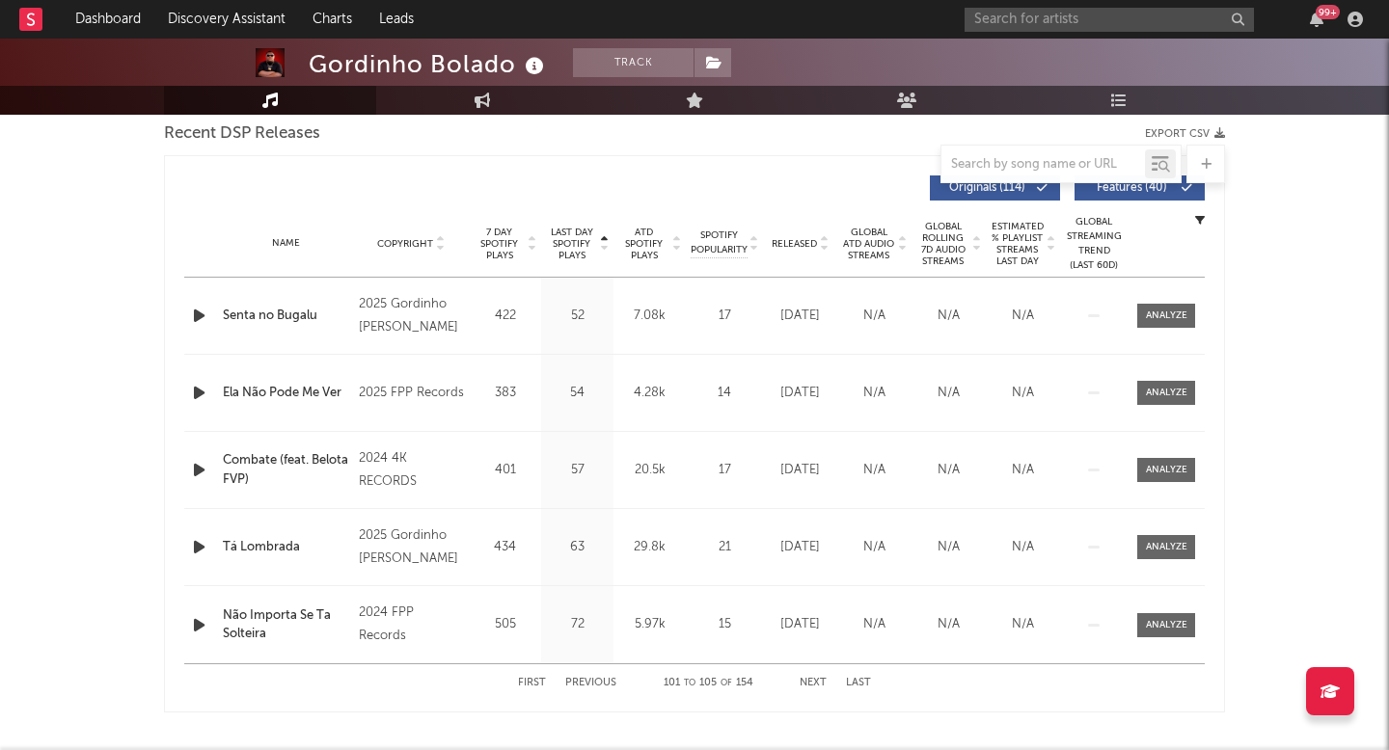
click at [825, 682] on button "Next" at bounding box center [812, 683] width 27 height 11
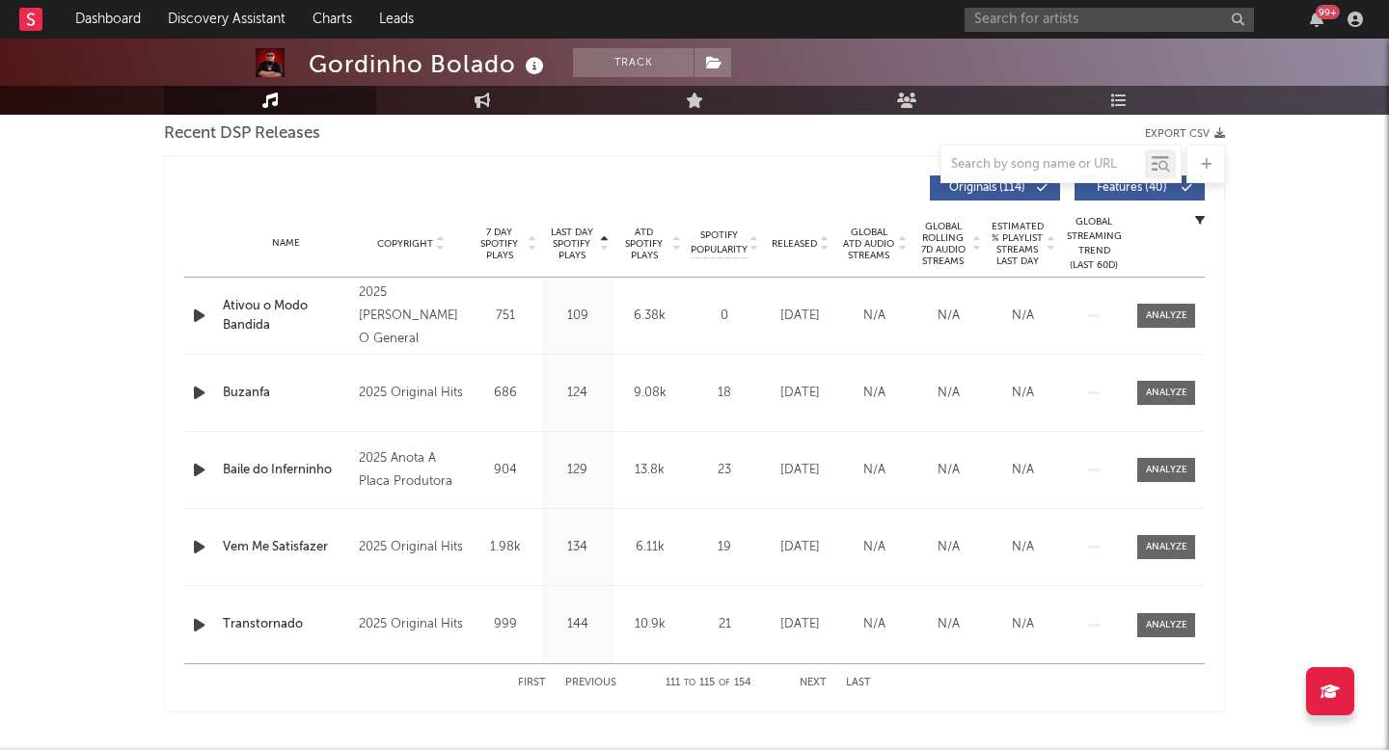
click at [825, 682] on button "Next" at bounding box center [812, 683] width 27 height 11
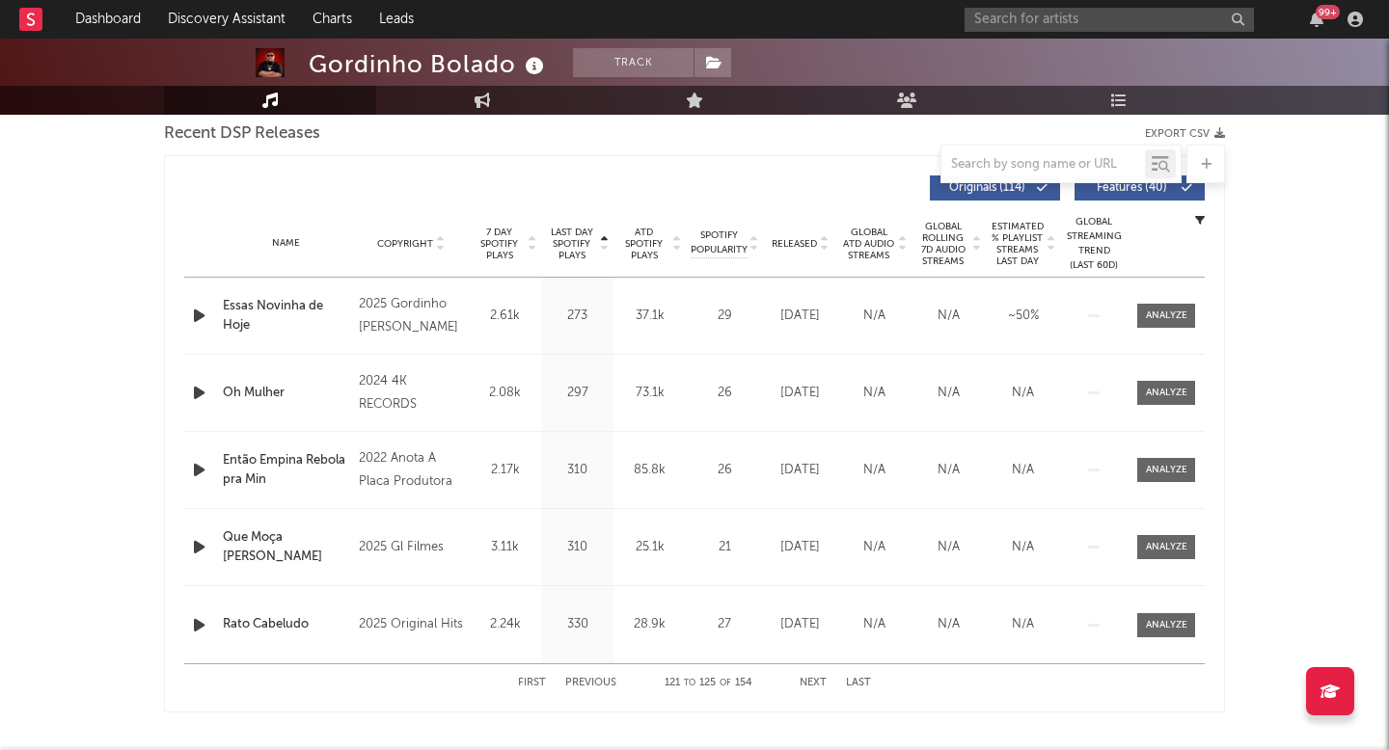
click at [825, 682] on button "Next" at bounding box center [812, 683] width 27 height 11
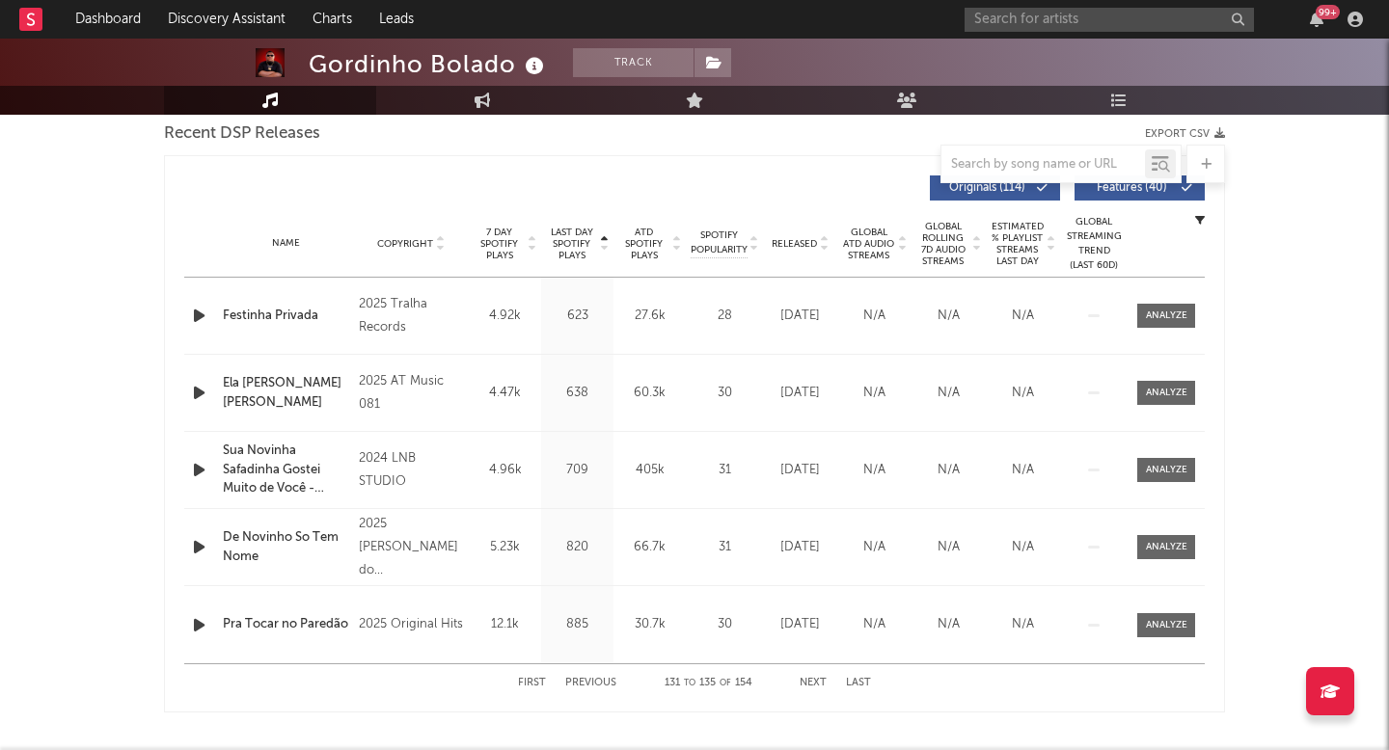
click at [825, 682] on button "Next" at bounding box center [812, 683] width 27 height 11
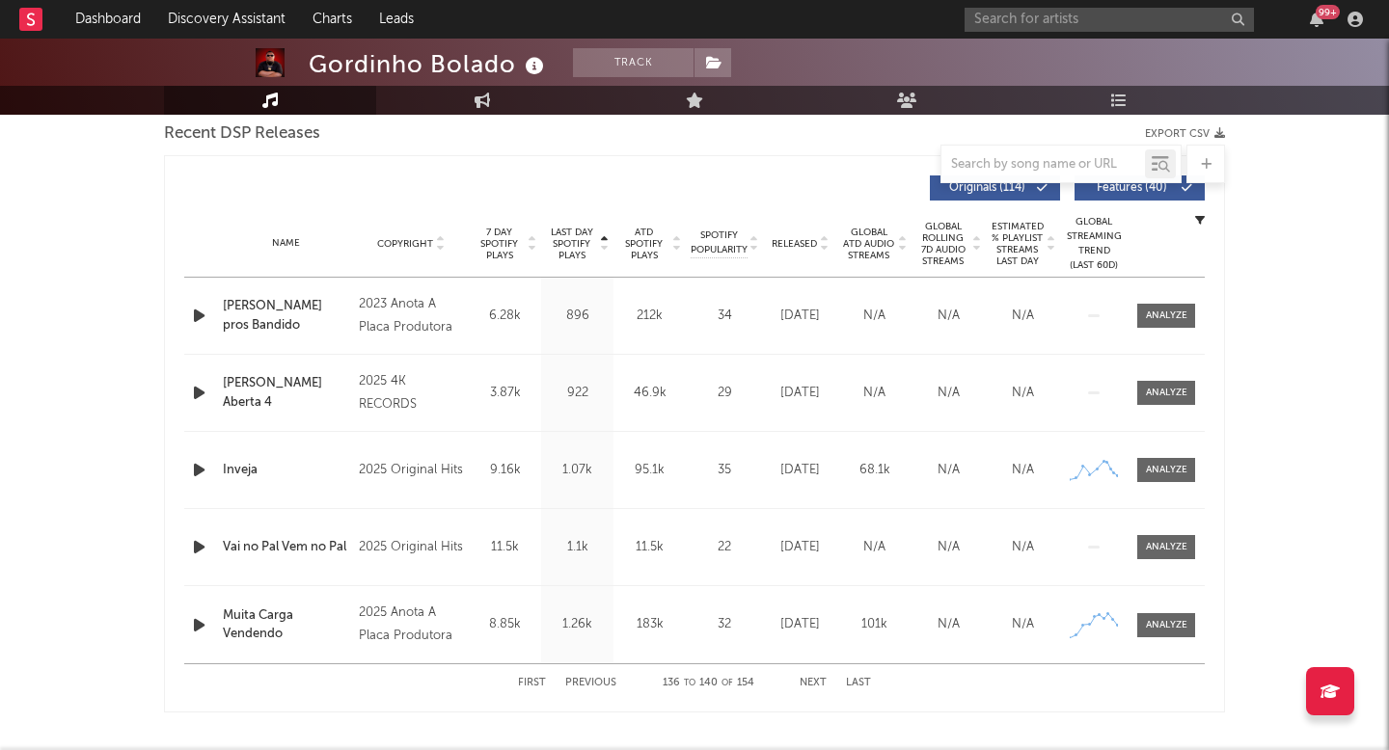
click at [825, 682] on button "Next" at bounding box center [812, 683] width 27 height 11
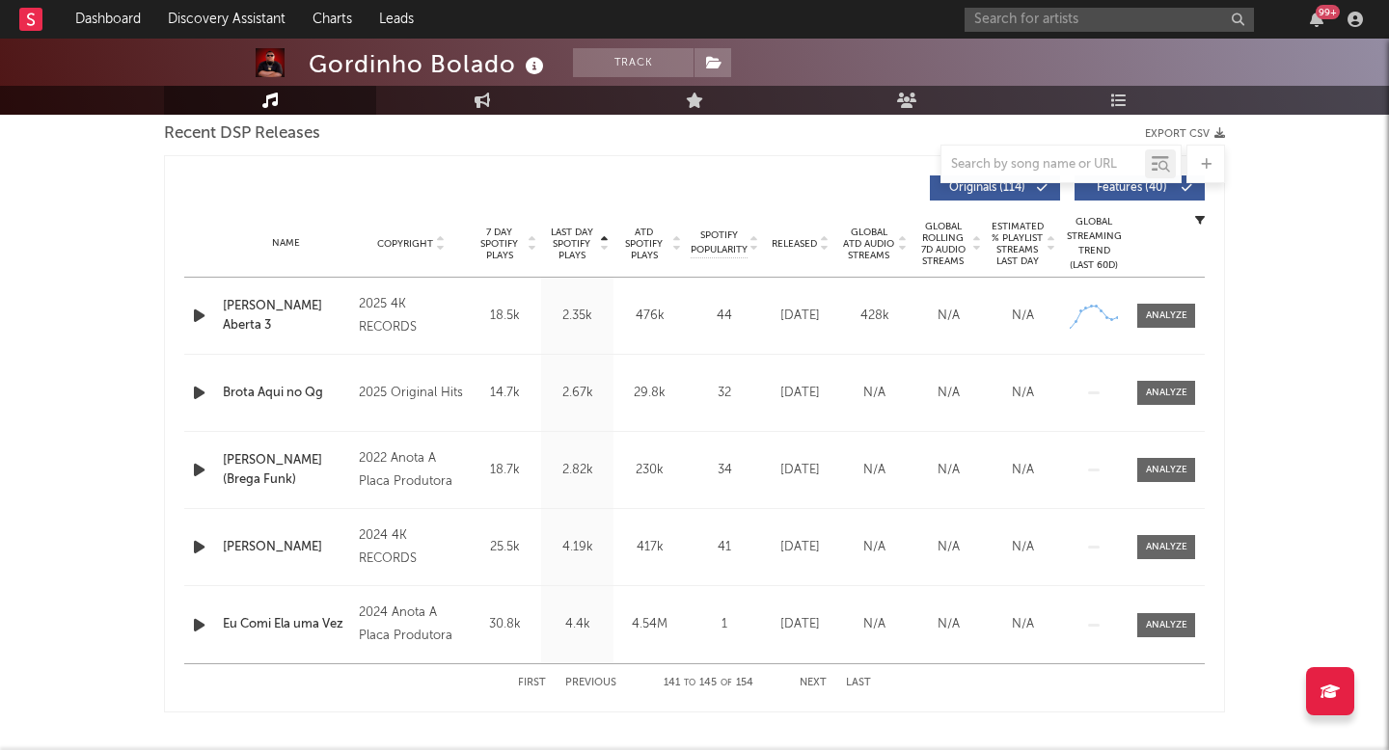
click at [825, 682] on button "Next" at bounding box center [812, 683] width 27 height 11
click at [825, 746] on div "TikTok Sounds" at bounding box center [694, 762] width 1061 height 33
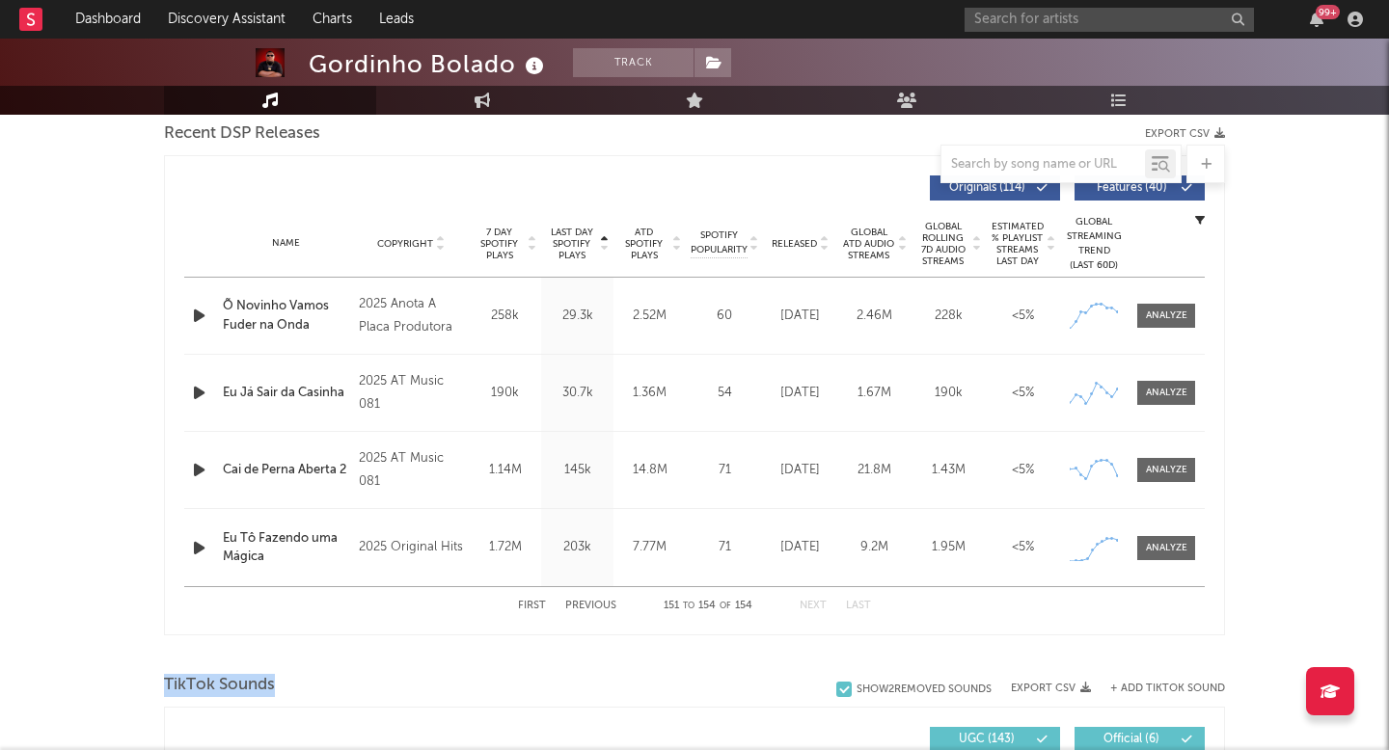
click at [825, 682] on div "TikTok Sounds" at bounding box center [694, 685] width 1061 height 33
click at [709, 681] on div "TikTok Sounds" at bounding box center [694, 685] width 1061 height 33
click at [586, 601] on button "Previous" at bounding box center [590, 606] width 51 height 11
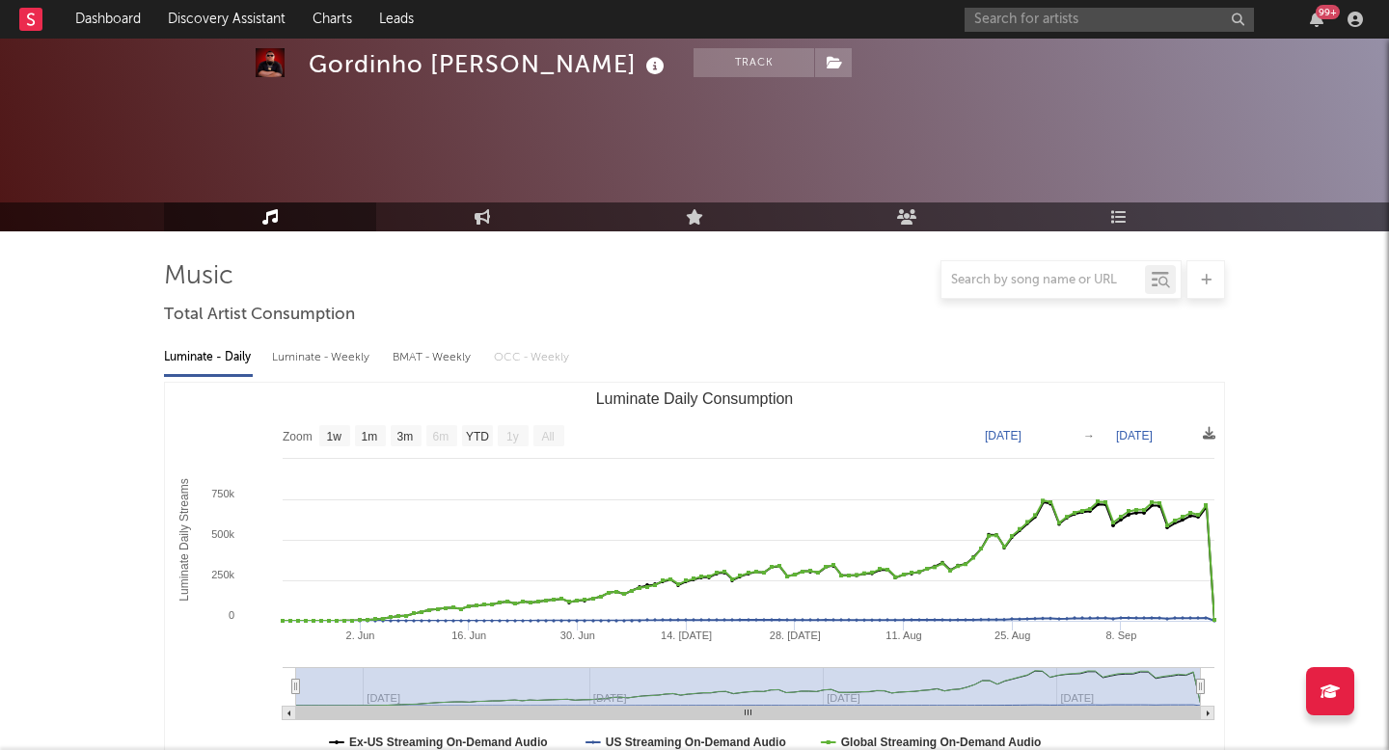
select select "1w"
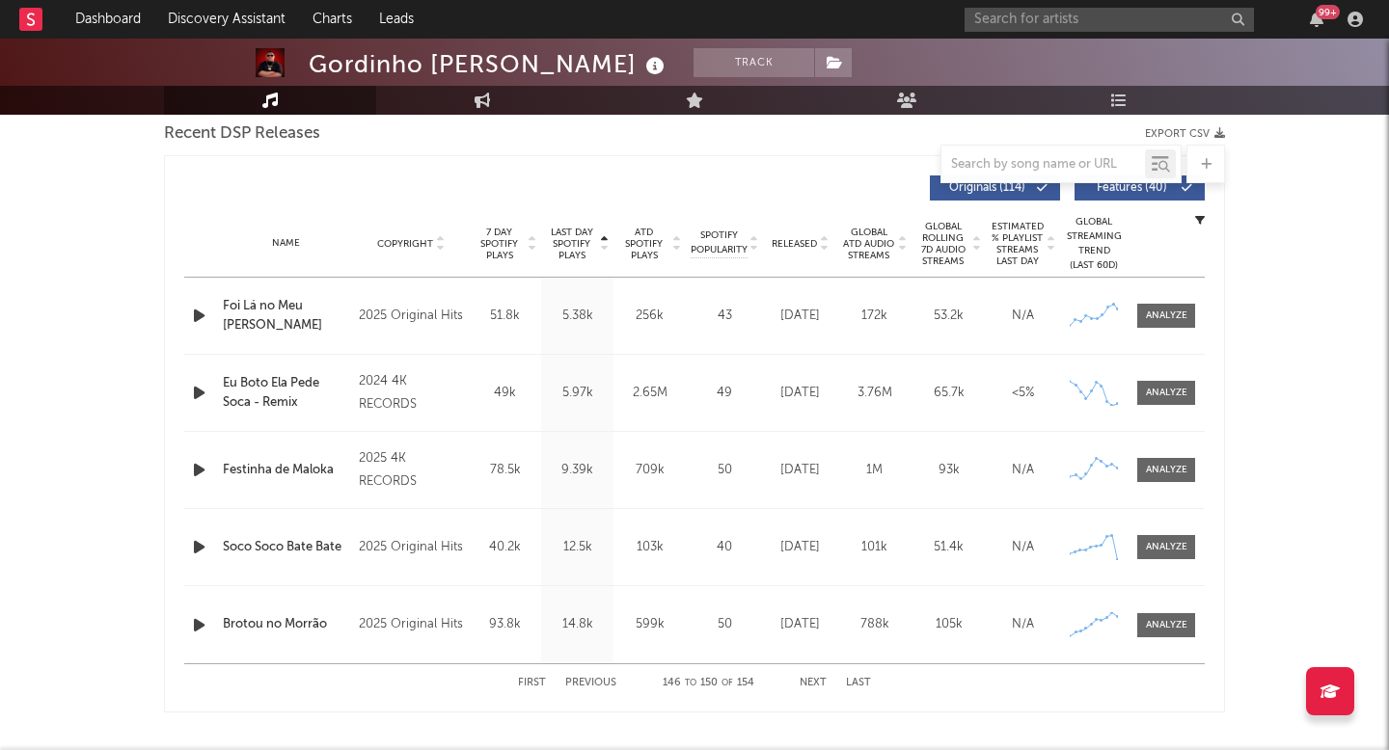
click at [635, 622] on div "599k" at bounding box center [649, 624] width 63 height 19
click at [578, 682] on button "Previous" at bounding box center [590, 683] width 51 height 11
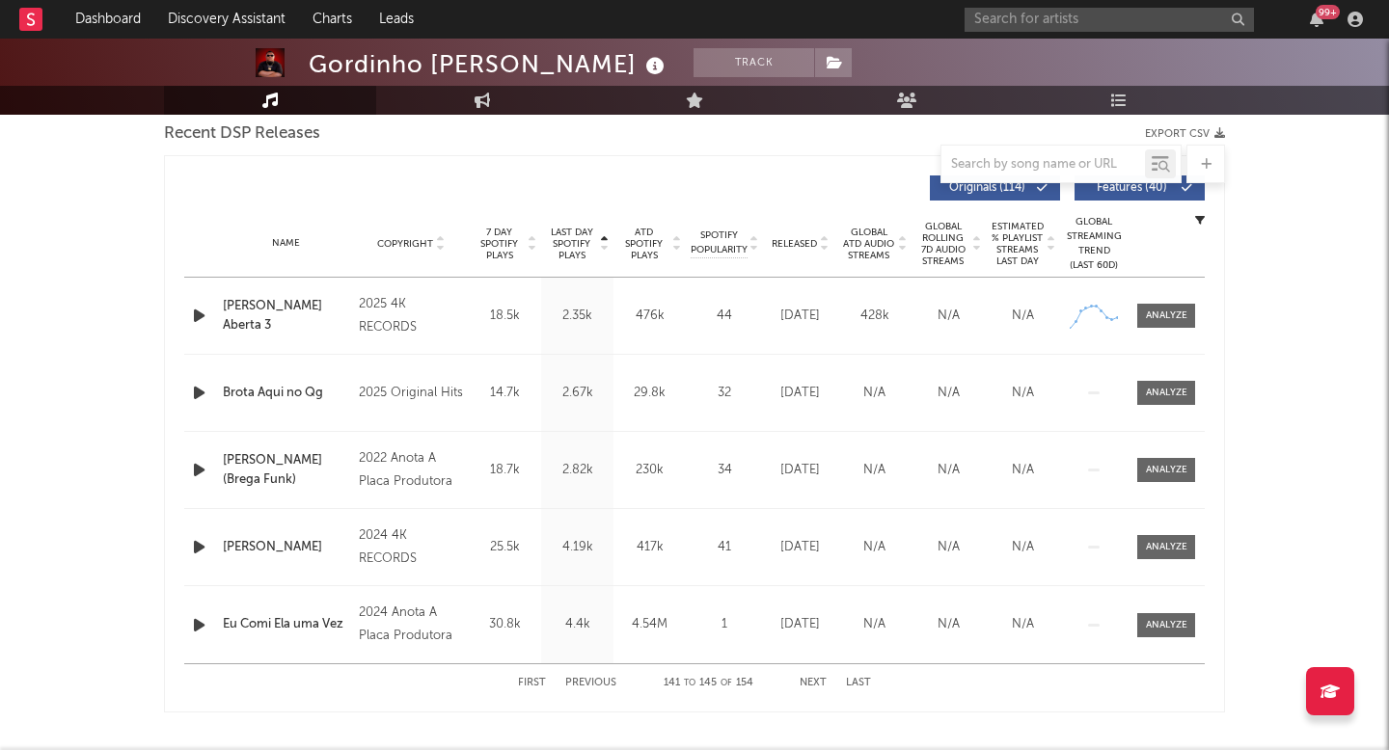
click at [810, 680] on button "Next" at bounding box center [812, 683] width 27 height 11
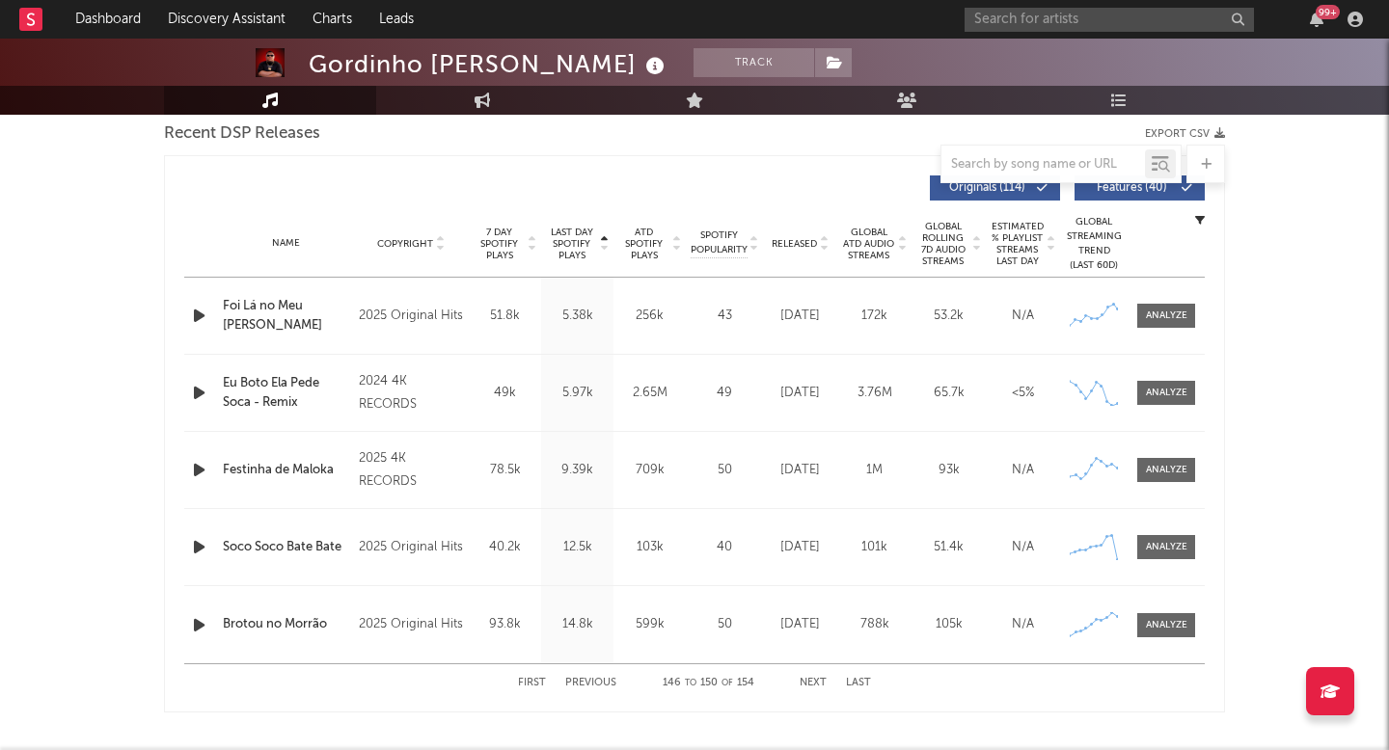
click at [810, 680] on button "Next" at bounding box center [812, 683] width 27 height 11
